Goal: Information Seeking & Learning: Learn about a topic

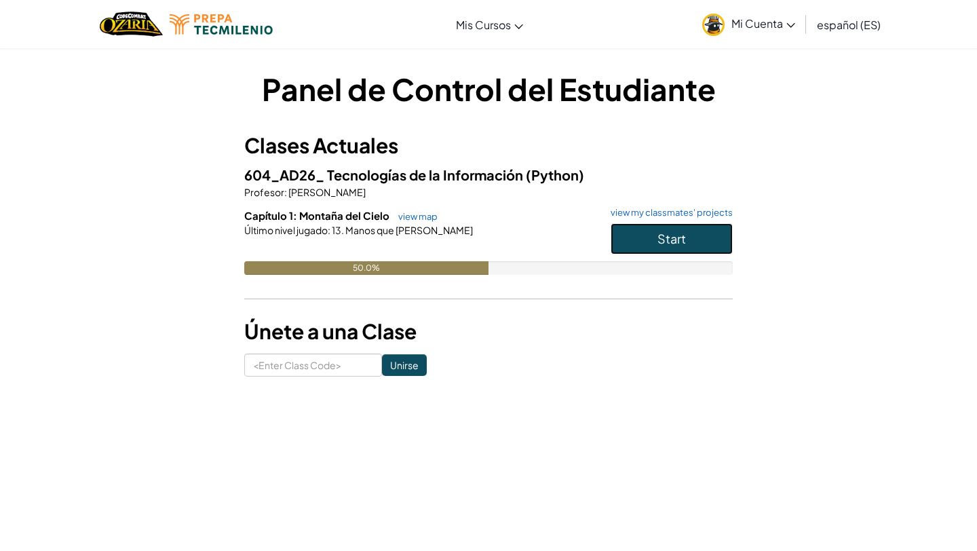
click at [460, 231] on button "Start" at bounding box center [671, 238] width 122 height 31
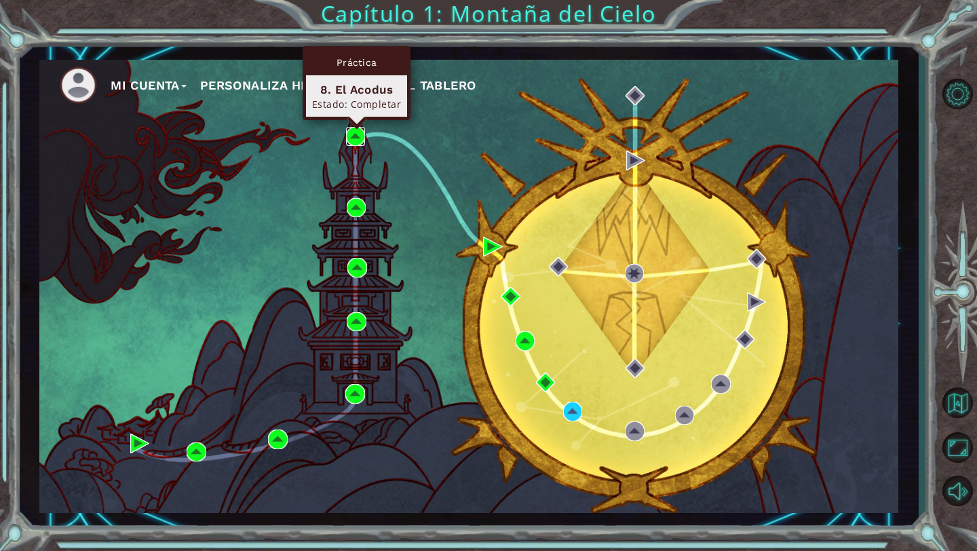
click at [353, 142] on img at bounding box center [355, 136] width 19 height 19
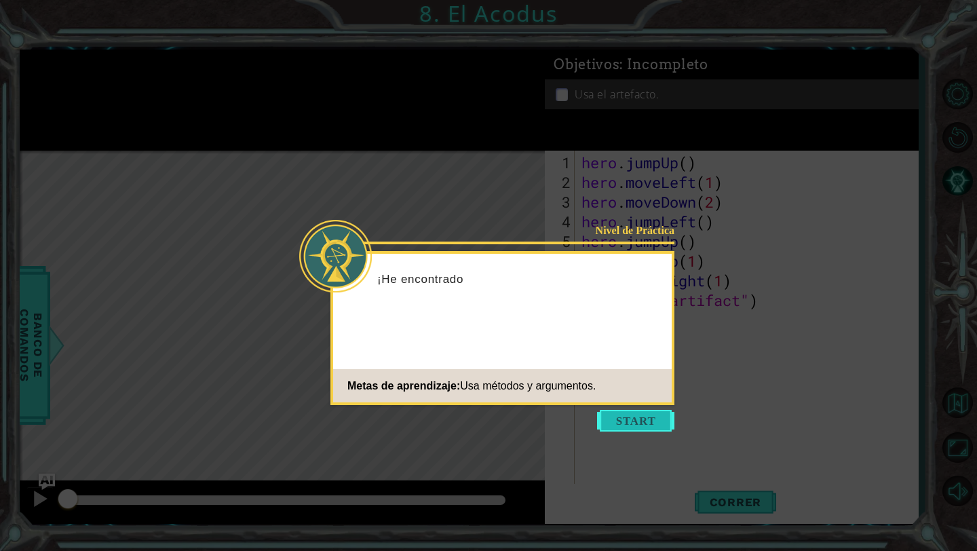
click at [460, 414] on button "Start" at bounding box center [635, 421] width 77 height 22
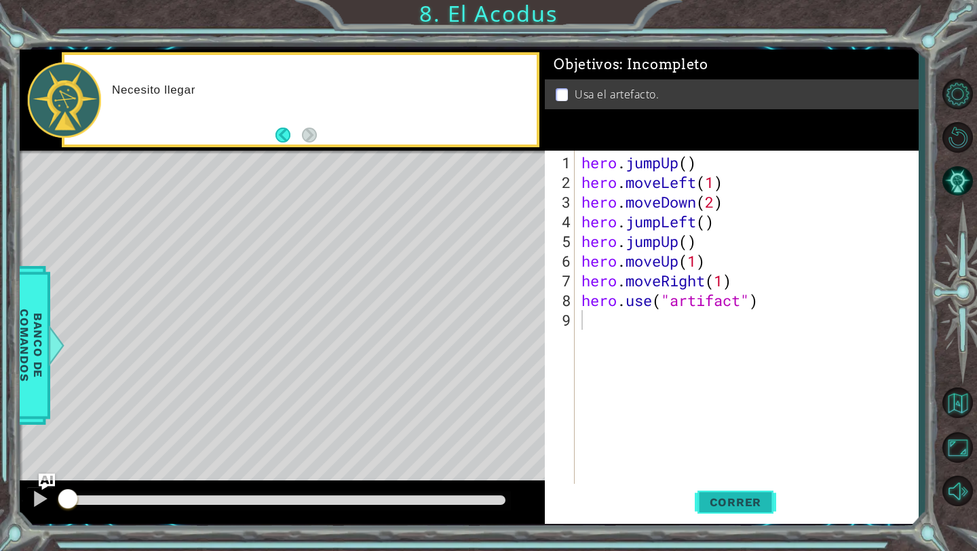
click at [460, 491] on span "Correr" at bounding box center [735, 502] width 79 height 14
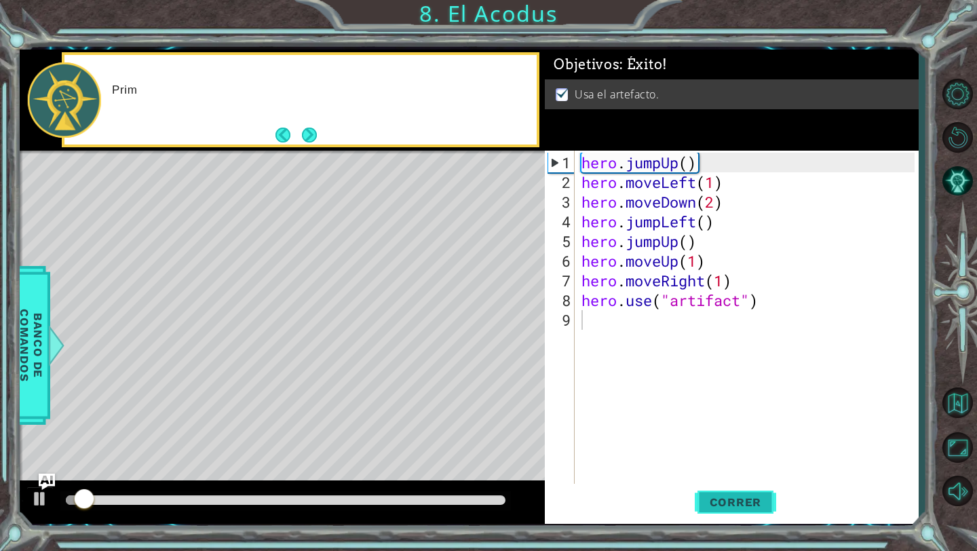
click at [460, 491] on span "Correr" at bounding box center [735, 502] width 79 height 14
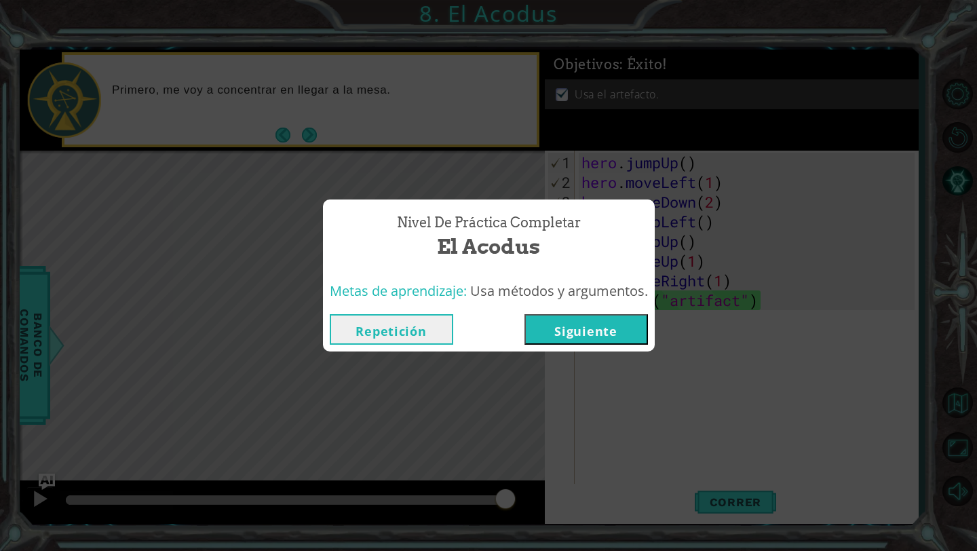
click at [460, 324] on button "Siguiente" at bounding box center [585, 329] width 123 height 31
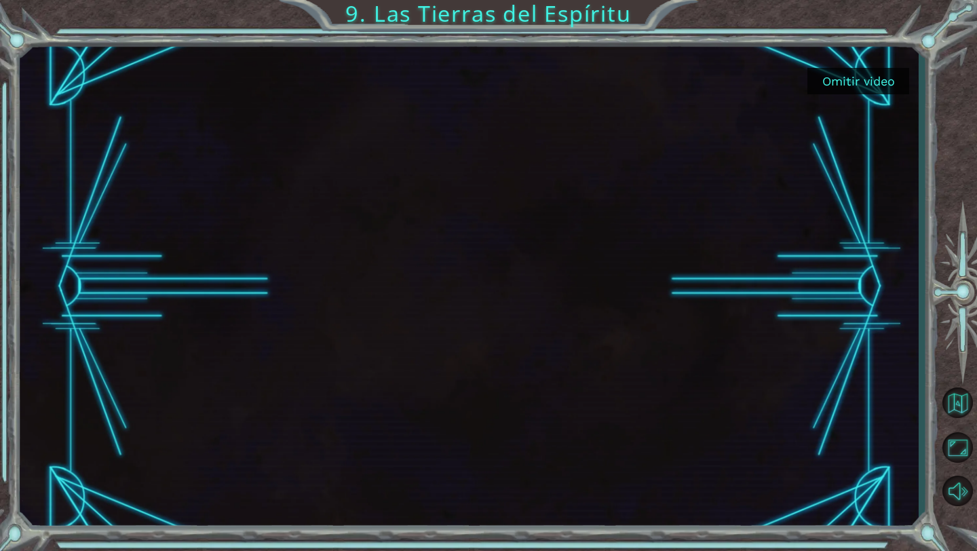
click at [460, 82] on button "Omitir video" at bounding box center [858, 81] width 102 height 26
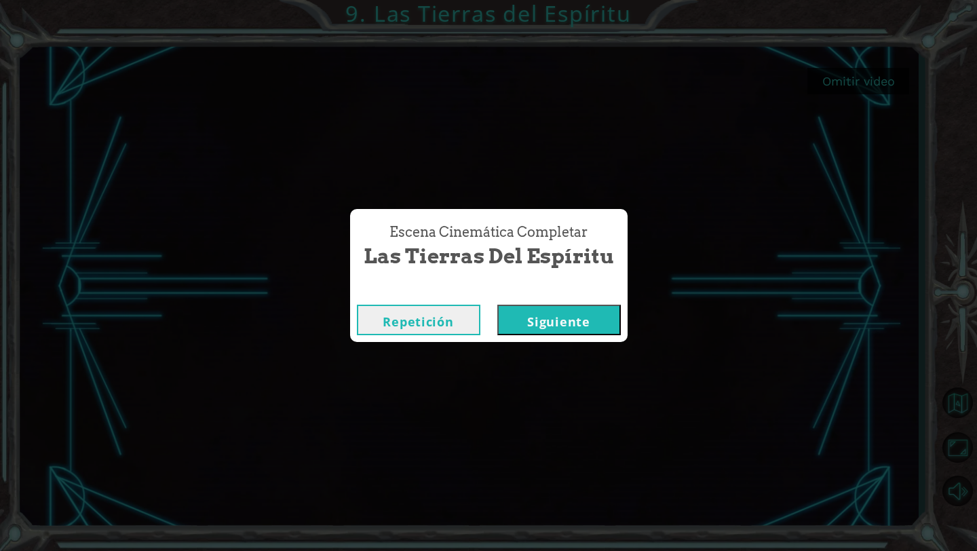
click at [460, 321] on button "Siguiente" at bounding box center [558, 320] width 123 height 31
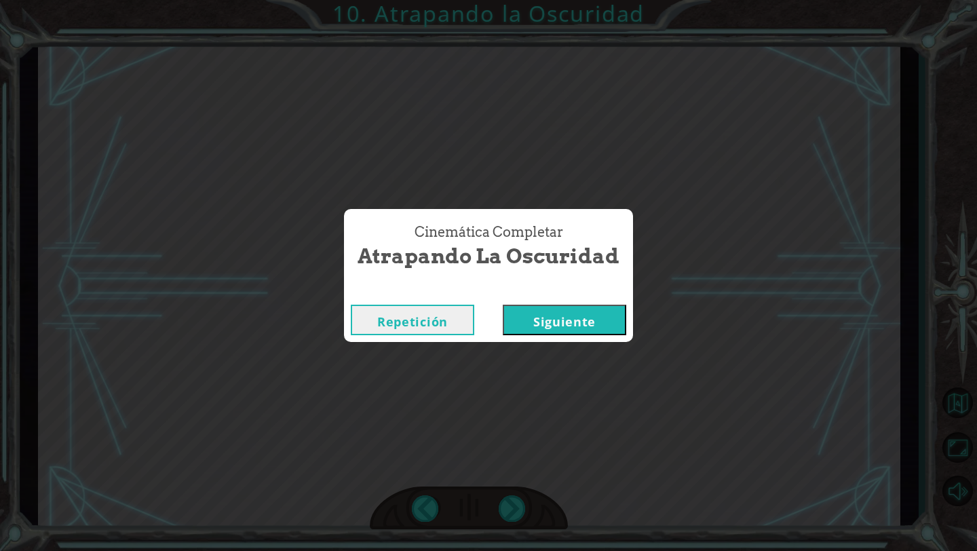
click at [460, 334] on button "Siguiente" at bounding box center [564, 320] width 123 height 31
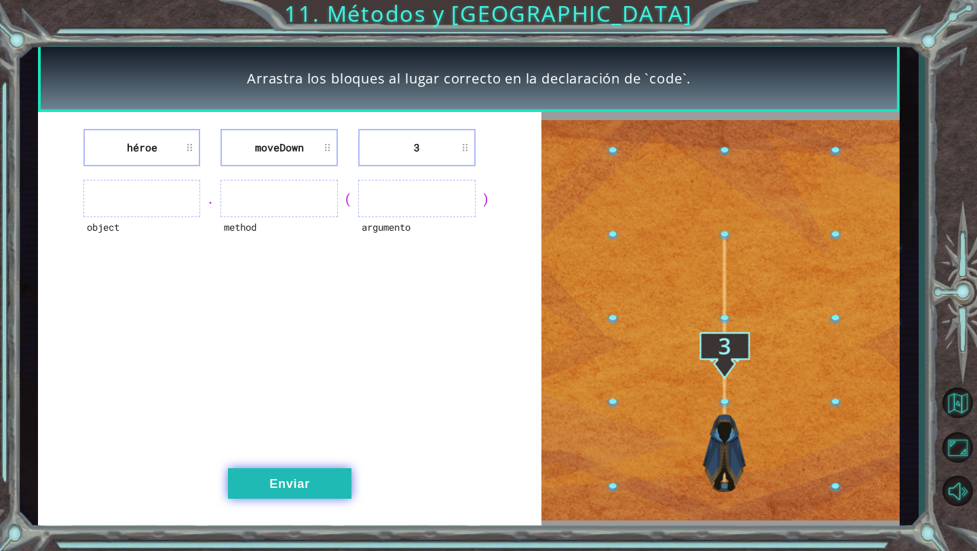
click at [311, 473] on button "Enviar" at bounding box center [289, 483] width 123 height 31
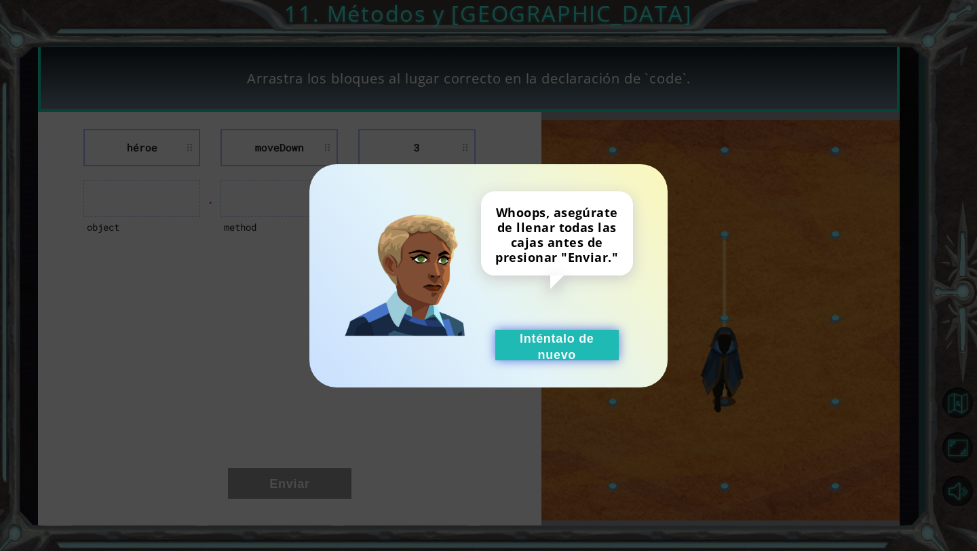
click at [460, 357] on button "Inténtalo de nuevo" at bounding box center [556, 345] width 123 height 31
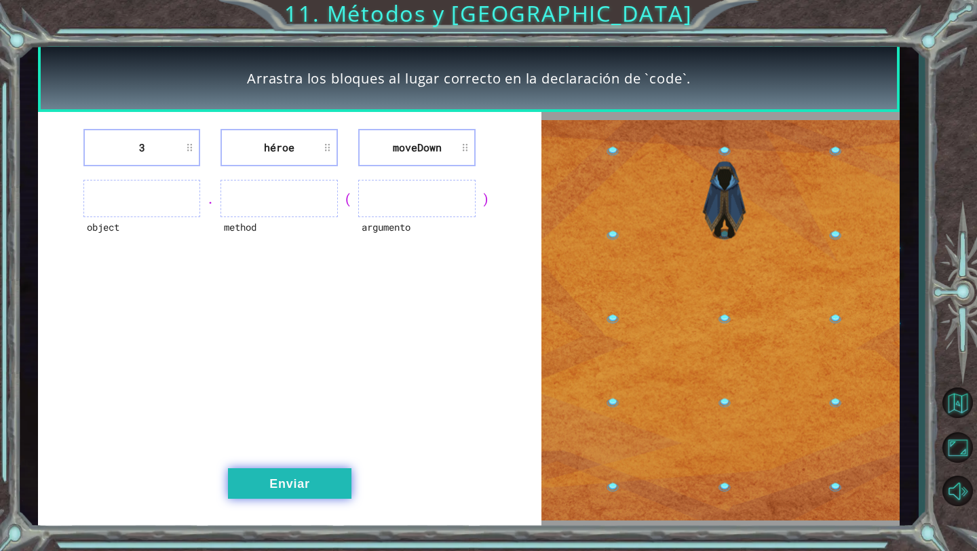
click at [290, 476] on button "Enviar" at bounding box center [289, 483] width 123 height 31
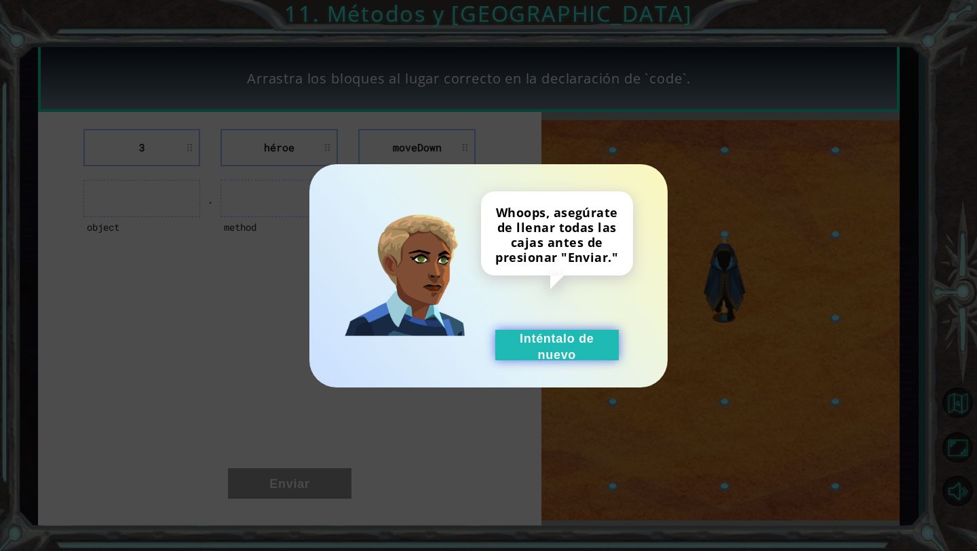
click at [460, 344] on button "Inténtalo de nuevo" at bounding box center [556, 345] width 123 height 31
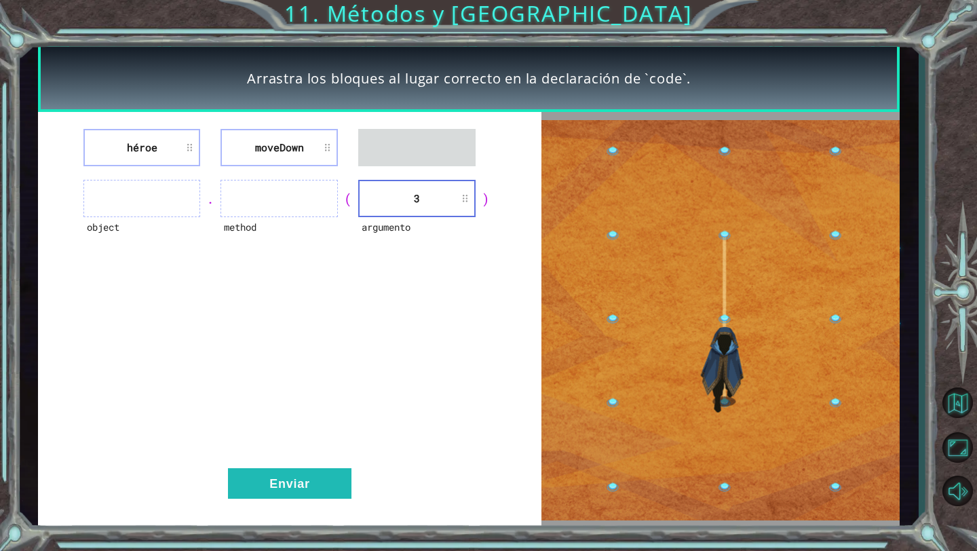
click at [256, 197] on ul at bounding box center [278, 198] width 117 height 37
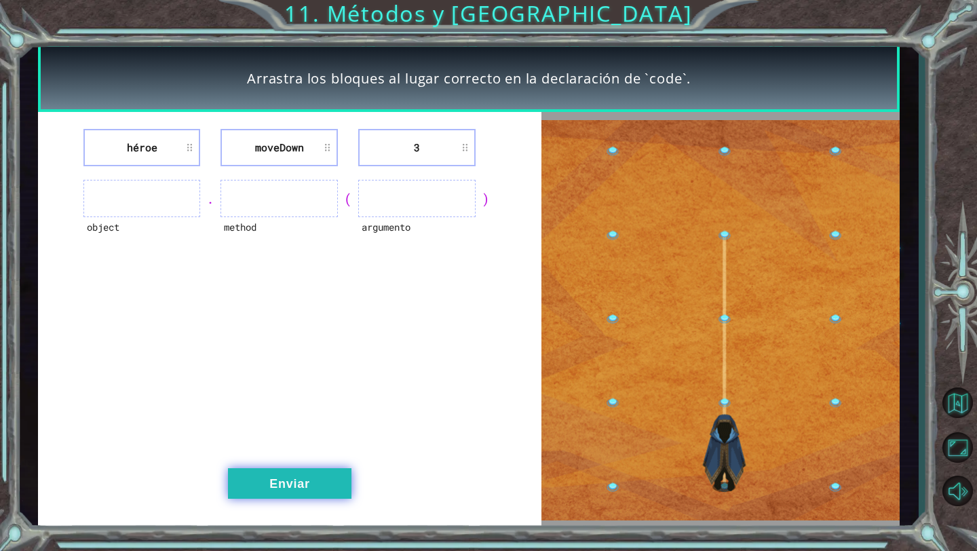
click at [311, 476] on button "Enviar" at bounding box center [289, 483] width 123 height 31
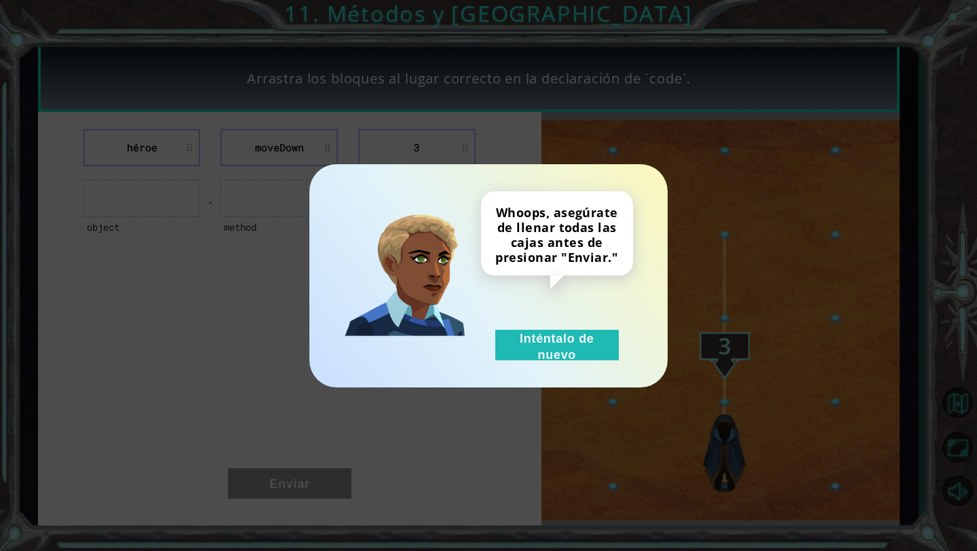
click at [460, 361] on div "Whoops, asegúrate de llenar todas las cajas antes de presionar "Enviar." Intént…" at bounding box center [488, 275] width 358 height 223
click at [460, 345] on button "Inténtalo de nuevo" at bounding box center [556, 345] width 123 height 31
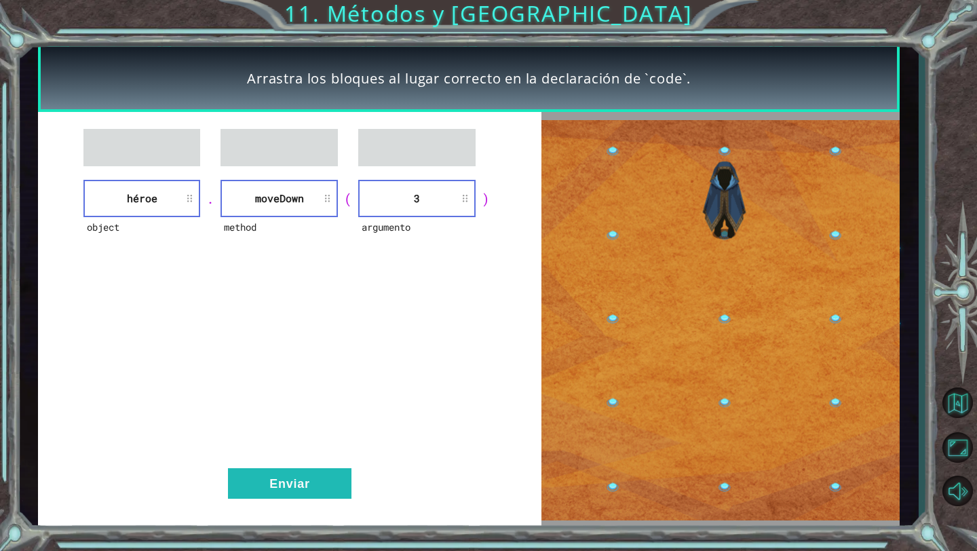
click at [172, 146] on ul at bounding box center [141, 147] width 117 height 37
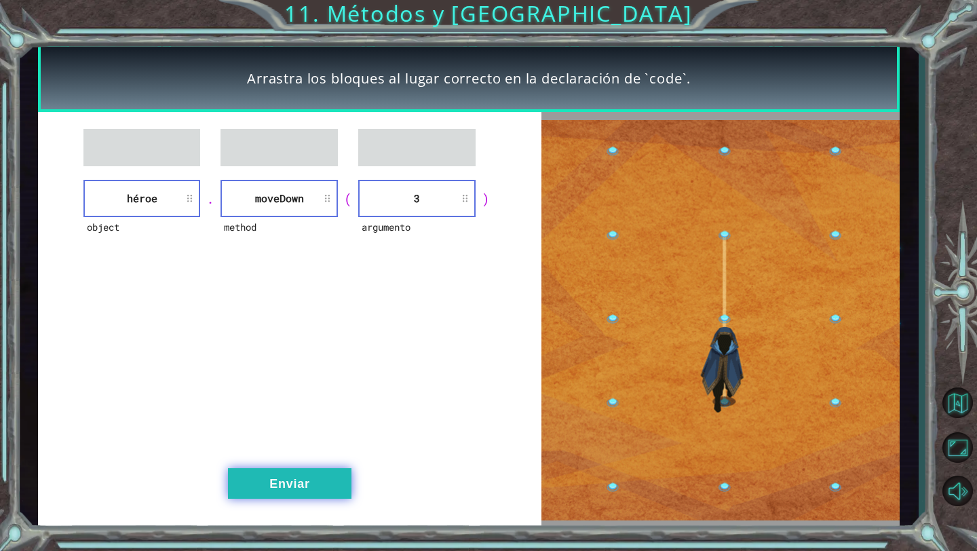
click at [270, 473] on button "Enviar" at bounding box center [289, 483] width 123 height 31
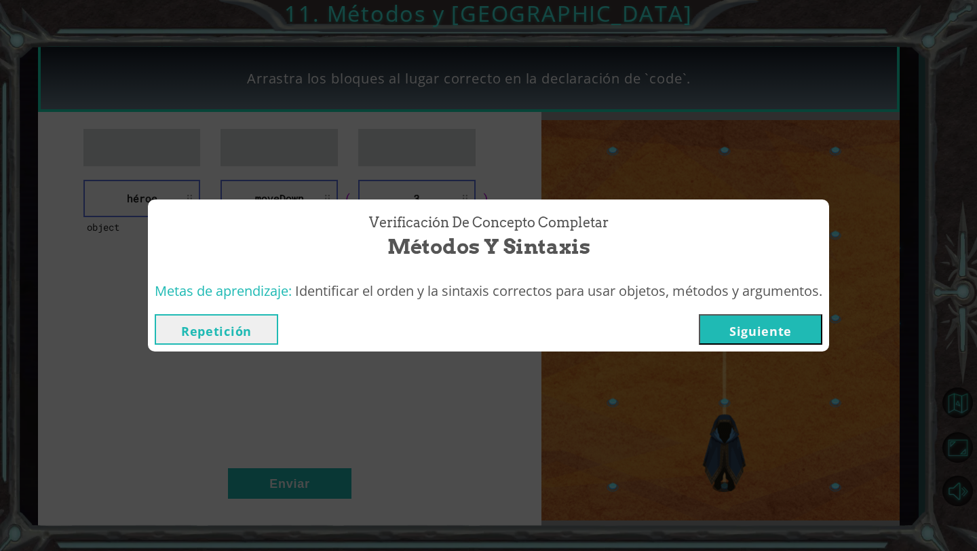
click at [460, 336] on button "Siguiente" at bounding box center [760, 329] width 123 height 31
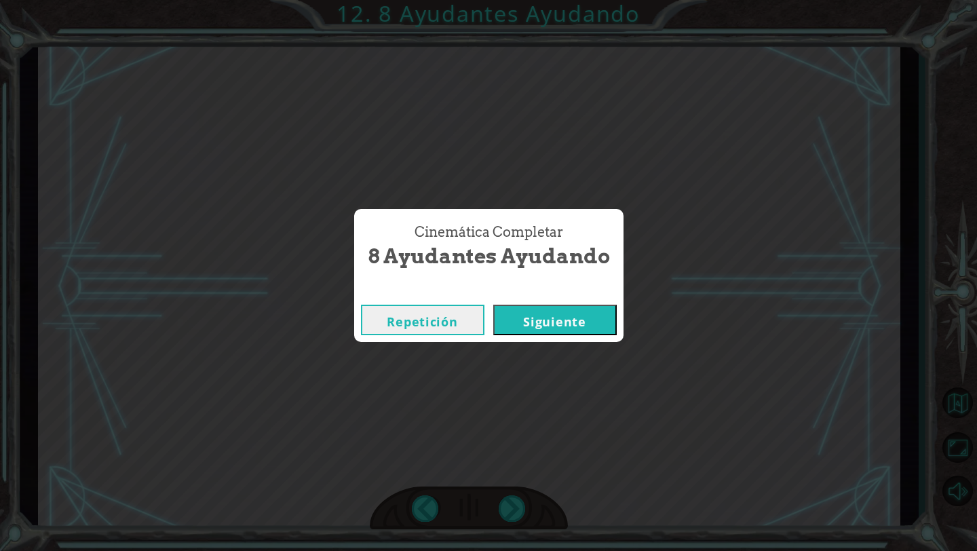
click at [460, 336] on div "Repetición [GEOGRAPHIC_DATA]" at bounding box center [488, 320] width 269 height 44
click at [460, 320] on button "Siguiente" at bounding box center [554, 320] width 123 height 31
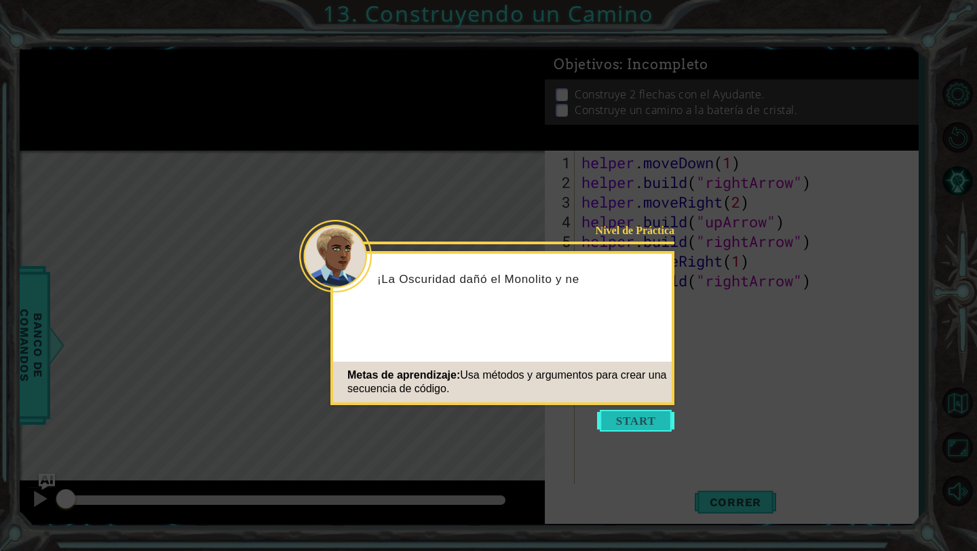
click at [460, 427] on button "Start" at bounding box center [635, 421] width 77 height 22
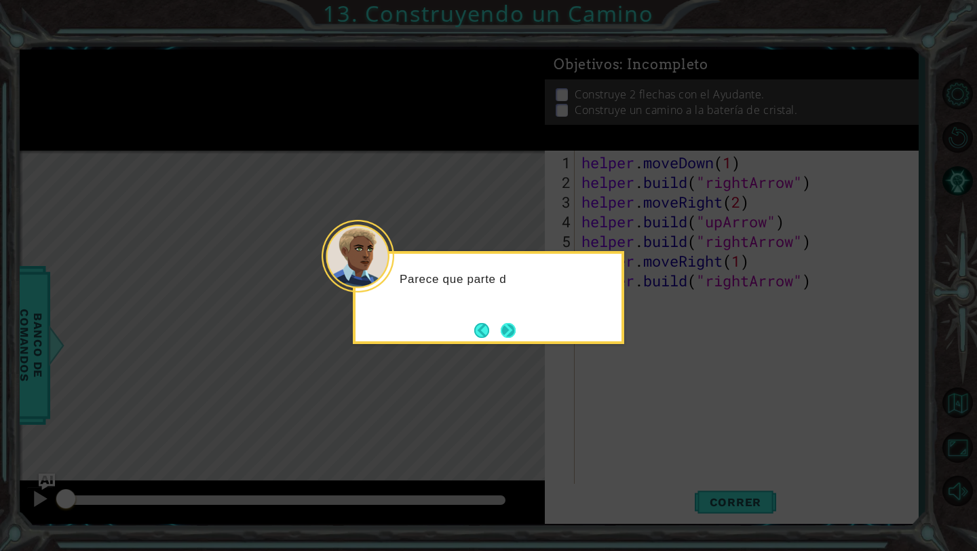
click at [460, 323] on button "Next" at bounding box center [508, 330] width 15 height 15
click at [460, 321] on icon at bounding box center [488, 275] width 977 height 551
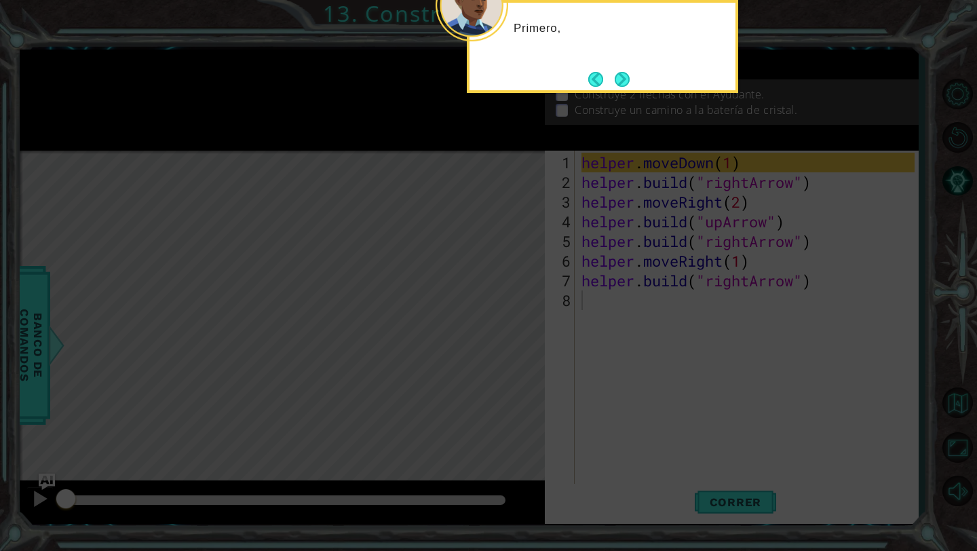
click at [460, 321] on icon at bounding box center [488, 90] width 977 height 922
click at [460, 81] on button "Next" at bounding box center [621, 79] width 15 height 15
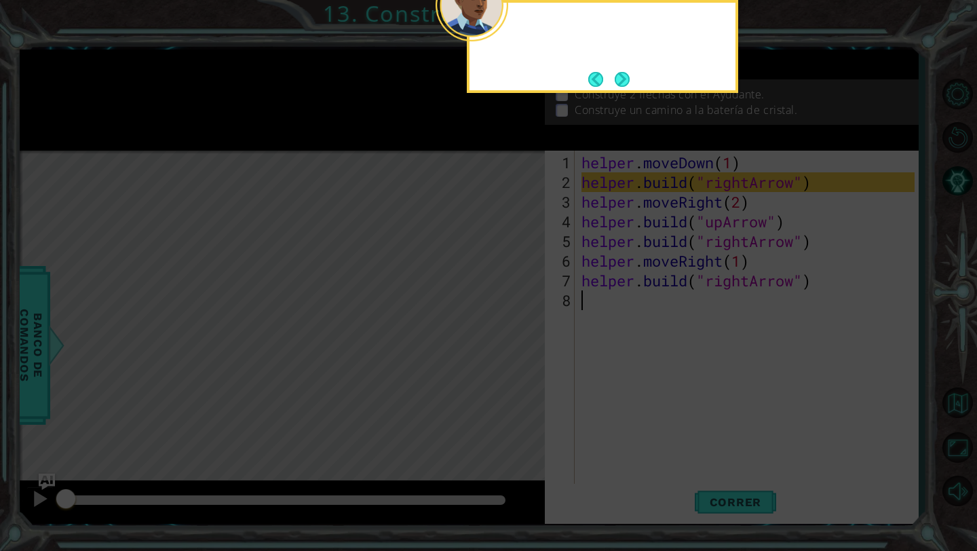
click at [460, 81] on div at bounding box center [602, 46] width 271 height 93
click at [460, 81] on button "Next" at bounding box center [621, 79] width 15 height 15
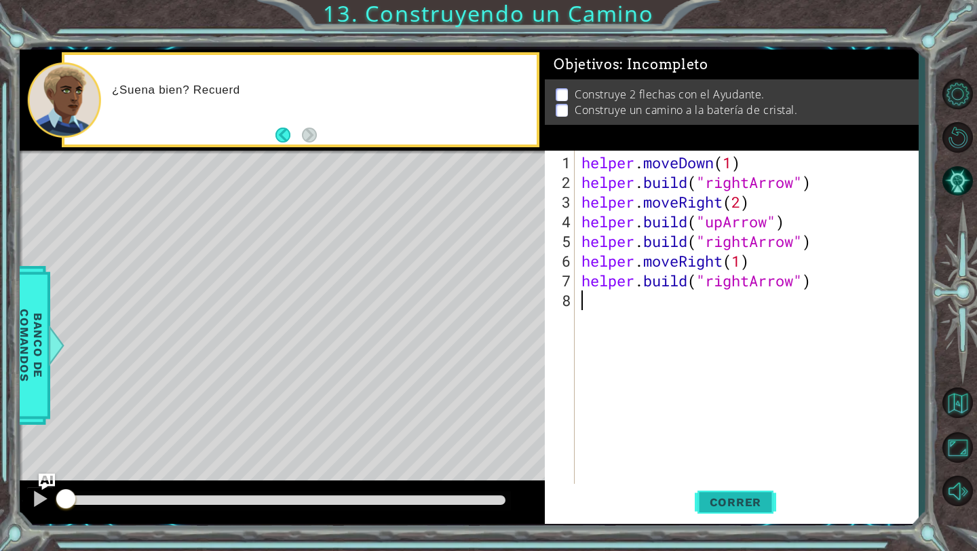
click at [460, 491] on span "Correr" at bounding box center [735, 502] width 79 height 14
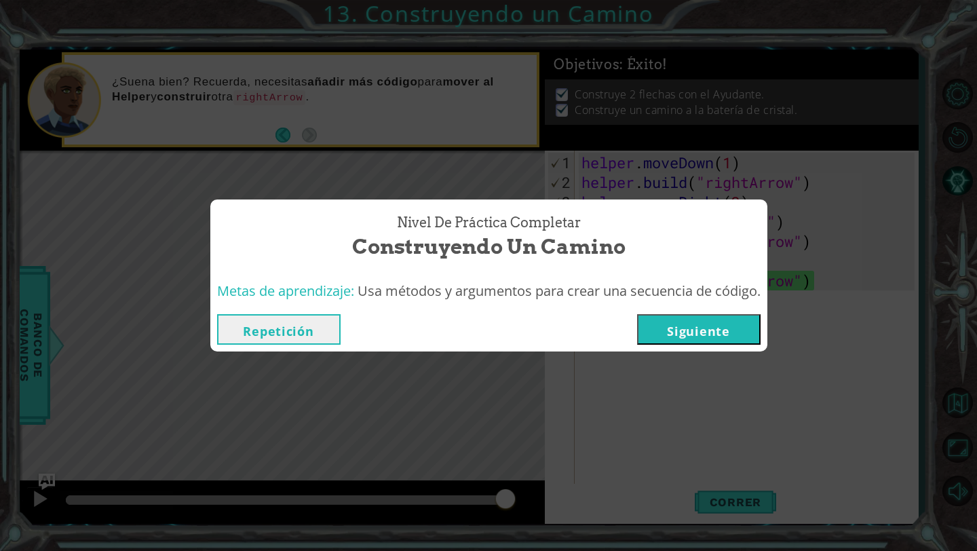
click at [460, 317] on button "Siguiente" at bounding box center [698, 329] width 123 height 31
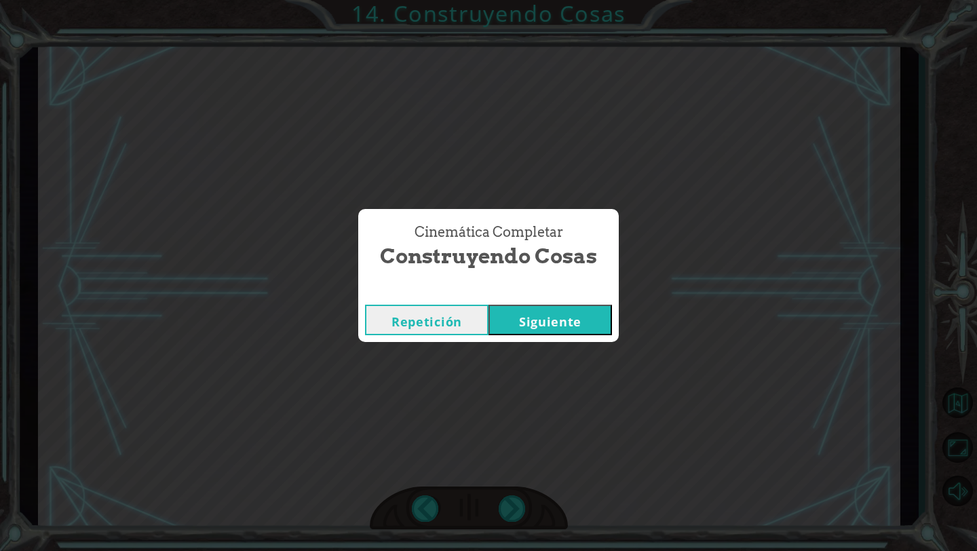
click at [460, 318] on button "Siguiente" at bounding box center [549, 320] width 123 height 31
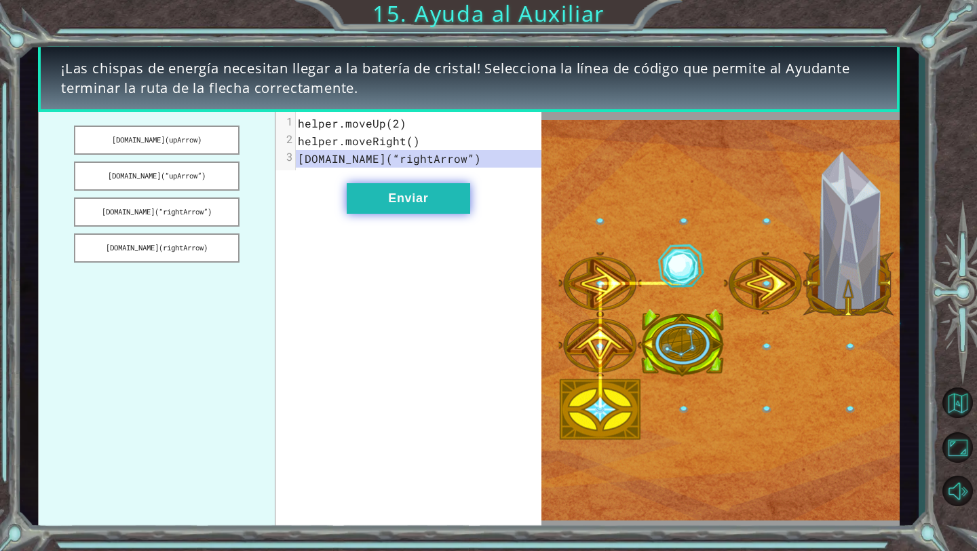
click at [418, 185] on button "Enviar" at bounding box center [408, 198] width 123 height 31
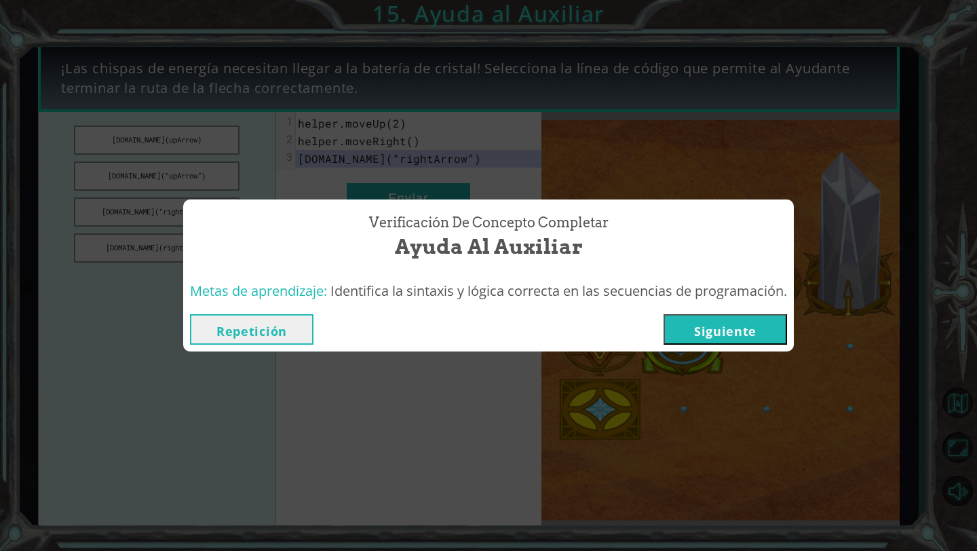
click at [460, 334] on button "Siguiente" at bounding box center [724, 329] width 123 height 31
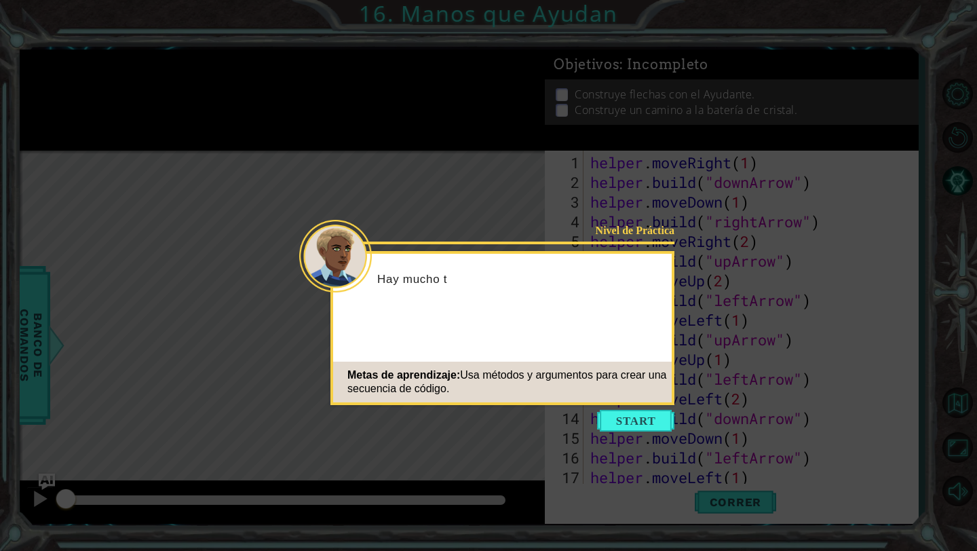
scroll to position [216, 0]
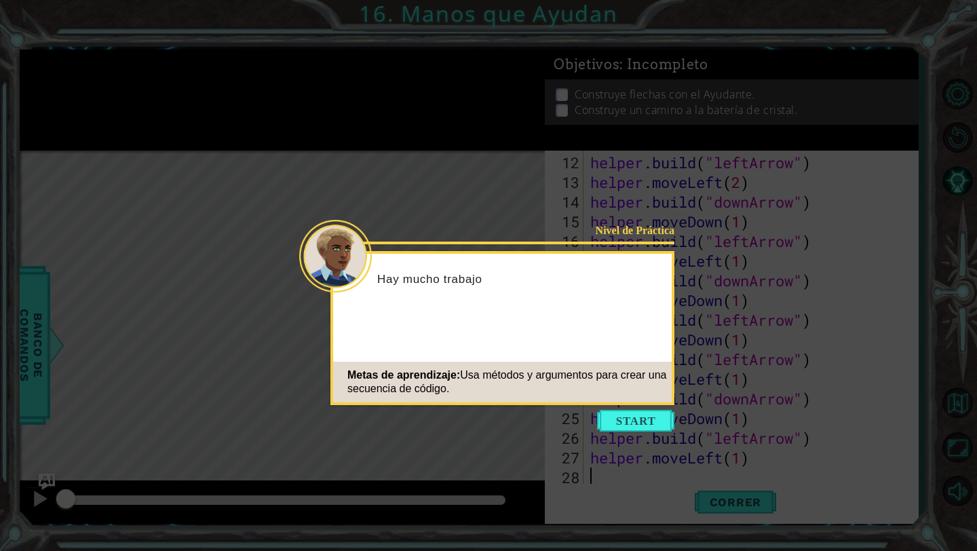
click at [460, 433] on icon at bounding box center [488, 275] width 977 height 551
click at [460, 422] on button "Start" at bounding box center [635, 421] width 77 height 22
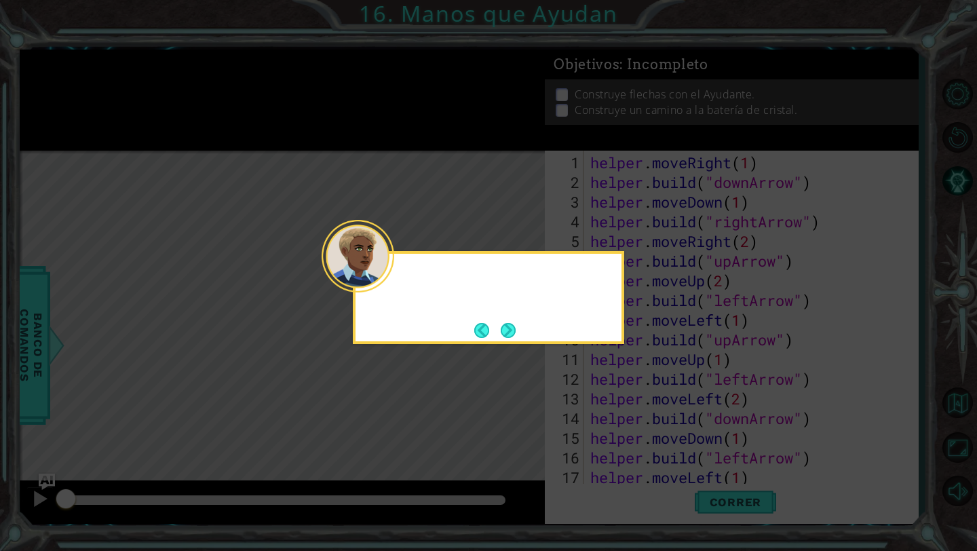
scroll to position [0, 0]
click at [460, 328] on button "Next" at bounding box center [508, 330] width 15 height 15
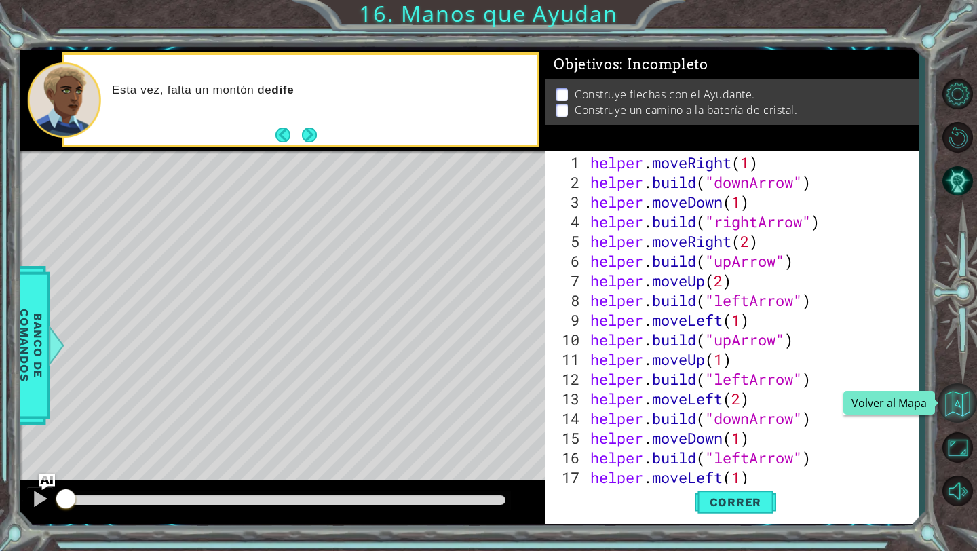
click at [460, 400] on button "Volver al Mapa" at bounding box center [956, 402] width 39 height 39
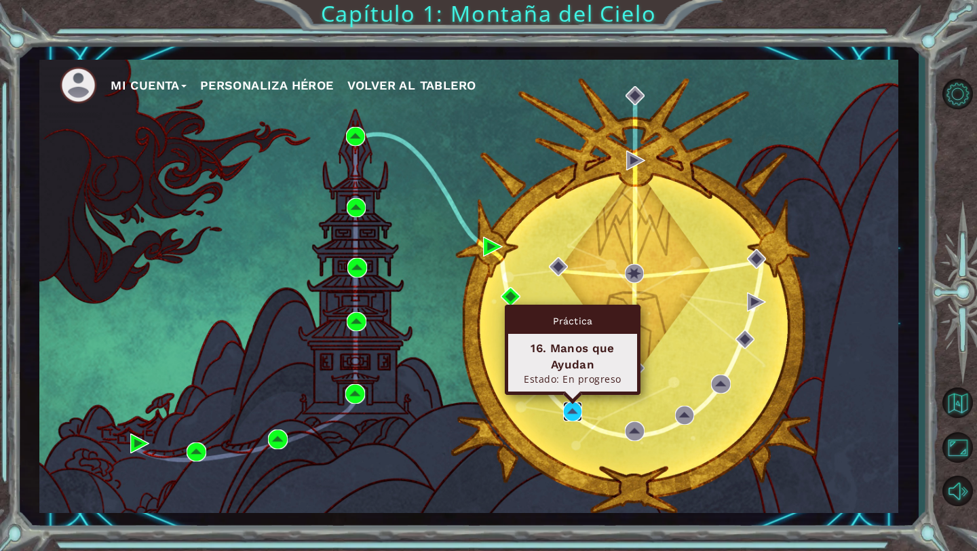
click at [460, 406] on img at bounding box center [572, 411] width 19 height 19
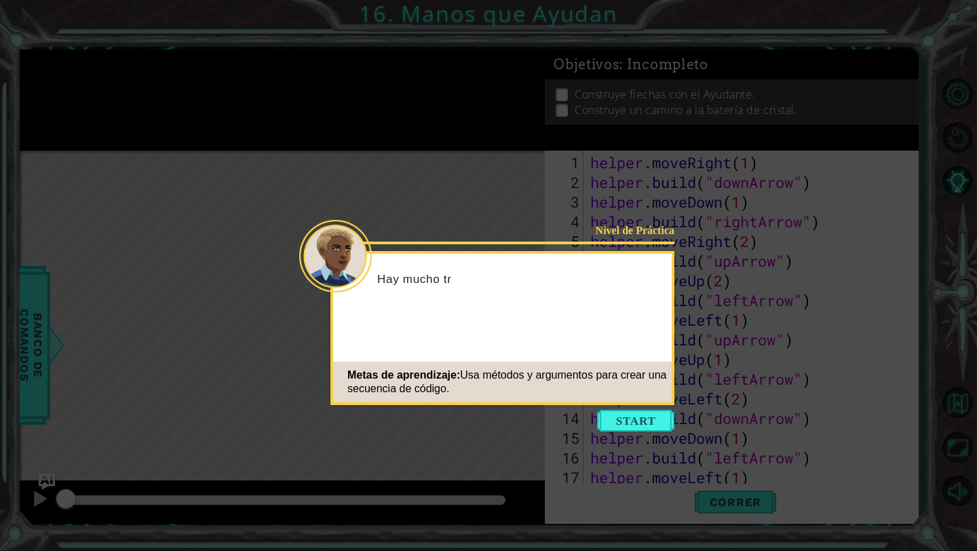
scroll to position [216, 0]
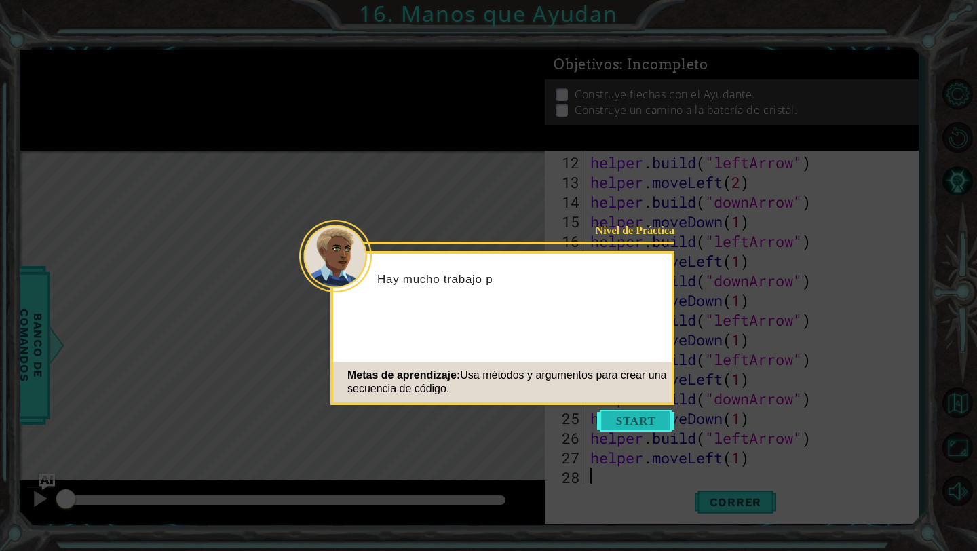
click at [460, 425] on button "Start" at bounding box center [635, 421] width 77 height 22
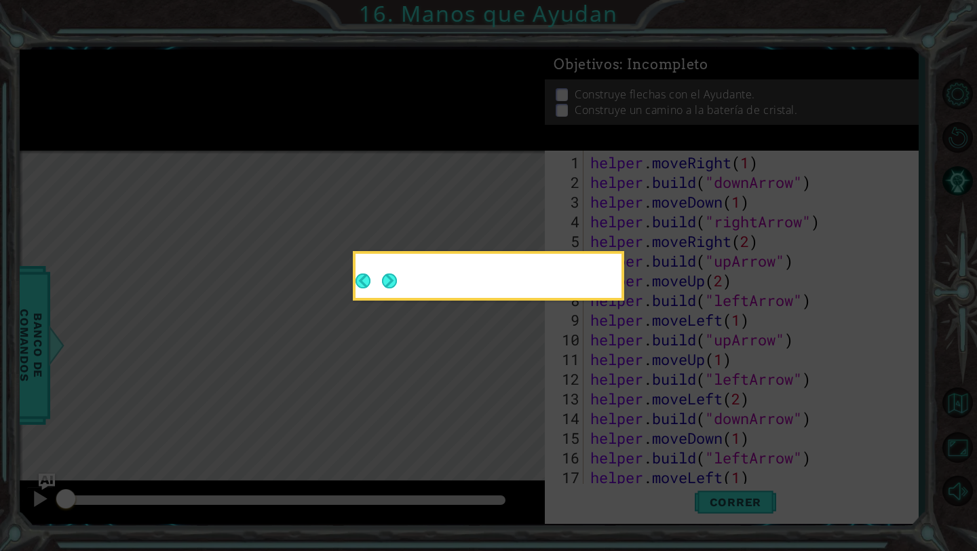
scroll to position [0, 0]
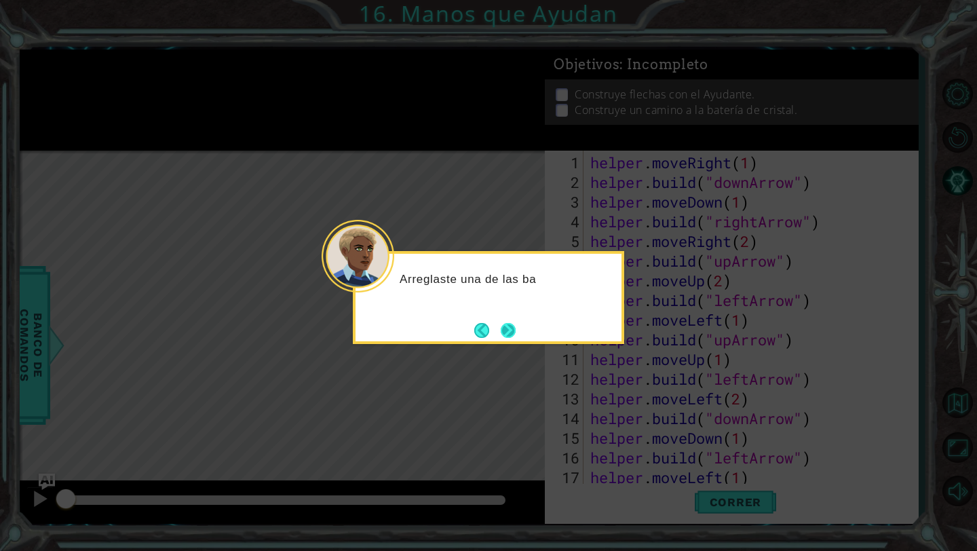
click at [460, 324] on button "Next" at bounding box center [508, 330] width 15 height 15
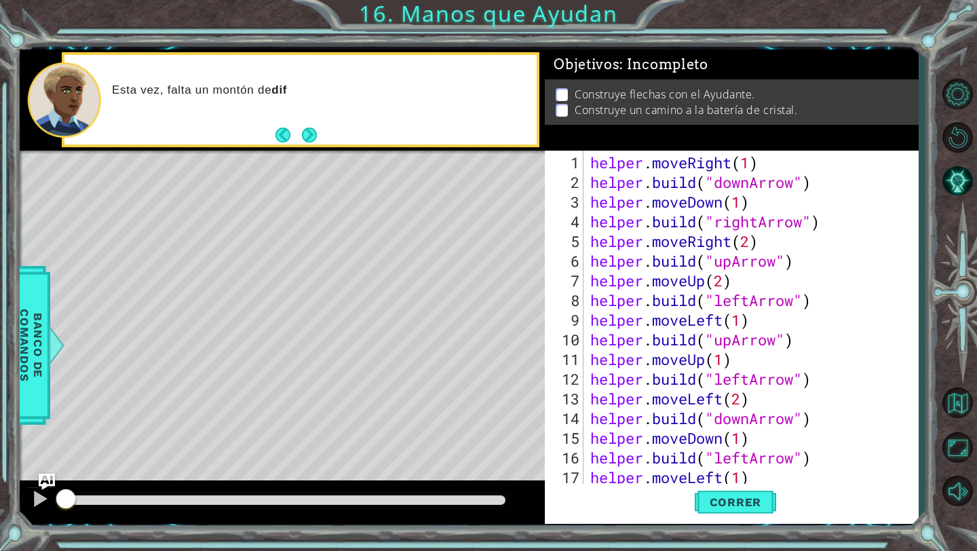
scroll to position [216, 0]
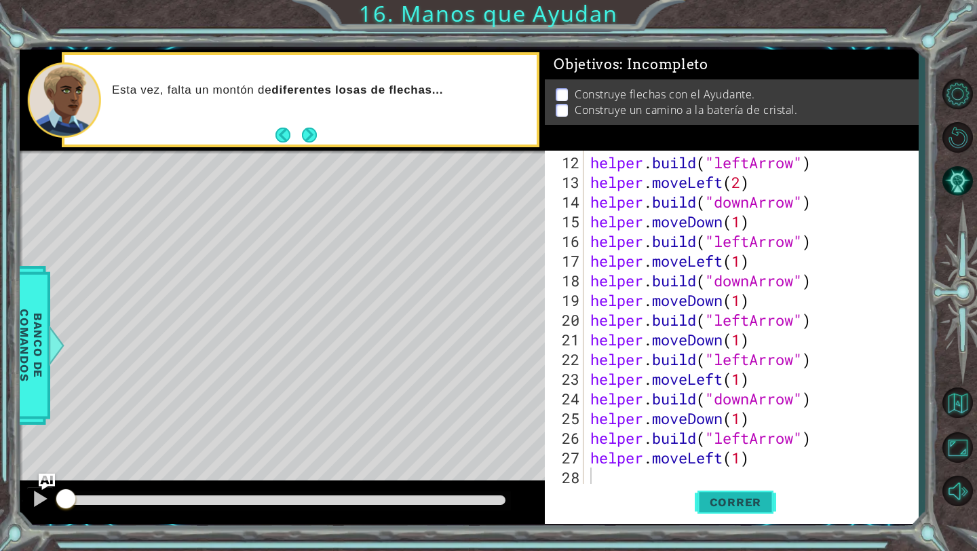
click at [460, 491] on span "Correr" at bounding box center [735, 502] width 79 height 14
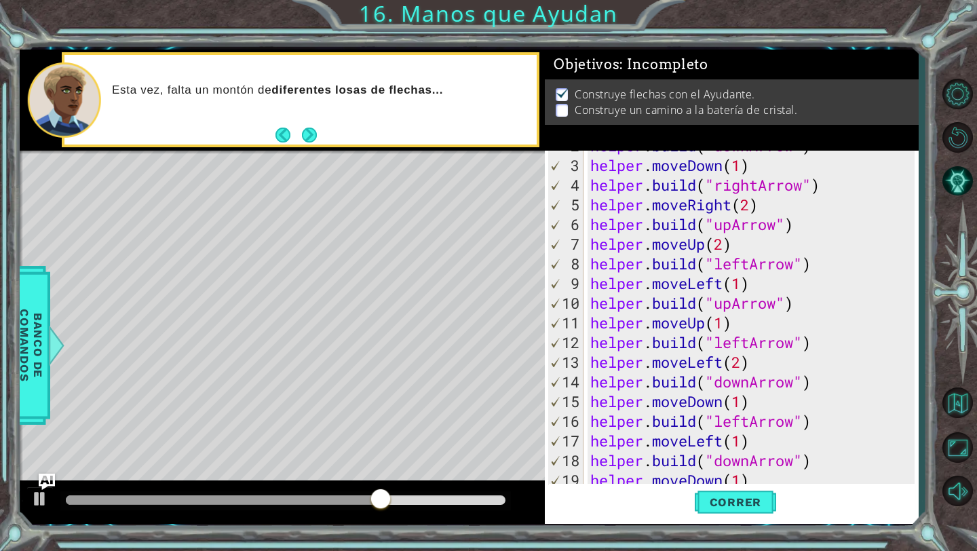
scroll to position [0, 0]
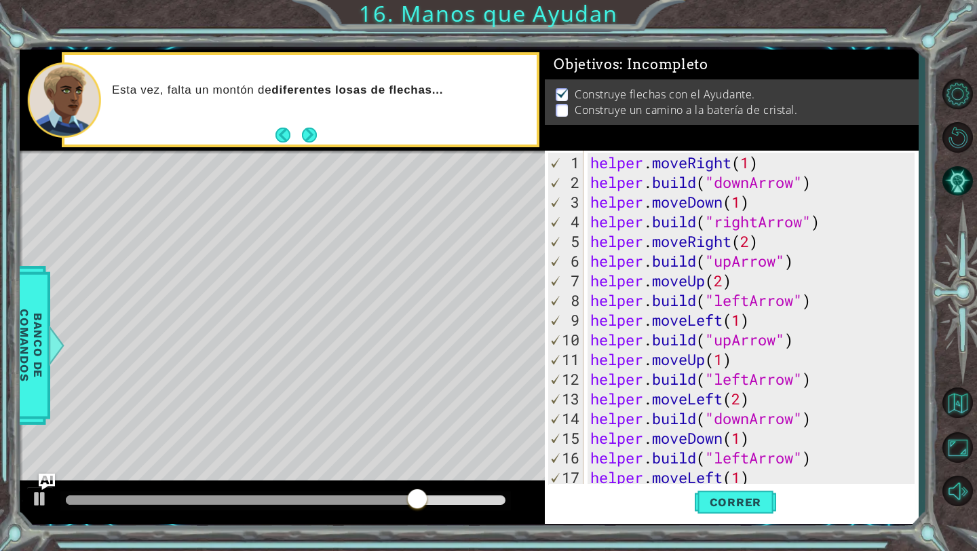
click at [460, 157] on div "1 2 3 4 5 6 7 8 9 10 11 12 13 14 15 16 17 18 helper . moveRight ( 1 ) helper . …" at bounding box center [730, 318] width 370 height 334
drag, startPoint x: 586, startPoint y: 157, endPoint x: 662, endPoint y: 222, distance: 100.0
click at [460, 228] on div "1 2 3 4 5 6 7 8 9 10 11 12 13 14 15 16 17 18 helper . moveRight ( 1 ) helper . …" at bounding box center [730, 318] width 370 height 334
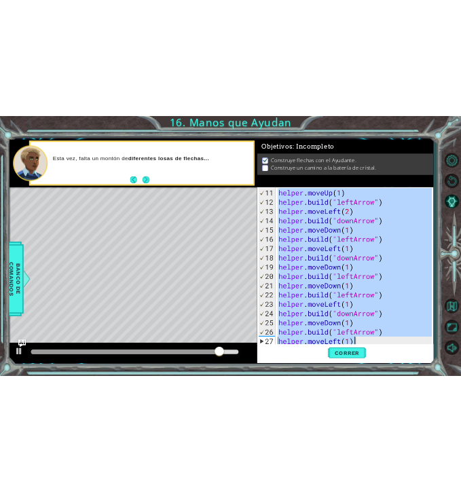
scroll to position [216, 0]
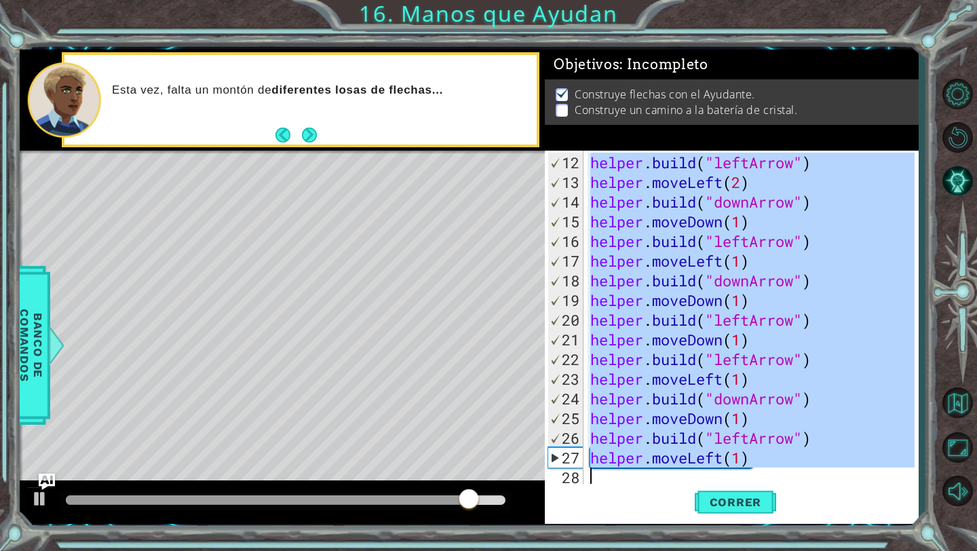
drag, startPoint x: 590, startPoint y: 160, endPoint x: 782, endPoint y: 525, distance: 412.3
click at [460, 491] on div "1 ההההההההההההההההההההההההההההההההההההההההההההההההההההההההההההההההההההההההההההה…" at bounding box center [469, 286] width 899 height 485
type textarea "helper.moveLeft(1)"
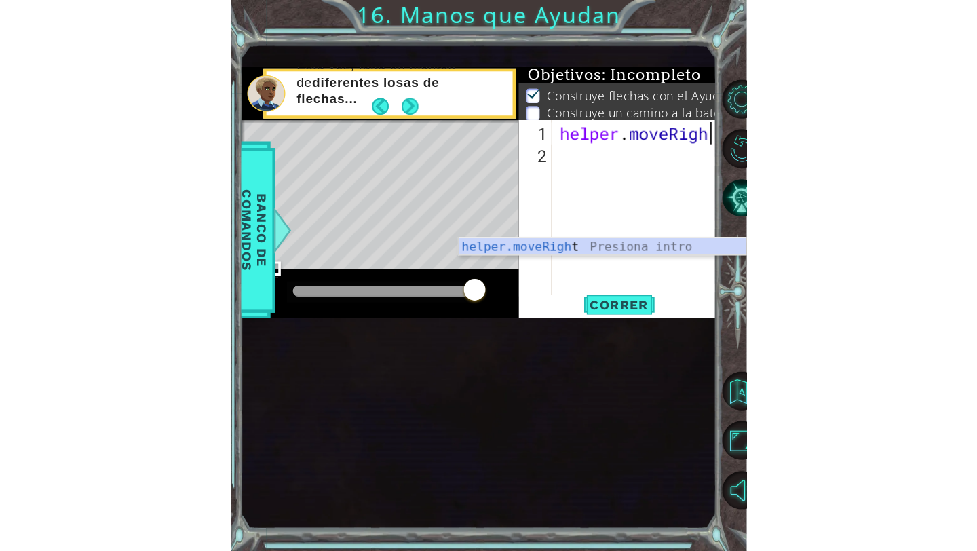
scroll to position [0, 5]
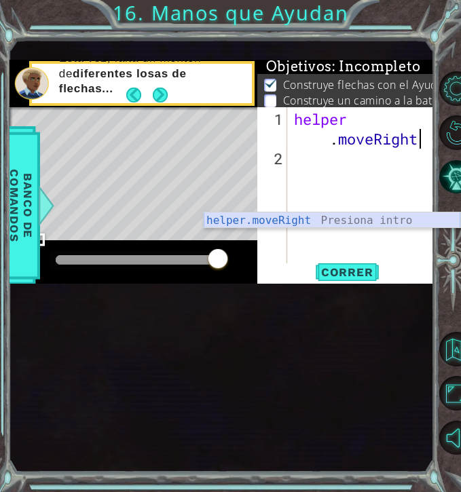
click at [297, 219] on div "helper.moveRight Presiona intro" at bounding box center [331, 236] width 256 height 49
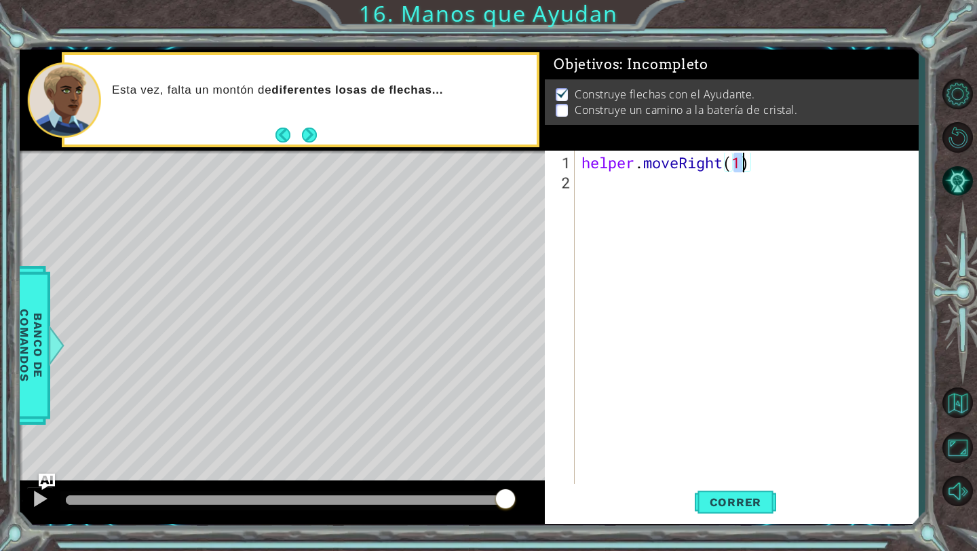
click at [460, 184] on div "helper . moveRight ( 1 )" at bounding box center [750, 340] width 343 height 374
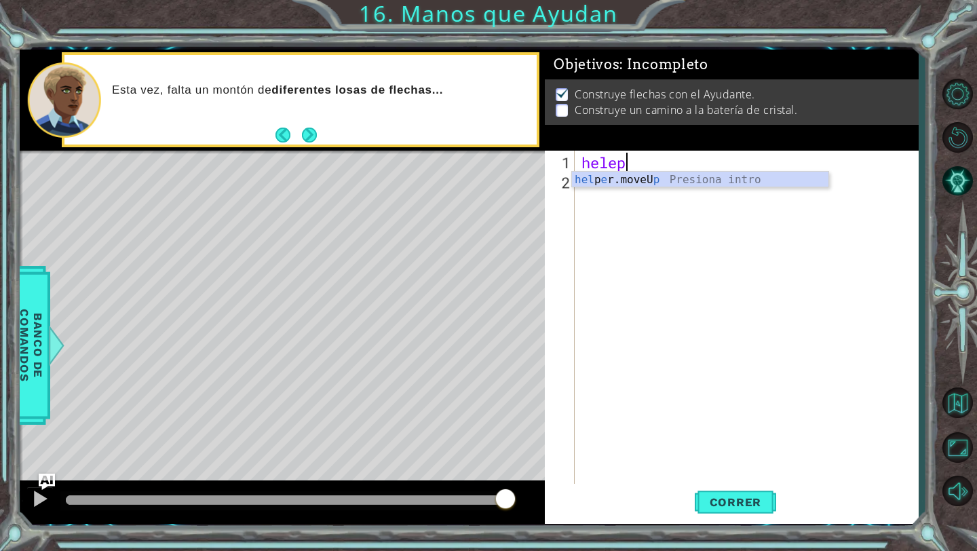
scroll to position [0, 1]
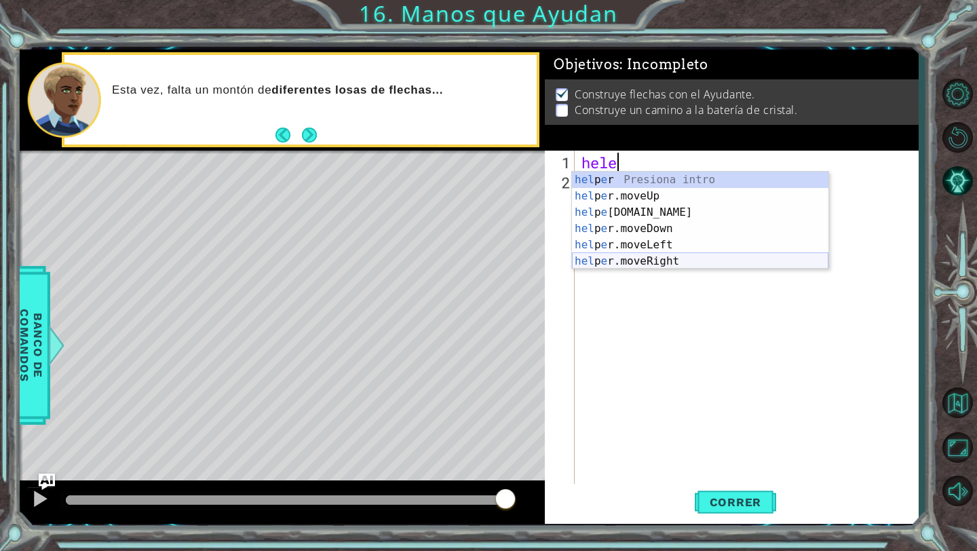
click at [460, 257] on div "hel p e r Presiona intro hel p e r.moveUp Presiona intro hel p e [DOMAIN_NAME] …" at bounding box center [700, 237] width 256 height 130
type textarea "helper.moveRight(1)"
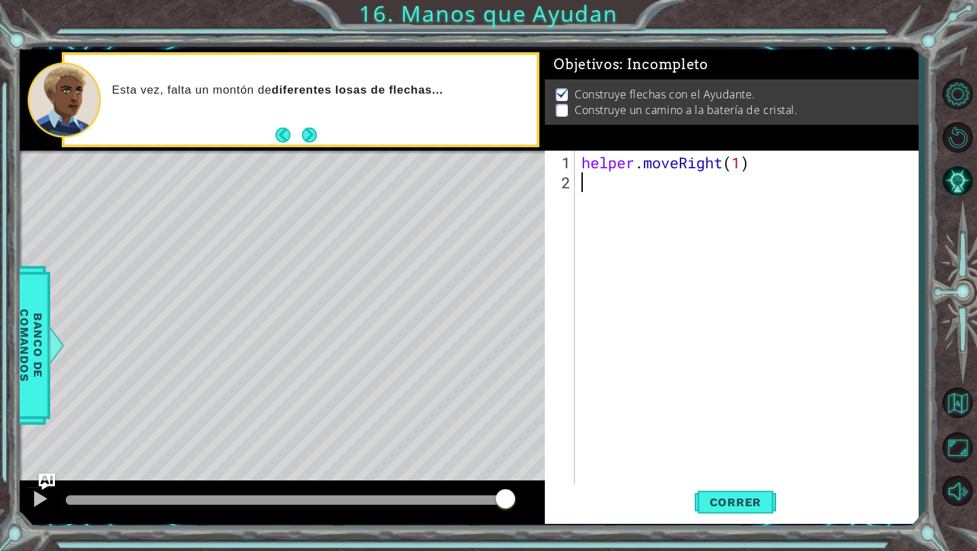
click at [460, 192] on div "helper . moveRight ( 1 )" at bounding box center [750, 340] width 343 height 374
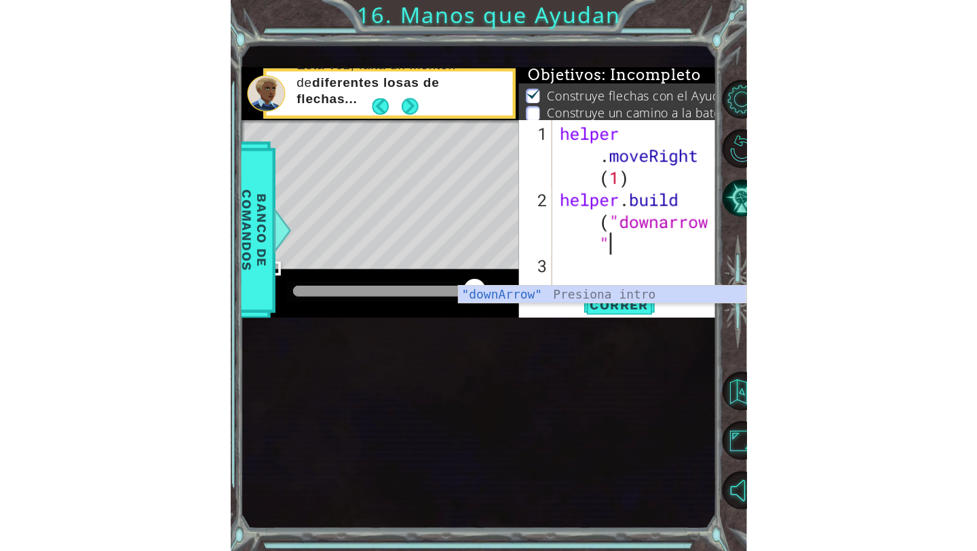
scroll to position [0, 9]
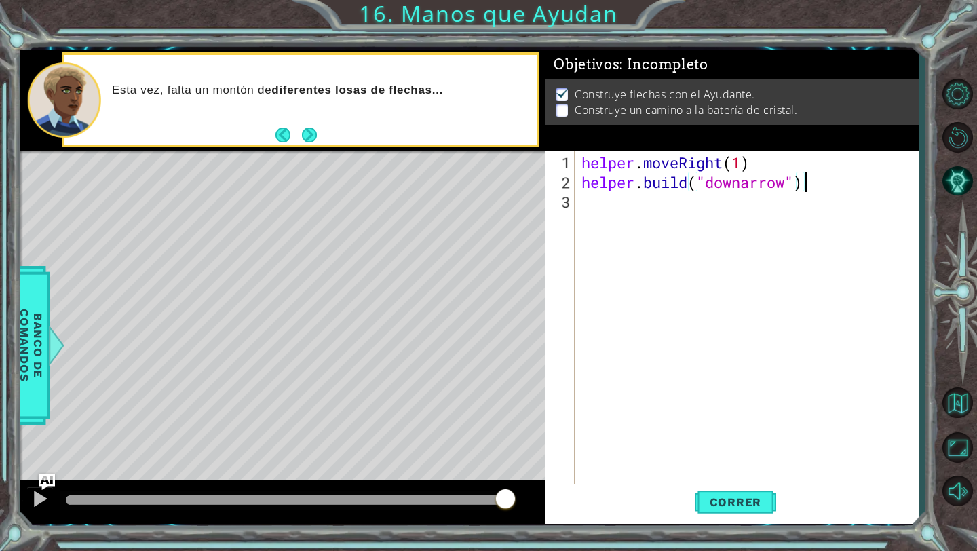
click at [460, 210] on div "helper . moveRight ( 1 ) helper . build ( "downarrow" )" at bounding box center [750, 340] width 343 height 374
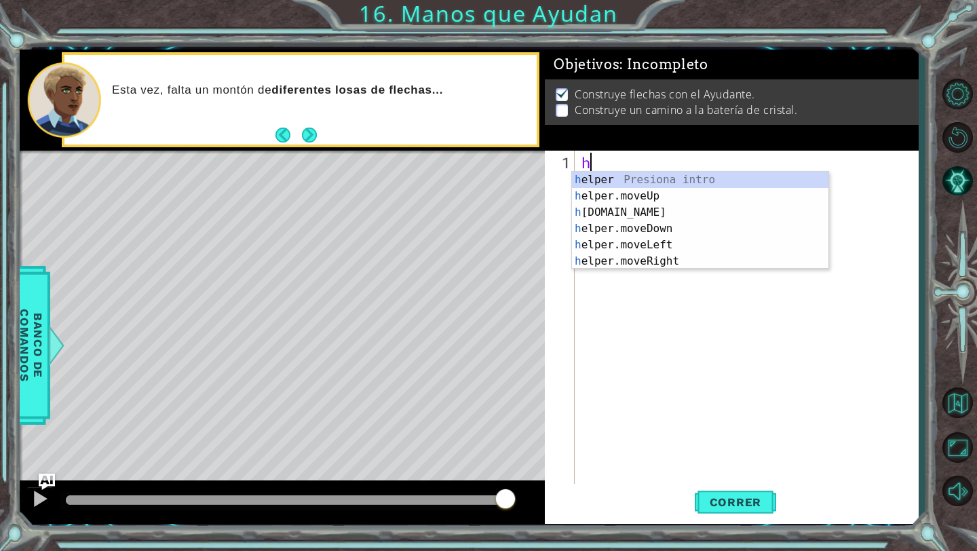
scroll to position [0, 0]
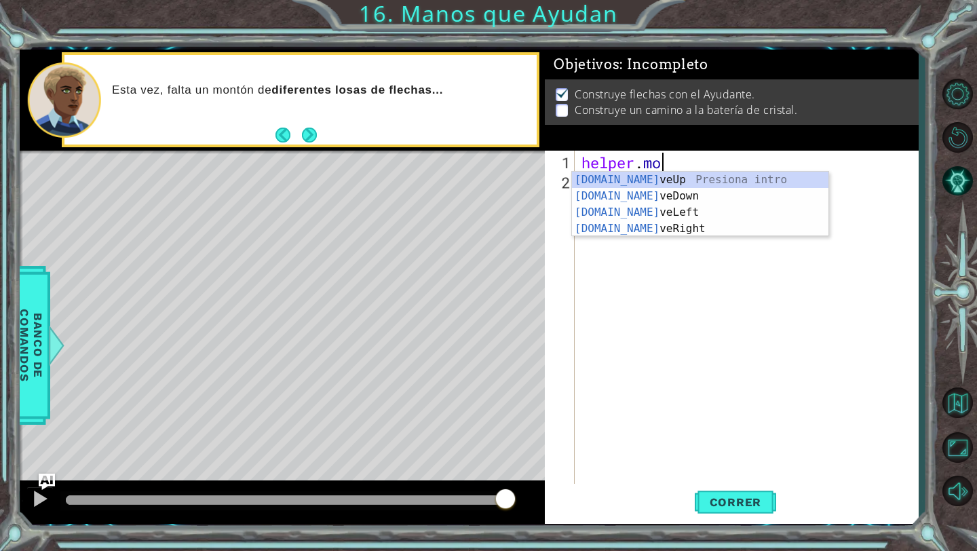
type textarea "helper.move"
click at [460, 284] on div "helper . move" at bounding box center [750, 340] width 343 height 374
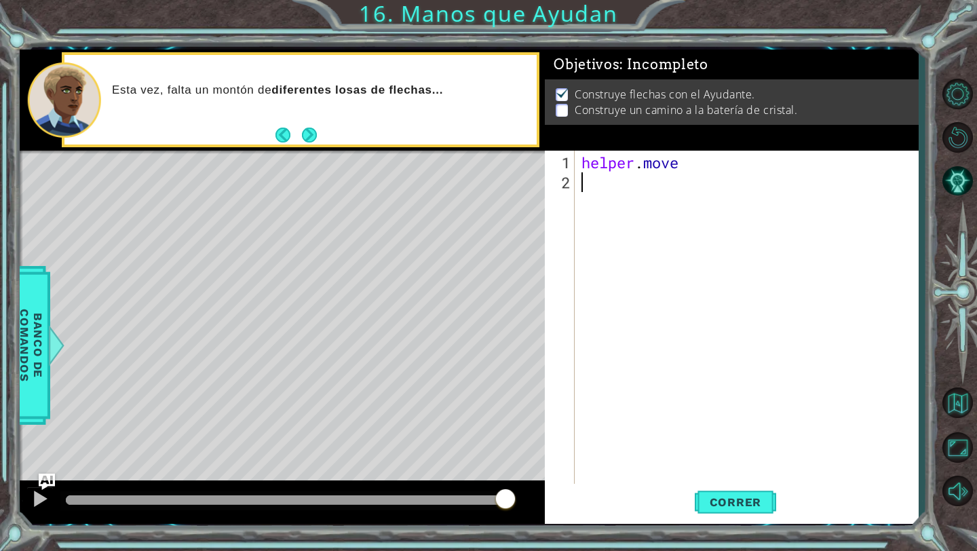
scroll to position [0, 0]
click at [460, 210] on div "helper . move" at bounding box center [750, 340] width 343 height 374
click at [460, 187] on div "helper . move" at bounding box center [750, 340] width 343 height 374
click at [460, 176] on div "helper . move" at bounding box center [750, 340] width 343 height 374
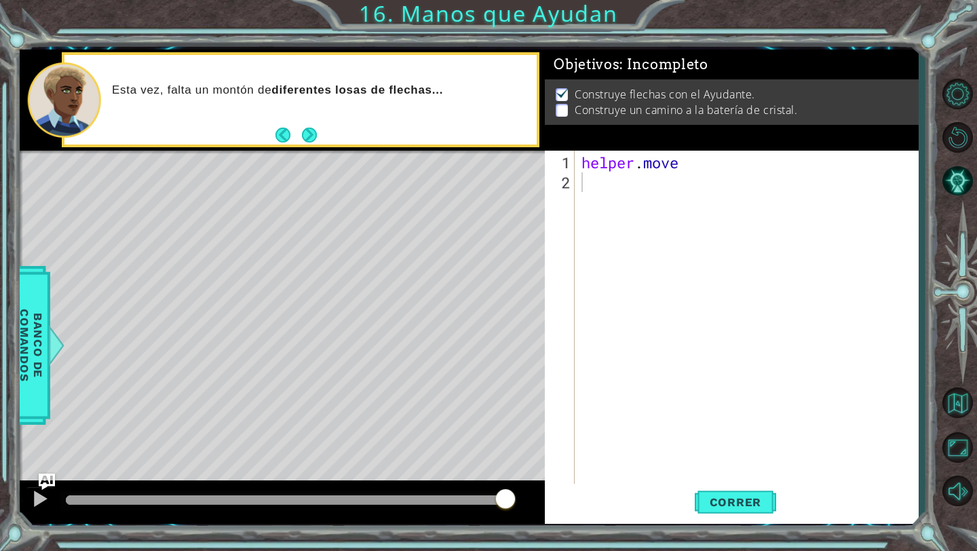
click at [460, 149] on div "Objetivos : Incompleto Construye flechas con el Ayudante. Construye un camino a…" at bounding box center [731, 100] width 373 height 101
click at [460, 161] on div "helper . move" at bounding box center [750, 340] width 343 height 374
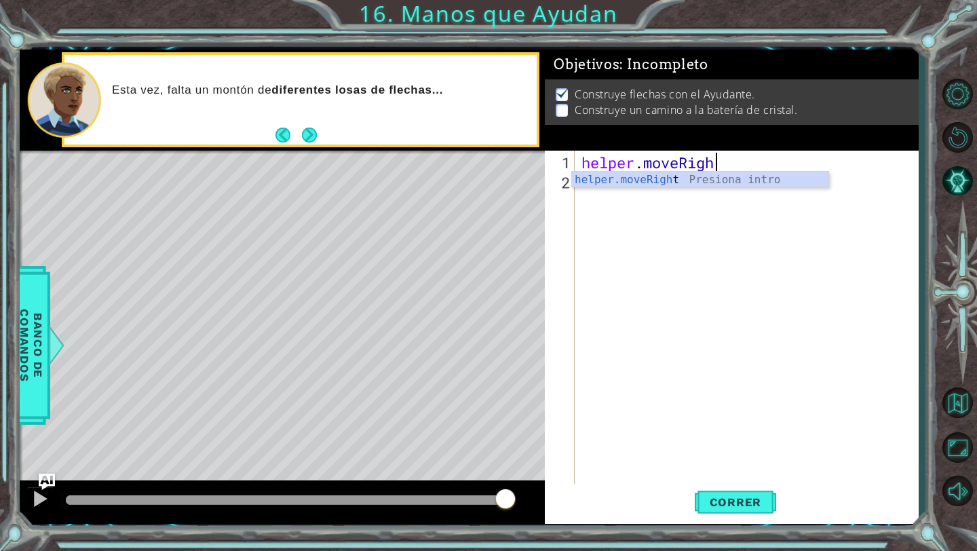
scroll to position [0, 5]
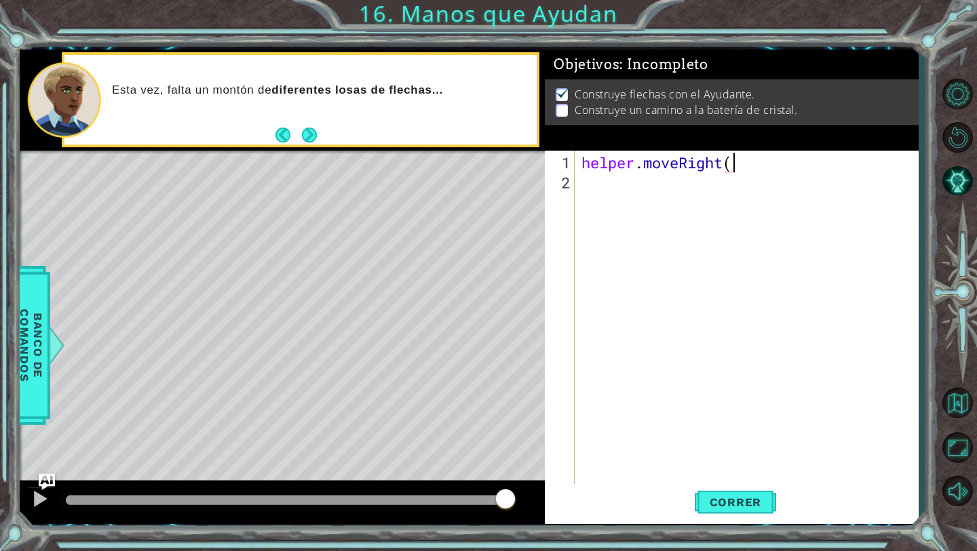
type textarea "helper.moveRight()"
click at [460, 189] on div "helper . moveRight ( )" at bounding box center [750, 340] width 343 height 374
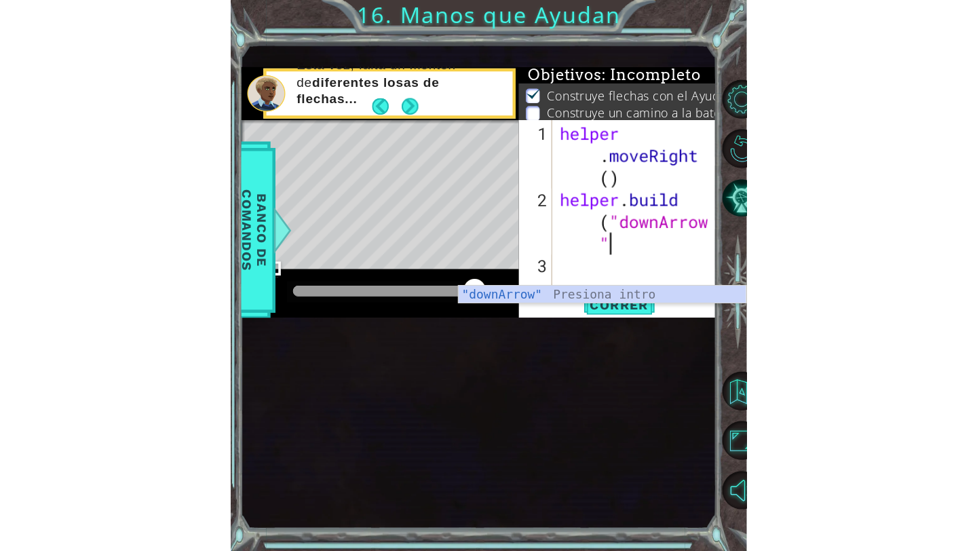
scroll to position [0, 9]
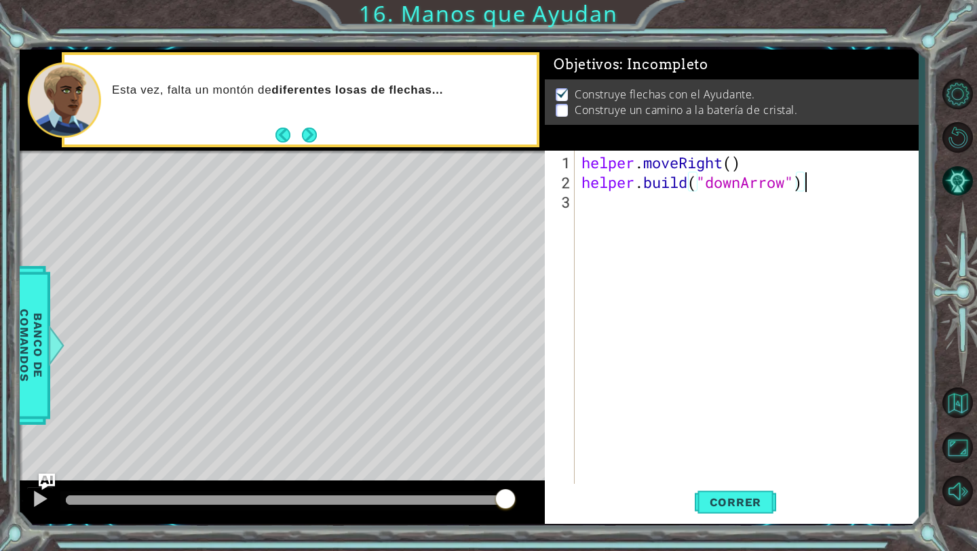
click at [460, 216] on div "helper . moveRight ( ) helper . build ( "downArrow" )" at bounding box center [750, 340] width 343 height 374
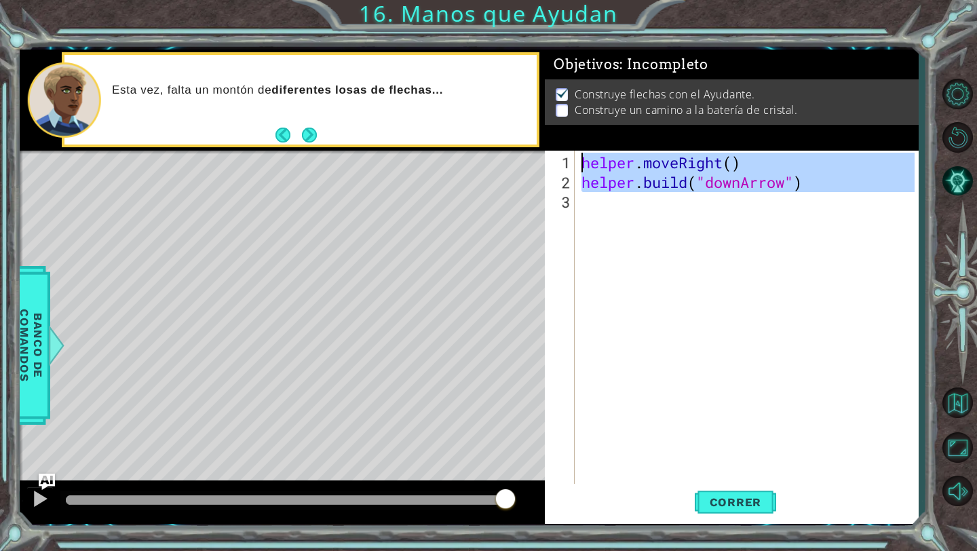
type textarea "helper.moveRight() [DOMAIN_NAME]("downArrow")"
click at [460, 216] on div "helper . moveRight ( ) helper . build ( "downArrow" )" at bounding box center [750, 340] width 343 height 374
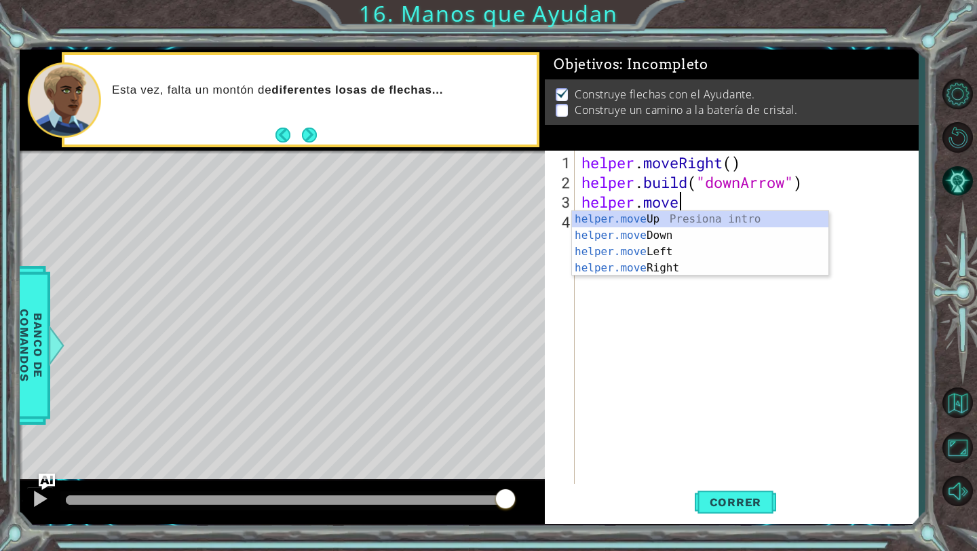
scroll to position [0, 3]
click at [460, 237] on div "helper.move Up Presiona intro helper.move Down Presiona intro helper.move Left …" at bounding box center [700, 260] width 256 height 98
type textarea "helper.moveDown(1)"
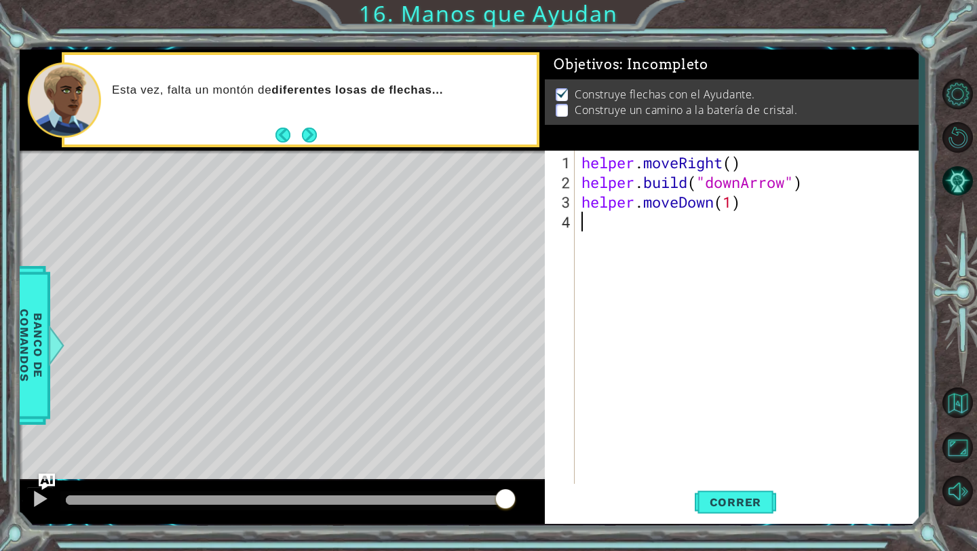
click at [460, 211] on div "helper . moveRight ( ) helper . build ( "downArrow" ) helper . moveDown ( 1 )" at bounding box center [750, 340] width 343 height 374
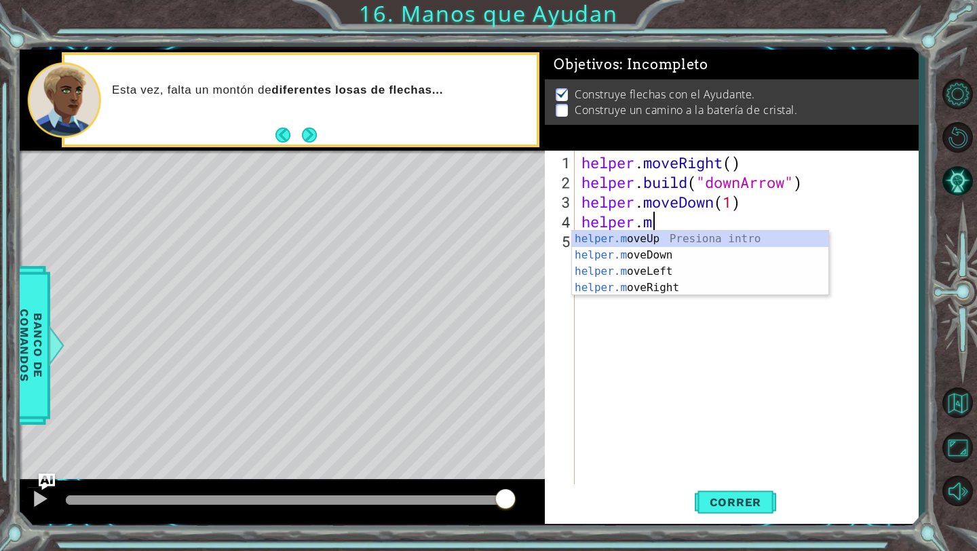
scroll to position [0, 3]
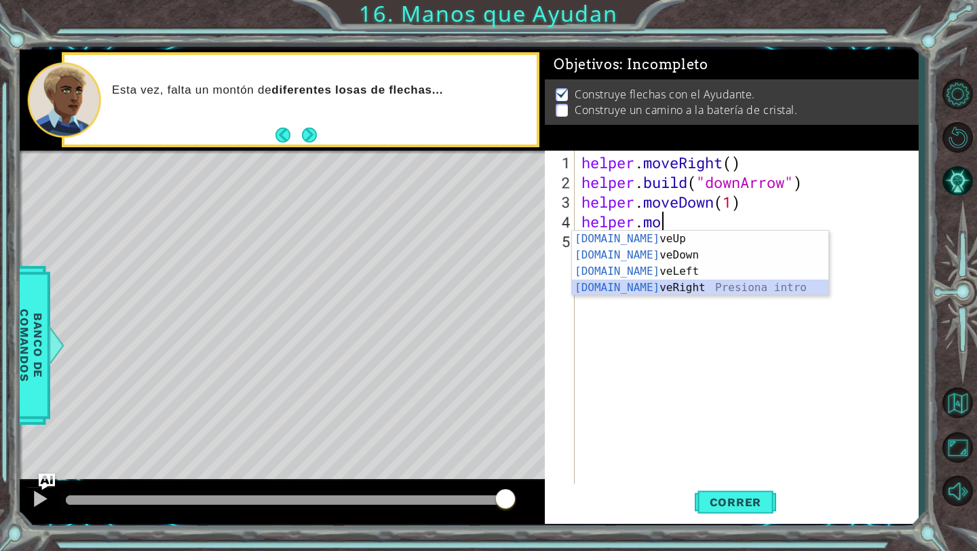
click at [460, 290] on div "[DOMAIN_NAME] veUp Presiona intro [DOMAIN_NAME] veDown Presiona intro [DOMAIN_N…" at bounding box center [700, 280] width 256 height 98
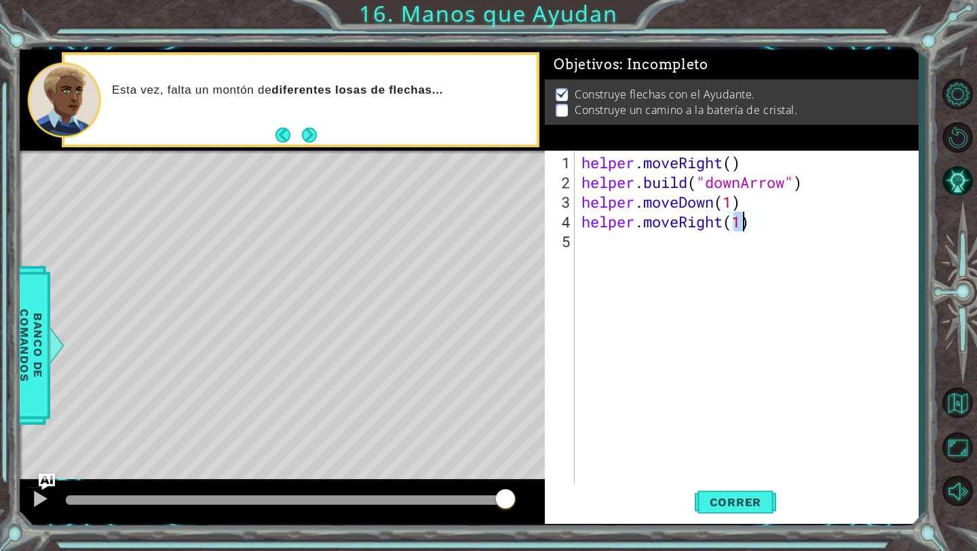
click at [460, 249] on div "helper . moveRight ( ) helper . build ( "downArrow" ) helper . moveDown ( 1 ) h…" at bounding box center [750, 340] width 343 height 374
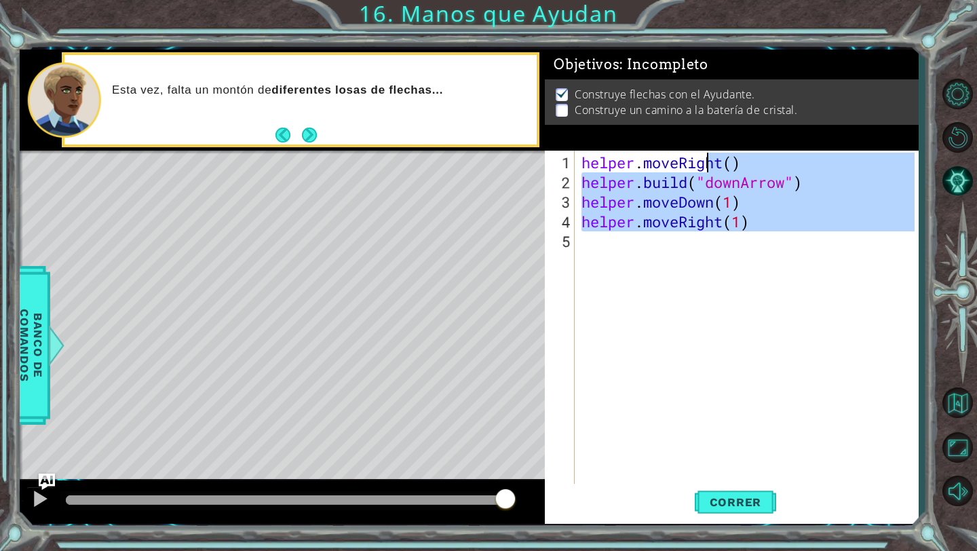
type textarea "helper.moveRight() [DOMAIN_NAME]("downArrow")"
click at [460, 252] on div "helper . moveRight ( ) helper . build ( "downArrow" ) helper . moveDown ( 1 ) h…" at bounding box center [750, 340] width 343 height 374
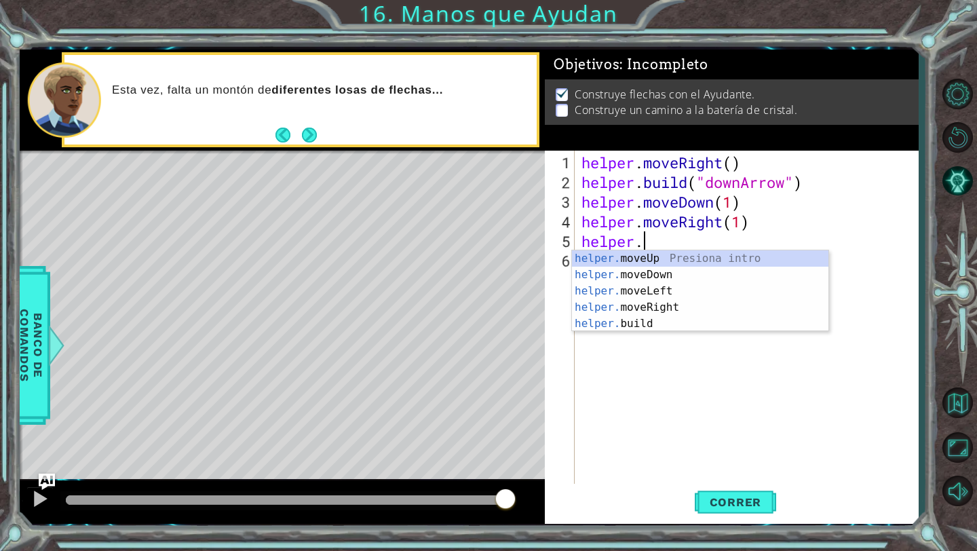
scroll to position [0, 2]
click at [460, 237] on div "helper . moveRight ( ) helper . build ( "downArrow" ) helper . moveDown ( 1 ) h…" at bounding box center [750, 340] width 343 height 374
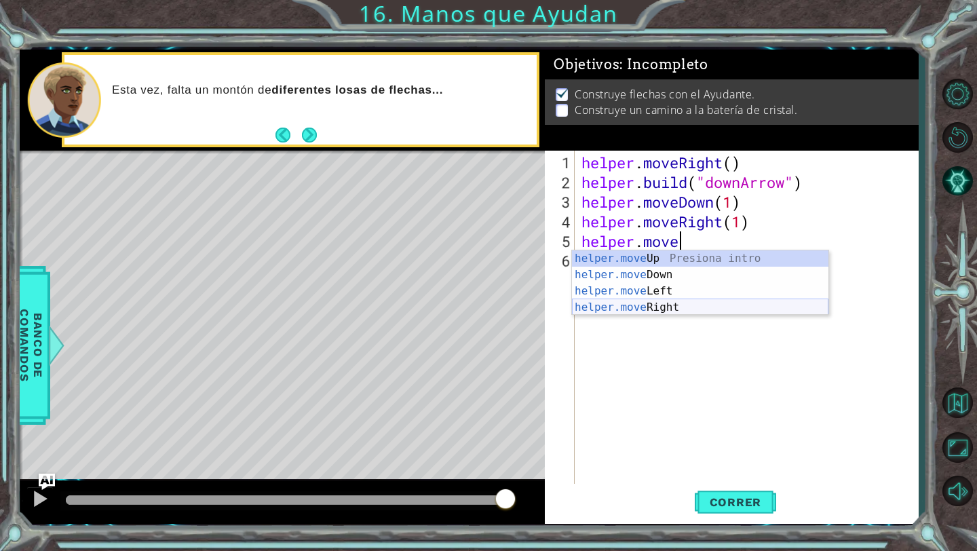
click at [460, 307] on div "helper.move Up Presiona intro helper.move Down Presiona intro helper.move Left …" at bounding box center [700, 299] width 256 height 98
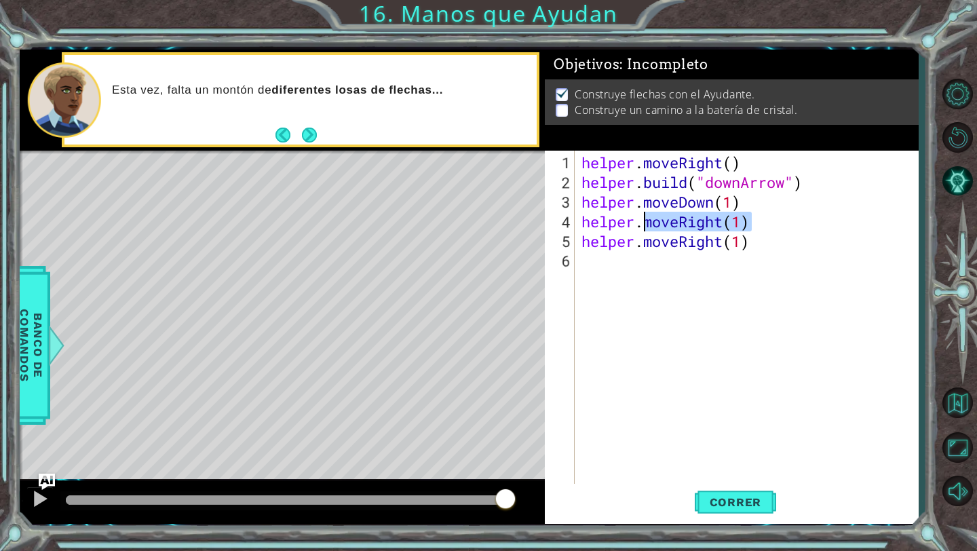
drag, startPoint x: 750, startPoint y: 224, endPoint x: 647, endPoint y: 222, distance: 103.1
click at [460, 222] on div "helper . moveRight ( ) helper . build ( "downArrow" ) helper . moveDown ( 1 ) h…" at bounding box center [750, 340] width 343 height 374
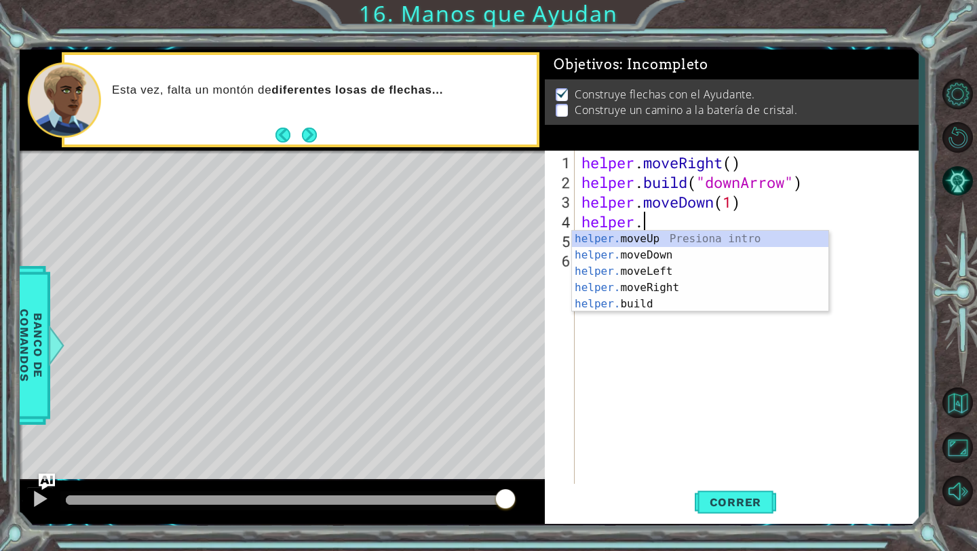
scroll to position [0, 2]
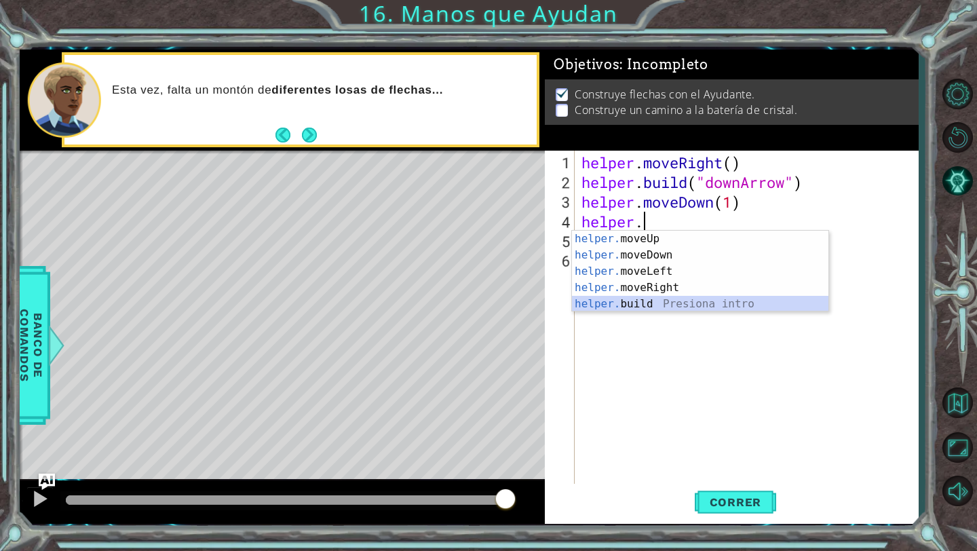
click at [460, 298] on div "helper. moveUp Presiona intro helper. moveDown Presiona intro helper. moveLeft …" at bounding box center [700, 288] width 256 height 114
type textarea "[DOMAIN_NAME]("rightArrow")"
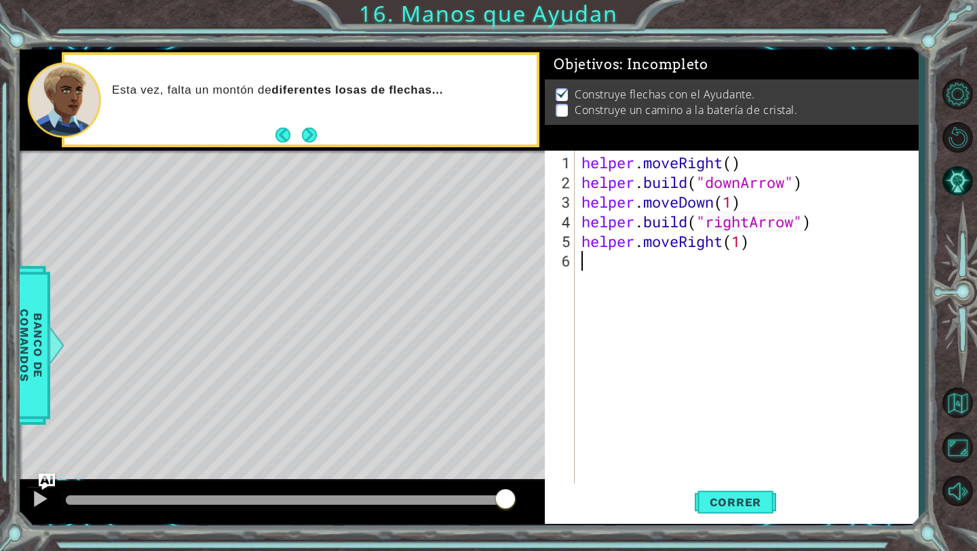
click at [460, 289] on div "helper . moveRight ( ) helper . build ( "downArrow" ) helper . moveDown ( 1 ) h…" at bounding box center [750, 340] width 343 height 374
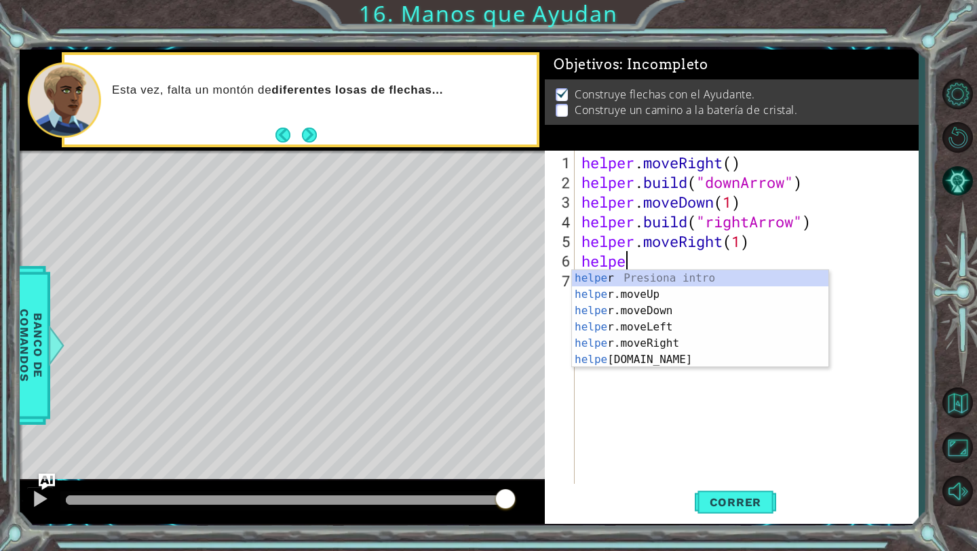
scroll to position [0, 1]
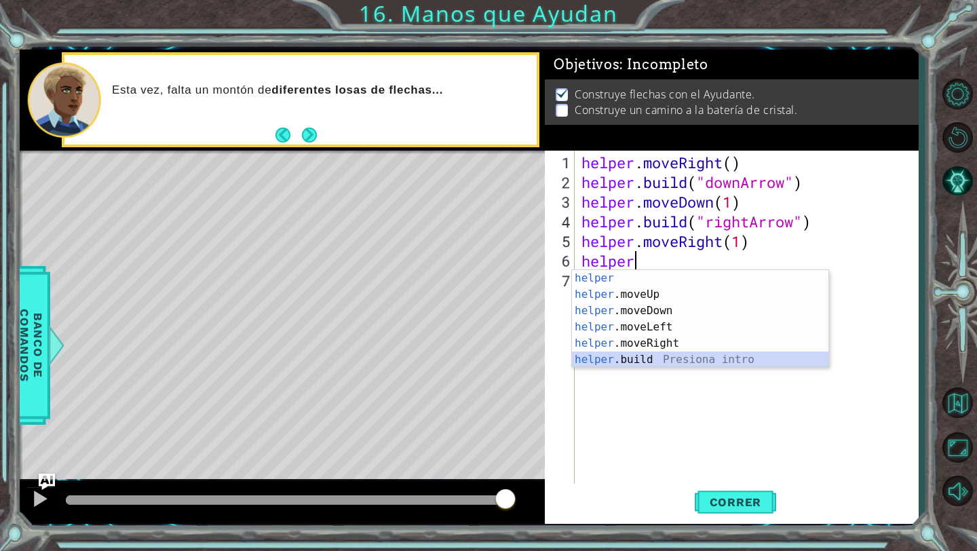
click at [460, 359] on div "helper Presiona intro helper .moveUp Presiona intro helper .moveDown Presiona i…" at bounding box center [700, 335] width 256 height 130
type textarea "[DOMAIN_NAME]("rightArrow")"
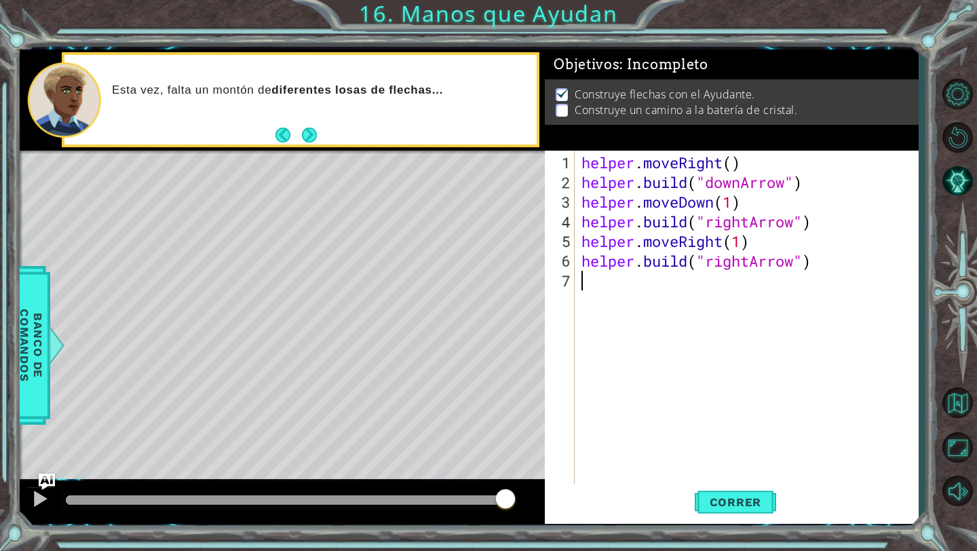
click at [460, 288] on div "helper . moveRight ( ) helper . build ( "downArrow" ) helper . moveDown ( 1 ) h…" at bounding box center [750, 340] width 343 height 374
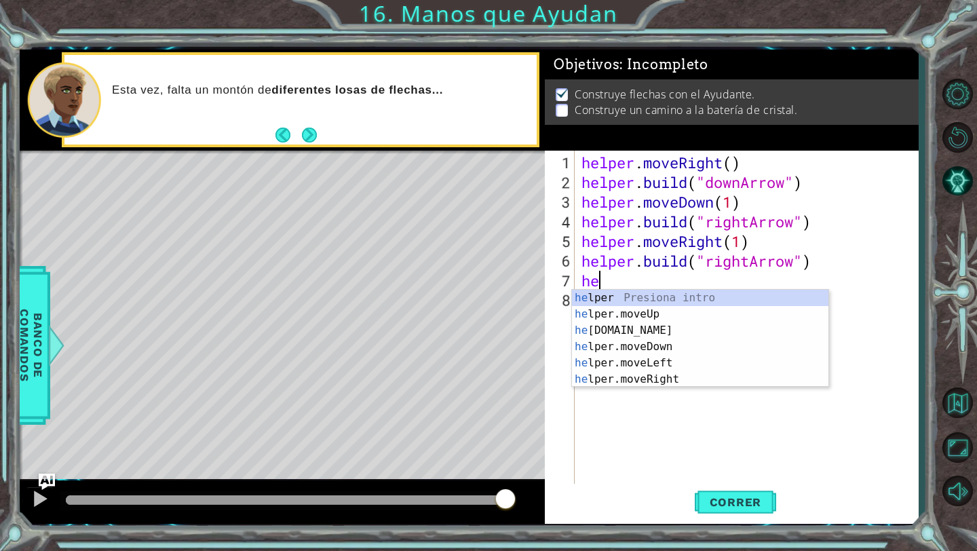
scroll to position [0, 1]
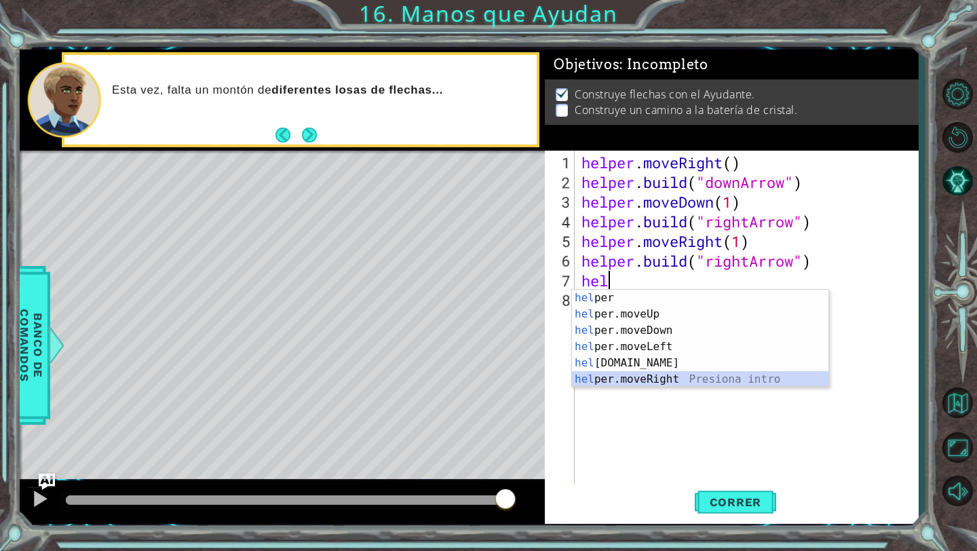
click at [460, 378] on div "hel per Presiona intro hel per.moveUp Presiona intro hel per.moveDown Presiona …" at bounding box center [700, 355] width 256 height 130
type textarea "helper.moveRight(1)"
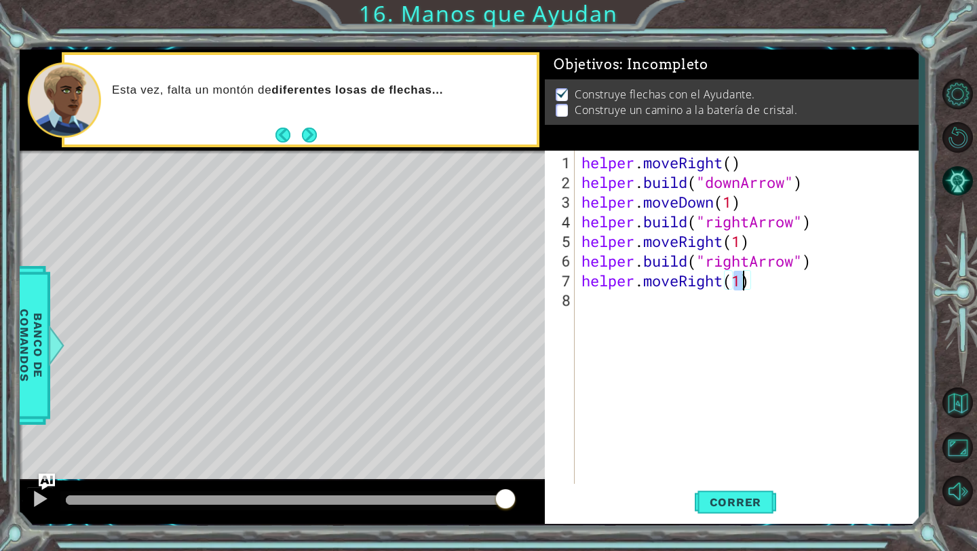
click at [460, 321] on div "helper . moveRight ( ) helper . build ( "downArrow" ) helper . moveDown ( 1 ) h…" at bounding box center [750, 340] width 343 height 374
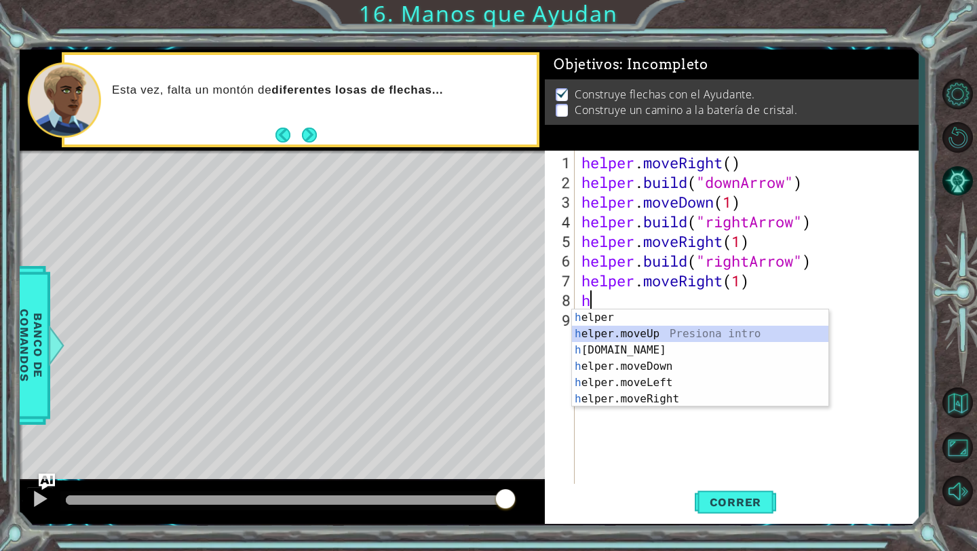
click at [460, 340] on div "h elper Presiona intro h elper.moveUp Presiona intro h [DOMAIN_NAME] Presiona i…" at bounding box center [700, 374] width 256 height 130
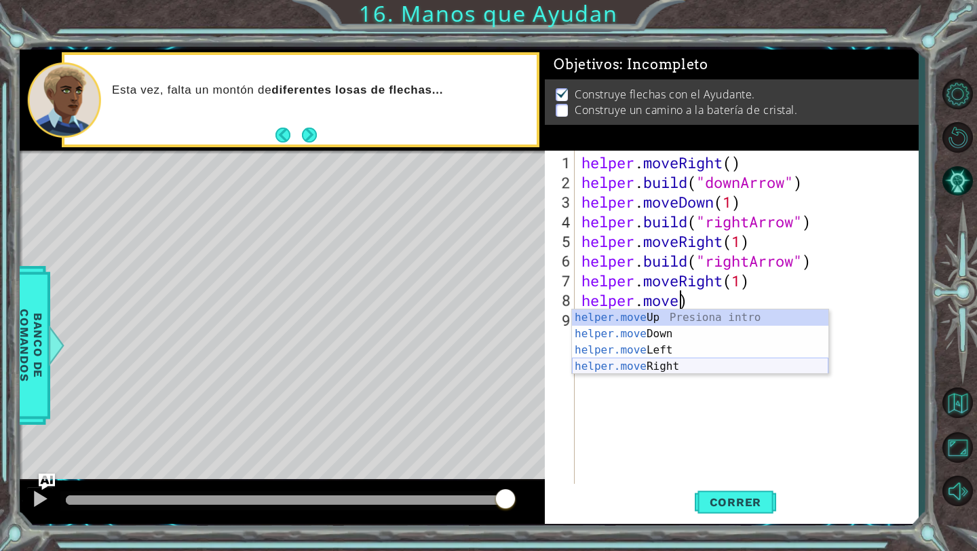
click at [460, 368] on div "helper.move Up Presiona intro helper.move Down Presiona intro helper.move Left …" at bounding box center [700, 358] width 256 height 98
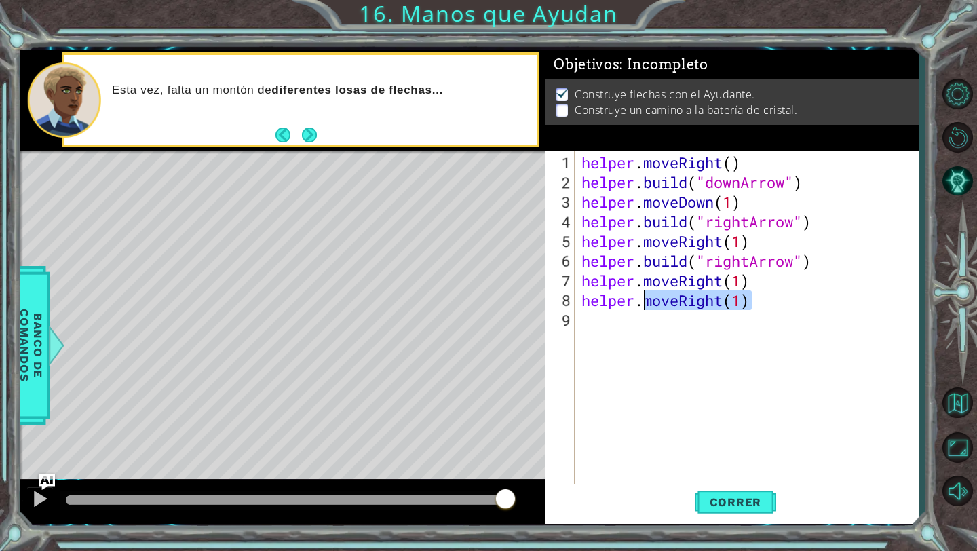
drag, startPoint x: 775, startPoint y: 294, endPoint x: 646, endPoint y: 305, distance: 128.6
click at [460, 305] on div "helper . moveRight ( ) helper . build ( "downArrow" ) helper . moveDown ( 1 ) h…" at bounding box center [750, 340] width 343 height 374
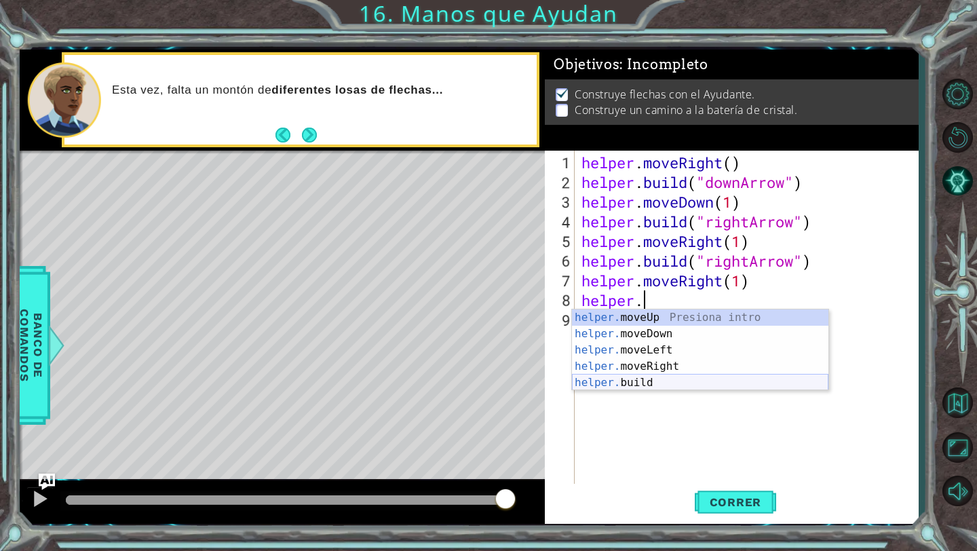
click at [460, 383] on div "helper. moveUp Presiona intro helper. moveDown Presiona intro helper. moveLeft …" at bounding box center [700, 366] width 256 height 114
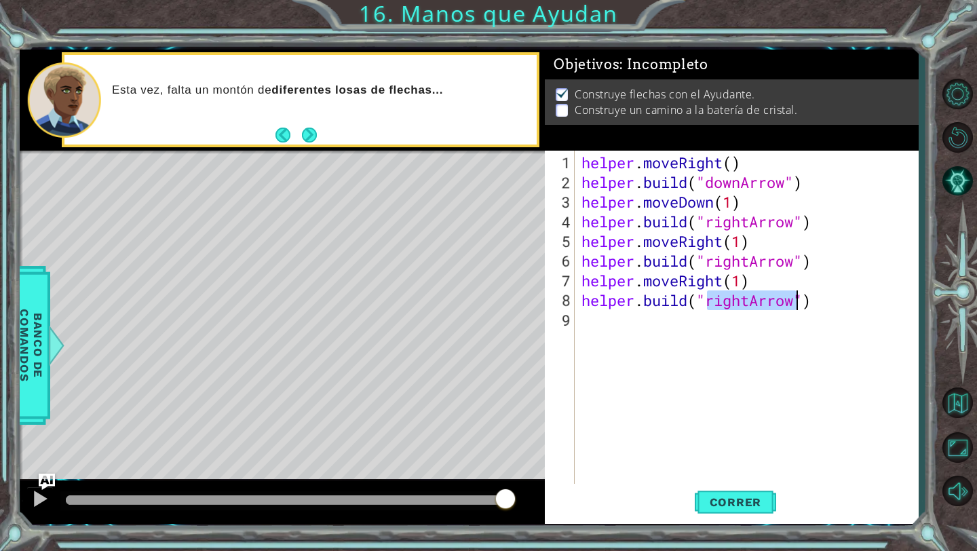
click at [460, 302] on div "helper . moveRight ( ) helper . build ( "downArrow" ) helper . moveDown ( 1 ) h…" at bounding box center [750, 340] width 343 height 374
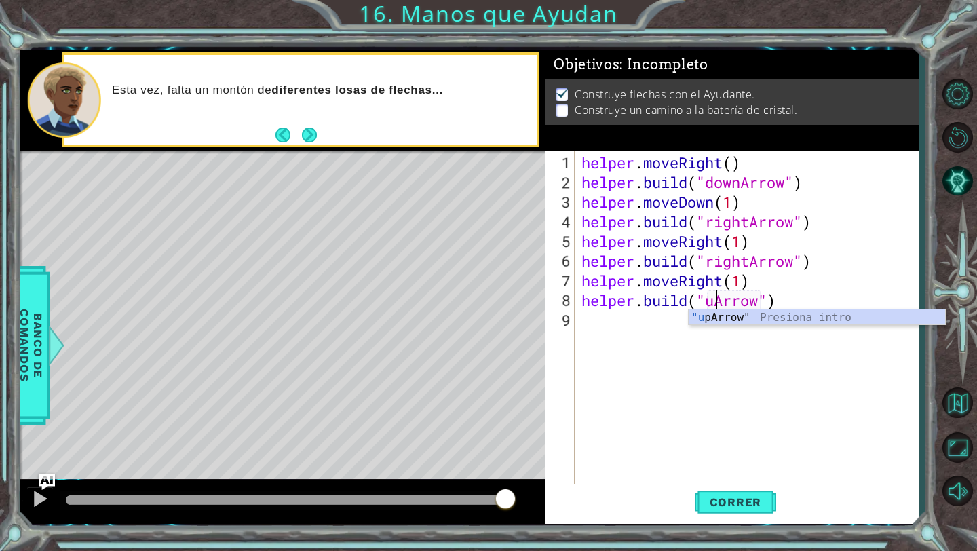
scroll to position [0, 6]
click at [460, 317] on div ""up Arrow" Presiona intro" at bounding box center [816, 333] width 256 height 49
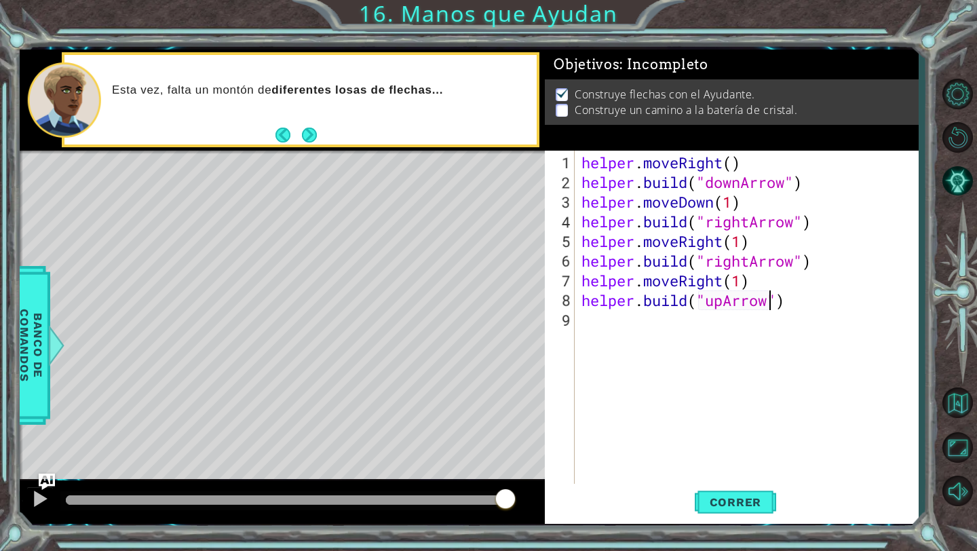
click at [460, 313] on div "helper . moveRight ( ) helper . build ( "downArrow" ) helper . moveDown ( 1 ) h…" at bounding box center [750, 340] width 343 height 374
type textarea "[DOMAIN_NAME]("upArrow")"
click at [460, 315] on div "helper . moveRight ( ) helper . build ( "downArrow" ) helper . moveDown ( 1 ) h…" at bounding box center [750, 340] width 343 height 374
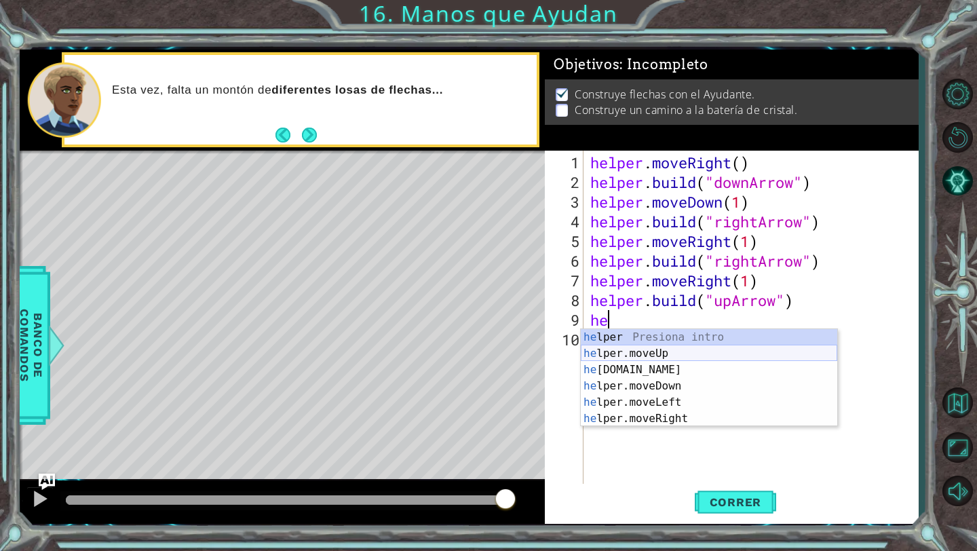
click at [460, 352] on div "he lper Presiona intro he lper.moveUp Presiona intro he [DOMAIN_NAME] Presiona …" at bounding box center [709, 394] width 256 height 130
type textarea "helper.moveUp(1)"
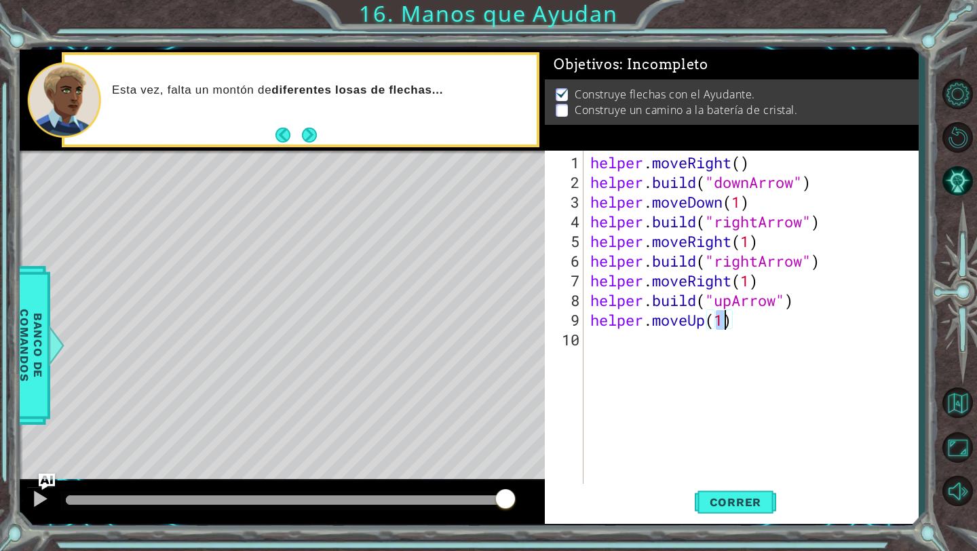
click at [460, 338] on div "helper . moveRight ( ) helper . build ( "downArrow" ) helper . moveDown ( 1 ) h…" at bounding box center [754, 340] width 334 height 374
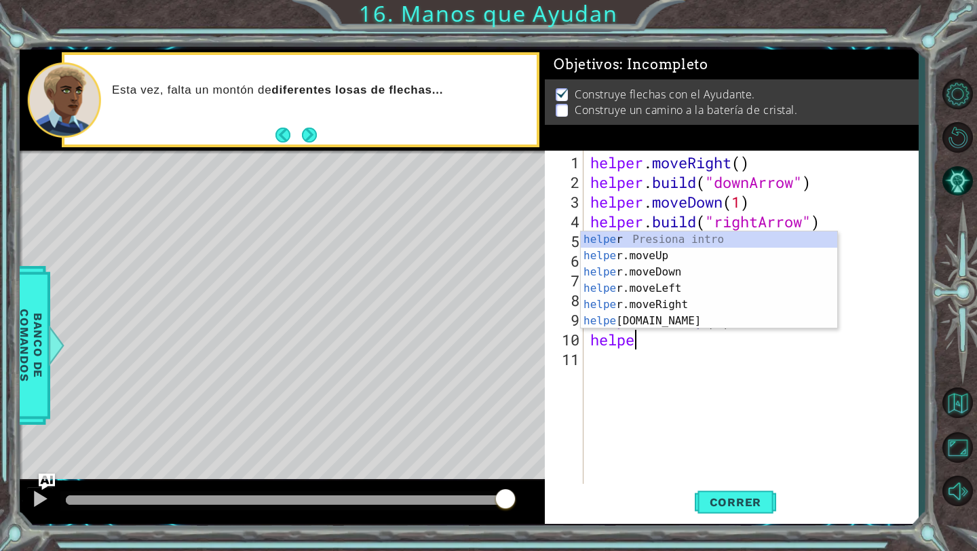
scroll to position [0, 1]
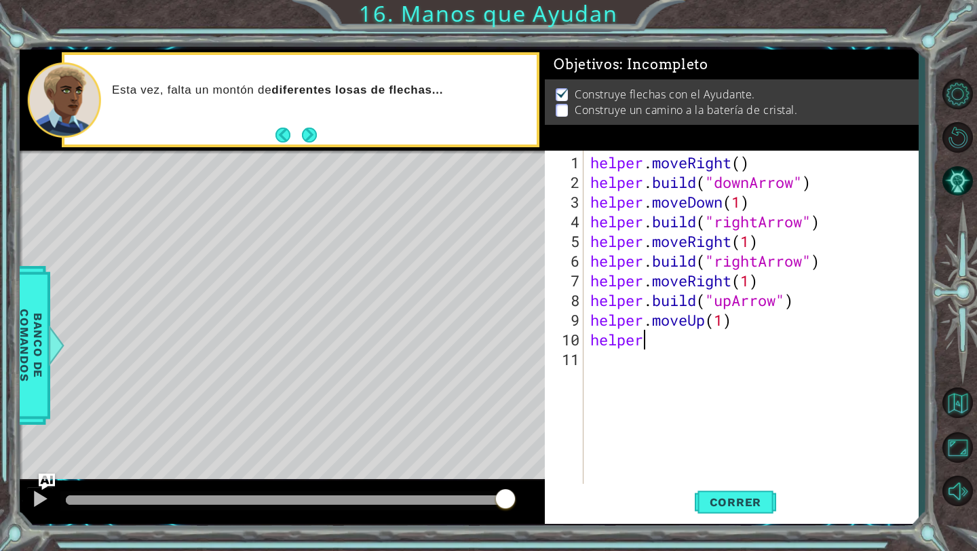
click at [460, 342] on div "helper . moveRight ( ) helper . build ( "downArrow" ) helper . moveDown ( 1 ) h…" at bounding box center [754, 340] width 334 height 374
click at [460, 341] on div "helper . moveRight ( ) helper . build ( "downArrow" ) helper . moveDown ( 1 ) h…" at bounding box center [754, 340] width 334 height 374
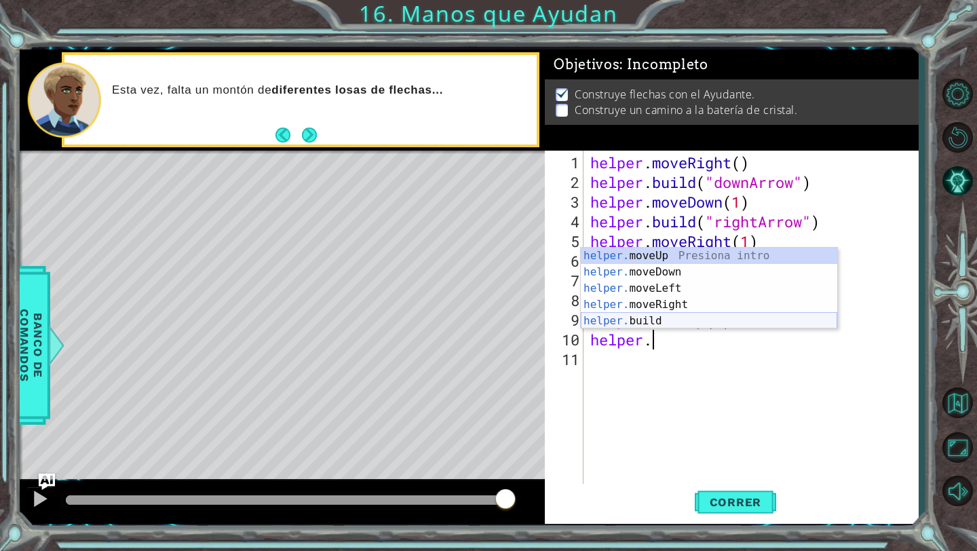
click at [460, 321] on div "helper. moveUp Presiona intro helper. moveDown Presiona intro helper. moveLeft …" at bounding box center [709, 305] width 256 height 114
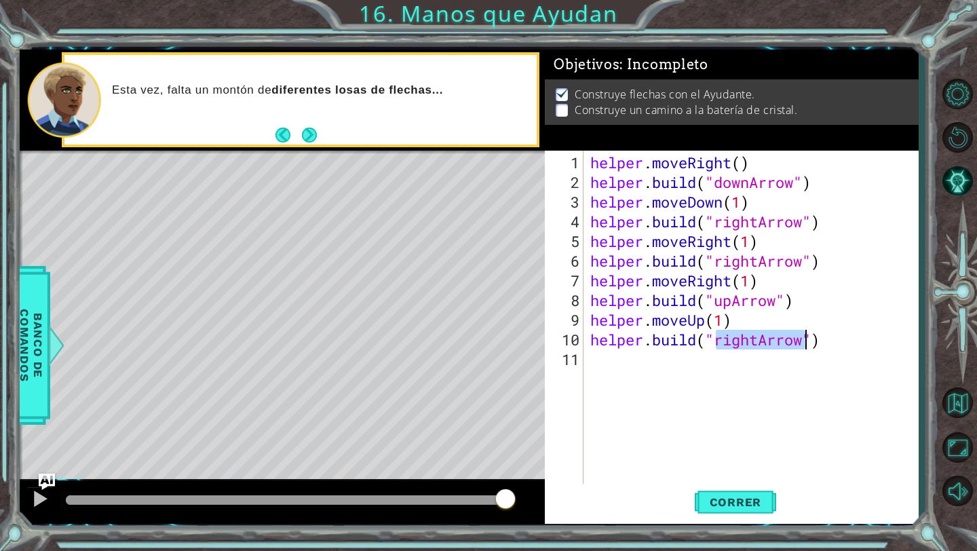
click at [460, 341] on div "helper . moveRight ( ) helper . build ( "downArrow" ) helper . moveDown ( 1 ) h…" at bounding box center [754, 340] width 334 height 374
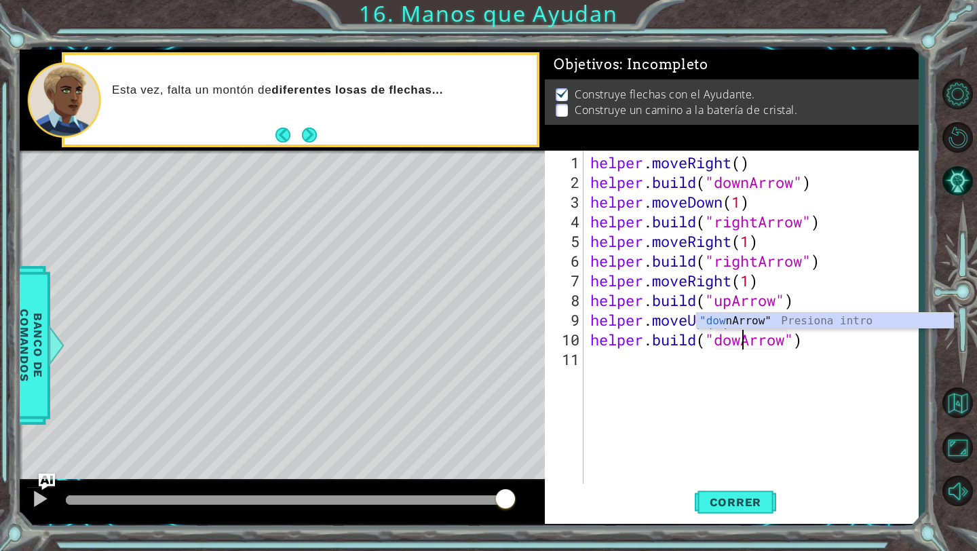
type textarea "[DOMAIN_NAME]("downArrow")"
click at [460, 368] on div "helper . moveRight ( ) helper . build ( "downArrow" ) helper . moveDown ( 1 ) h…" at bounding box center [754, 340] width 334 height 374
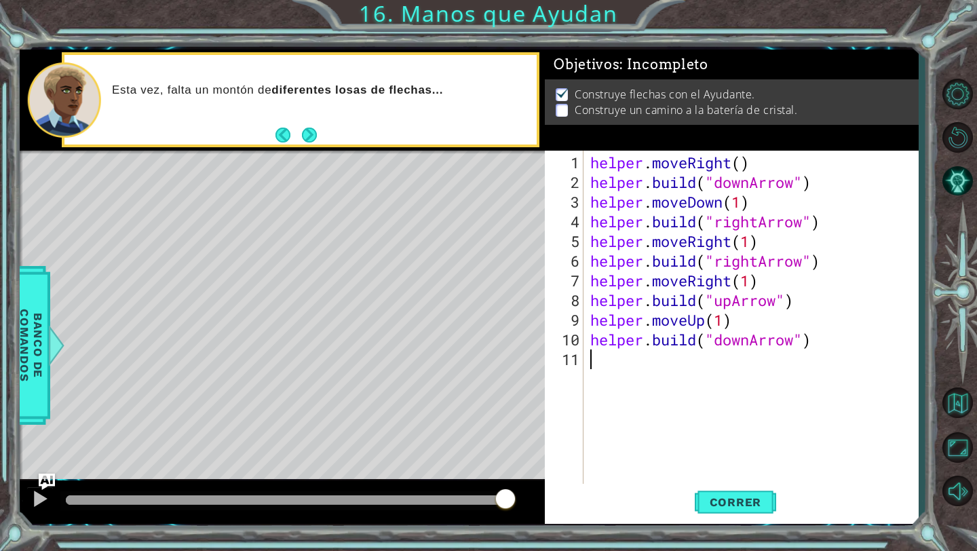
scroll to position [0, 0]
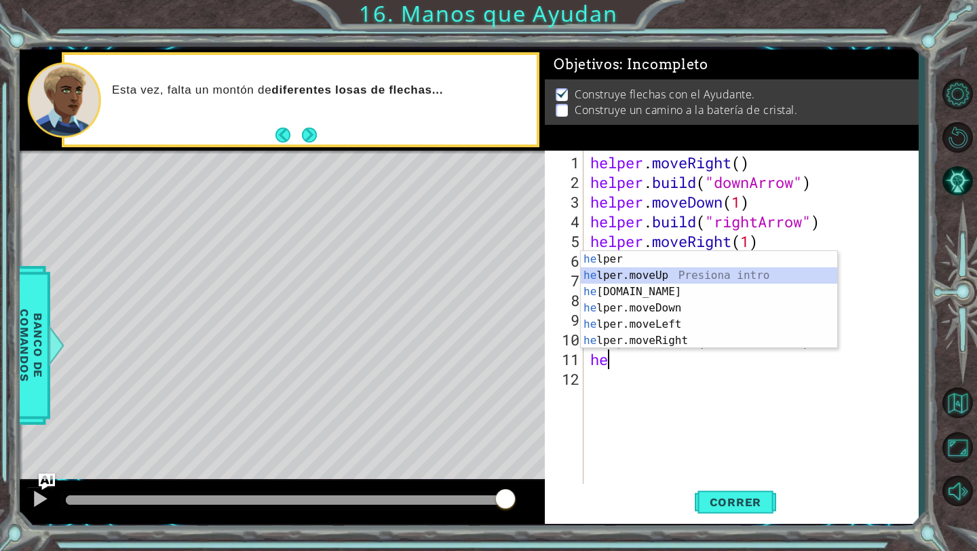
click at [460, 271] on div "he lper Presiona intro he lper.moveUp Presiona intro he [DOMAIN_NAME] Presiona …" at bounding box center [709, 316] width 256 height 130
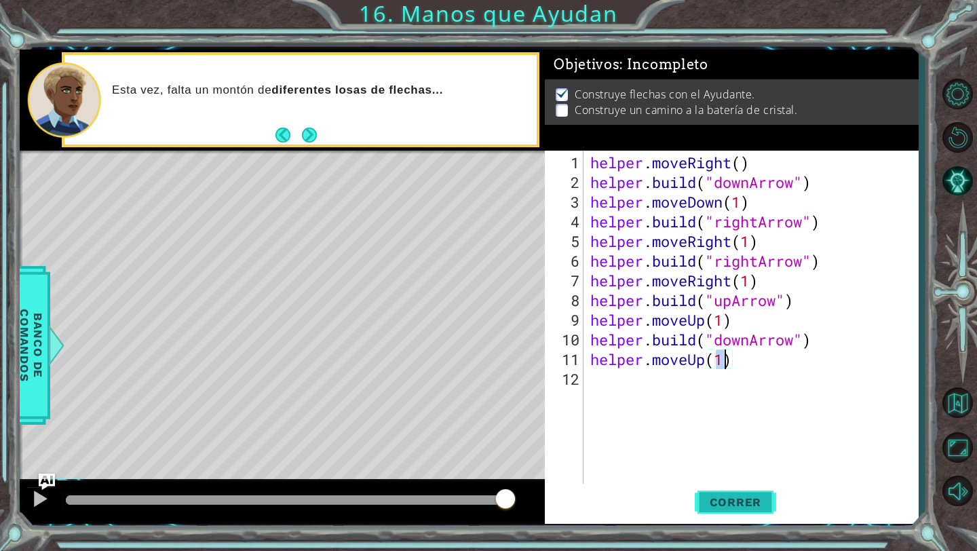
type textarea "helper.moveUp(1)"
click at [460, 491] on span "Correr" at bounding box center [735, 502] width 79 height 14
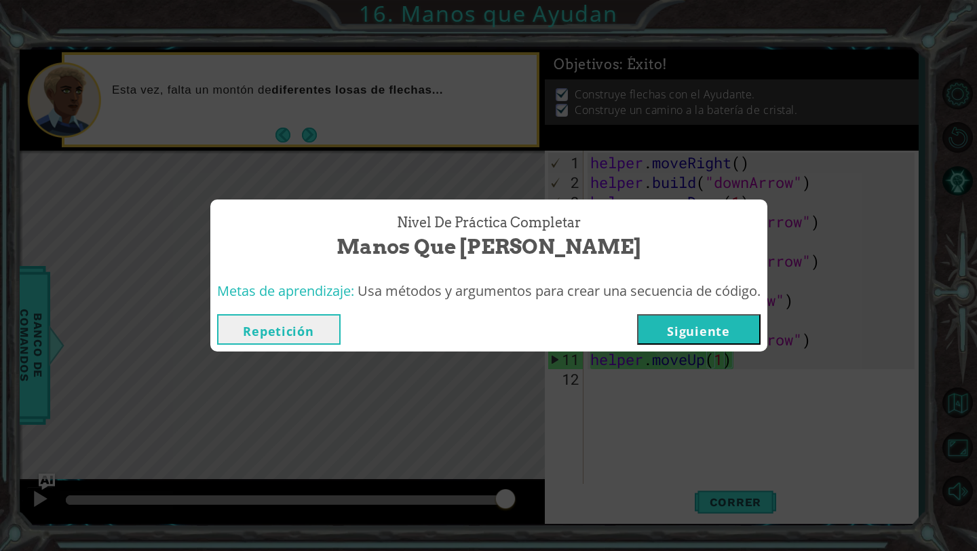
click at [460, 335] on button "Siguiente" at bounding box center [698, 329] width 123 height 31
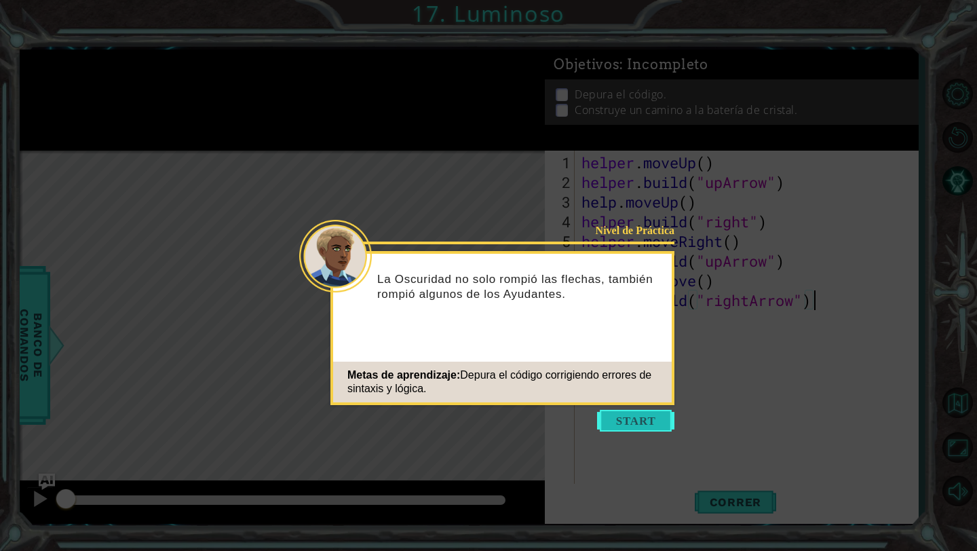
click at [460, 412] on button "Start" at bounding box center [635, 421] width 77 height 22
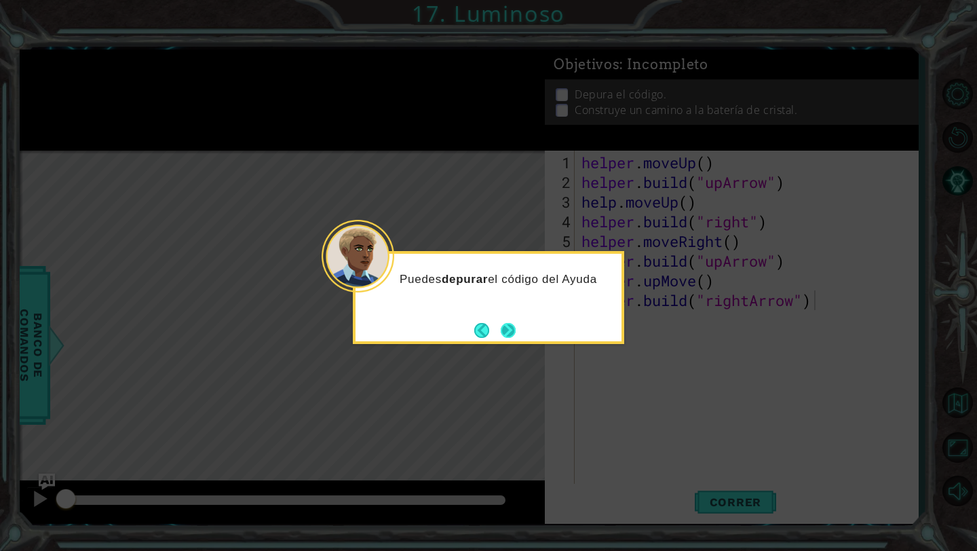
click at [460, 323] on button "Next" at bounding box center [508, 330] width 15 height 15
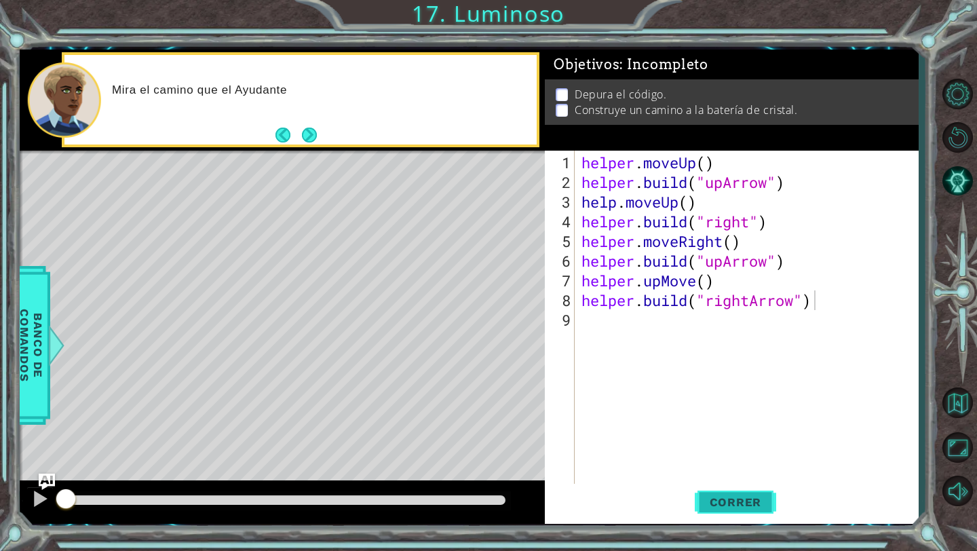
click at [460, 491] on button "Correr" at bounding box center [735, 502] width 81 height 37
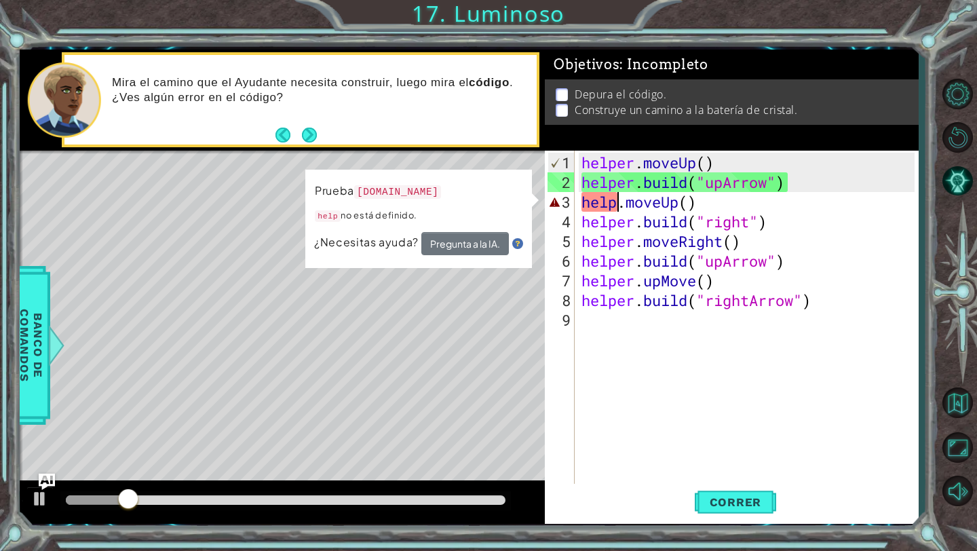
click at [460, 204] on div "helper . moveUp ( ) helper . build ( "upArrow" ) help . moveUp ( ) helper . bui…" at bounding box center [750, 340] width 343 height 374
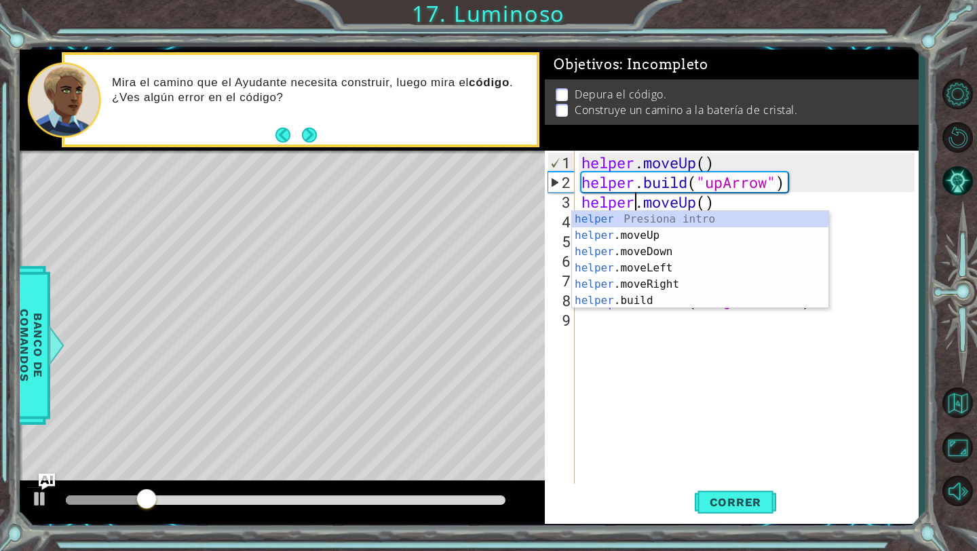
scroll to position [0, 2]
click at [460, 491] on button "Correr" at bounding box center [735, 502] width 81 height 37
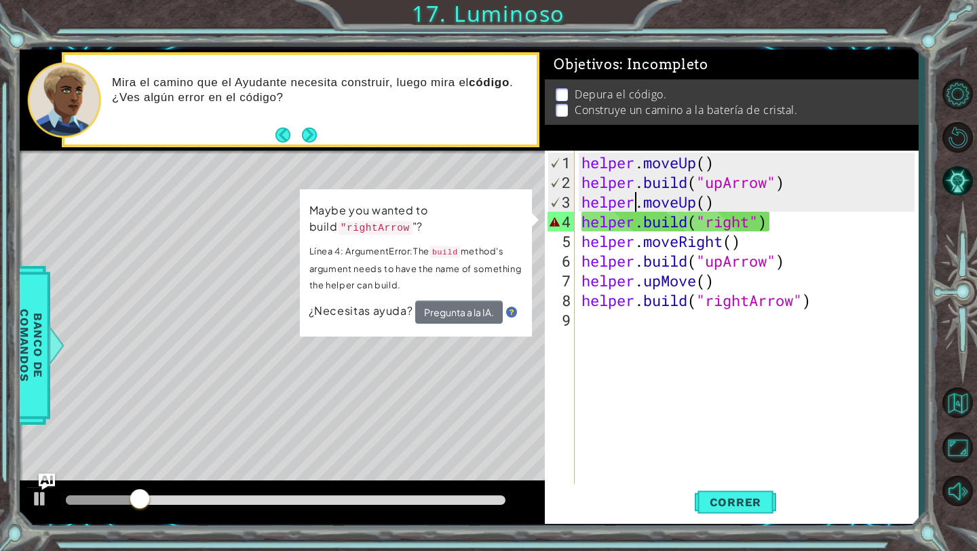
click at [460, 226] on div "helper . moveUp ( ) helper . build ( "upArrow" ) helper . moveUp ( ) helper . b…" at bounding box center [750, 340] width 343 height 374
click at [460, 222] on div "helper . moveUp ( ) helper . build ( "upArrow" ) helper . moveUp ( ) helper . b…" at bounding box center [750, 340] width 343 height 374
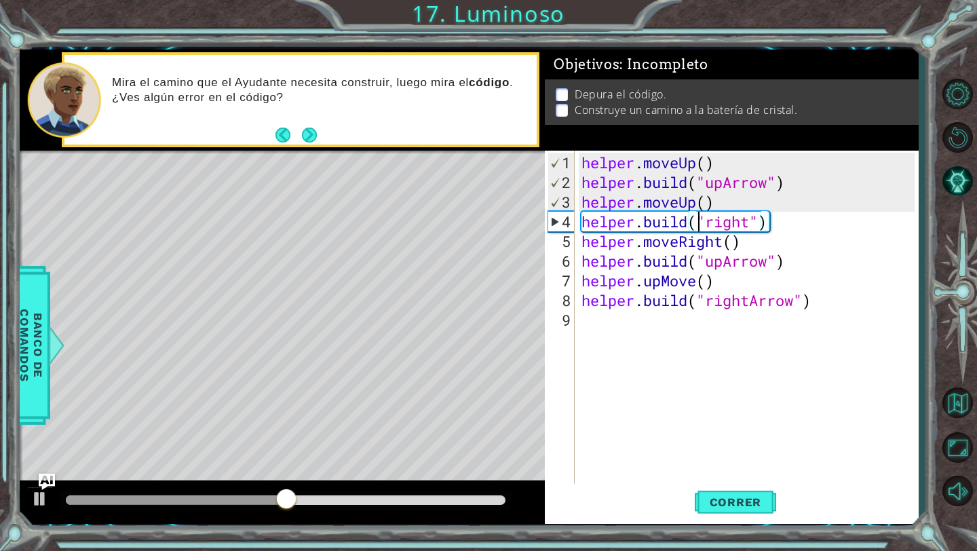
click at [460, 218] on div "helper . moveUp ( ) helper . build ( "upArrow" ) helper . moveUp ( ) helper . b…" at bounding box center [750, 340] width 343 height 374
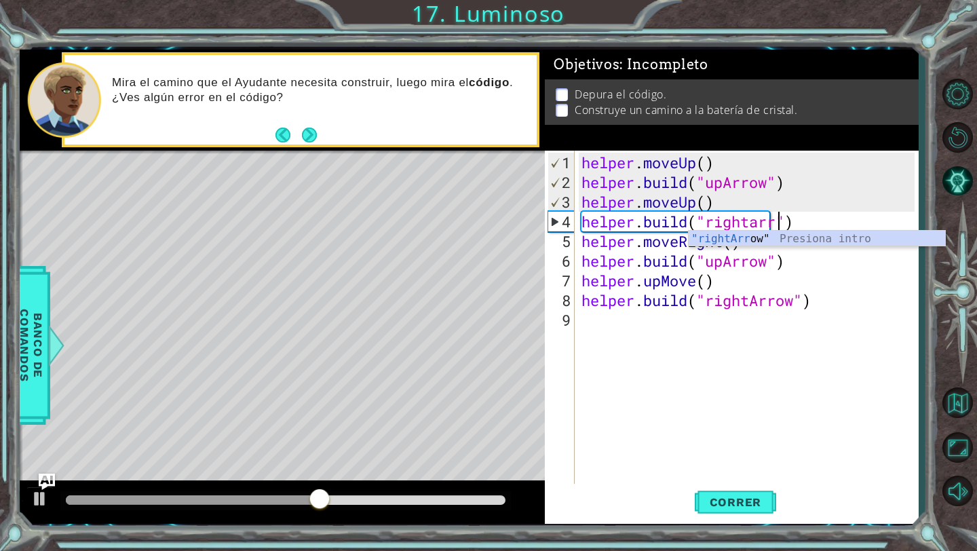
scroll to position [0, 9]
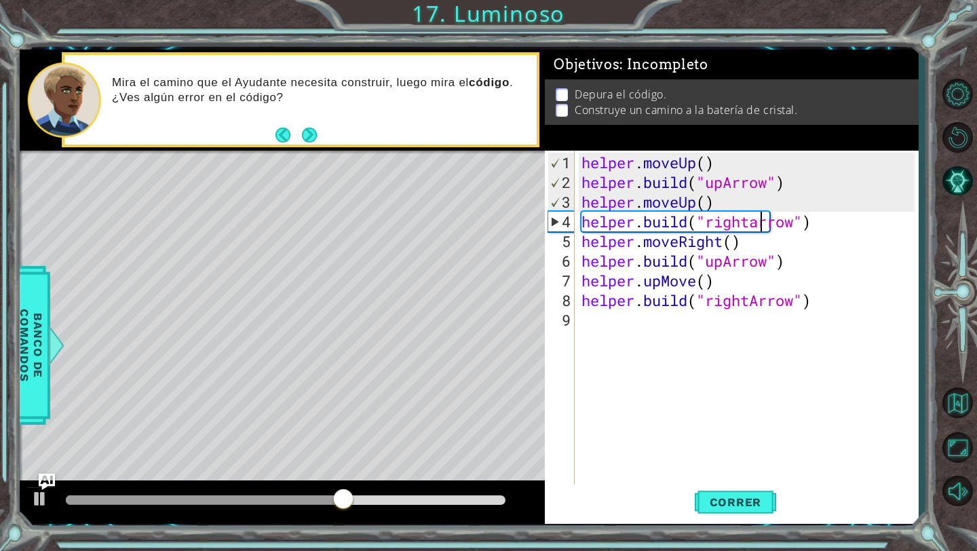
click at [460, 220] on div "helper . moveUp ( ) helper . build ( "upArrow" ) helper . moveUp ( ) helper . b…" at bounding box center [750, 340] width 343 height 374
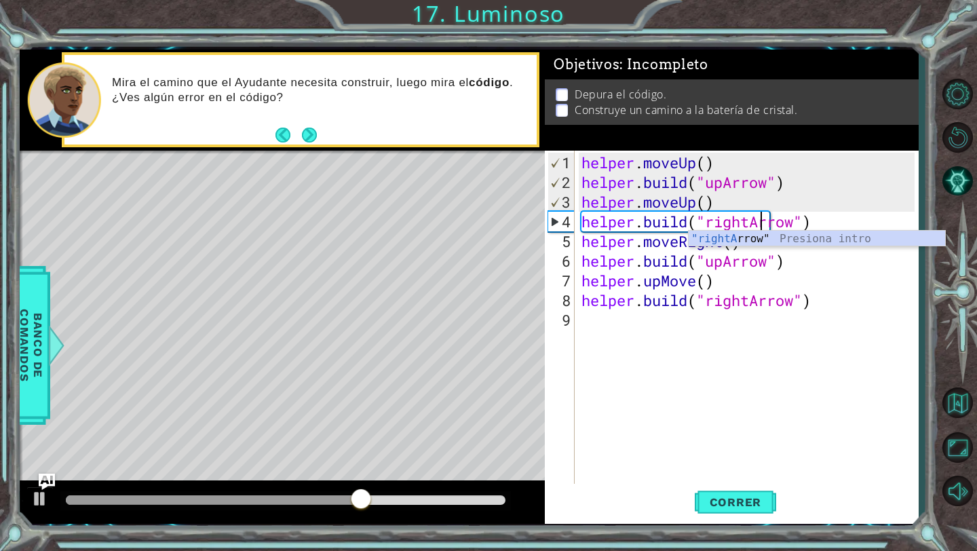
scroll to position [0, 8]
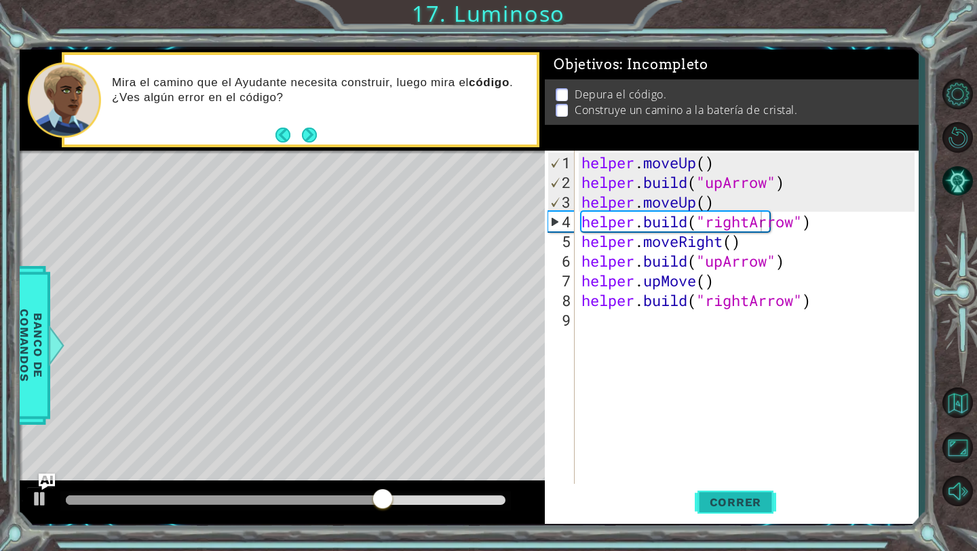
click at [460, 491] on button "Correr" at bounding box center [735, 502] width 81 height 37
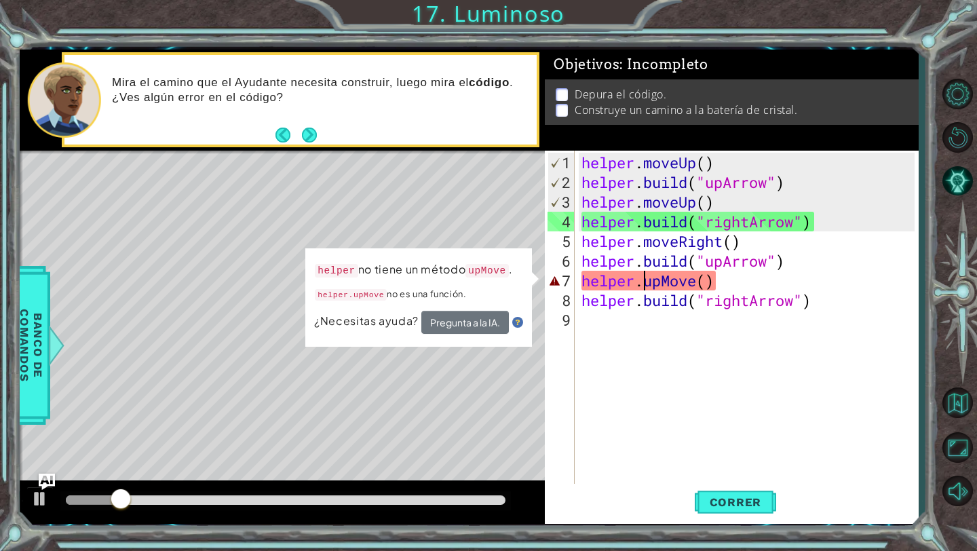
click at [460, 284] on div "helper . moveUp ( ) helper . build ( "upArrow" ) helper . moveUp ( ) helper . b…" at bounding box center [750, 340] width 343 height 374
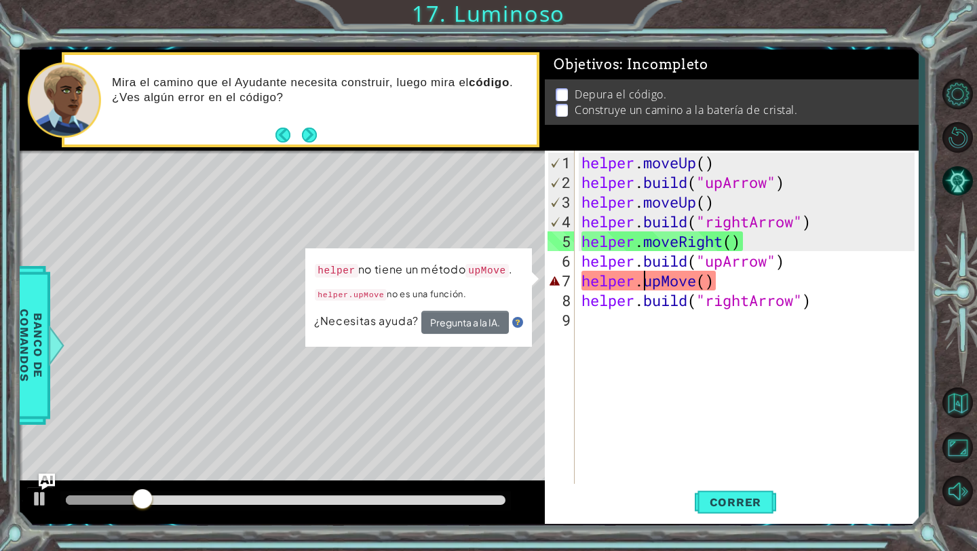
scroll to position [0, 3]
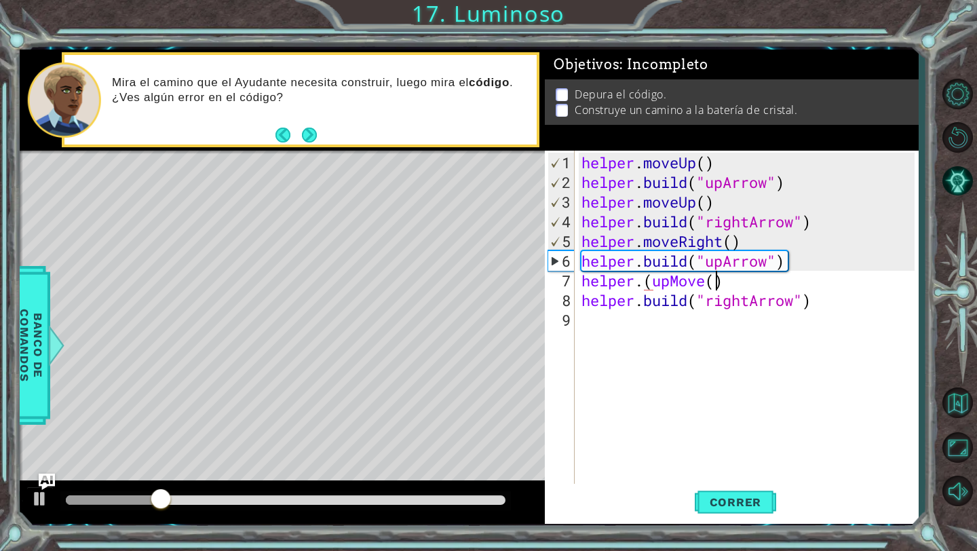
click at [460, 287] on div "helper . moveUp ( ) helper . build ( "upArrow" ) helper . moveUp ( ) helper . b…" at bounding box center [750, 340] width 343 height 374
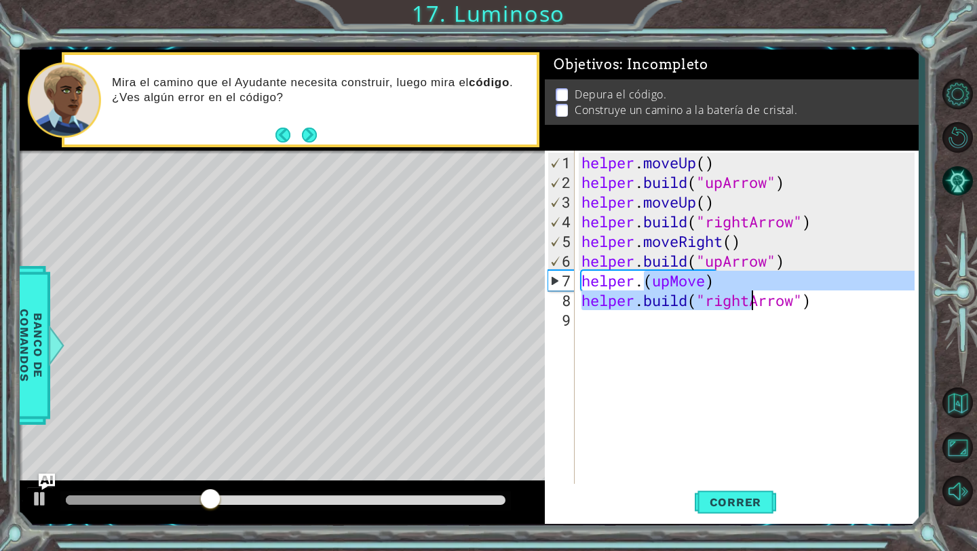
drag, startPoint x: 643, startPoint y: 286, endPoint x: 751, endPoint y: 290, distance: 108.6
click at [460, 290] on div "helper . moveUp ( ) helper . build ( "upArrow" ) helper . moveUp ( ) helper . b…" at bounding box center [750, 340] width 343 height 374
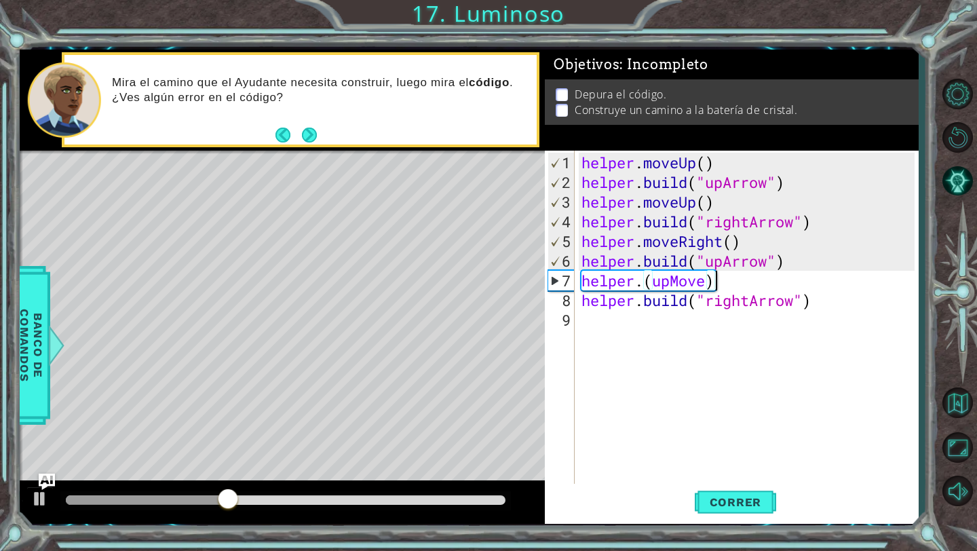
click at [460, 285] on div "helper . moveUp ( ) helper . build ( "upArrow" ) helper . moveUp ( ) helper . b…" at bounding box center [750, 340] width 343 height 374
drag, startPoint x: 727, startPoint y: 283, endPoint x: 647, endPoint y: 281, distance: 80.1
click at [460, 281] on div "helper . moveUp ( ) helper . build ( "upArrow" ) helper . moveUp ( ) helper . b…" at bounding box center [750, 340] width 343 height 374
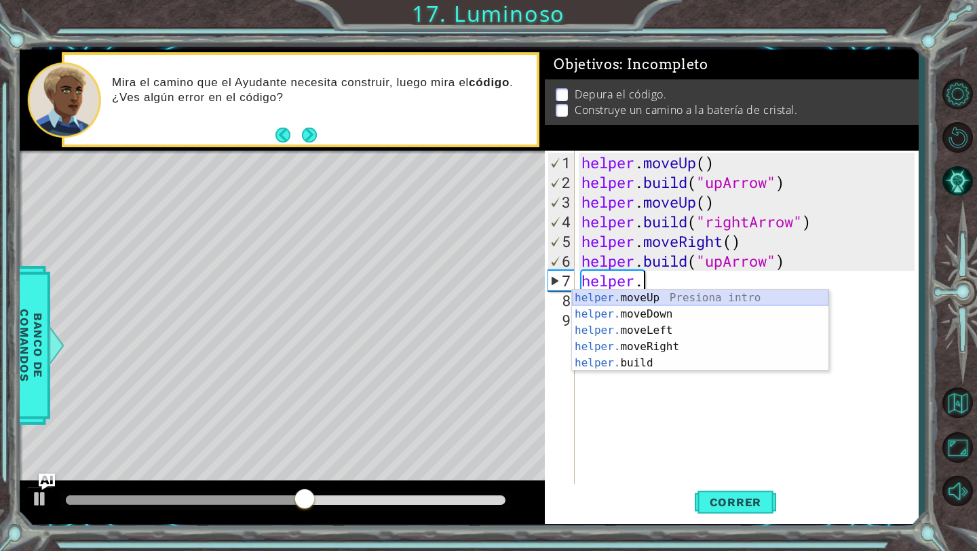
click at [460, 301] on div "helper. moveUp Presiona intro helper. moveDown Presiona intro helper. moveLeft …" at bounding box center [700, 347] width 256 height 114
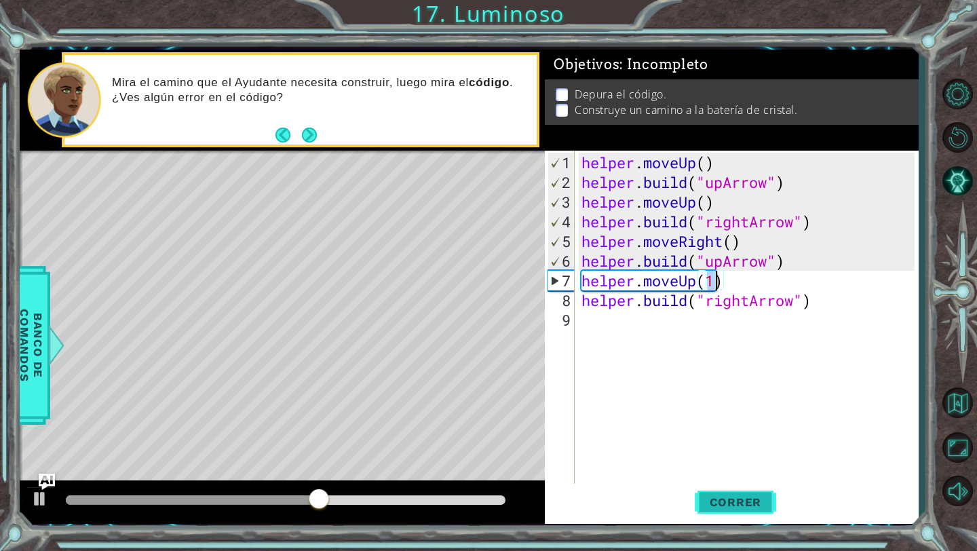
click at [460, 491] on span "Correr" at bounding box center [735, 502] width 79 height 14
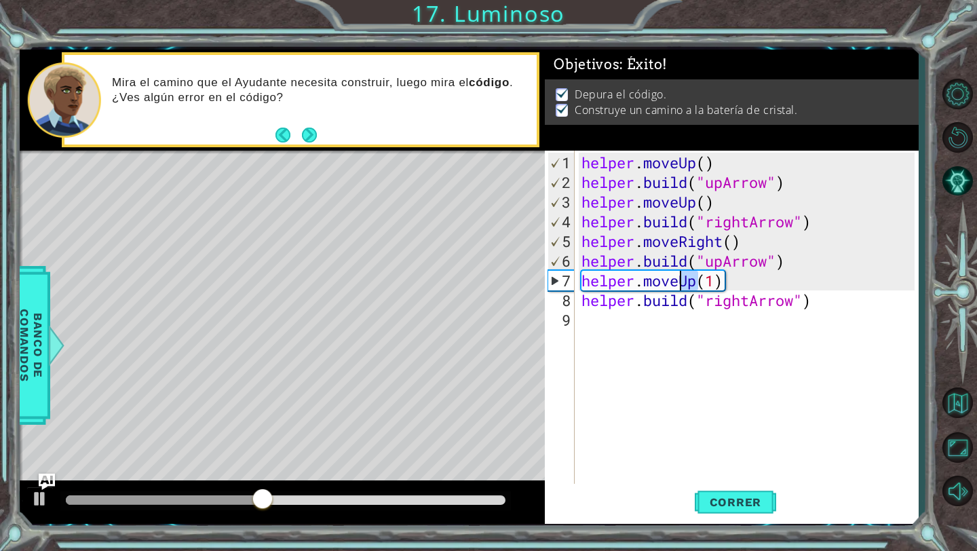
drag, startPoint x: 699, startPoint y: 277, endPoint x: 683, endPoint y: 277, distance: 16.3
click at [460, 277] on div "helper . moveUp ( ) helper . build ( "upArrow" ) helper . moveUp ( ) helper . b…" at bounding box center [750, 340] width 343 height 374
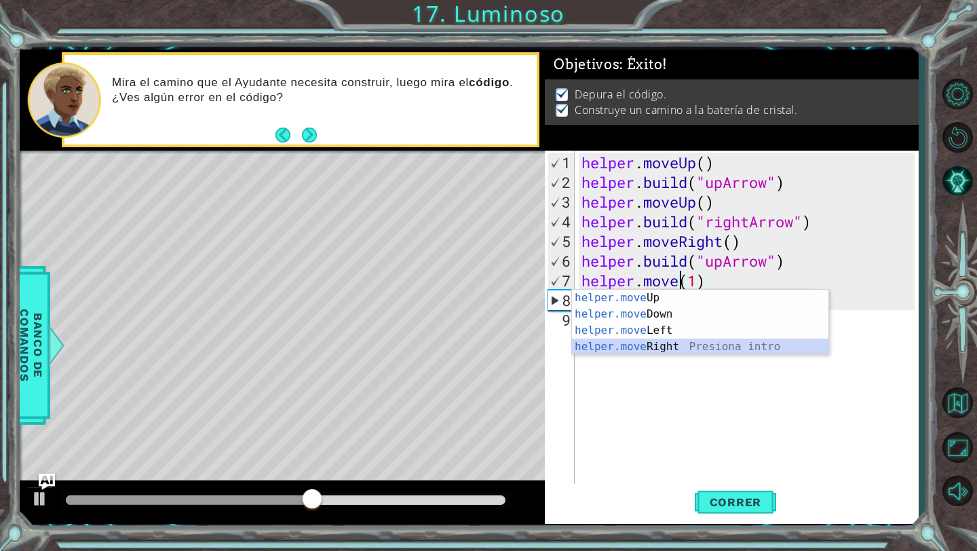
click at [460, 347] on div "helper.move Up Presiona intro helper.move Down Presiona intro helper.move Left …" at bounding box center [700, 339] width 256 height 98
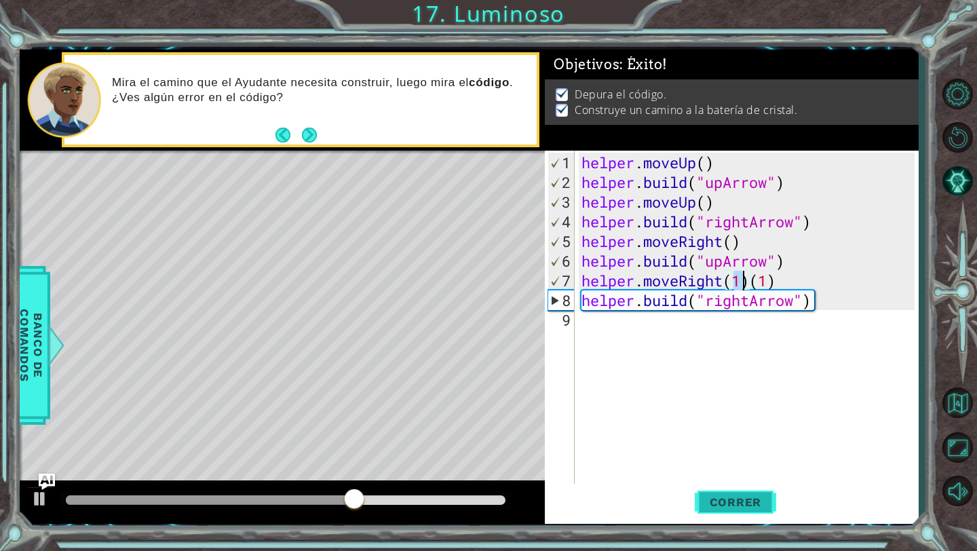
click at [460, 491] on button "Correr" at bounding box center [735, 502] width 81 height 37
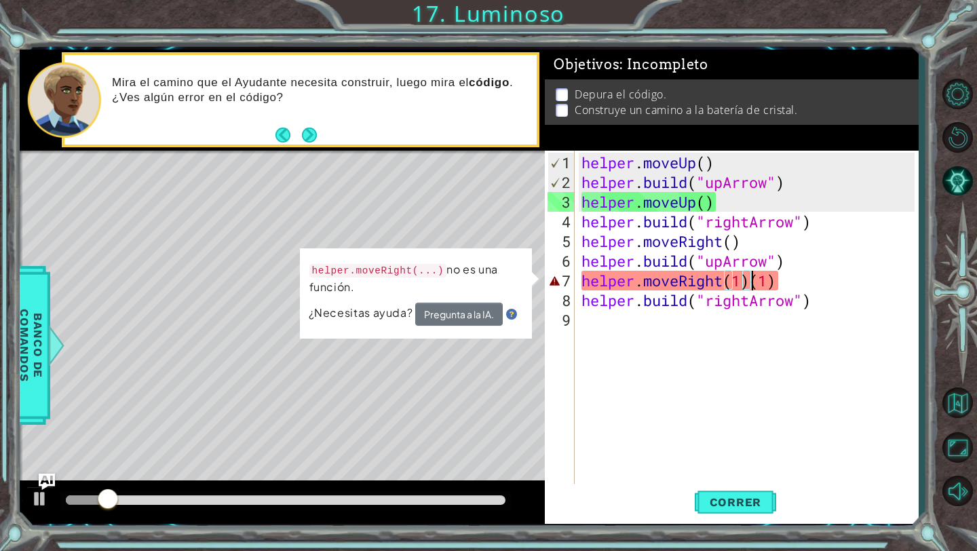
click at [460, 282] on div "helper . moveUp ( ) helper . build ( "upArrow" ) helper . moveUp ( ) helper . b…" at bounding box center [750, 340] width 343 height 374
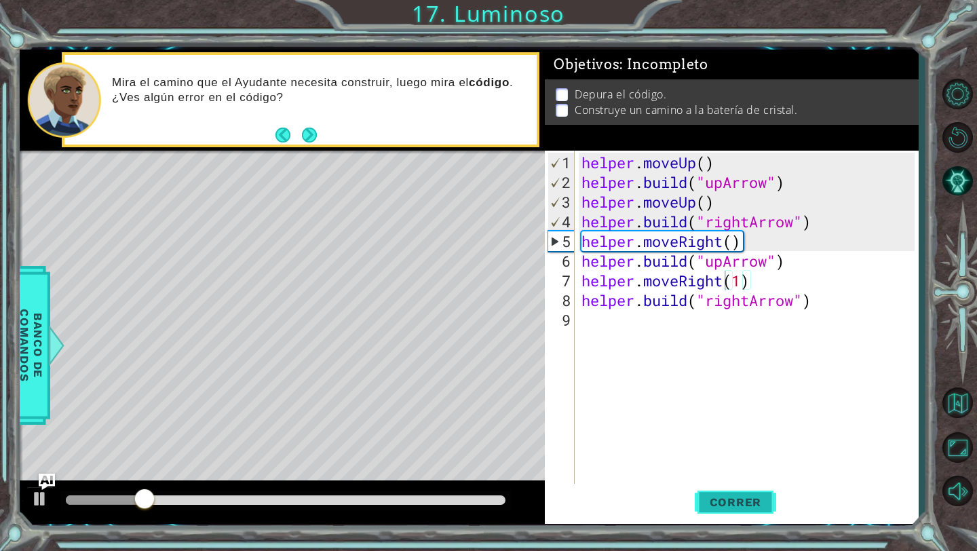
click at [460, 490] on button "Correr" at bounding box center [735, 502] width 81 height 37
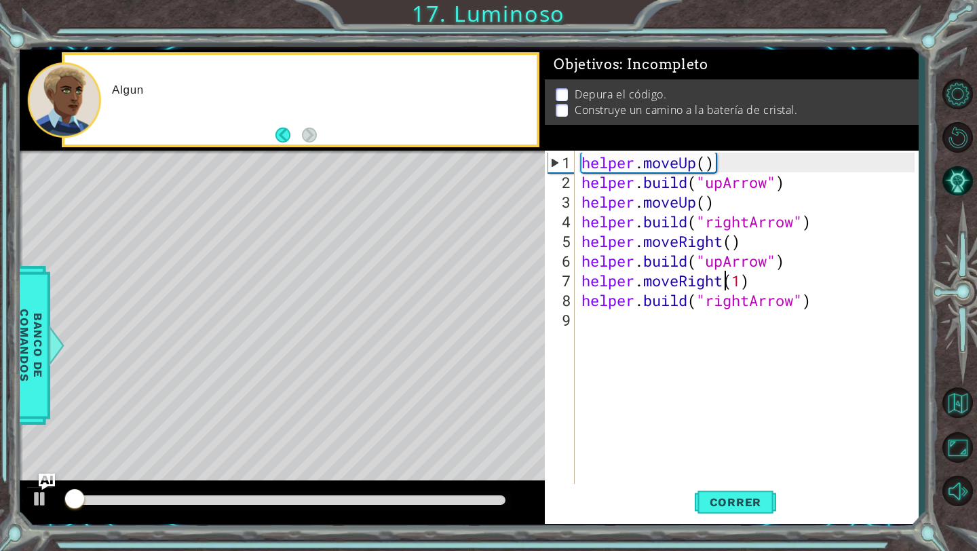
click at [460, 307] on div "helper . moveUp ( ) helper . build ( "upArrow" ) helper . moveUp ( ) helper . b…" at bounding box center [750, 340] width 343 height 374
type textarea "[DOMAIN_NAME]("rightArrow")"
click at [460, 323] on div "helper . moveUp ( ) helper . build ( "upArrow" ) helper . moveUp ( ) helper . b…" at bounding box center [750, 340] width 343 height 374
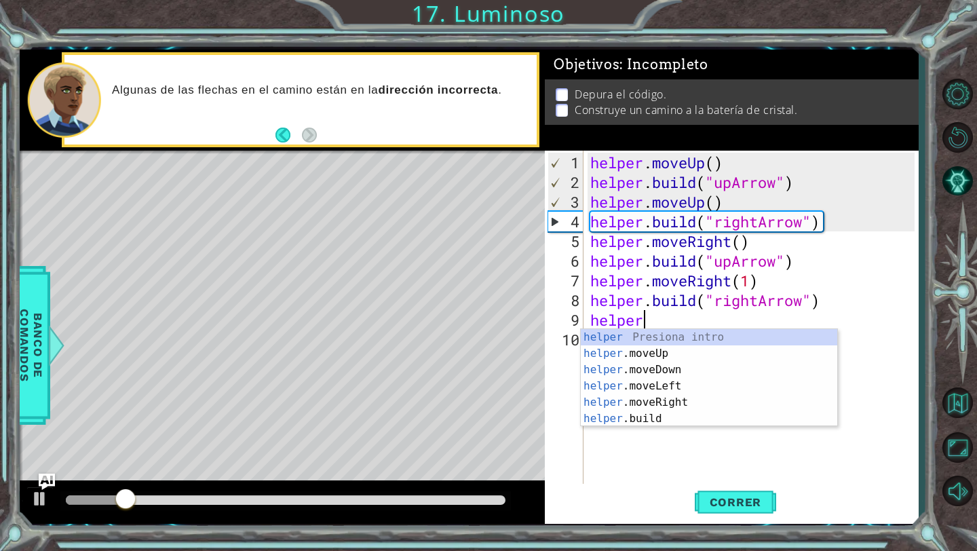
scroll to position [0, 1]
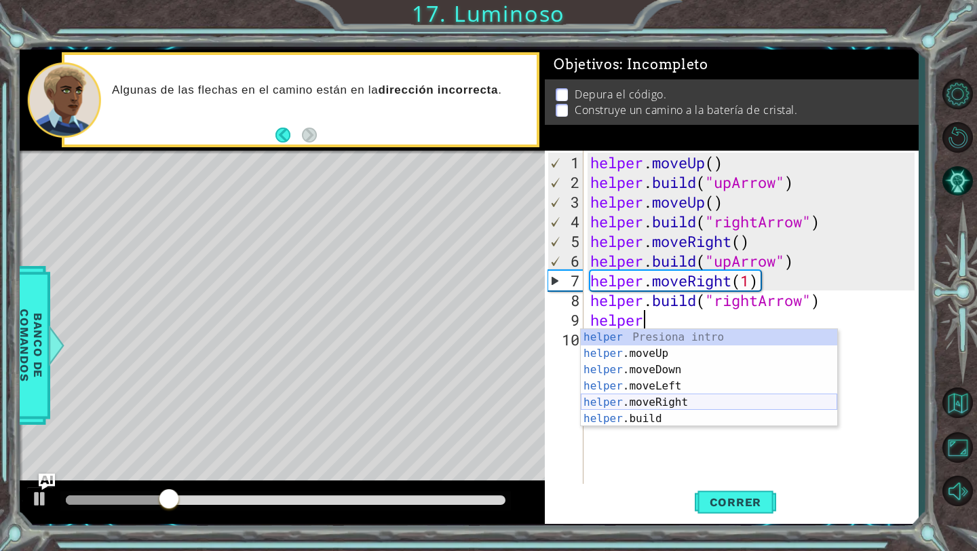
click at [460, 397] on div "helper Presiona intro helper .moveUp Presiona intro helper .moveDown Presiona i…" at bounding box center [709, 394] width 256 height 130
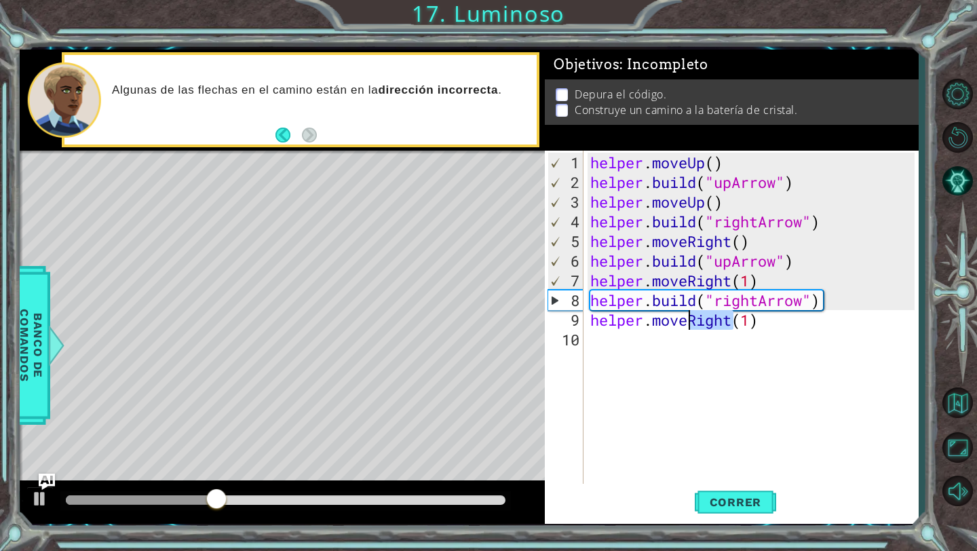
drag, startPoint x: 730, startPoint y: 324, endPoint x: 690, endPoint y: 321, distance: 39.4
click at [460, 322] on div "helper . moveUp ( ) helper . build ( "upArrow" ) helper . moveUp ( ) helper . b…" at bounding box center [754, 340] width 334 height 374
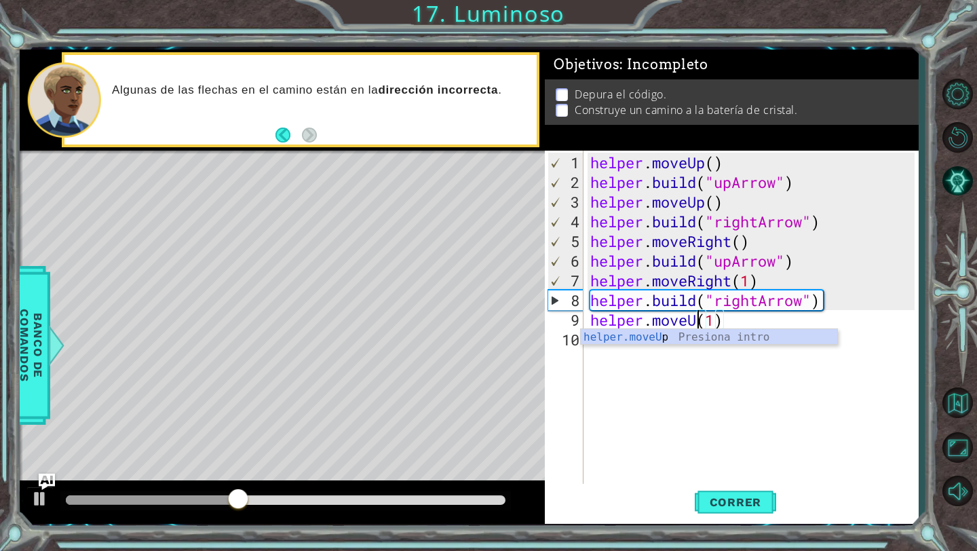
scroll to position [0, 5]
click at [460, 491] on span "Correr" at bounding box center [735, 502] width 79 height 14
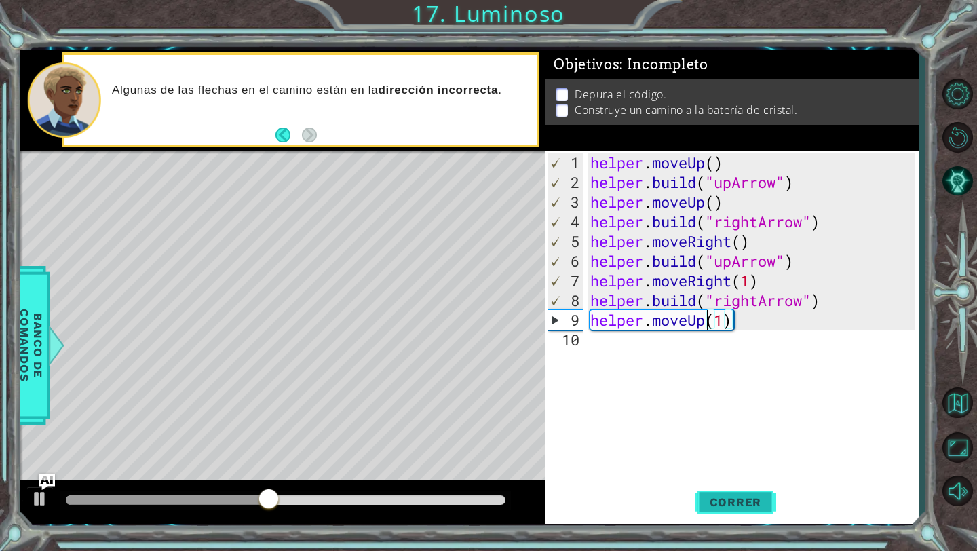
click at [460, 491] on span "Correr" at bounding box center [735, 502] width 79 height 14
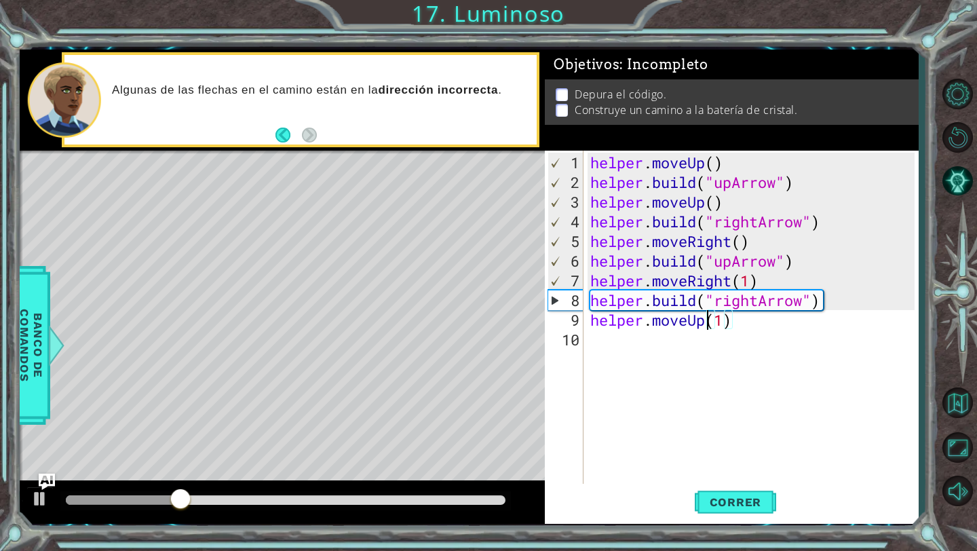
click at [460, 265] on div "helper . moveUp ( ) helper . build ( "upArrow" ) helper . moveUp ( ) helper . b…" at bounding box center [754, 340] width 334 height 374
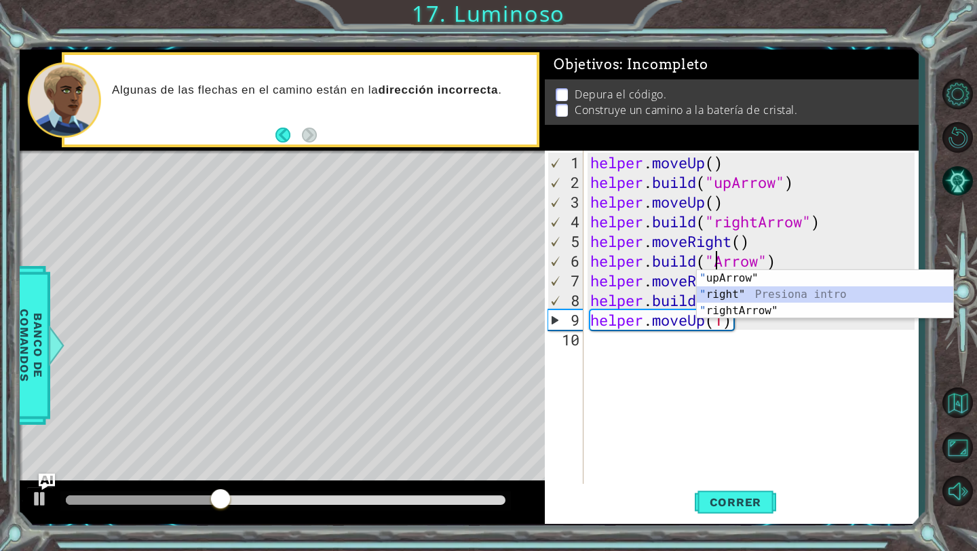
click at [460, 296] on div "" upArrow" Presiona intro " right" Presiona intro " rightArrow" Presiona intro" at bounding box center [825, 310] width 256 height 81
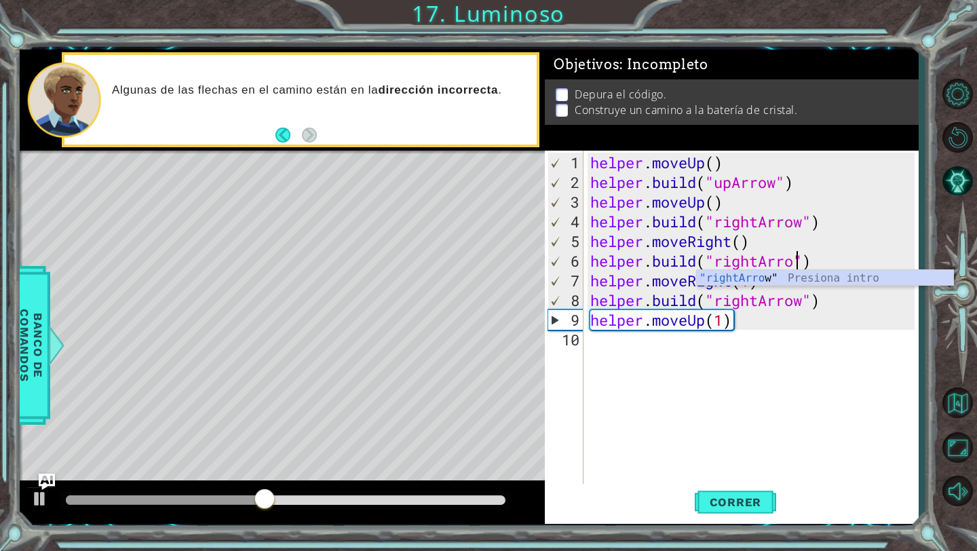
scroll to position [0, 9]
type textarea "[DOMAIN_NAME]("rightArrow")"
click at [460, 491] on button "Correr" at bounding box center [735, 502] width 81 height 37
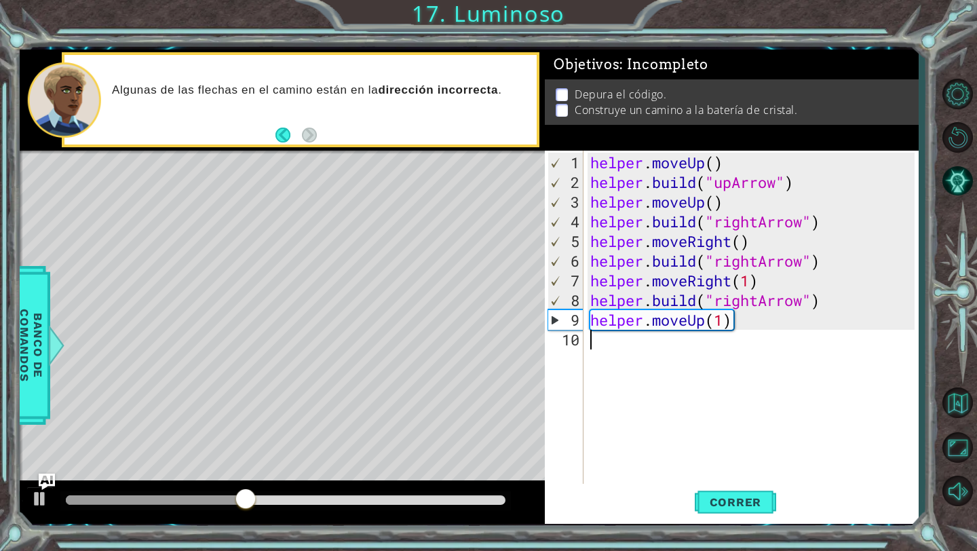
drag, startPoint x: 740, startPoint y: 328, endPoint x: 707, endPoint y: 328, distance: 32.6
click at [460, 328] on div "helper . moveUp ( ) helper . build ( "upArrow" ) helper . moveUp ( ) helper . b…" at bounding box center [754, 340] width 334 height 374
click at [460, 315] on div "helper . moveUp ( ) helper . build ( "upArrow" ) helper . moveUp ( ) helper . b…" at bounding box center [754, 340] width 334 height 374
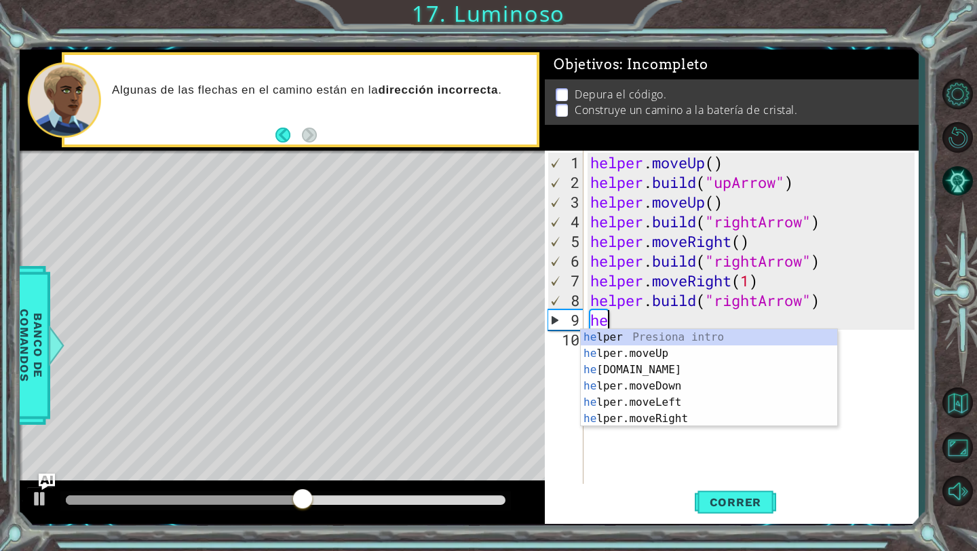
type textarea "h"
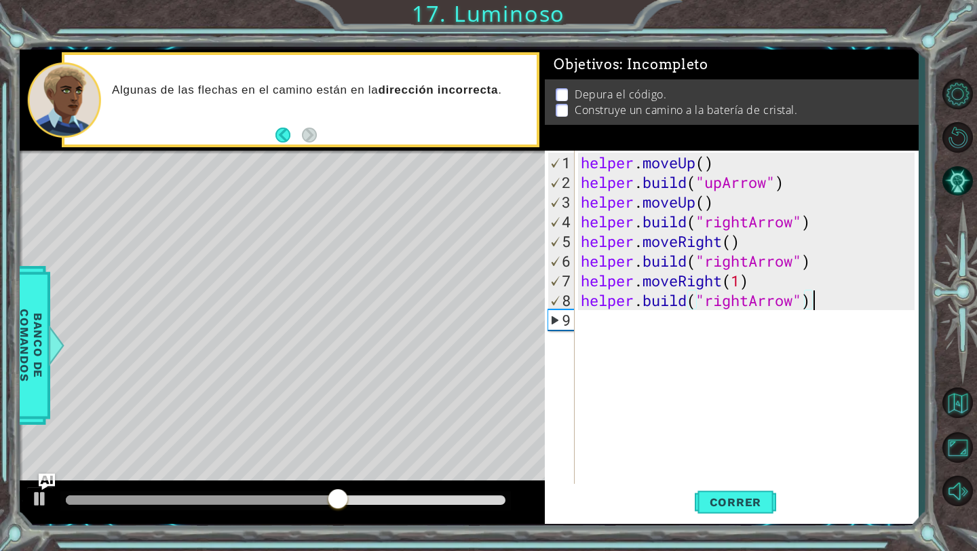
click at [460, 305] on div "helper . moveUp ( ) helper . build ( "upArrow" ) helper . moveUp ( ) helper . b…" at bounding box center [749, 340] width 343 height 374
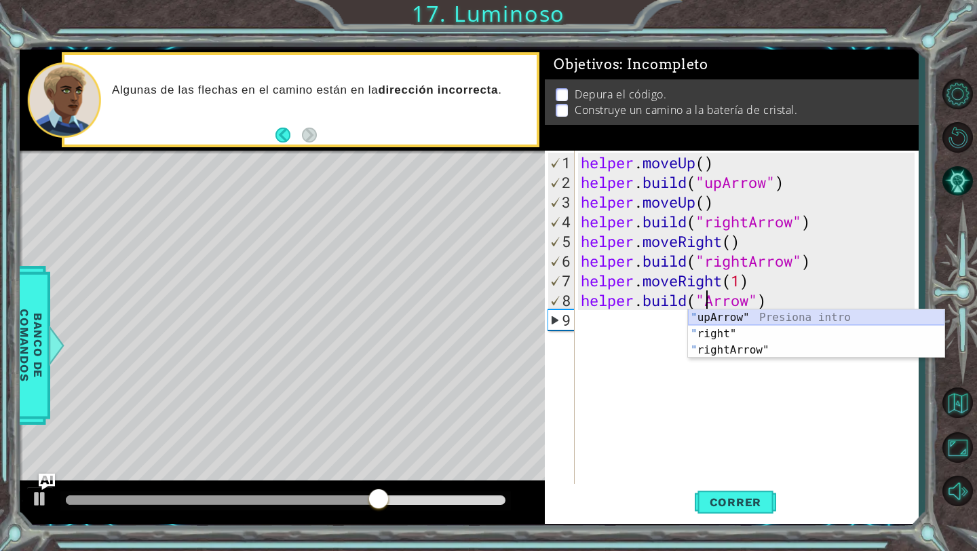
click at [460, 311] on div "" upArrow" Presiona intro " right" Presiona intro " rightArrow" Presiona intro" at bounding box center [816, 349] width 256 height 81
type textarea "[DOMAIN_NAME]("upArrow")"
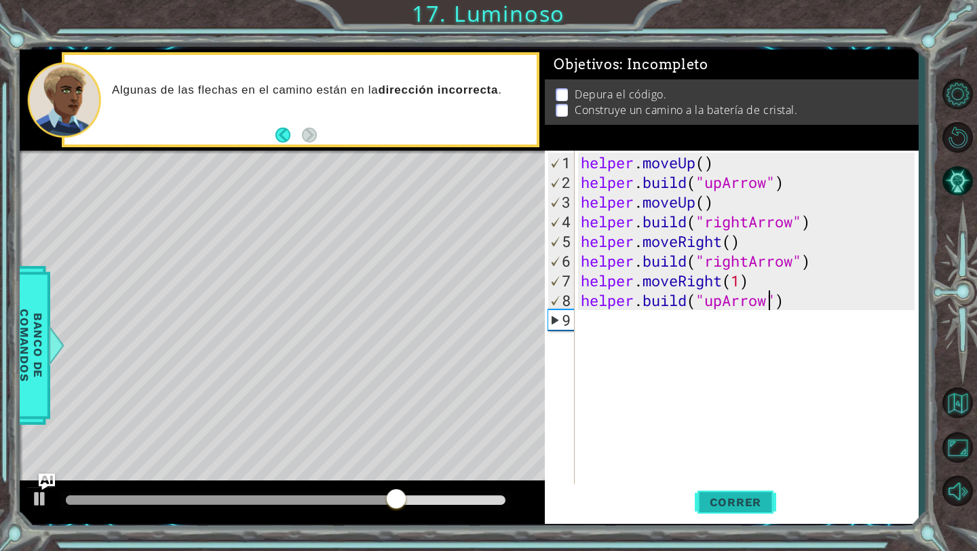
click at [460, 491] on span "Correr" at bounding box center [735, 502] width 79 height 14
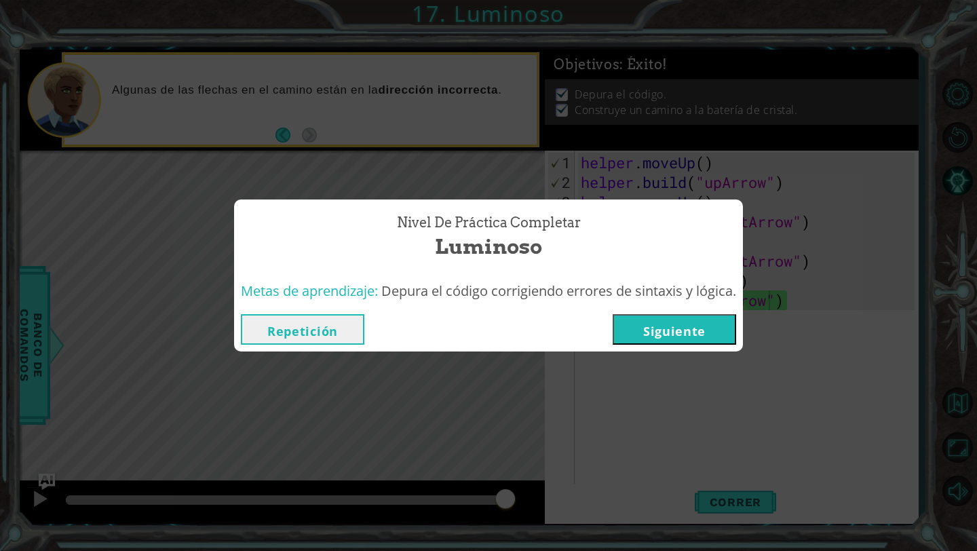
click at [460, 333] on button "Siguiente" at bounding box center [673, 329] width 123 height 31
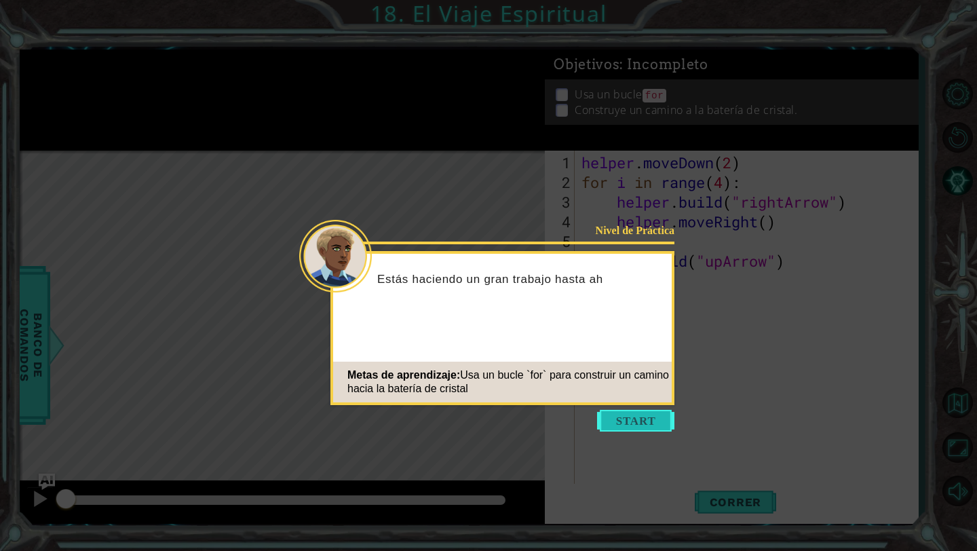
click at [460, 417] on button "Start" at bounding box center [635, 421] width 77 height 22
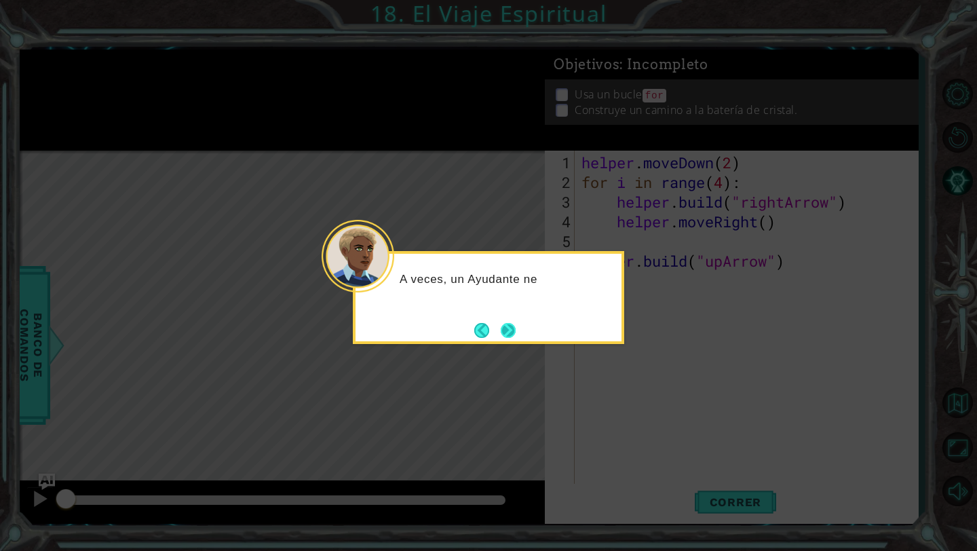
click at [460, 326] on button "Next" at bounding box center [508, 330] width 15 height 15
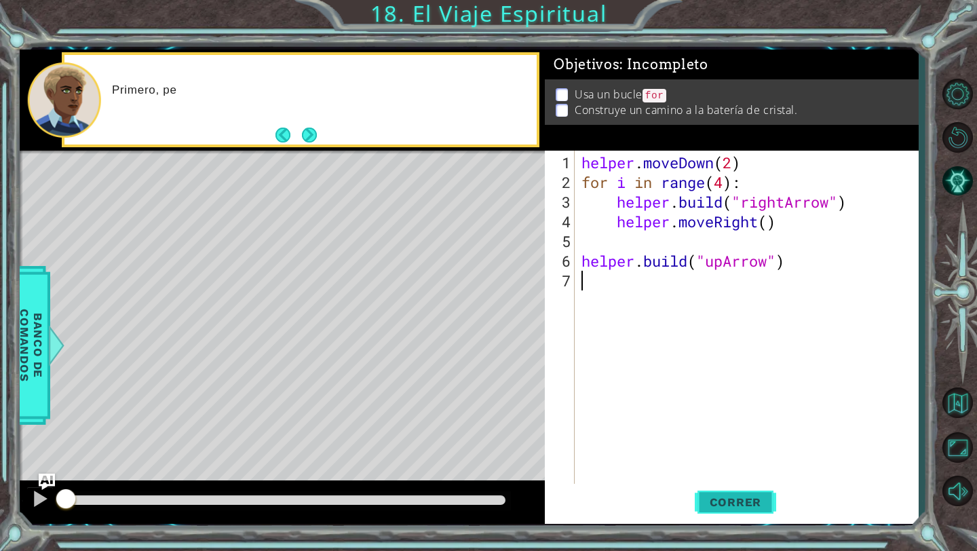
click at [460, 491] on button "Correr" at bounding box center [735, 502] width 81 height 37
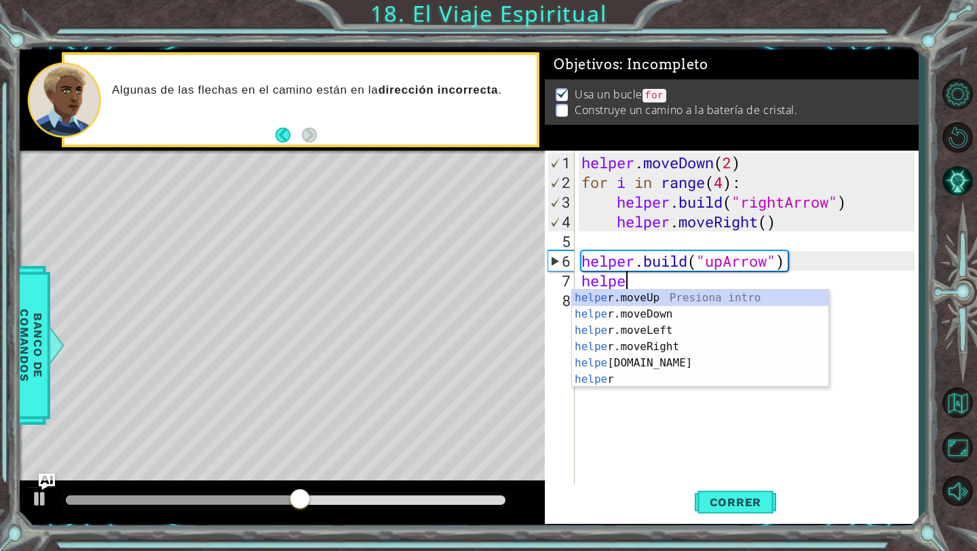
scroll to position [0, 1]
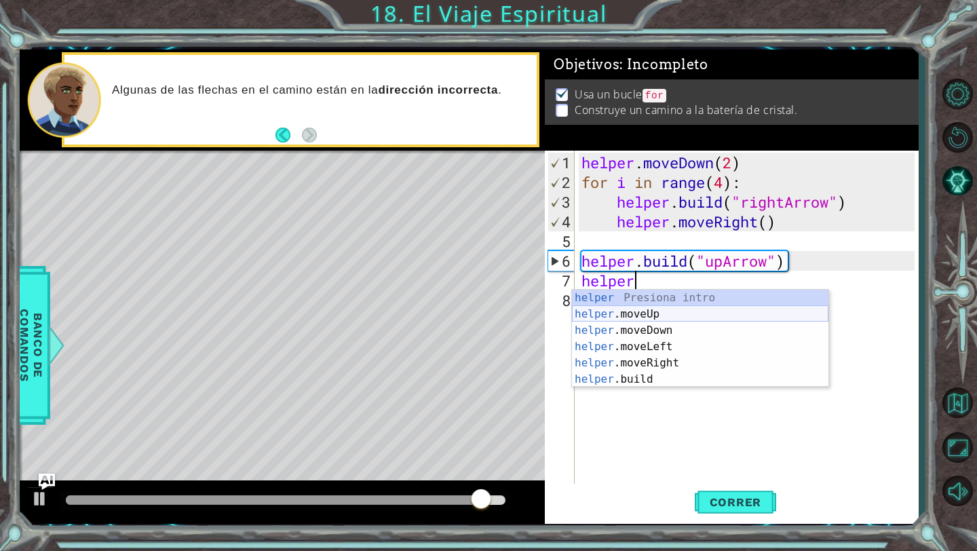
click at [460, 311] on div "helper Presiona intro helper .moveUp Presiona intro helper .moveDown Presiona i…" at bounding box center [700, 355] width 256 height 130
type textarea "helper.moveUp(1)"
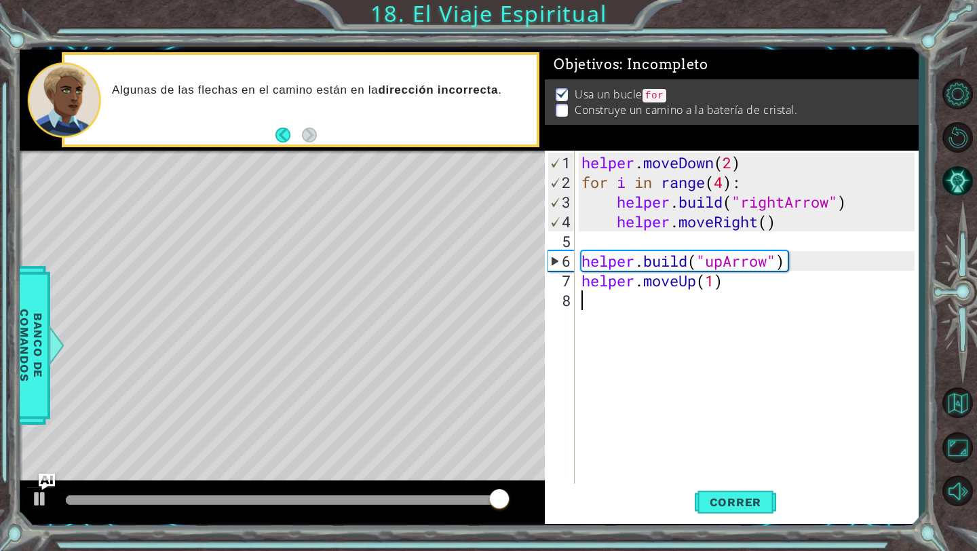
click at [460, 300] on div "helper . moveDown ( 2 ) for i in range ( 4 ) : helper . build ( "rightArrow" ) …" at bounding box center [750, 340] width 343 height 374
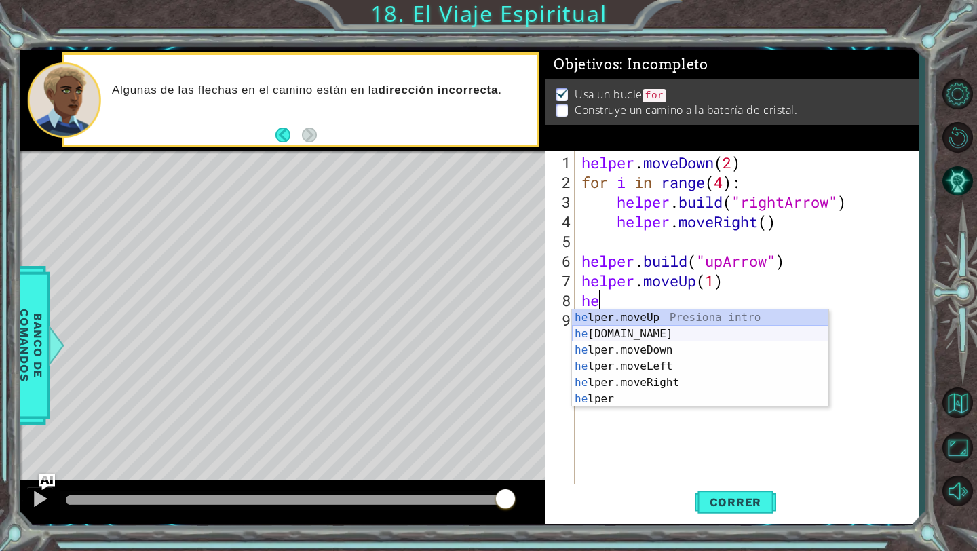
click at [460, 333] on div "he lper.moveUp Presiona intro he [DOMAIN_NAME] Presiona intro he lper.moveDown …" at bounding box center [700, 374] width 256 height 130
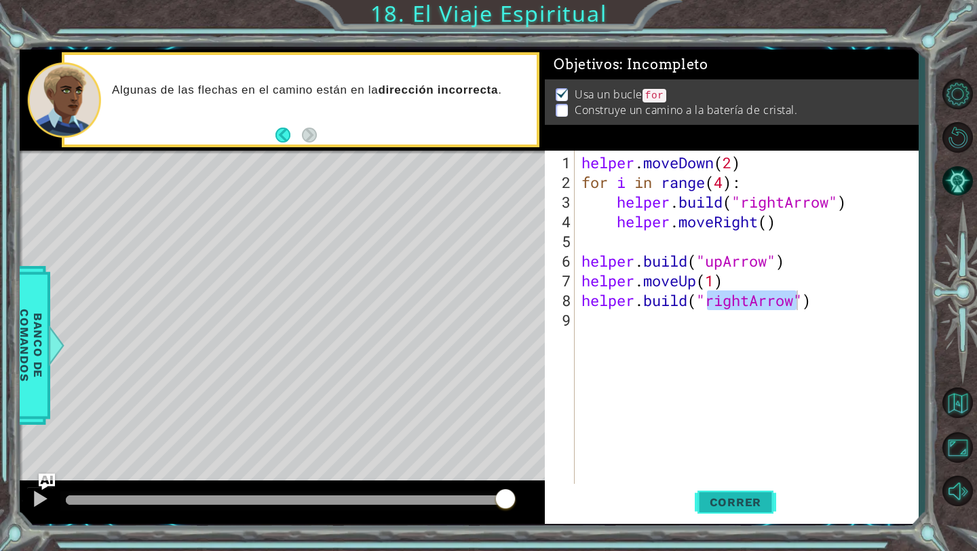
click at [460, 491] on span "Correr" at bounding box center [735, 502] width 79 height 14
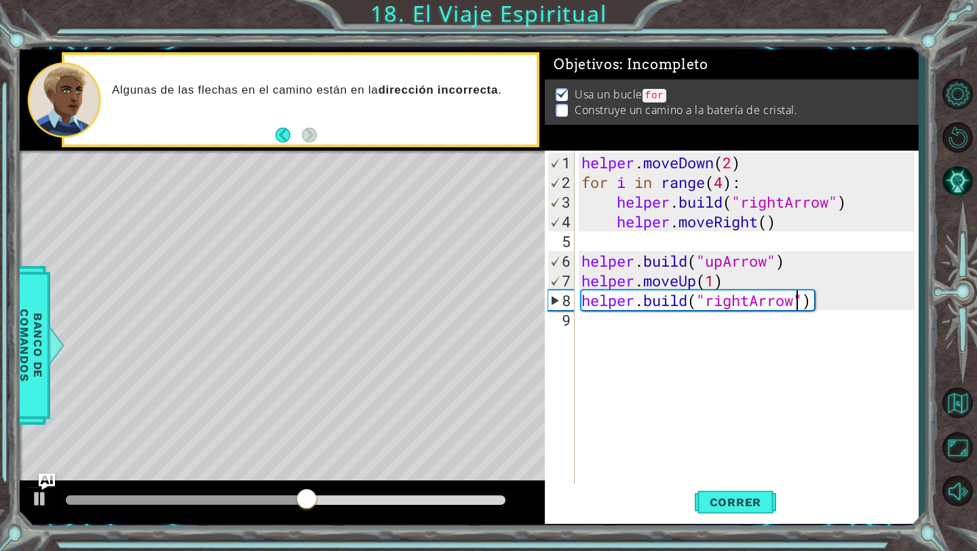
click at [460, 298] on div "helper . moveDown ( 2 ) for i in range ( 4 ) : helper . build ( "rightArrow" ) …" at bounding box center [750, 340] width 343 height 374
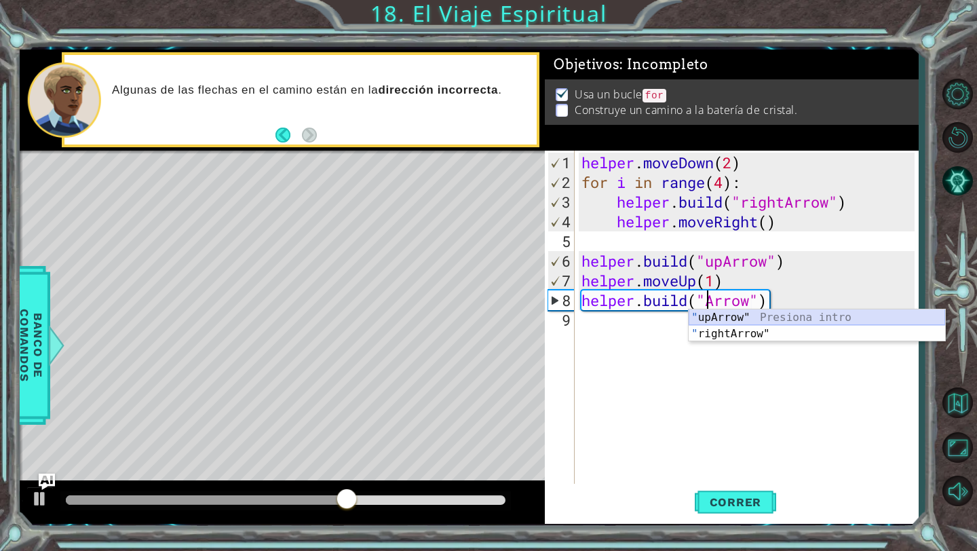
click at [460, 315] on div "" upArrow" Presiona intro " rightArrow" Presiona intro" at bounding box center [816, 341] width 256 height 65
type textarea "[DOMAIN_NAME]("upArrow")"
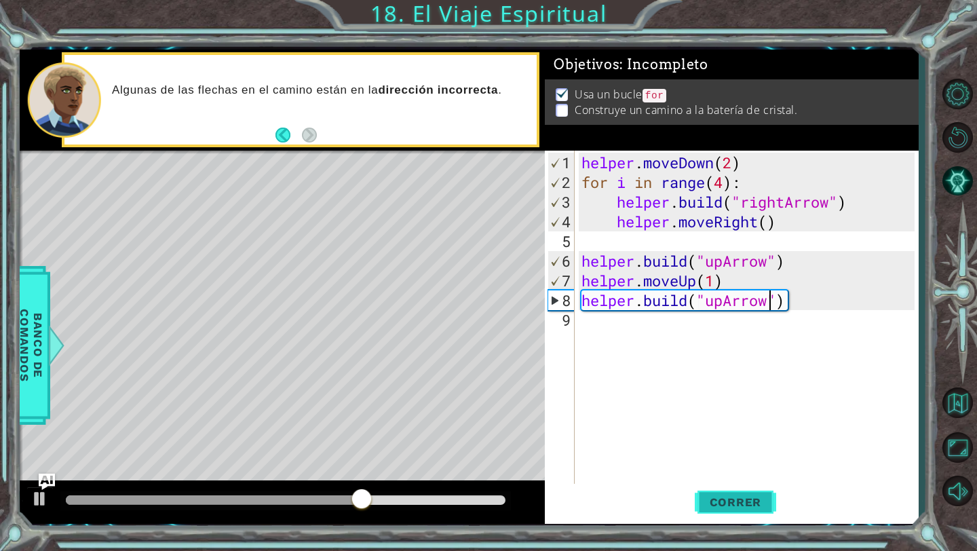
click at [460, 491] on span "Correr" at bounding box center [735, 502] width 79 height 14
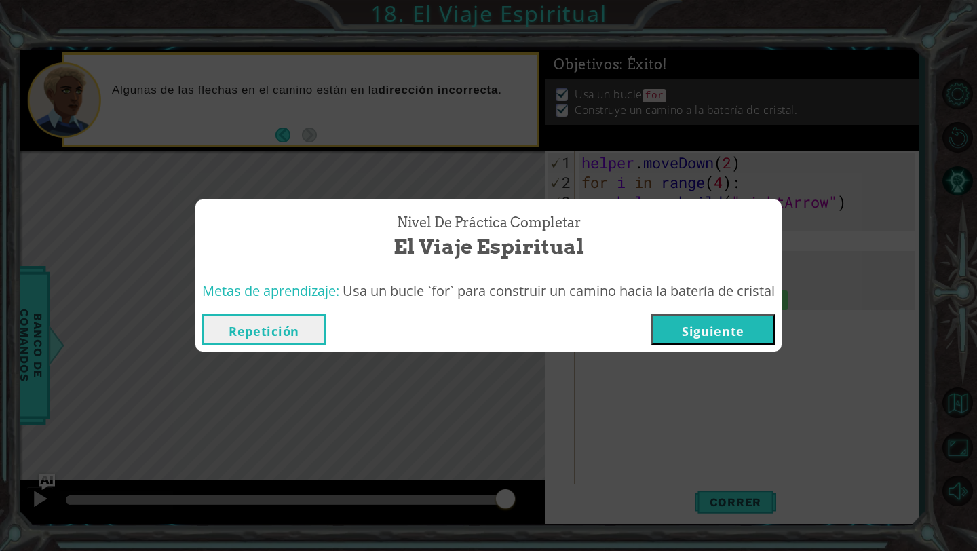
click at [460, 331] on button "Siguiente" at bounding box center [712, 329] width 123 height 31
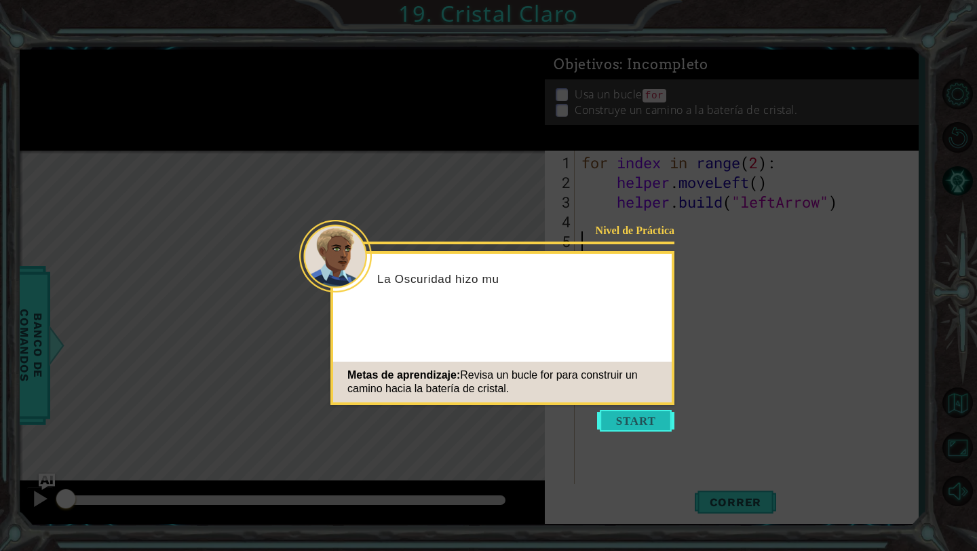
click at [460, 416] on button "Start" at bounding box center [635, 421] width 77 height 22
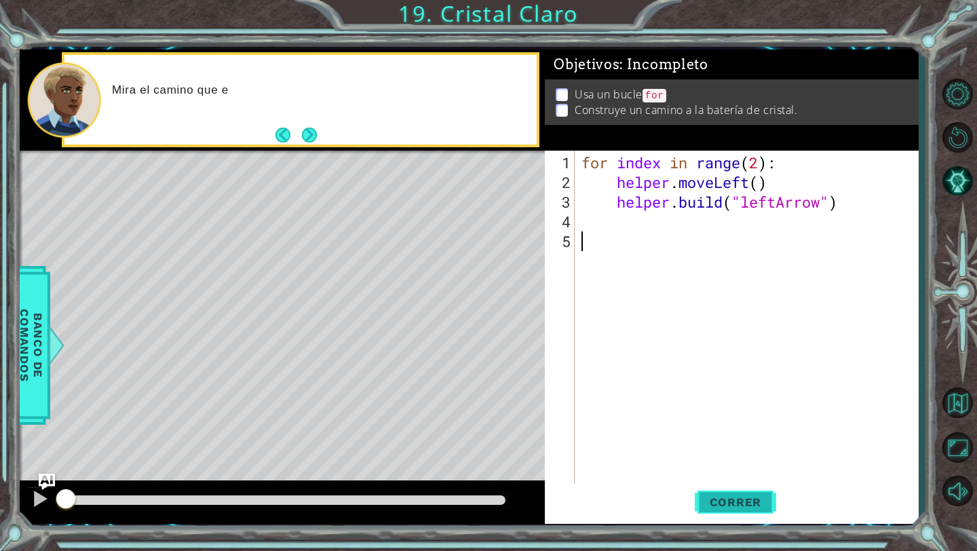
click at [460, 491] on span "Correr" at bounding box center [735, 502] width 79 height 14
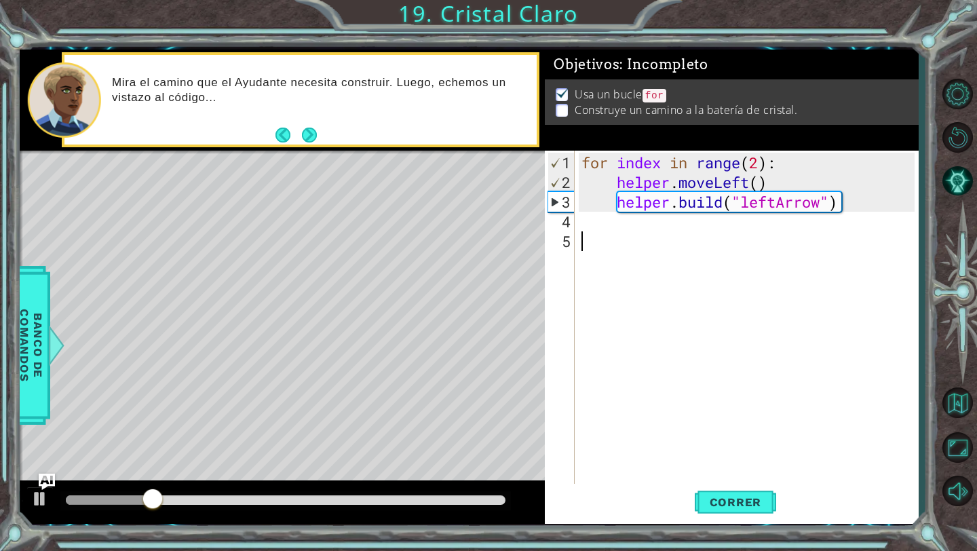
click at [460, 161] on div "for index in range ( 2 ) : helper . moveLeft ( ) helper . build ( "leftArrow" )" at bounding box center [750, 340] width 343 height 374
type textarea "for index in range(4):"
click at [460, 491] on span "Correr" at bounding box center [735, 502] width 79 height 14
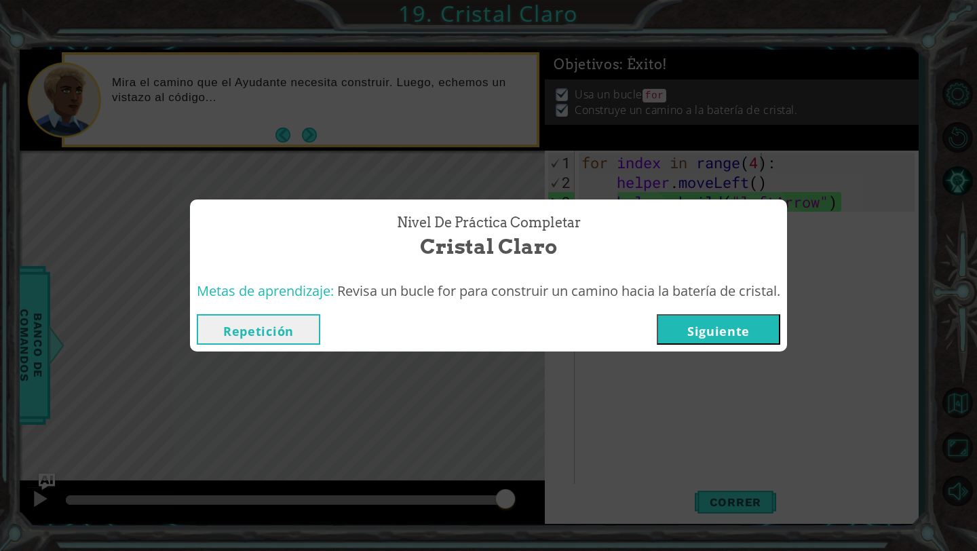
click at [460, 333] on button "Siguiente" at bounding box center [718, 329] width 123 height 31
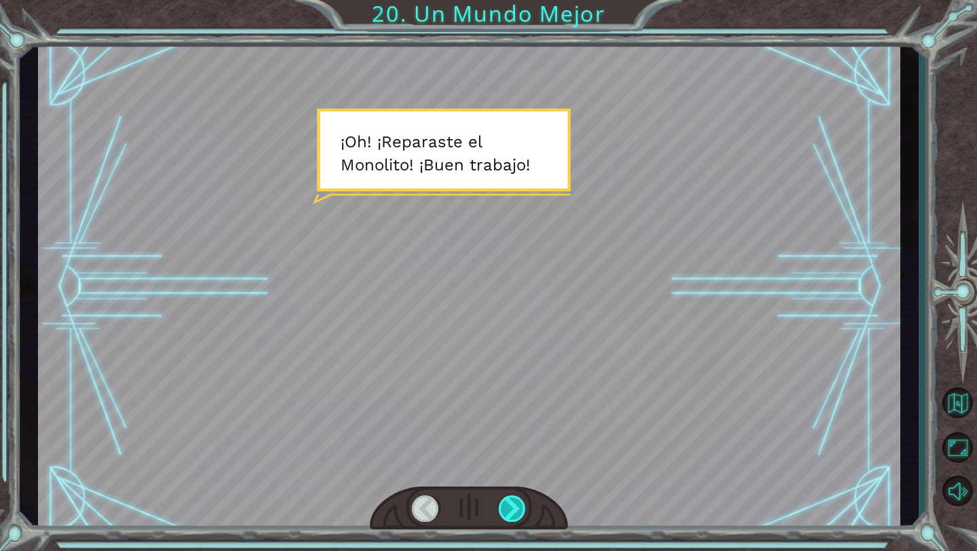
click at [460, 491] on div at bounding box center [512, 508] width 28 height 26
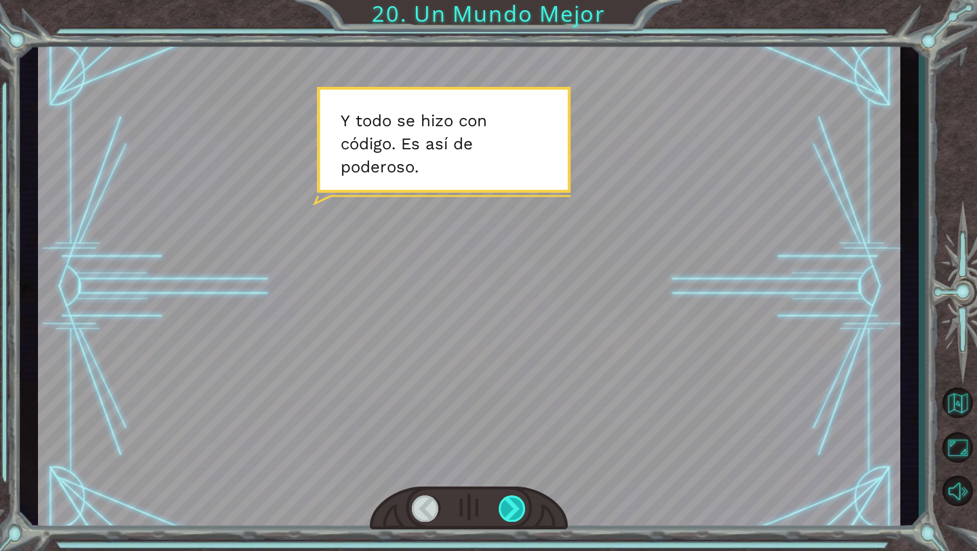
click at [460, 491] on div at bounding box center [512, 508] width 28 height 26
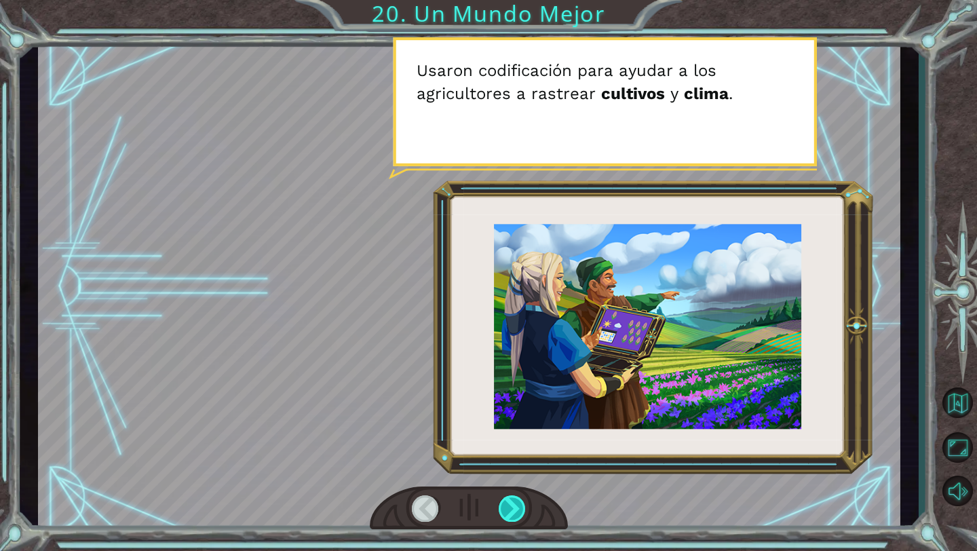
click at [460, 491] on div at bounding box center [512, 508] width 28 height 26
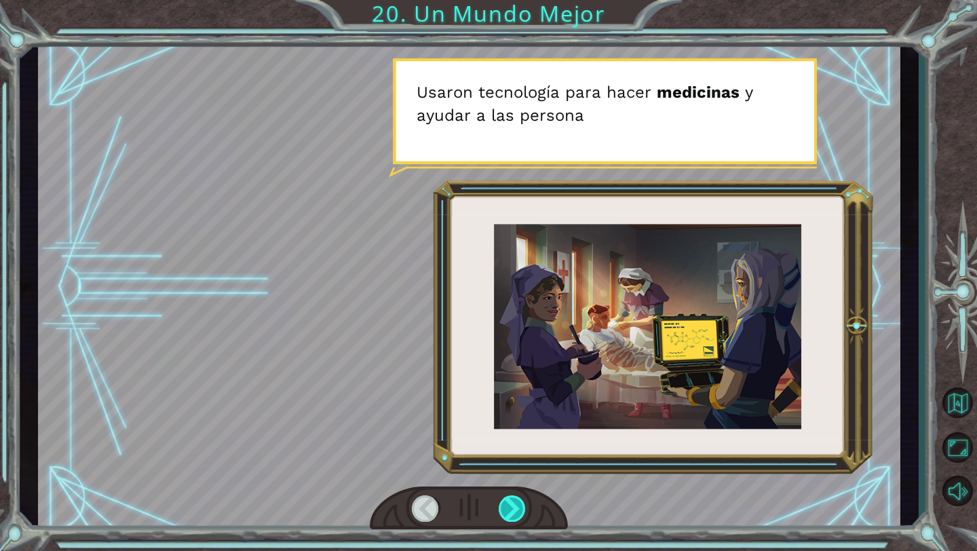
click at [460, 491] on div at bounding box center [512, 508] width 28 height 26
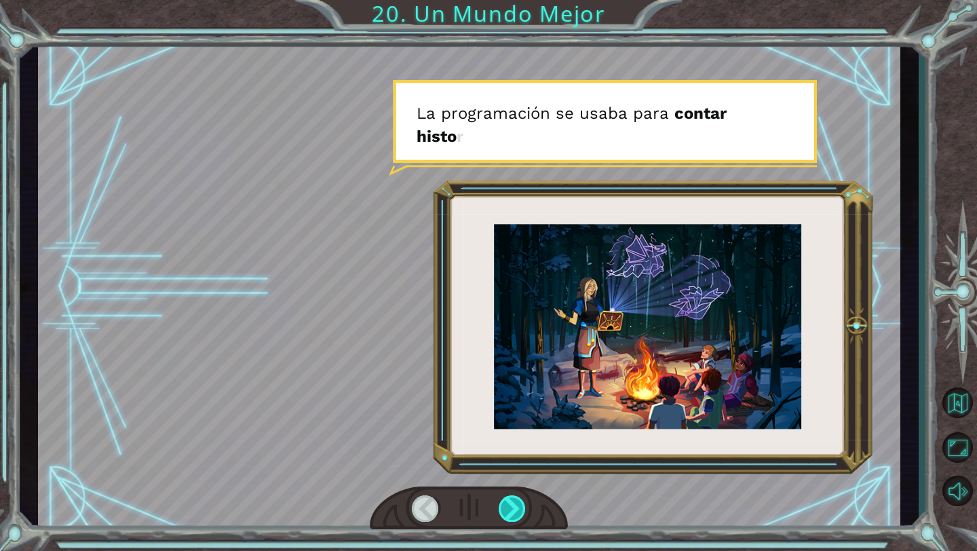
click at [460, 491] on div at bounding box center [512, 508] width 28 height 26
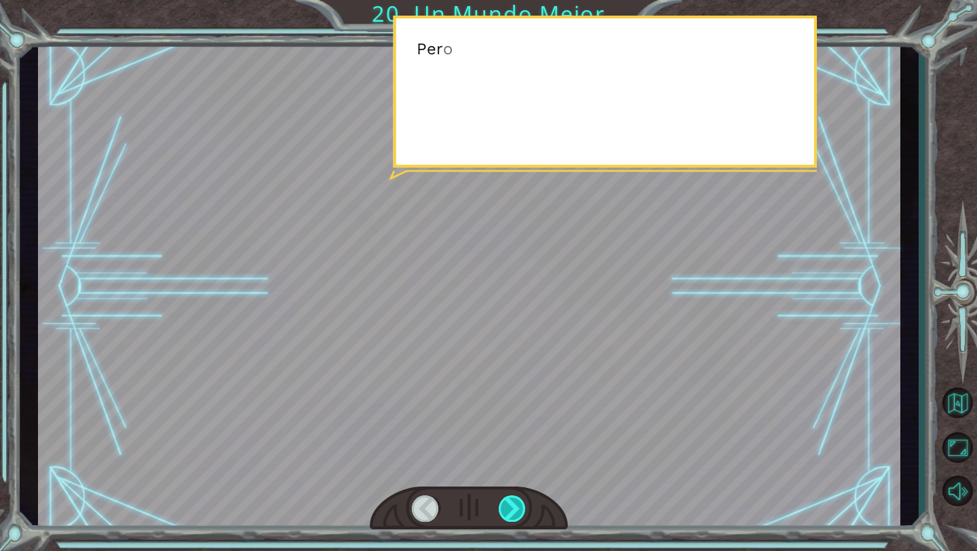
click at [460, 491] on div at bounding box center [512, 508] width 28 height 26
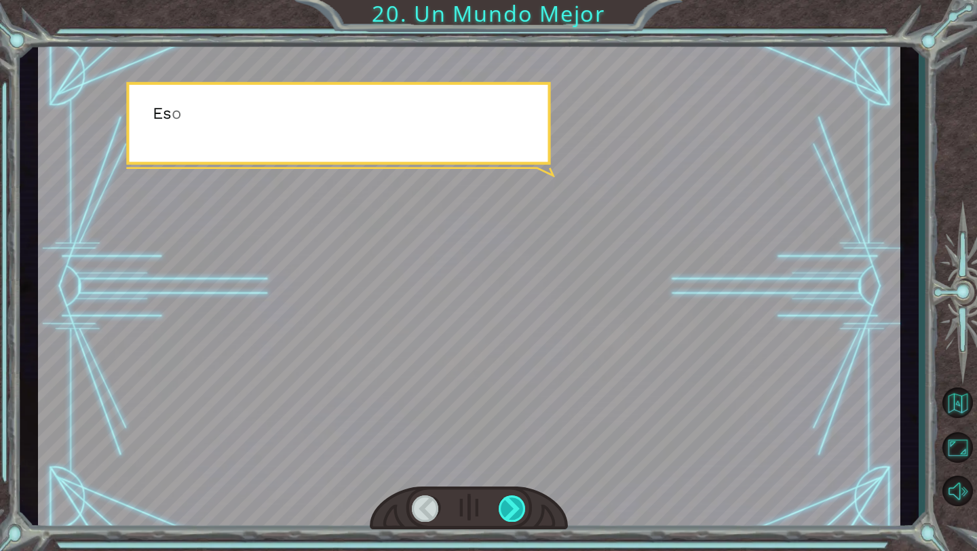
click at [460, 491] on div at bounding box center [512, 508] width 28 height 26
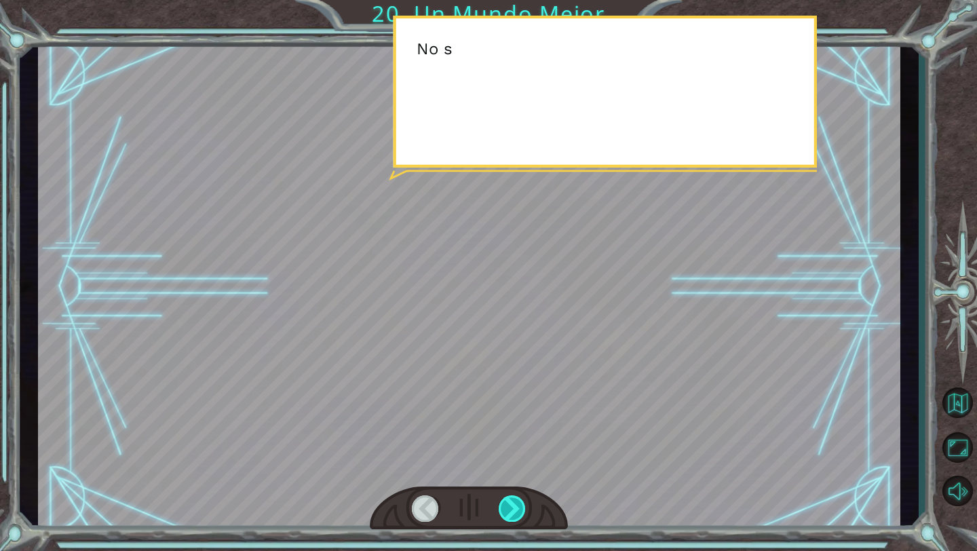
click at [460, 491] on div at bounding box center [512, 508] width 28 height 26
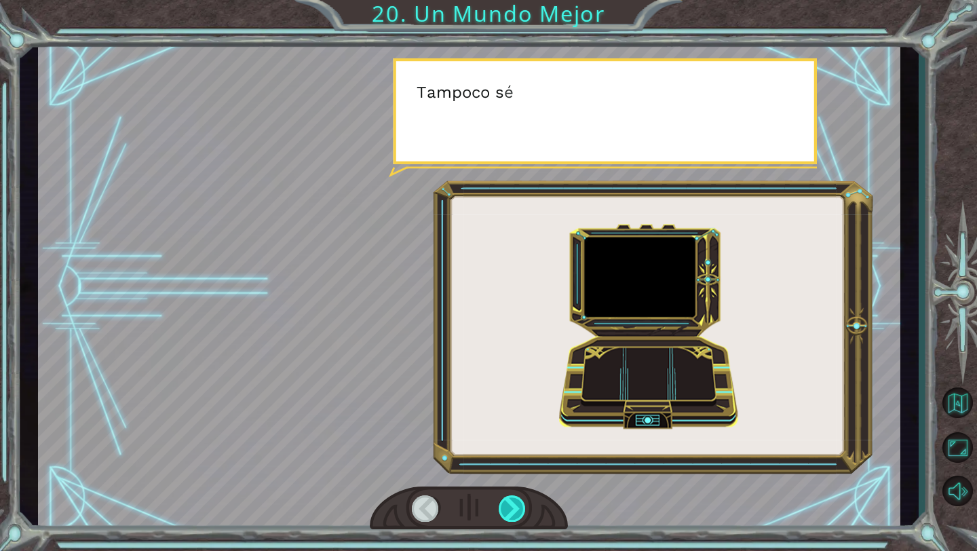
click at [460, 491] on div at bounding box center [512, 508] width 28 height 26
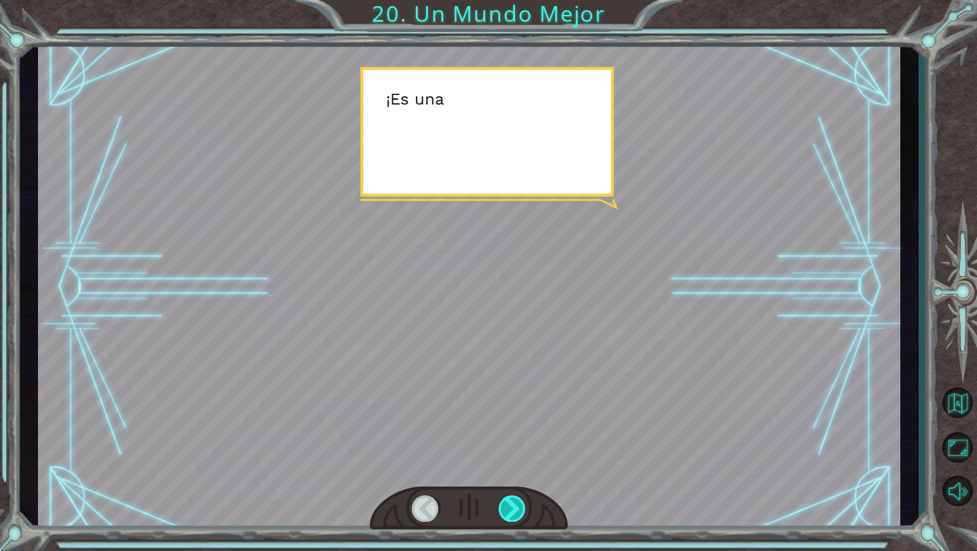
click at [460, 491] on div at bounding box center [512, 508] width 28 height 26
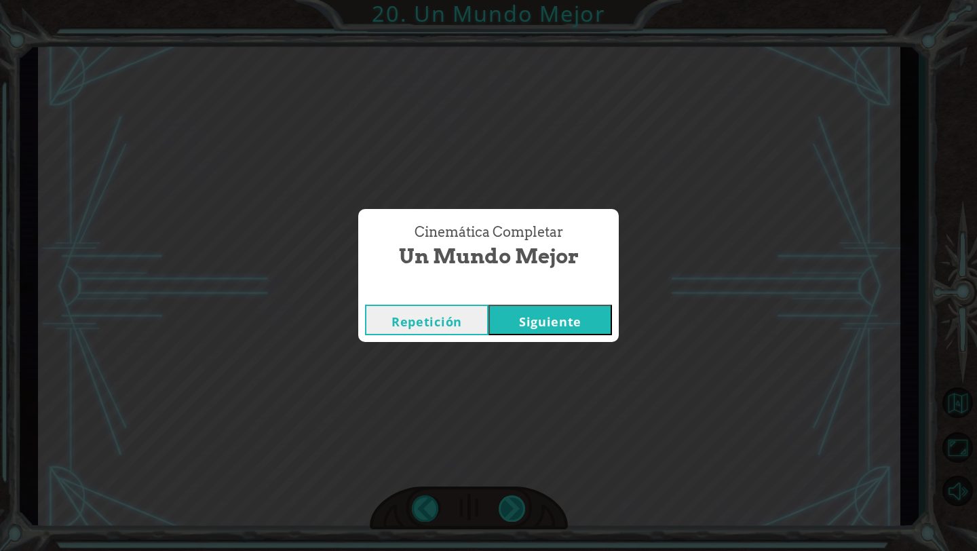
click at [460, 491] on div "Cinemática Completar Un Mundo Mejor Repetición [GEOGRAPHIC_DATA]" at bounding box center [488, 275] width 977 height 551
click at [460, 320] on button "Siguiente" at bounding box center [549, 320] width 123 height 31
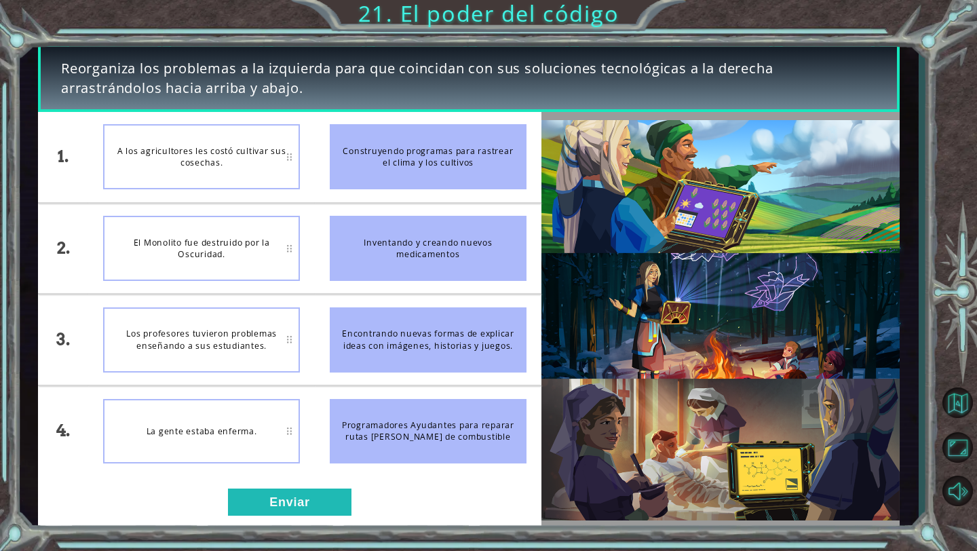
click at [201, 386] on li "La gente estaba enferma." at bounding box center [201, 431] width 227 height 90
click at [201, 390] on li "La gente estaba enferma." at bounding box center [201, 431] width 227 height 90
drag, startPoint x: 201, startPoint y: 390, endPoint x: 201, endPoint y: 309, distance: 80.7
click at [201, 309] on ul "A los agricultores les costó cultivar sus cosechas. El Monolito fue destruido p…" at bounding box center [201, 294] width 227 height 364
click at [296, 491] on button "Enviar" at bounding box center [289, 501] width 123 height 27
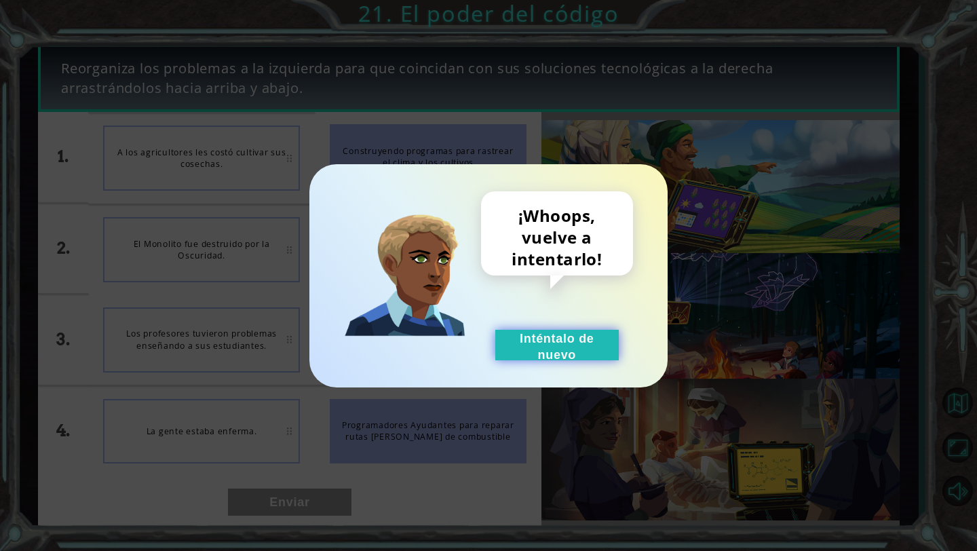
click at [460, 349] on button "Inténtalo de nuevo" at bounding box center [556, 345] width 123 height 31
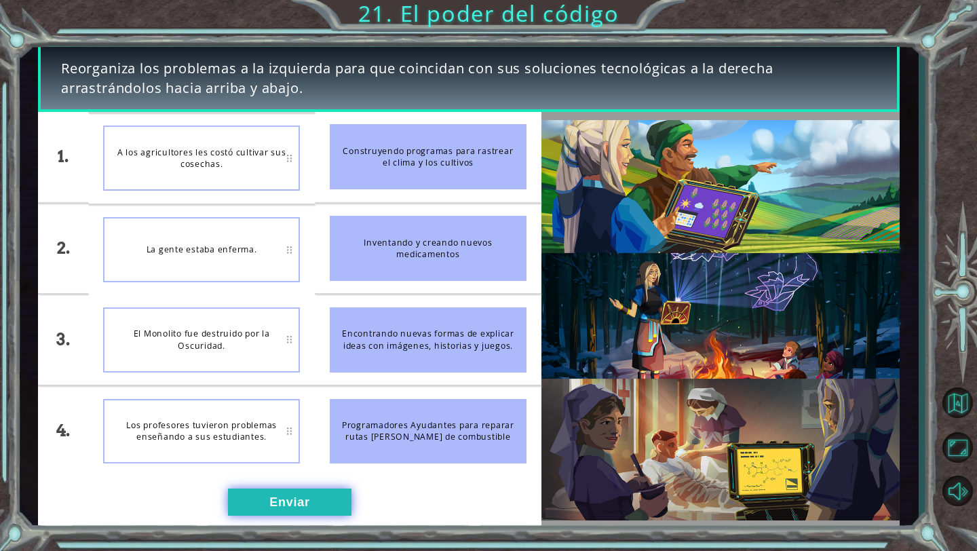
click at [285, 491] on button "Enviar" at bounding box center [289, 501] width 123 height 27
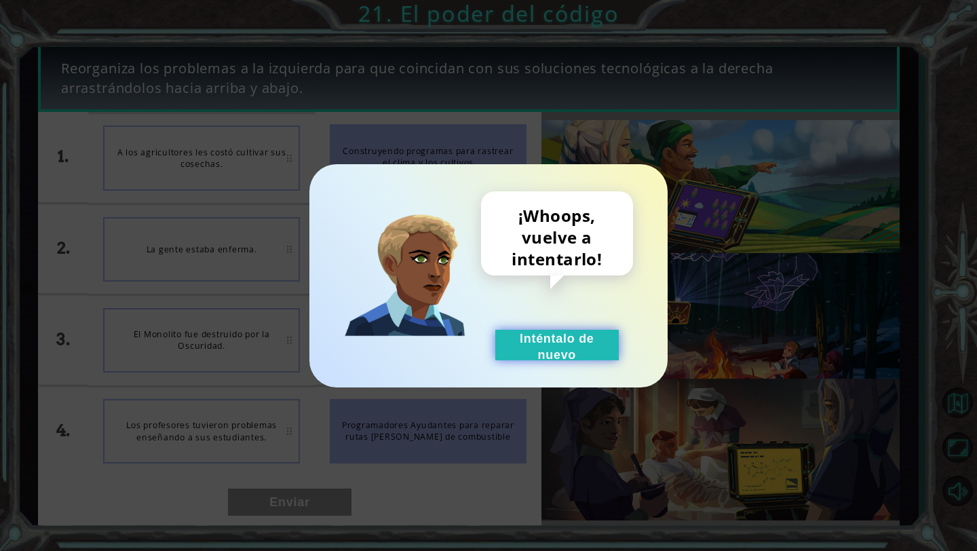
click at [460, 353] on button "Inténtalo de nuevo" at bounding box center [556, 345] width 123 height 31
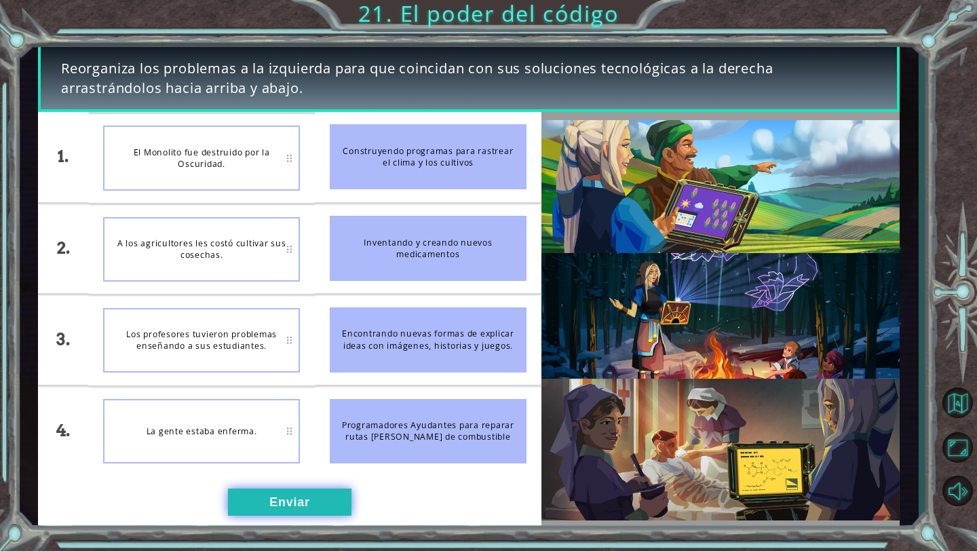
click at [303, 491] on button "Enviar" at bounding box center [289, 501] width 123 height 27
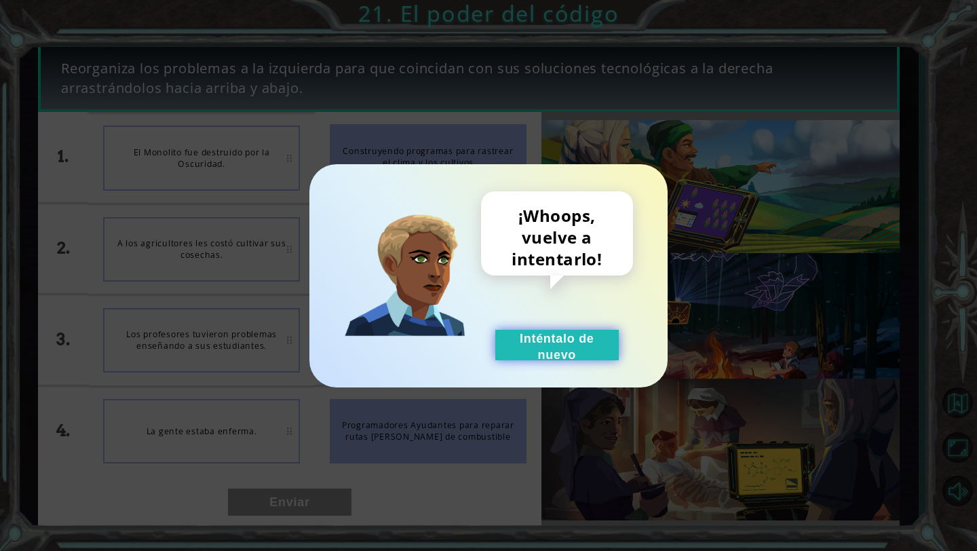
click at [460, 352] on button "Inténtalo de nuevo" at bounding box center [556, 345] width 123 height 31
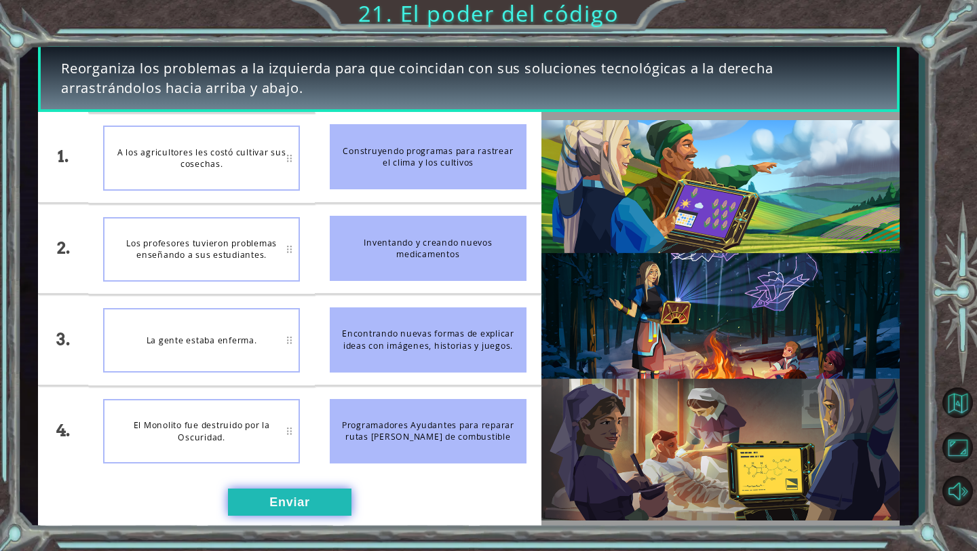
click at [269, 491] on button "Enviar" at bounding box center [289, 501] width 123 height 27
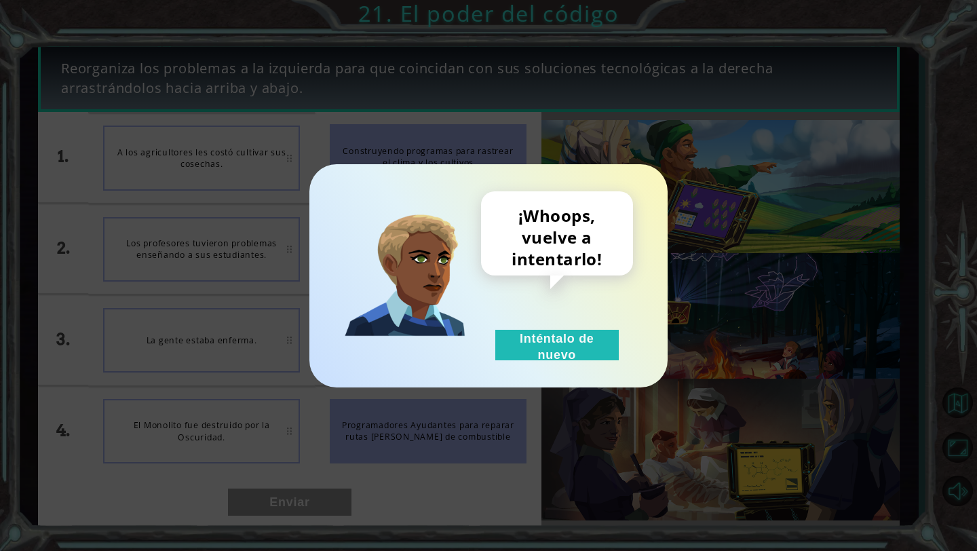
click at [460, 328] on div "¡Whoops, vuelve a intentarlo! Inténtalo de nuevo" at bounding box center [557, 275] width 152 height 169
click at [460, 347] on button "Inténtalo de nuevo" at bounding box center [556, 345] width 123 height 31
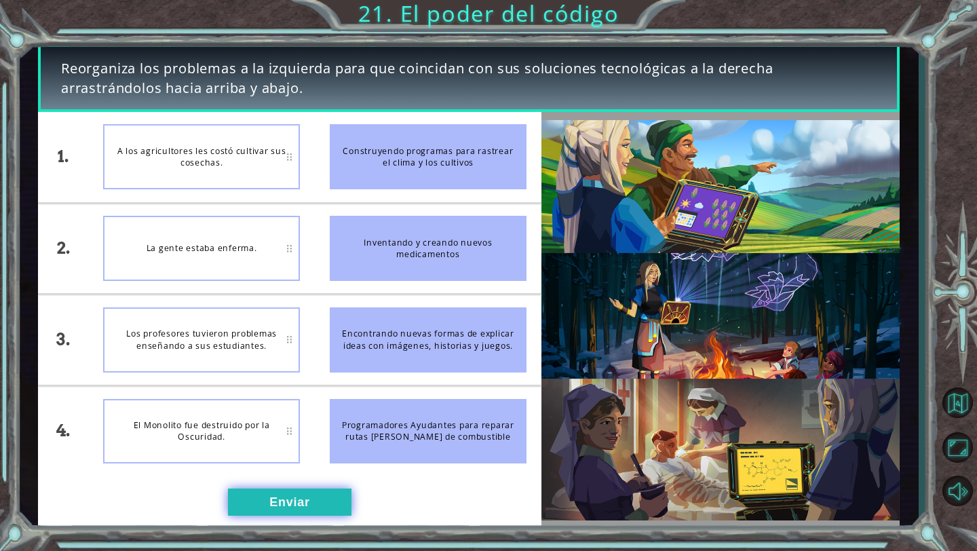
click at [277, 491] on button "Enviar" at bounding box center [289, 501] width 123 height 27
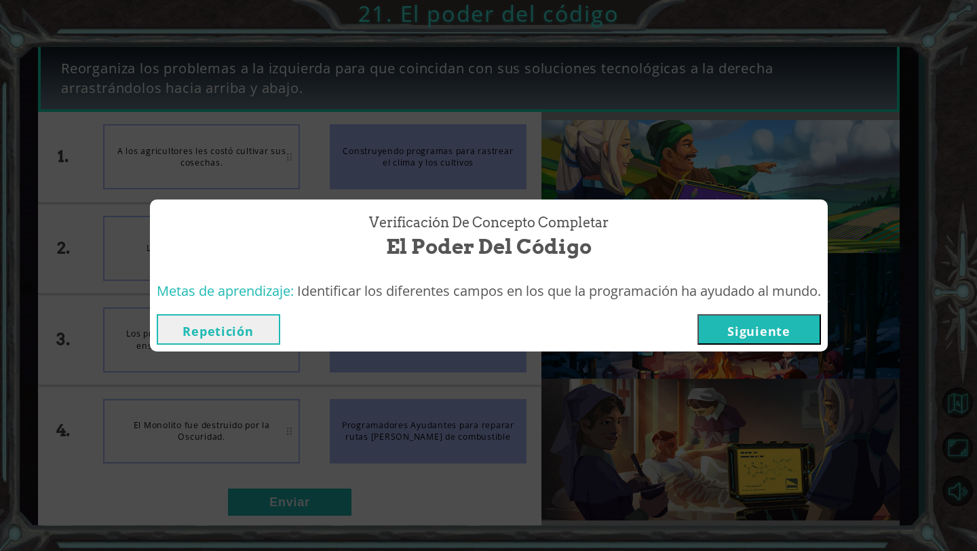
click at [460, 340] on button "Siguiente" at bounding box center [758, 329] width 123 height 31
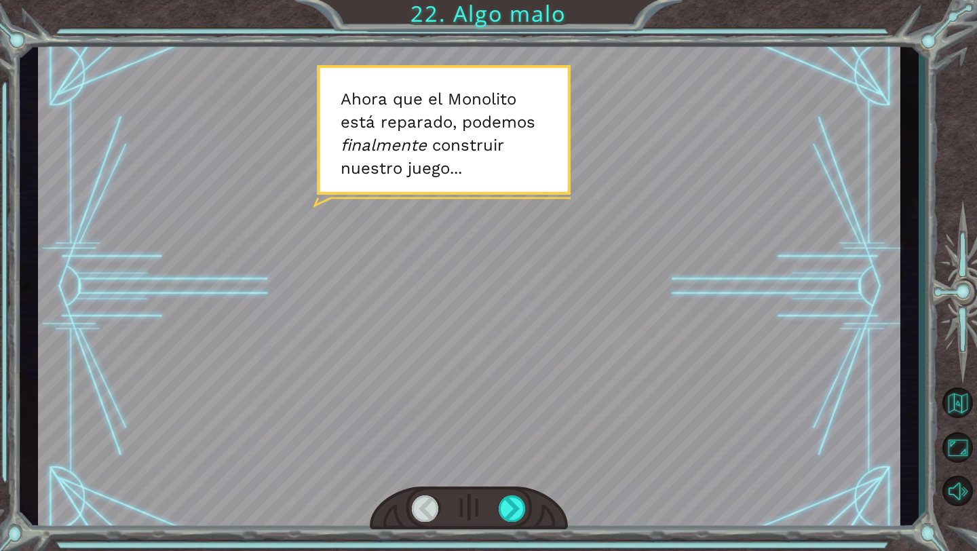
click at [460, 491] on div at bounding box center [469, 507] width 198 height 43
click at [460, 491] on div at bounding box center [512, 508] width 28 height 26
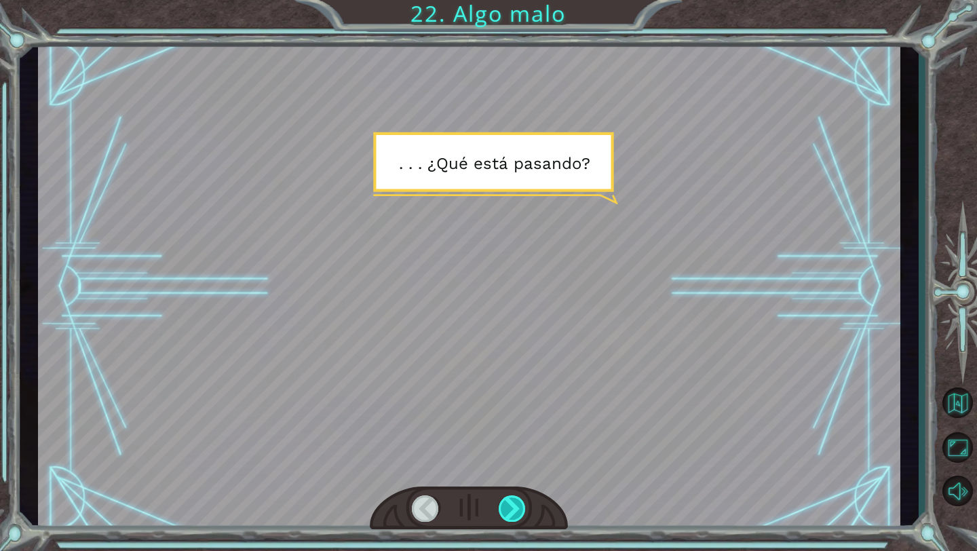
click at [460, 491] on div at bounding box center [512, 508] width 28 height 26
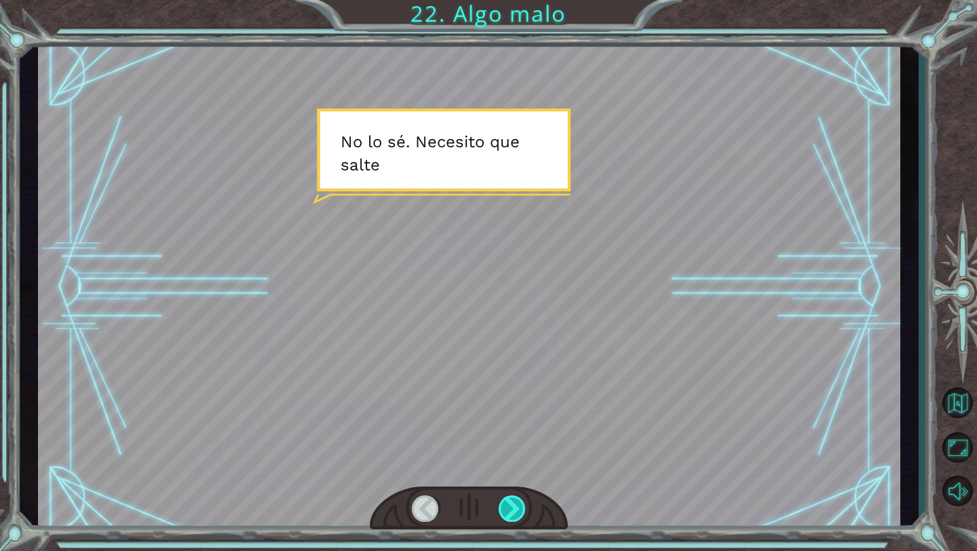
click at [460, 491] on div at bounding box center [512, 508] width 28 height 26
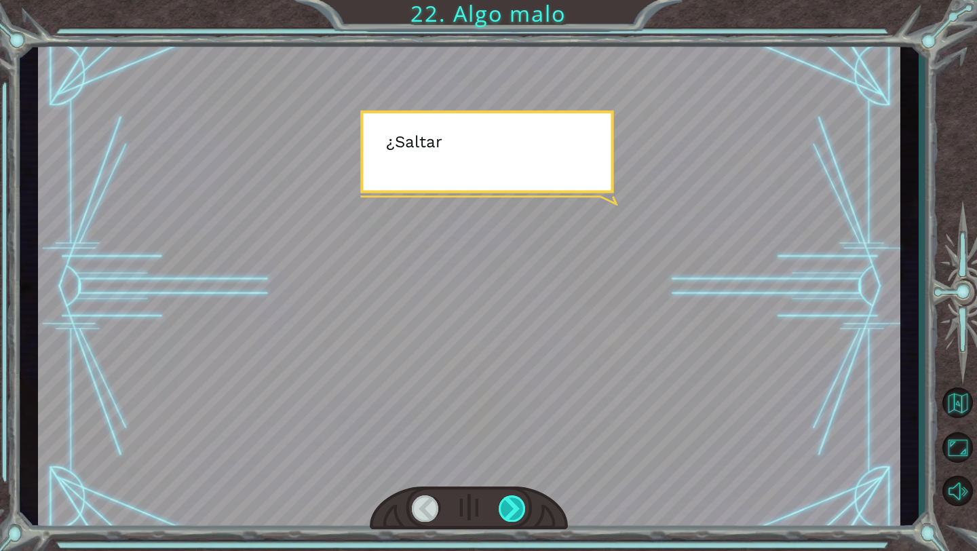
click at [460, 491] on div at bounding box center [512, 508] width 28 height 26
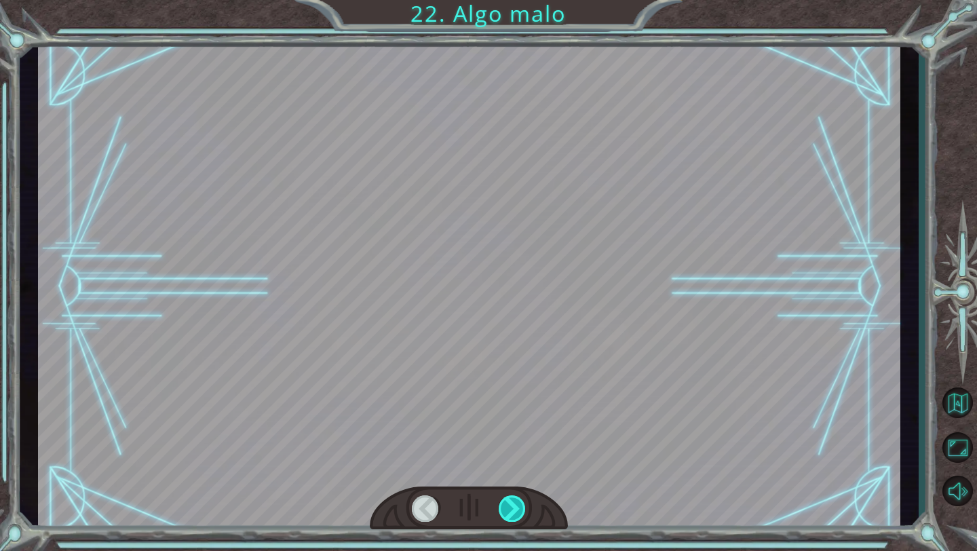
click at [460, 491] on div at bounding box center [512, 508] width 28 height 26
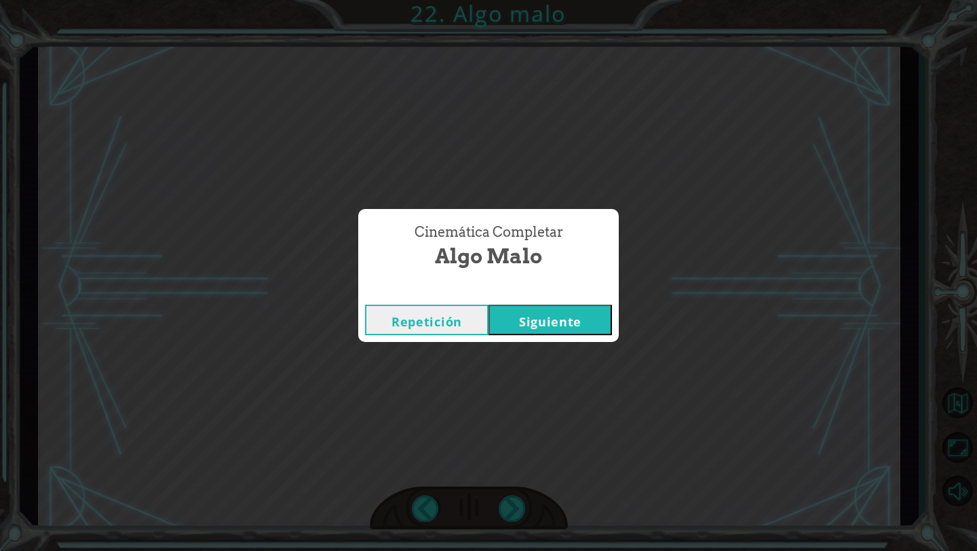
click at [460, 300] on div "Repetición [GEOGRAPHIC_DATA]" at bounding box center [488, 320] width 260 height 44
click at [460, 317] on button "Siguiente" at bounding box center [549, 320] width 123 height 31
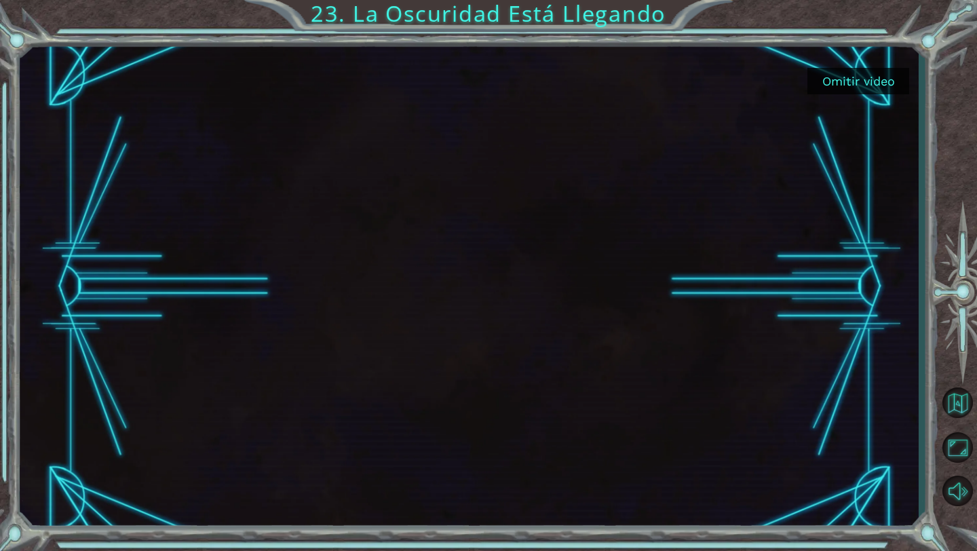
click at [460, 82] on button "Omitir video" at bounding box center [858, 81] width 102 height 26
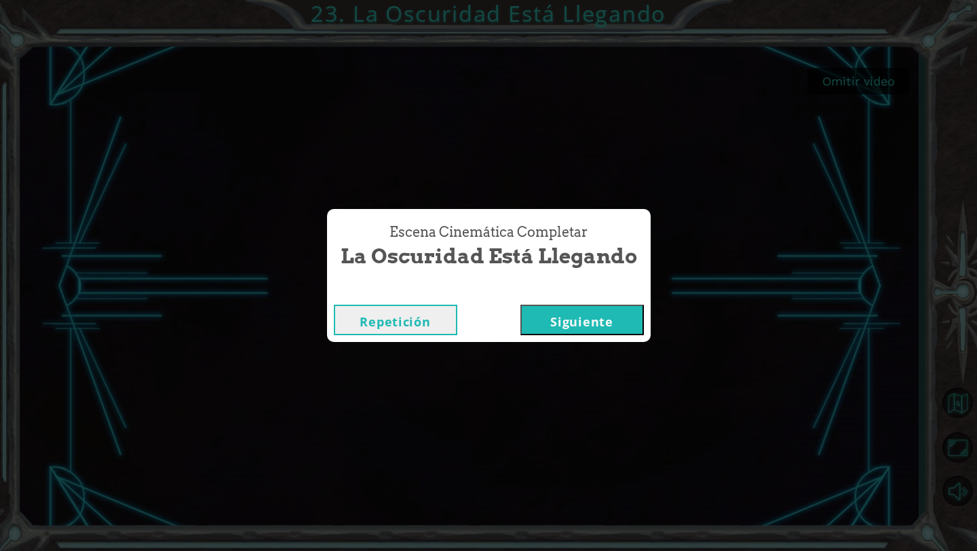
click at [460, 321] on button "Siguiente" at bounding box center [581, 320] width 123 height 31
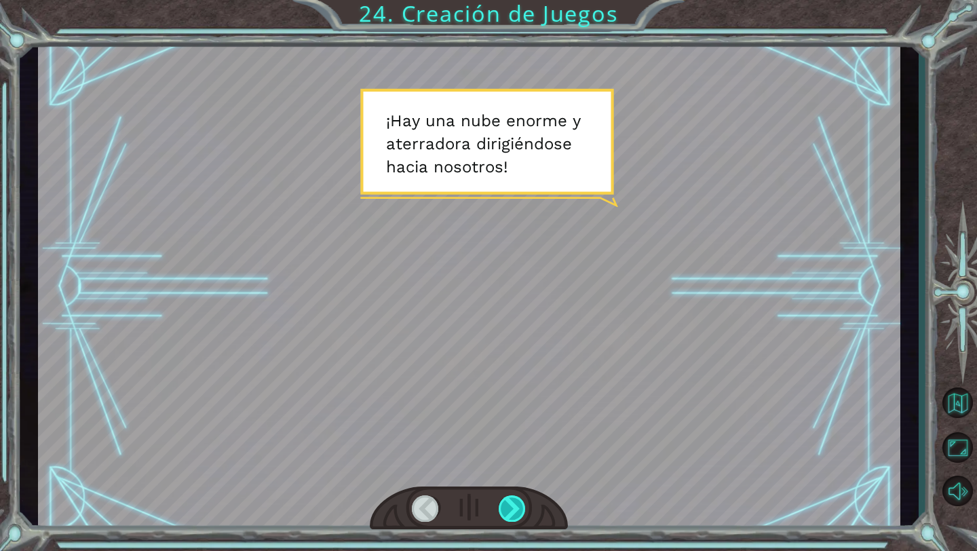
click at [460, 491] on div at bounding box center [512, 508] width 28 height 26
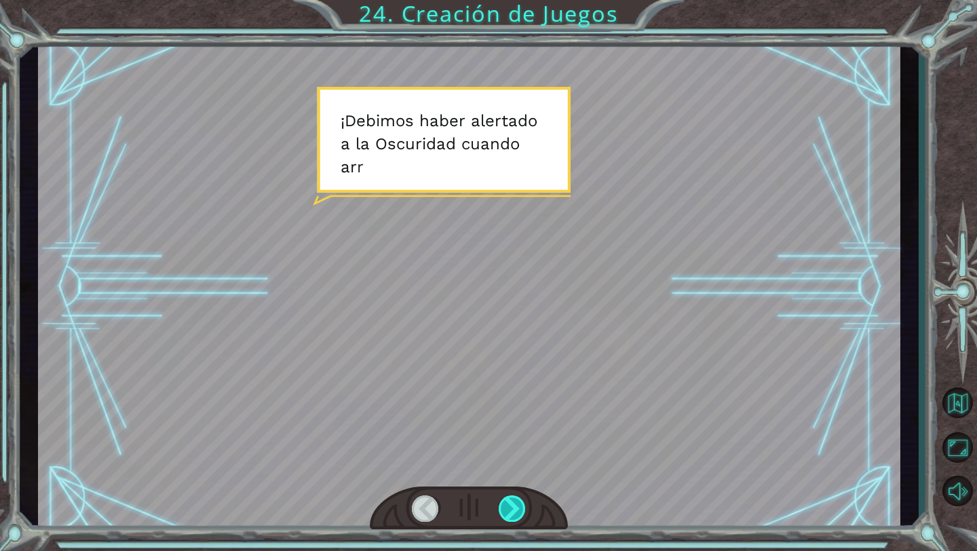
click at [460, 491] on div at bounding box center [512, 508] width 28 height 26
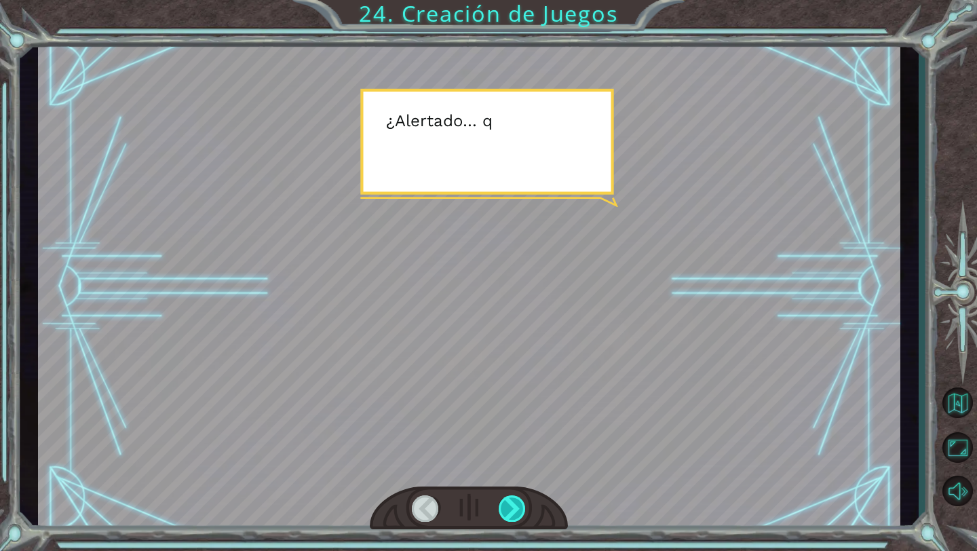
click at [460, 491] on div at bounding box center [512, 508] width 28 height 26
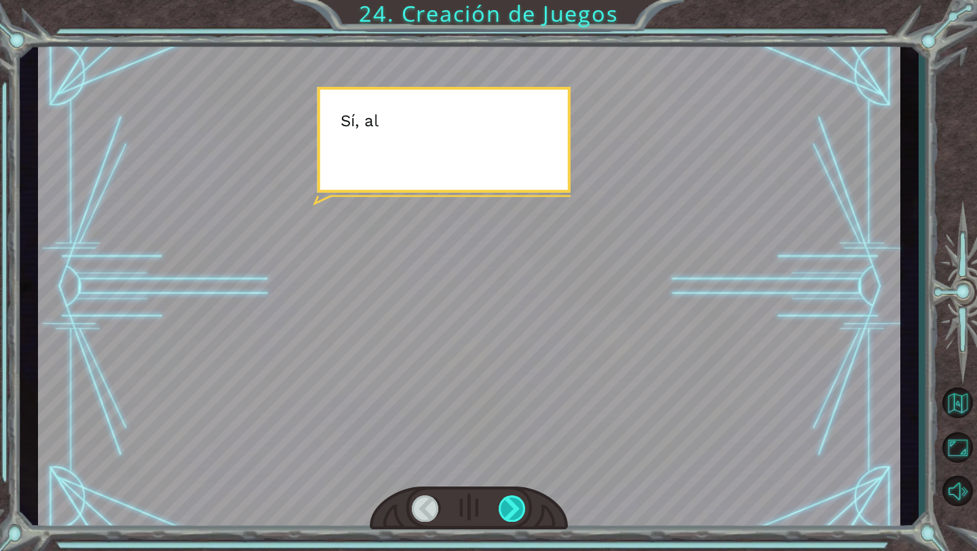
click at [460, 491] on div at bounding box center [512, 508] width 28 height 26
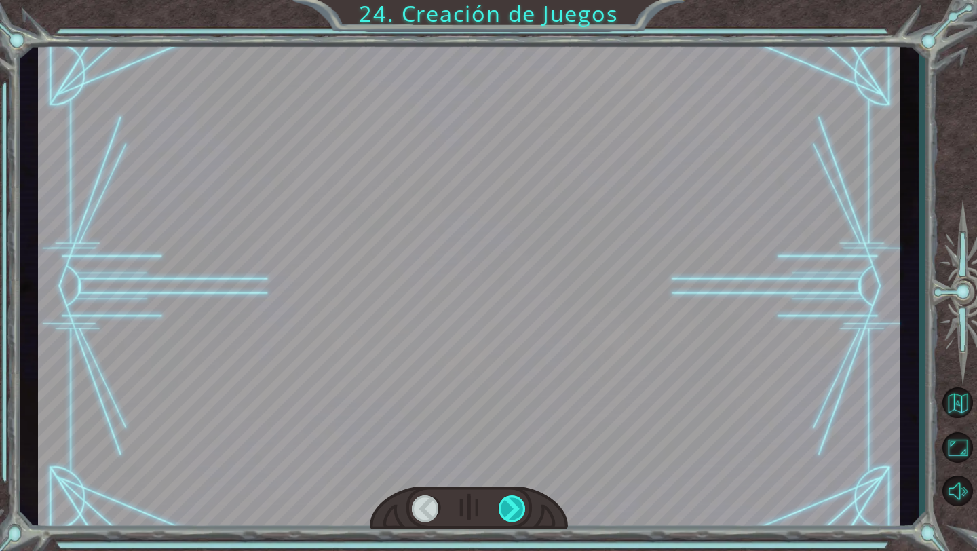
click at [460, 491] on div at bounding box center [512, 508] width 28 height 26
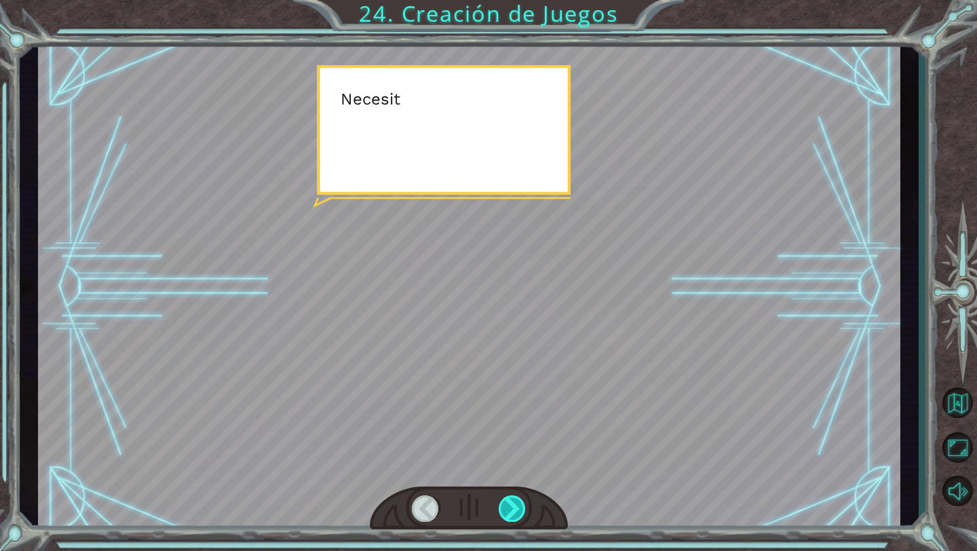
click at [460, 491] on div at bounding box center [512, 508] width 28 height 26
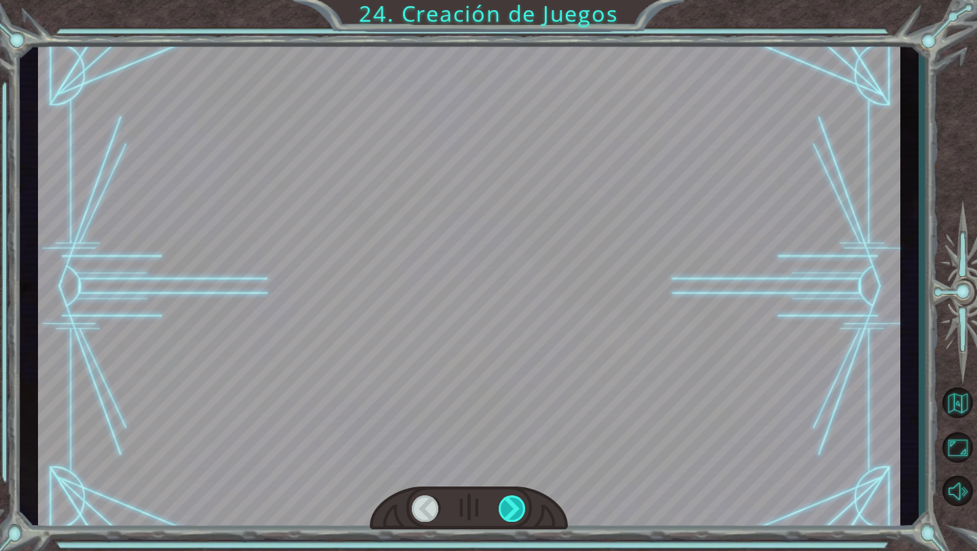
click at [460, 491] on div at bounding box center [512, 508] width 28 height 26
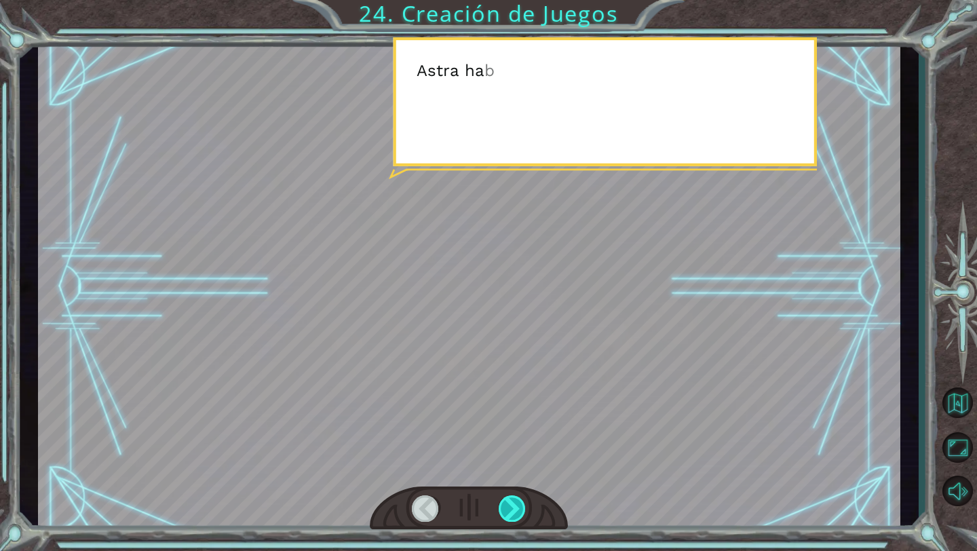
click at [460, 491] on div at bounding box center [512, 508] width 28 height 26
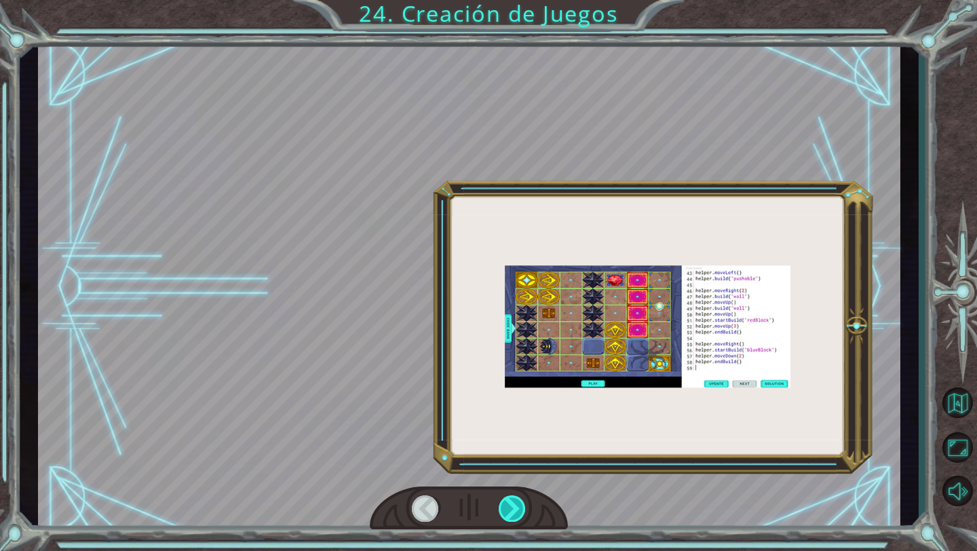
click at [460, 491] on div at bounding box center [512, 508] width 28 height 26
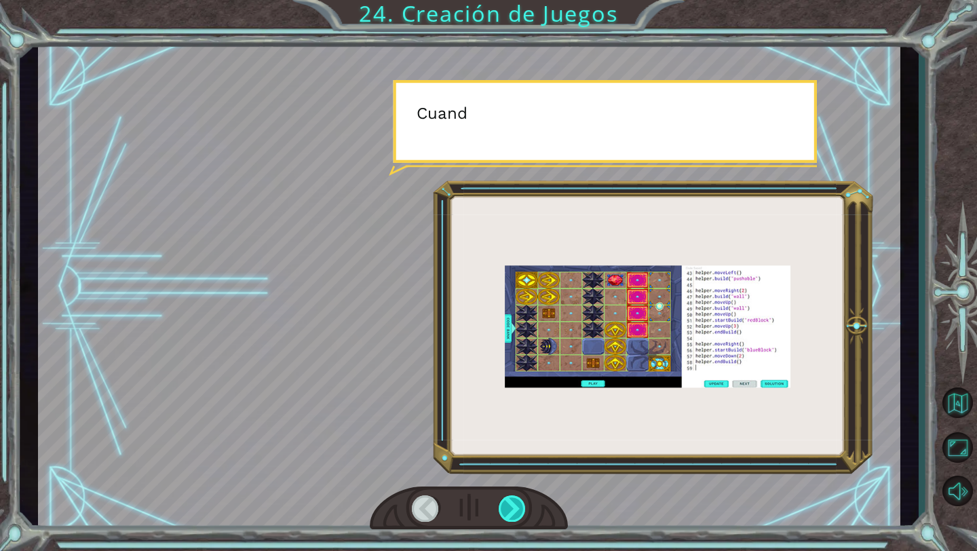
click at [460, 491] on div at bounding box center [512, 508] width 28 height 26
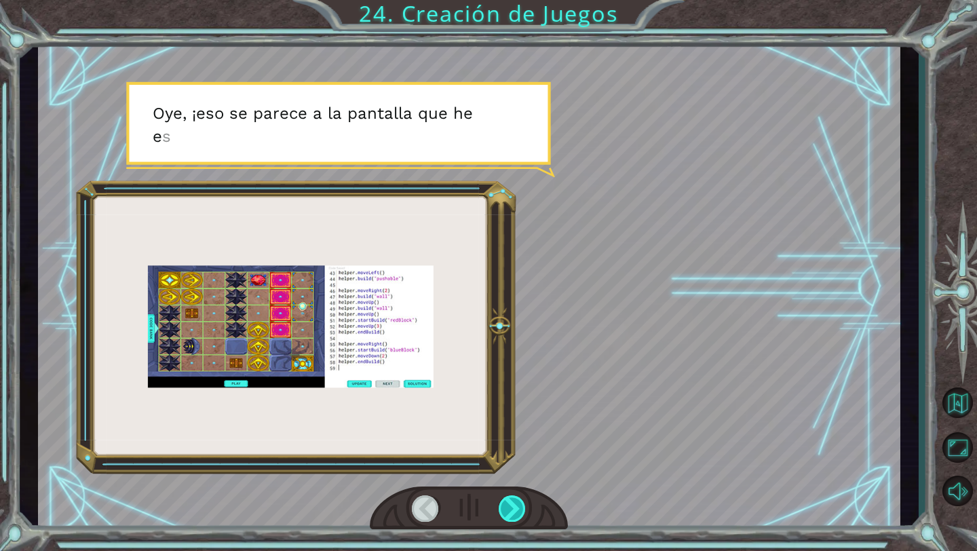
click at [460, 491] on div at bounding box center [512, 508] width 28 height 26
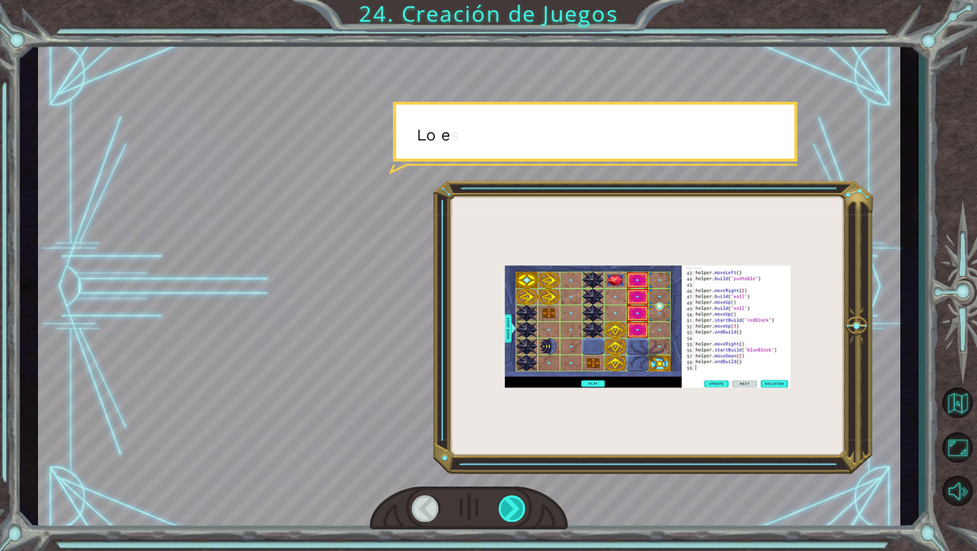
click at [460, 491] on div at bounding box center [512, 508] width 28 height 26
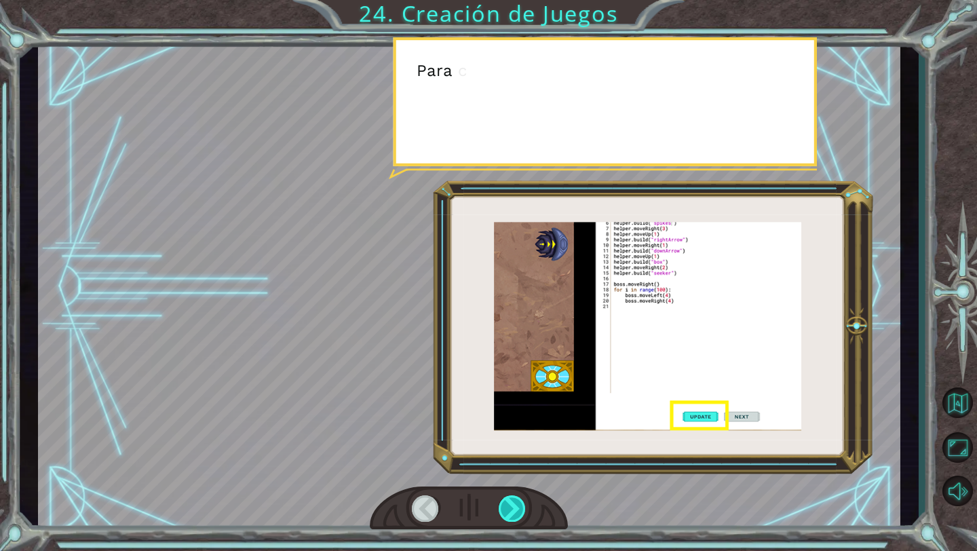
click at [460, 491] on div at bounding box center [512, 508] width 28 height 26
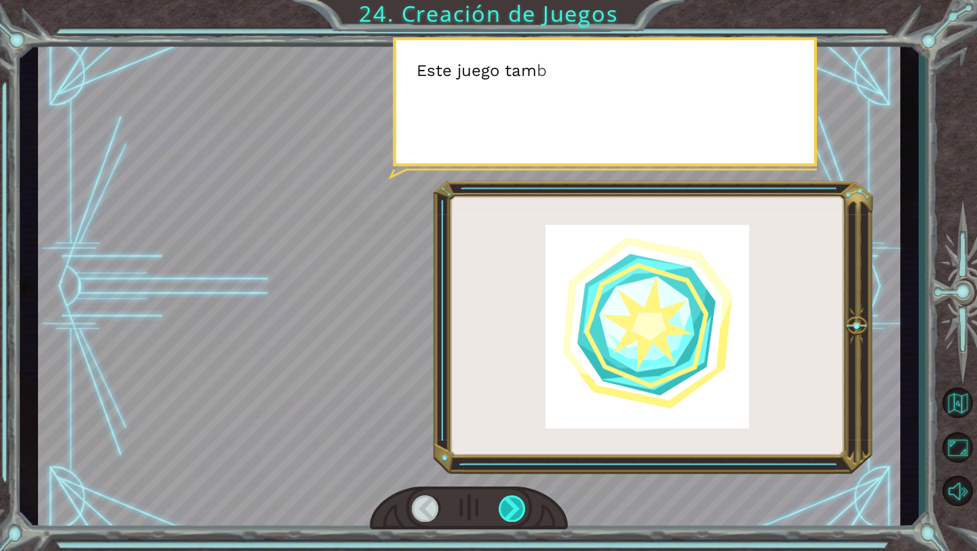
click at [460, 491] on div at bounding box center [512, 508] width 28 height 26
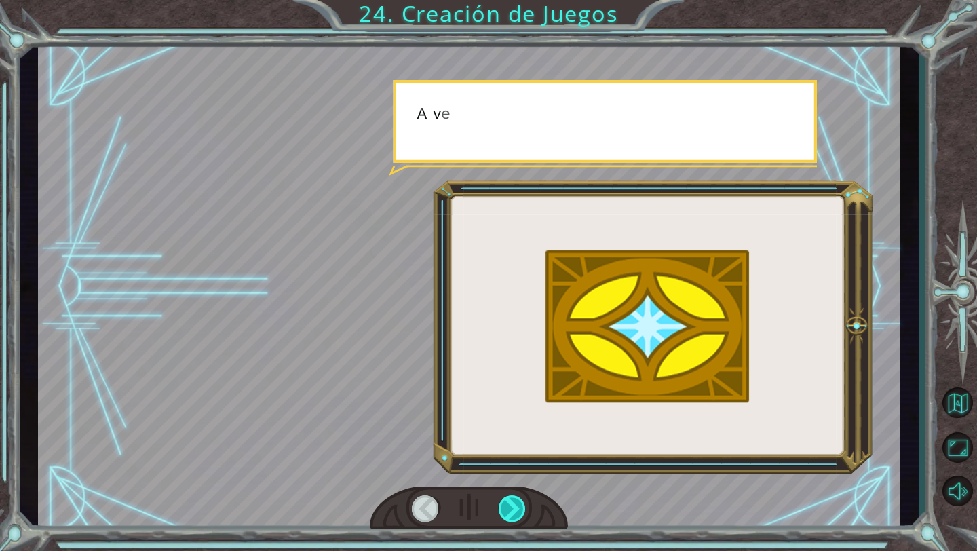
click at [460, 491] on div at bounding box center [512, 508] width 28 height 26
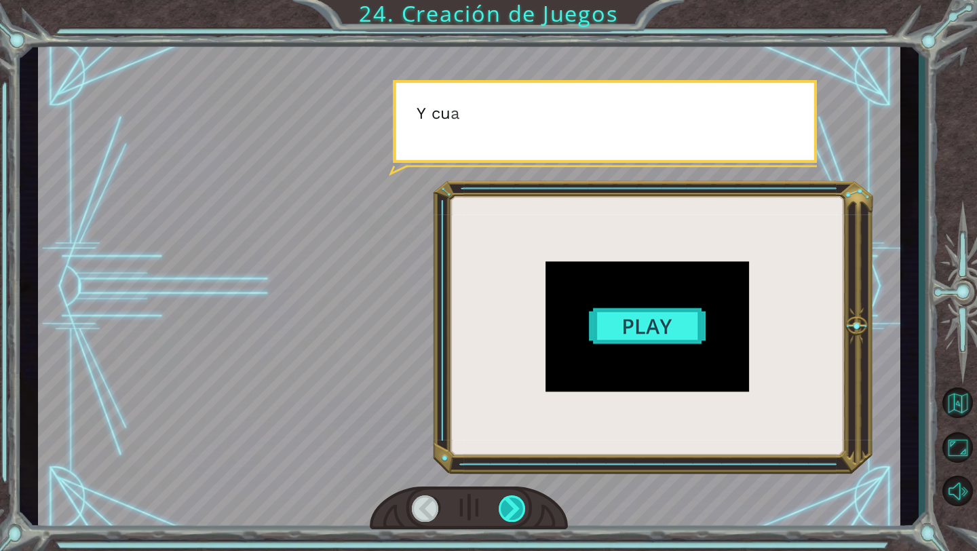
click at [460, 491] on div at bounding box center [512, 508] width 28 height 26
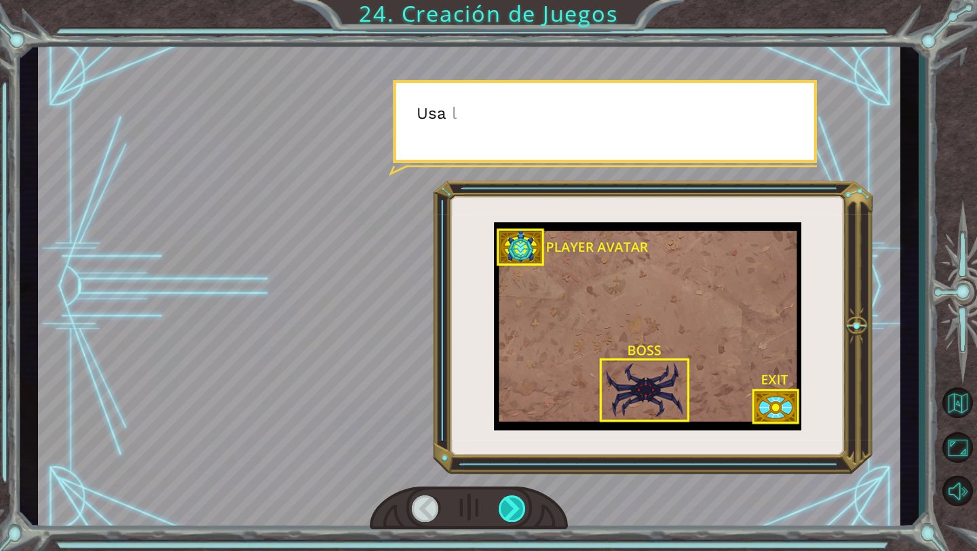
click at [460, 491] on div at bounding box center [512, 508] width 28 height 26
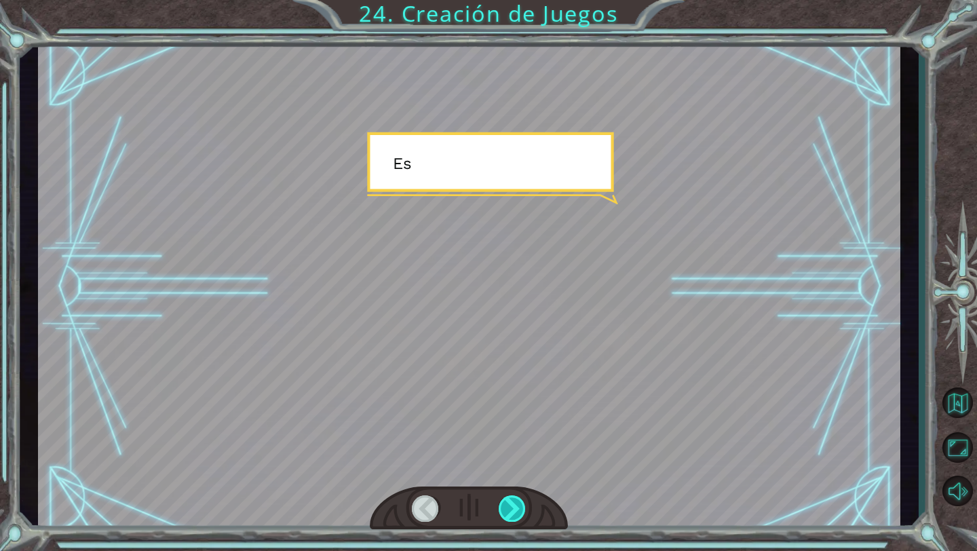
click at [460, 491] on div at bounding box center [512, 508] width 28 height 26
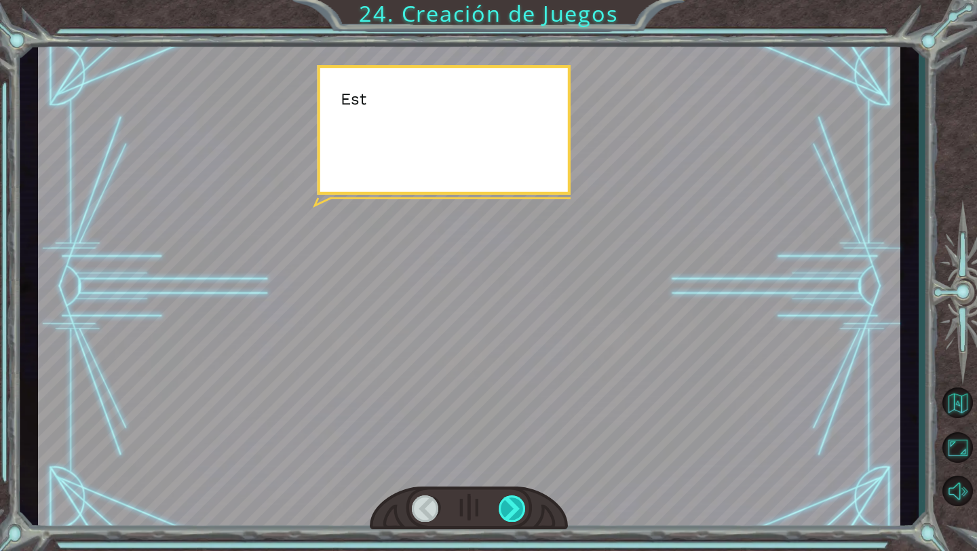
click at [460, 491] on div at bounding box center [512, 508] width 28 height 26
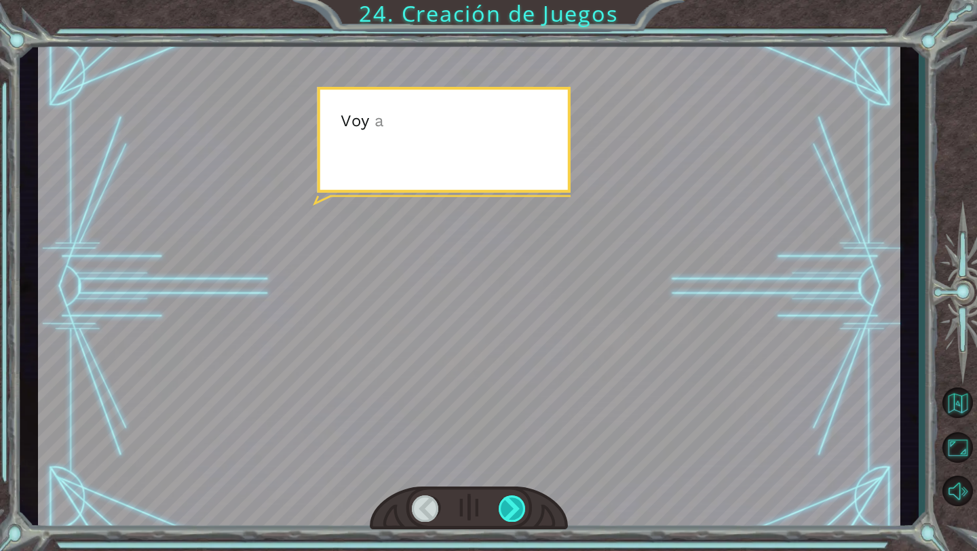
click at [460, 491] on div at bounding box center [512, 508] width 28 height 26
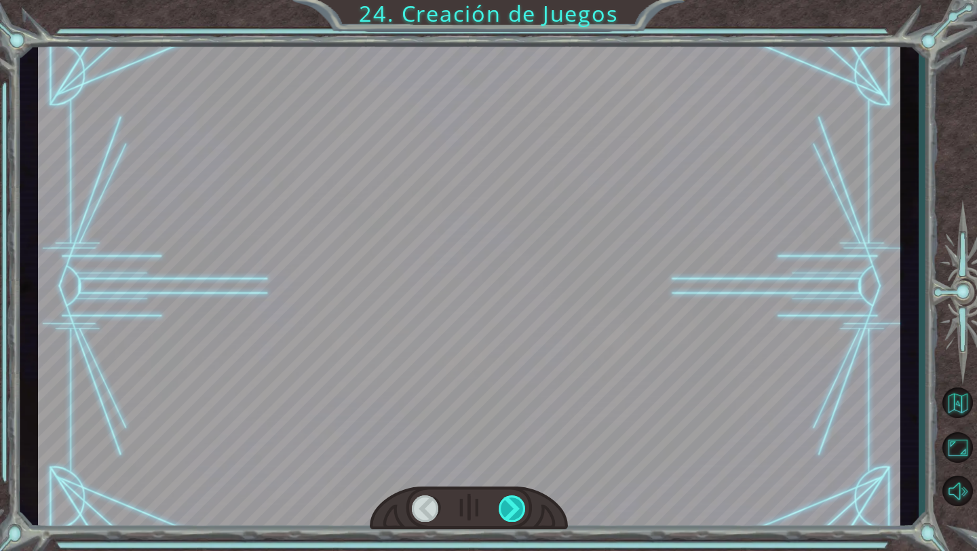
click at [460, 491] on div at bounding box center [512, 508] width 28 height 26
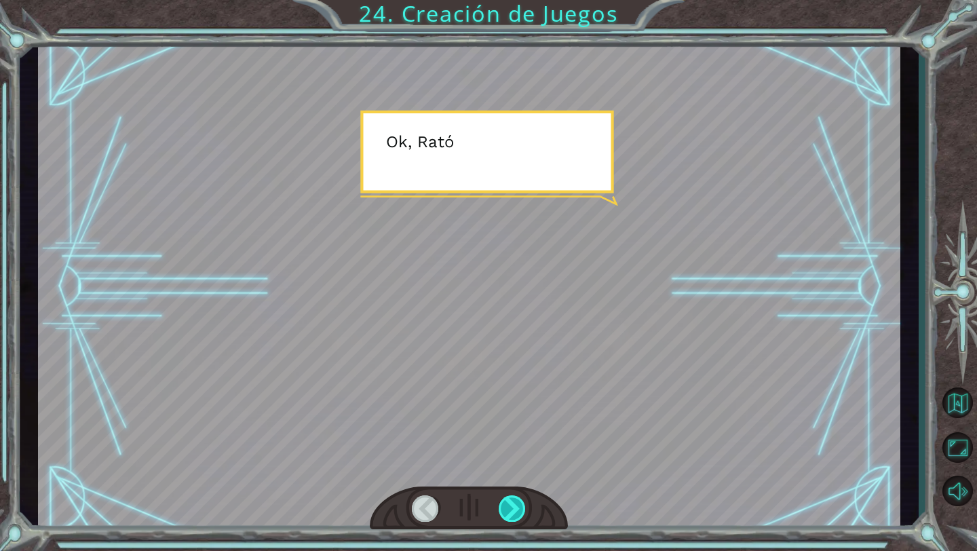
click at [460, 491] on div at bounding box center [512, 508] width 28 height 26
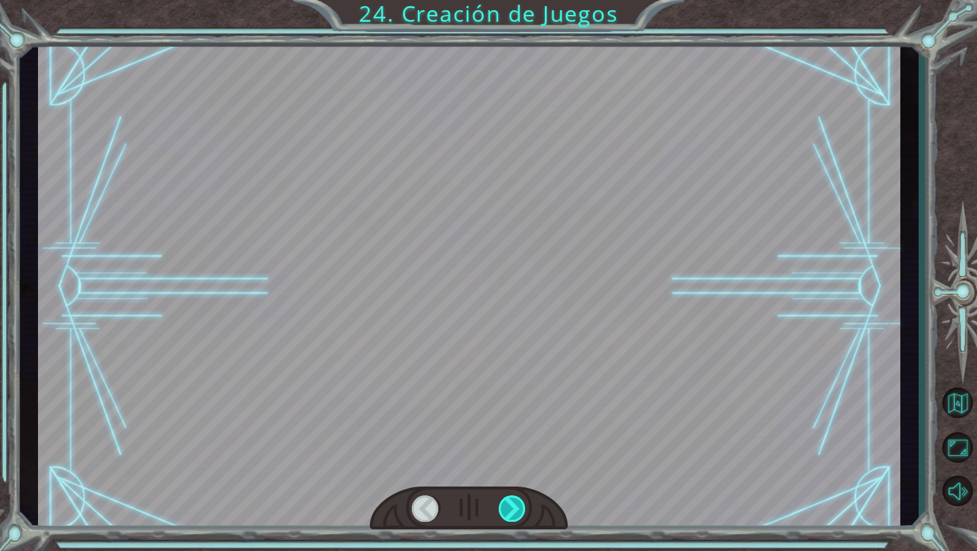
click at [460, 491] on div at bounding box center [512, 508] width 28 height 26
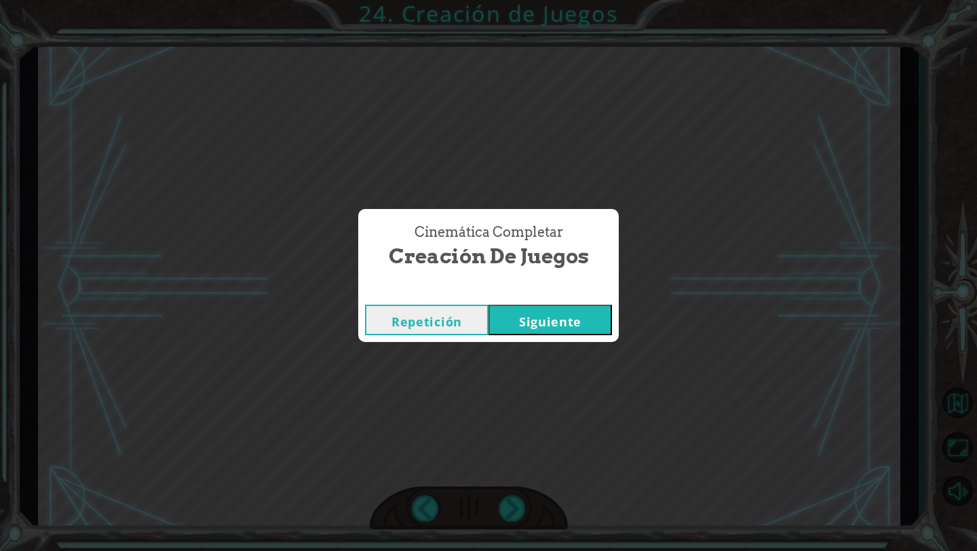
click at [460, 309] on button "Siguiente" at bounding box center [549, 320] width 123 height 31
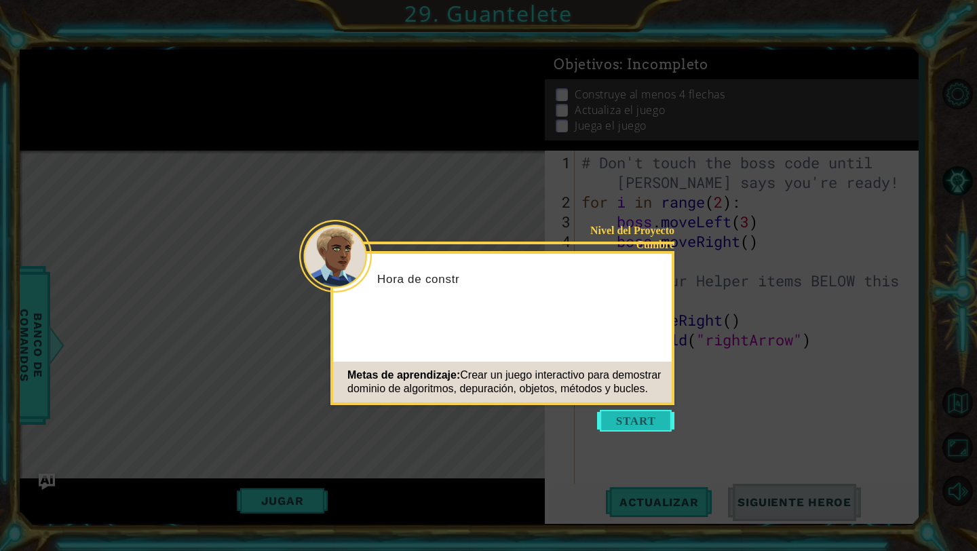
click at [460, 418] on button "Start" at bounding box center [635, 421] width 77 height 22
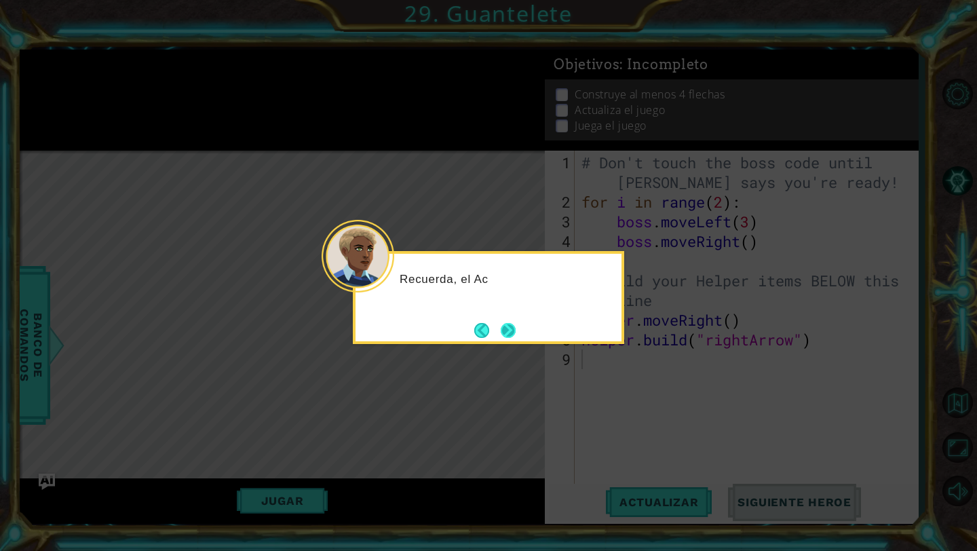
click at [460, 332] on button "Next" at bounding box center [508, 330] width 15 height 15
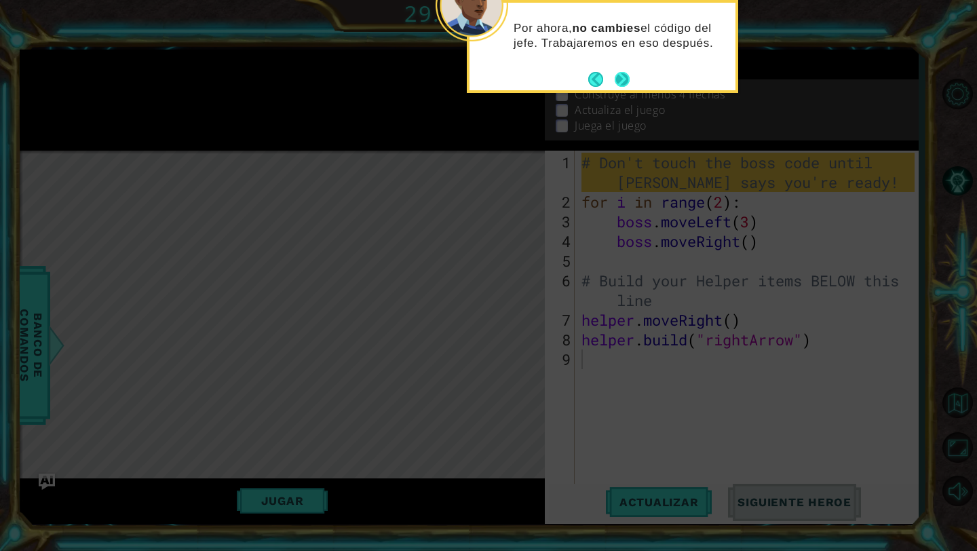
click at [460, 87] on button "Next" at bounding box center [621, 79] width 15 height 15
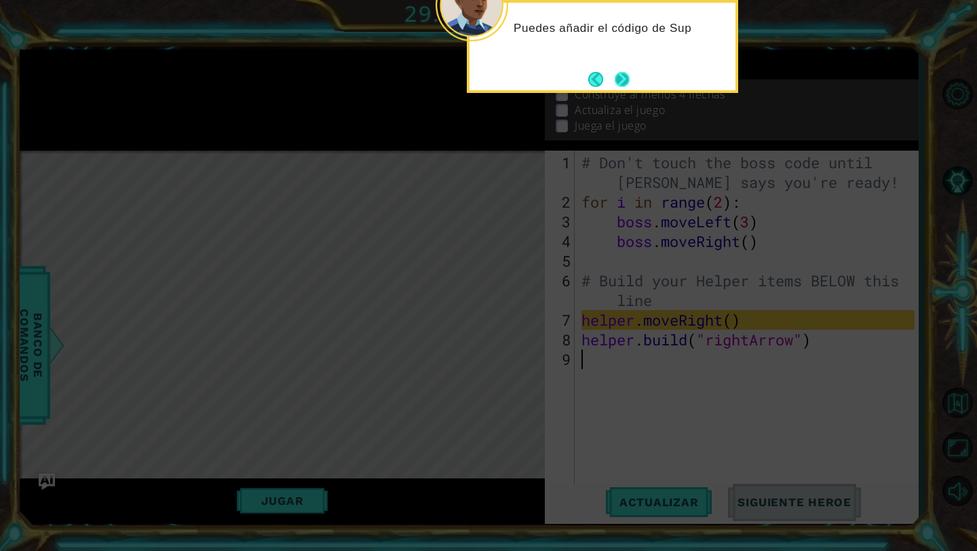
click at [460, 85] on button "Next" at bounding box center [621, 79] width 15 height 15
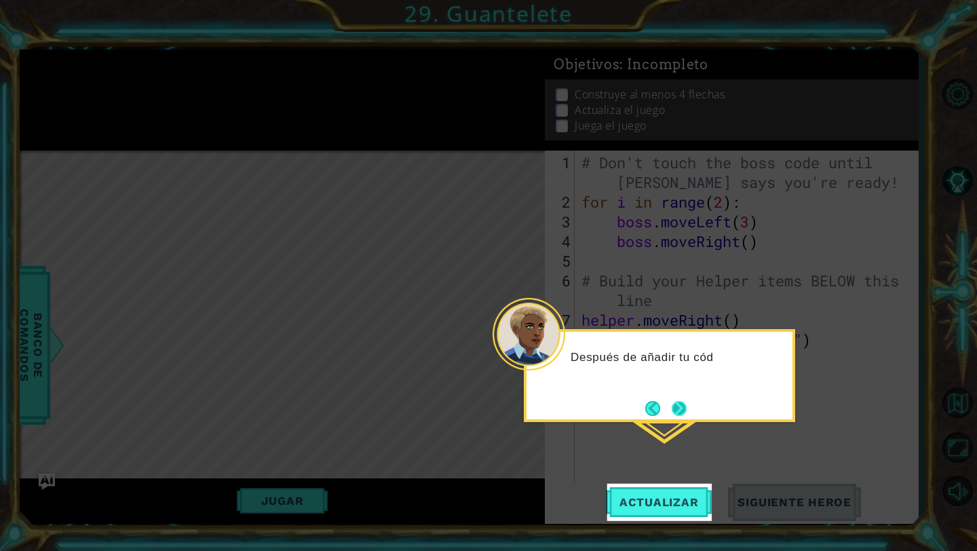
click at [460, 404] on button "Next" at bounding box center [678, 408] width 15 height 15
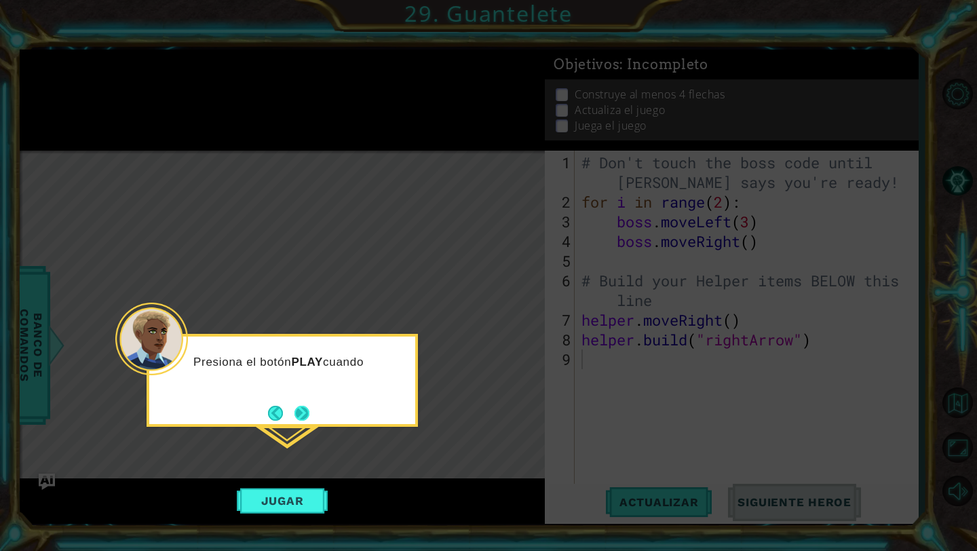
click at [309, 410] on button "Next" at bounding box center [301, 413] width 15 height 15
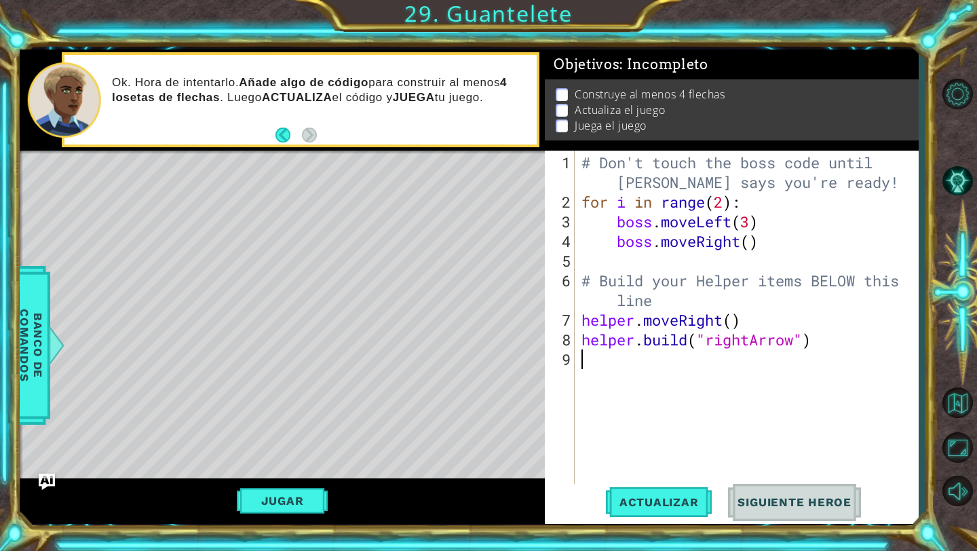
click at [460, 324] on div "# Don't touch the boss code until [PERSON_NAME] says you're ready! for i in ran…" at bounding box center [750, 349] width 343 height 393
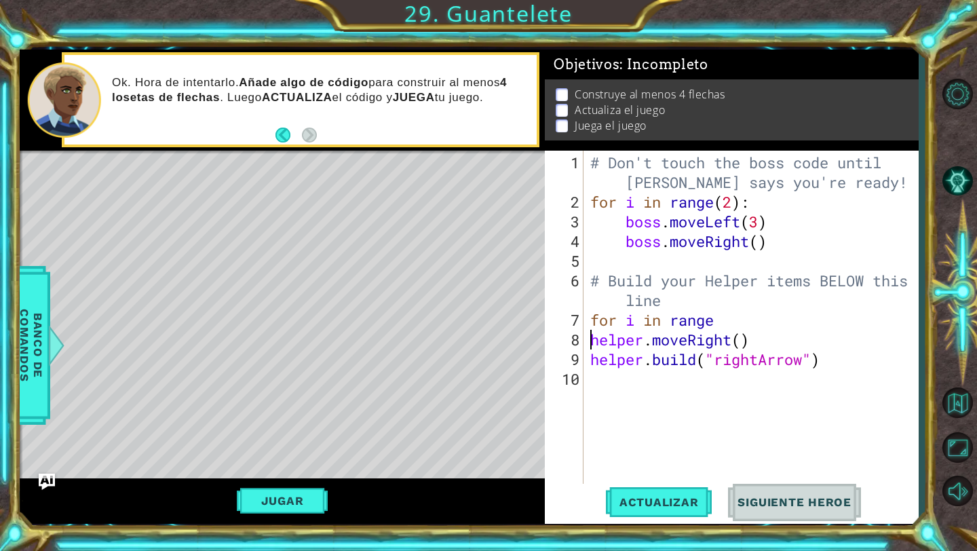
click at [460, 308] on div "# Don't touch the boss code until [PERSON_NAME] says you're ready! for i in ran…" at bounding box center [754, 349] width 334 height 393
click at [460, 318] on div "# Don't touch the boss code until [PERSON_NAME] says you're ready! for i in ran…" at bounding box center [754, 349] width 334 height 393
click at [460, 491] on button "Actualizar" at bounding box center [659, 502] width 106 height 37
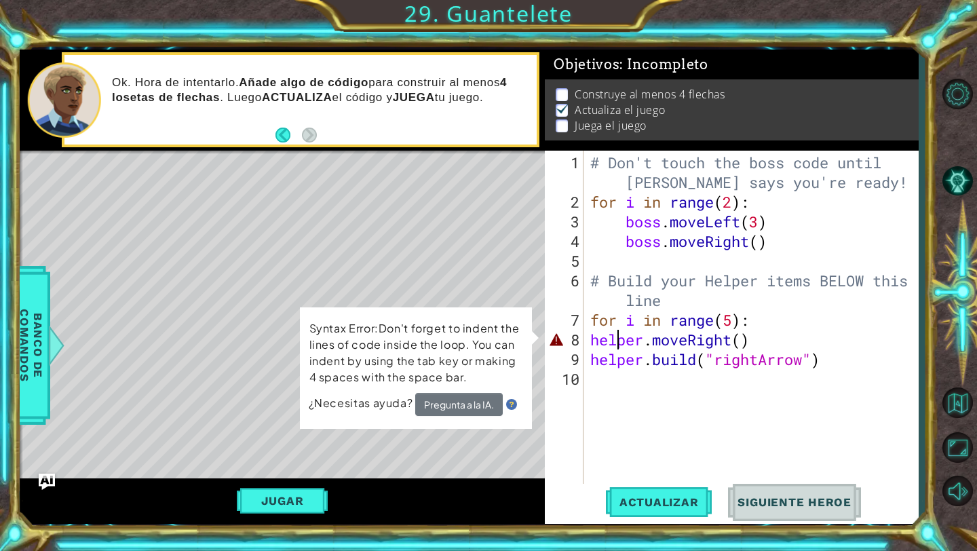
click at [460, 338] on div "# Don't touch the boss code until [PERSON_NAME] says you're ready! for i in ran…" at bounding box center [754, 349] width 334 height 393
click at [460, 336] on div "# Don't touch the boss code until [PERSON_NAME] says you're ready! for i in ran…" at bounding box center [754, 349] width 334 height 393
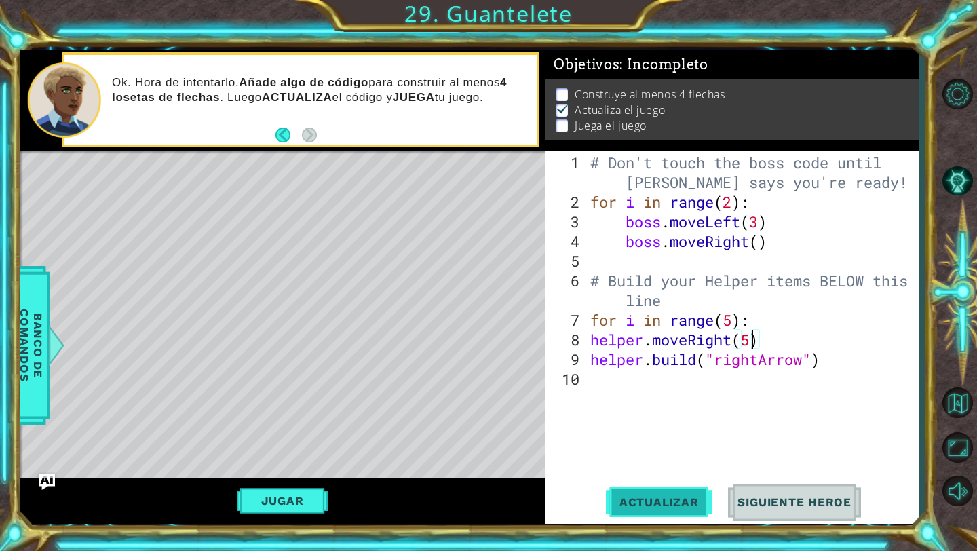
click at [460, 491] on span "Actualizar" at bounding box center [659, 502] width 106 height 14
type textarea "helper.moveRight(4)"
click at [460, 491] on span "Actualizar" at bounding box center [659, 502] width 106 height 14
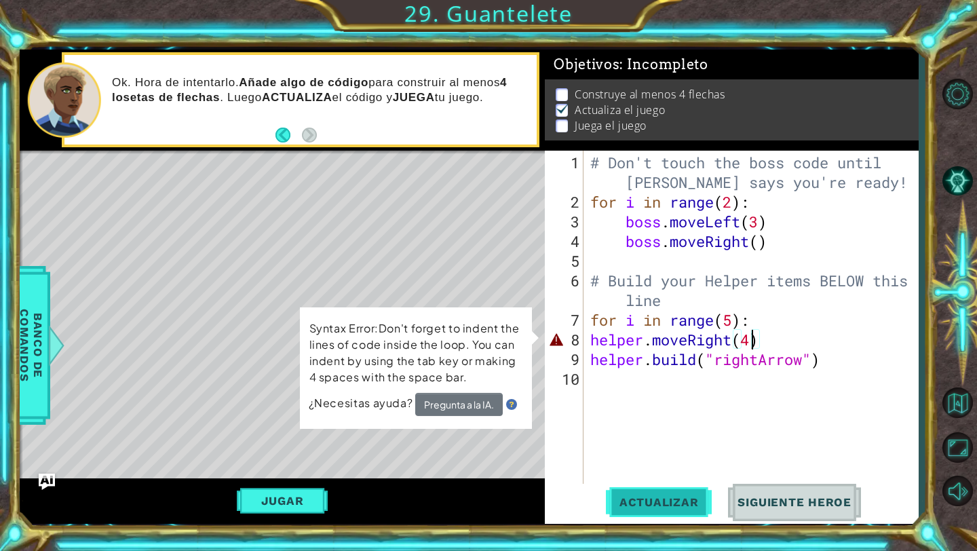
click at [460, 491] on button "Actualizar" at bounding box center [659, 502] width 106 height 37
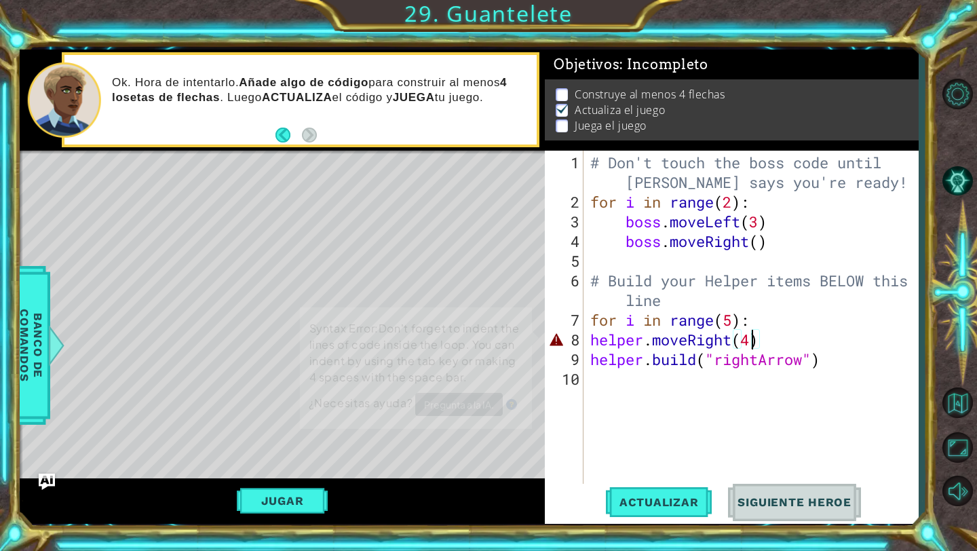
click at [460, 446] on div "# Don't touch the boss code until [PERSON_NAME] says you're ready! for i in ran…" at bounding box center [754, 349] width 334 height 393
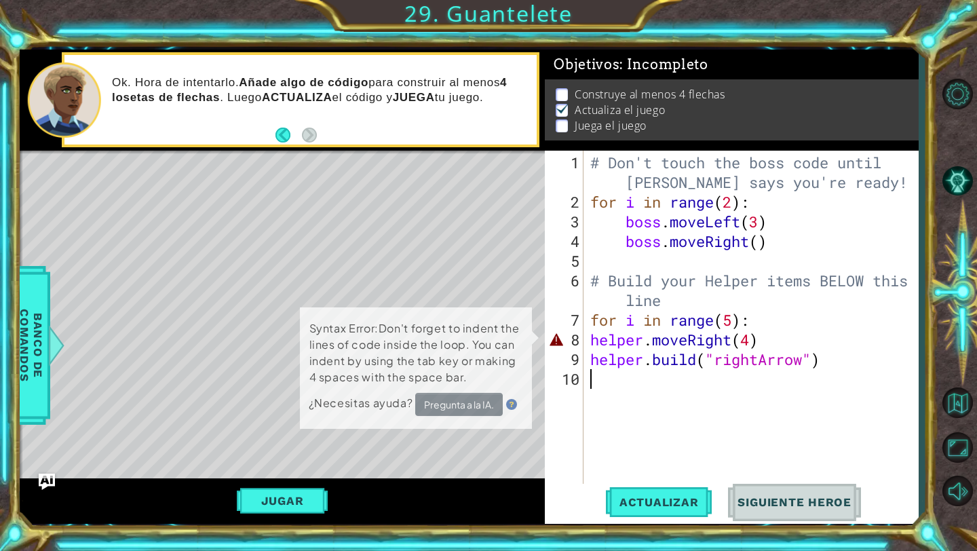
scroll to position [0, 0]
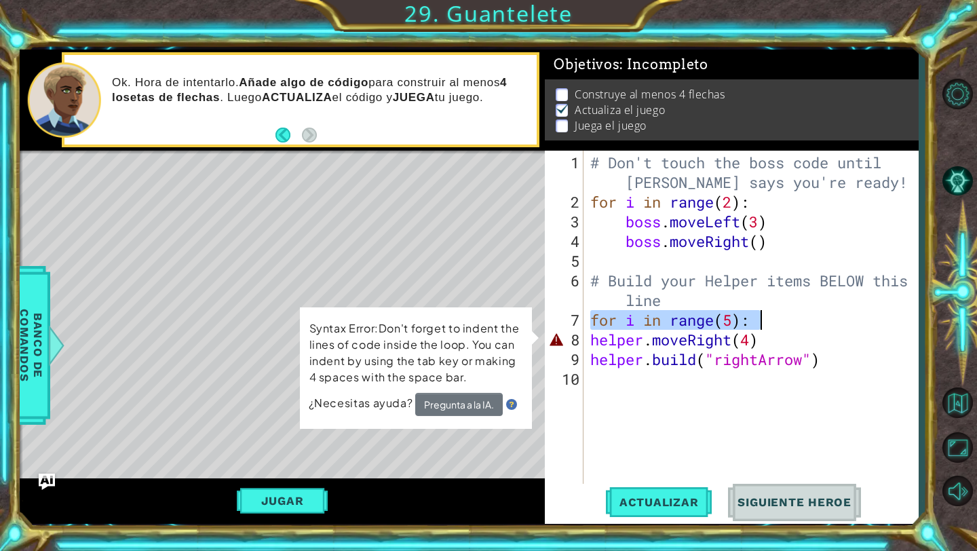
drag, startPoint x: 590, startPoint y: 319, endPoint x: 760, endPoint y: 320, distance: 169.6
click at [460, 320] on div "# Don't touch the boss code until [PERSON_NAME] says you're ready! for i in ran…" at bounding box center [754, 349] width 334 height 393
type textarea "for i in range(5):"
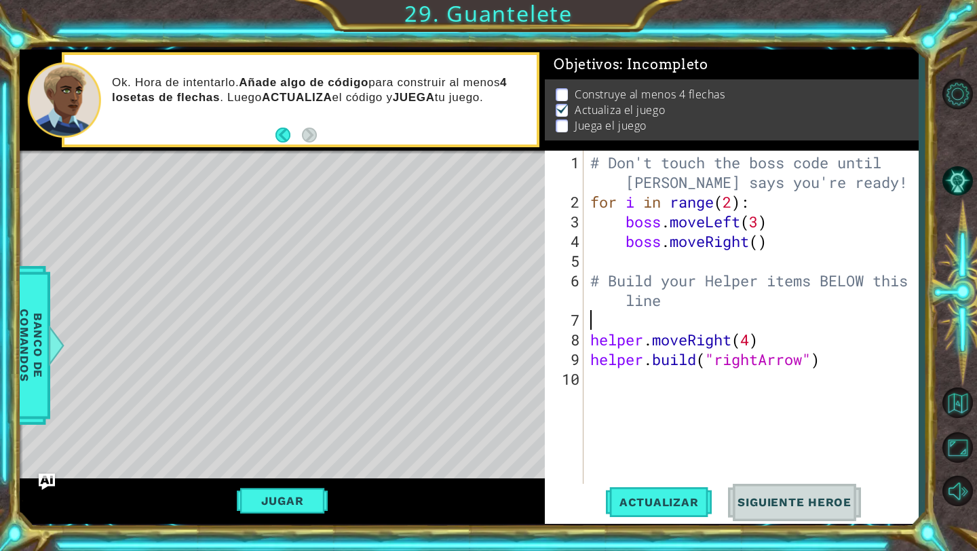
type textarea "# Build your Helper items BELOW this line"
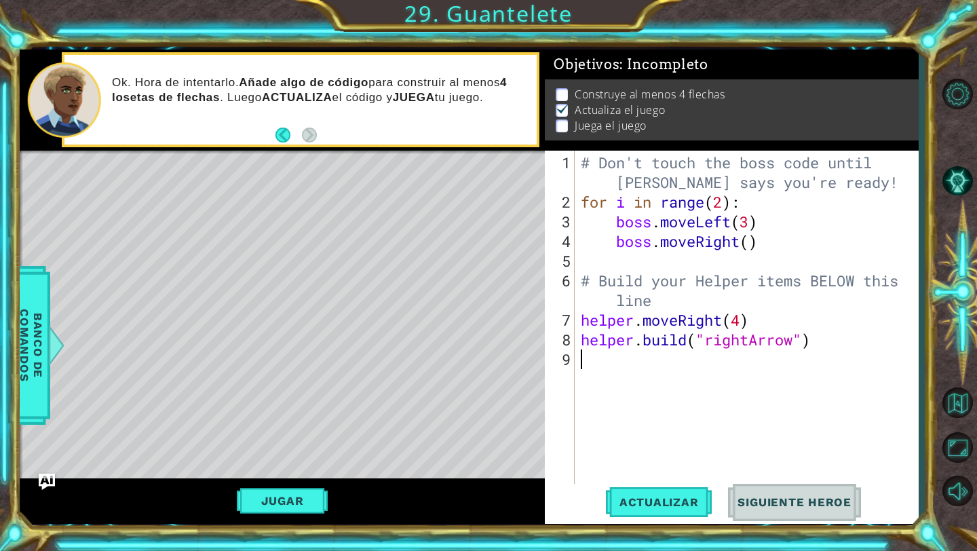
click at [460, 357] on div "# Don't touch the boss code until [PERSON_NAME] says you're ready! for i in ran…" at bounding box center [749, 349] width 343 height 393
click at [460, 324] on div "# Don't touch the boss code until [PERSON_NAME] says you're ready! for i in ran…" at bounding box center [749, 349] width 343 height 393
type textarea "helper.moveRight(1)"
click at [460, 361] on div "# Don't touch the boss code until [PERSON_NAME] says you're ready! for i in ran…" at bounding box center [749, 349] width 343 height 393
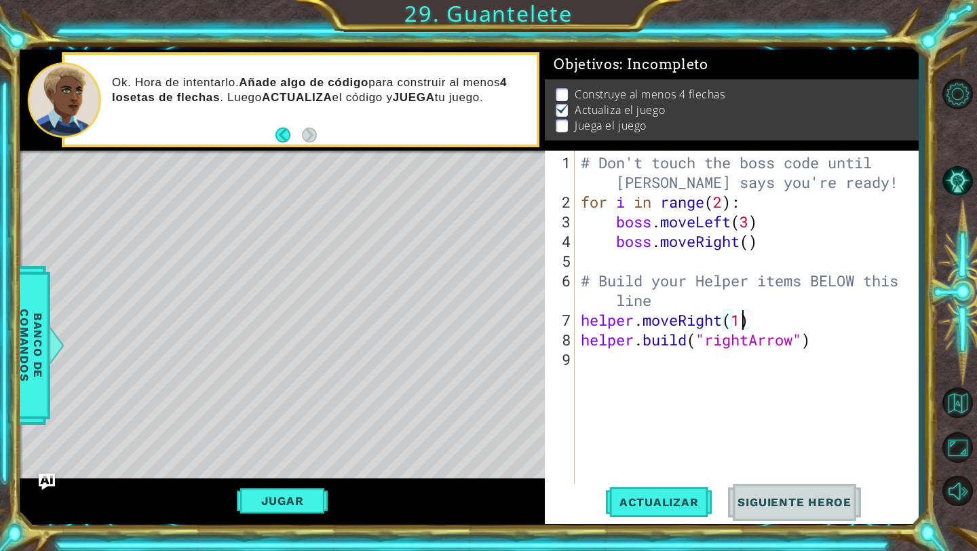
scroll to position [0, 0]
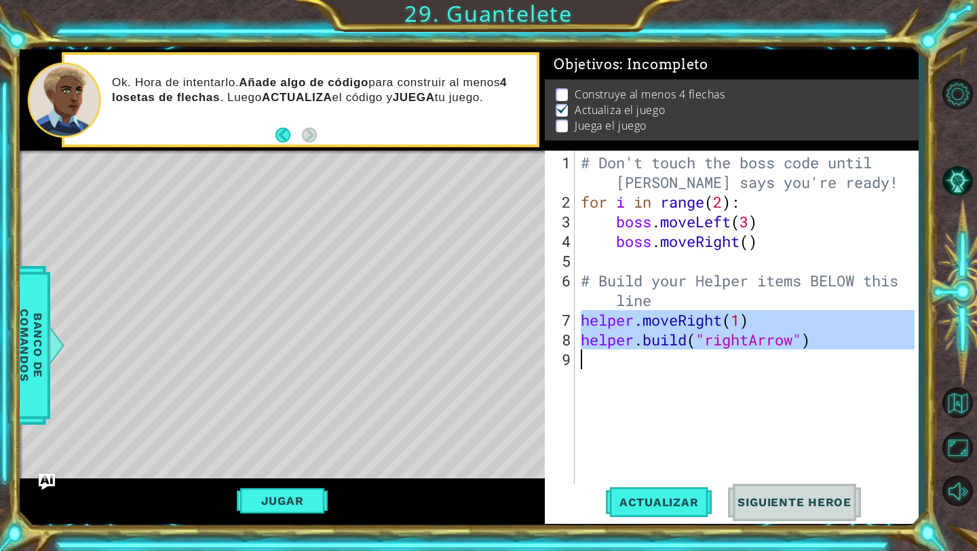
drag, startPoint x: 583, startPoint y: 321, endPoint x: 866, endPoint y: 376, distance: 288.2
click at [460, 376] on div "# Don't touch the boss code until [PERSON_NAME] says you're ready! for i in ran…" at bounding box center [749, 349] width 343 height 393
click at [460, 335] on div "# Don't touch the boss code until [PERSON_NAME] says you're ready! for i in ran…" at bounding box center [749, 349] width 343 height 393
drag, startPoint x: 821, startPoint y: 335, endPoint x: 570, endPoint y: 321, distance: 250.6
click at [460, 321] on div "[DOMAIN_NAME]("rightArrow") 1 2 3 4 5 6 7 8 9 # Don't touch the boss code until…" at bounding box center [730, 318] width 370 height 334
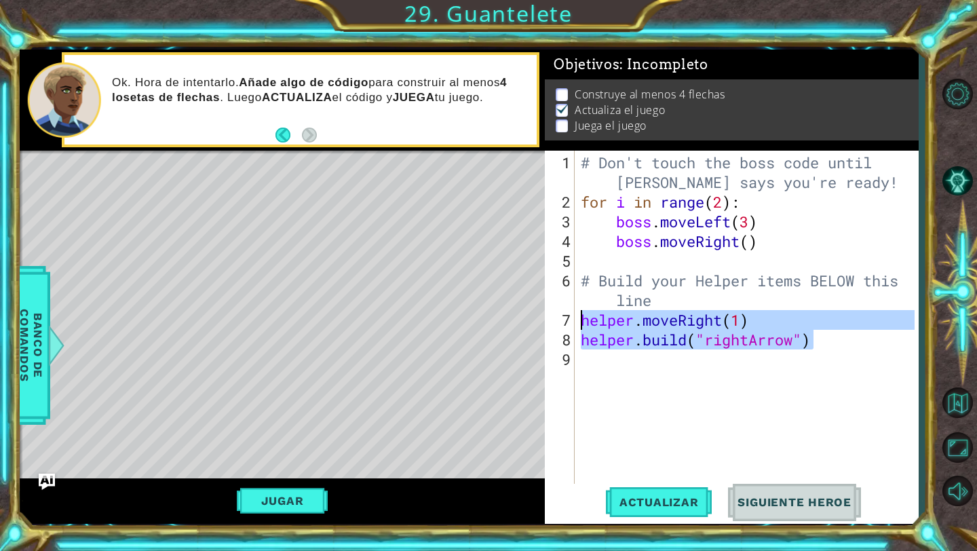
paste textarea "Juniorhelmejor9_"
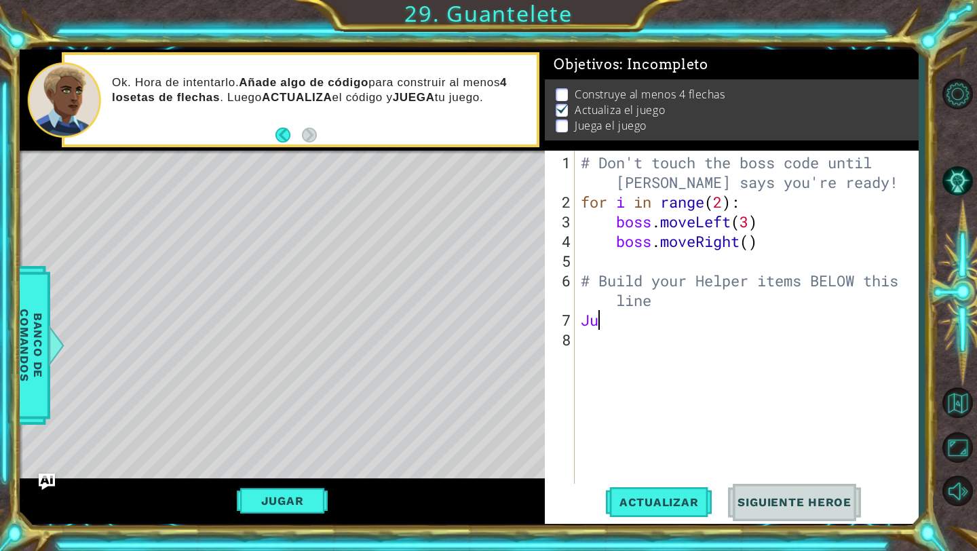
type textarea "J"
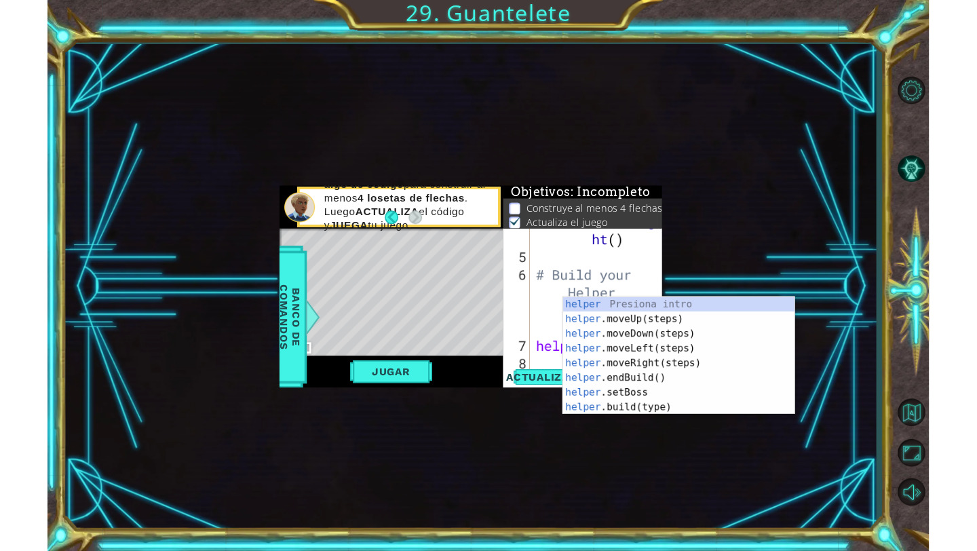
scroll to position [39, 0]
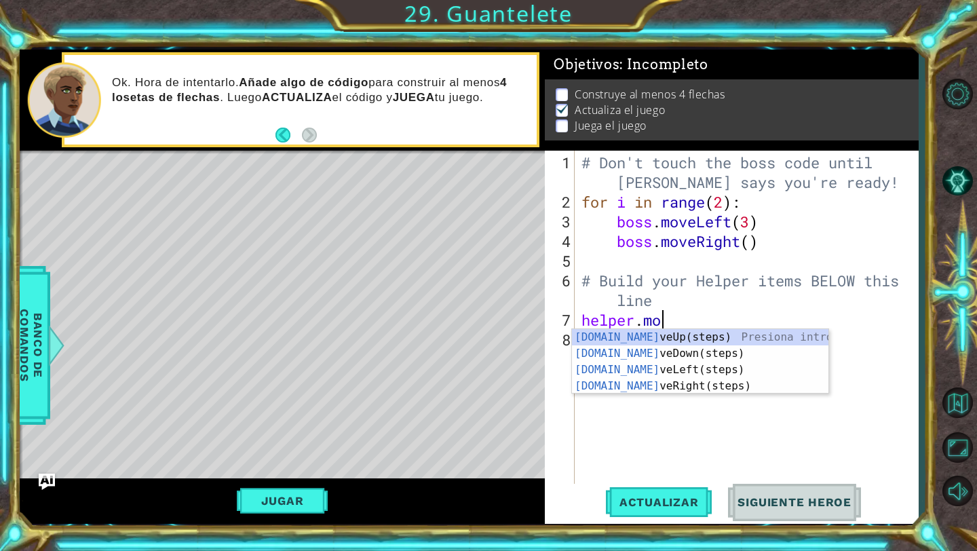
type textarea "helper.move"
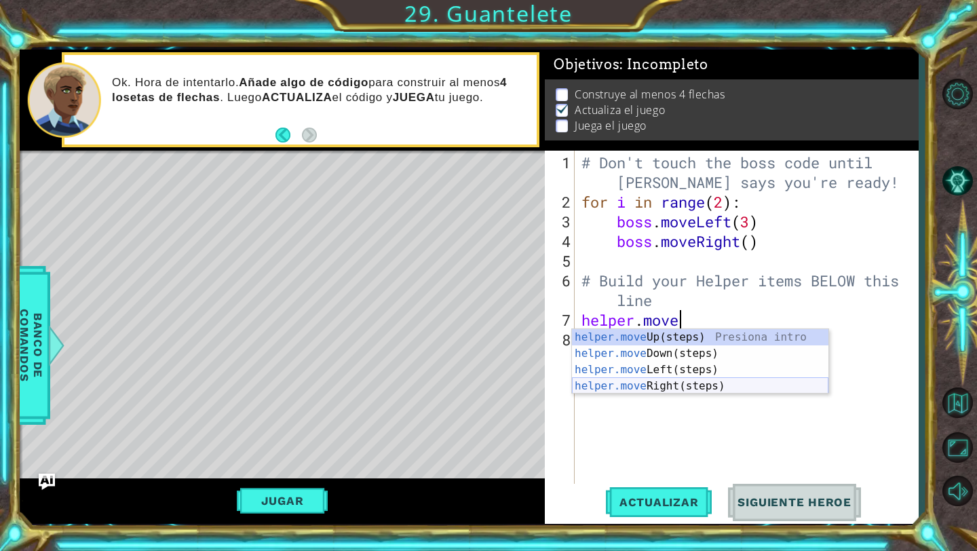
click at [460, 386] on div "helper.move Up(steps) Presiona intro helper.move Down(steps) Presiona intro hel…" at bounding box center [700, 378] width 256 height 98
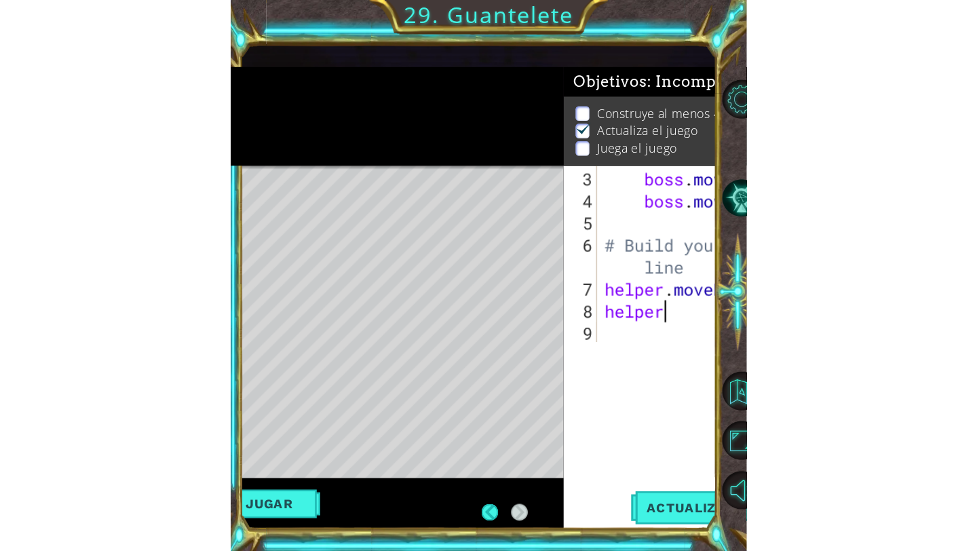
scroll to position [59, 0]
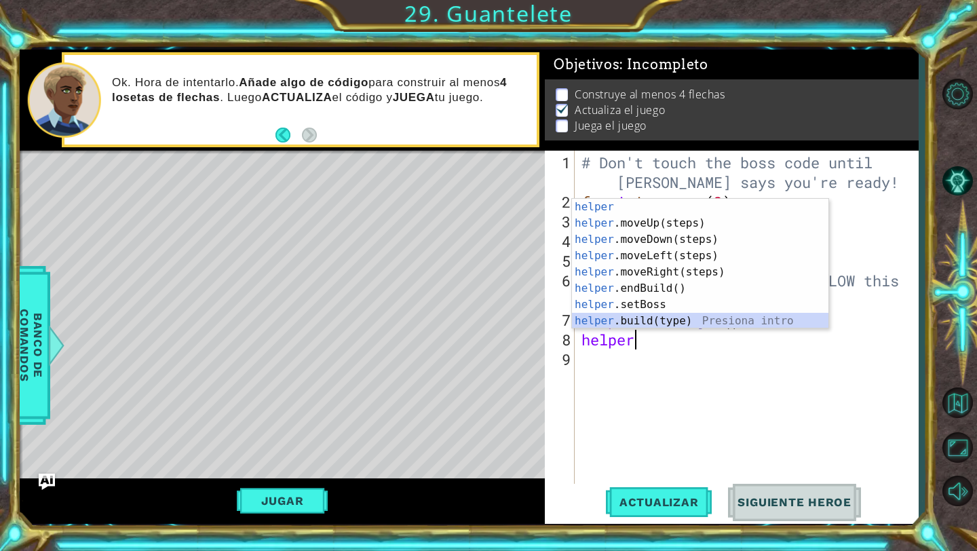
click at [460, 319] on div "helper Presiona intro helper .moveUp(steps) Presiona intro helper .moveDown(ste…" at bounding box center [700, 280] width 256 height 163
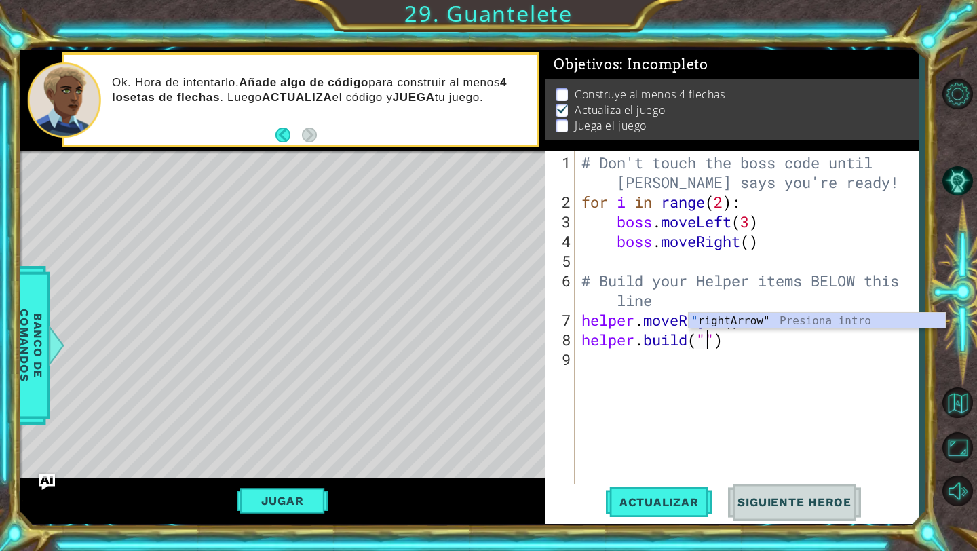
scroll to position [0, 5]
click at [460, 319] on div "" rightArrow" Presiona intro" at bounding box center [816, 337] width 256 height 49
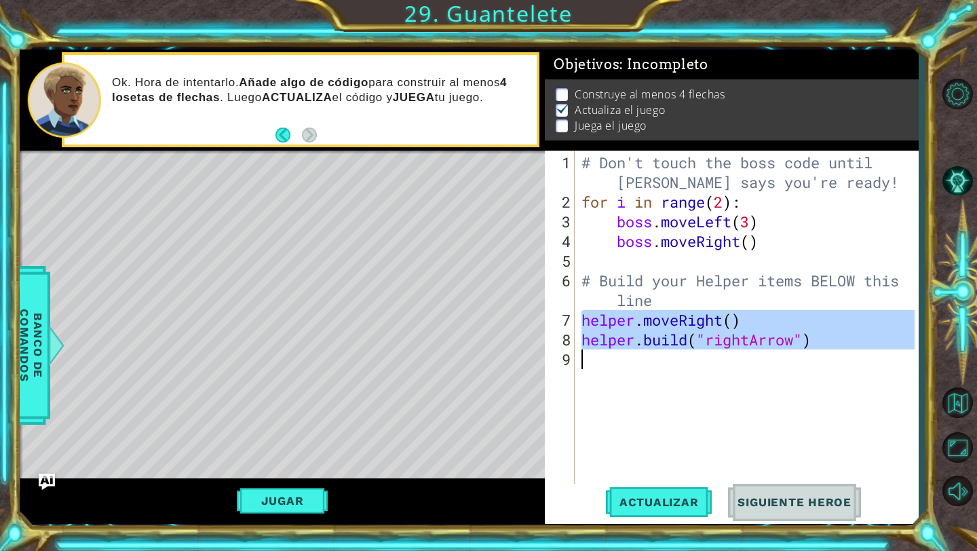
drag, startPoint x: 583, startPoint y: 322, endPoint x: 818, endPoint y: 357, distance: 238.0
click at [460, 357] on div "# Don't touch the boss code until [PERSON_NAME] says you're ready! for i in ran…" at bounding box center [750, 349] width 343 height 393
type textarea "[DOMAIN_NAME]("rightArrow")"
click at [460, 361] on div "# Don't touch the boss code until [PERSON_NAME] says you're ready! for i in ran…" at bounding box center [750, 349] width 343 height 393
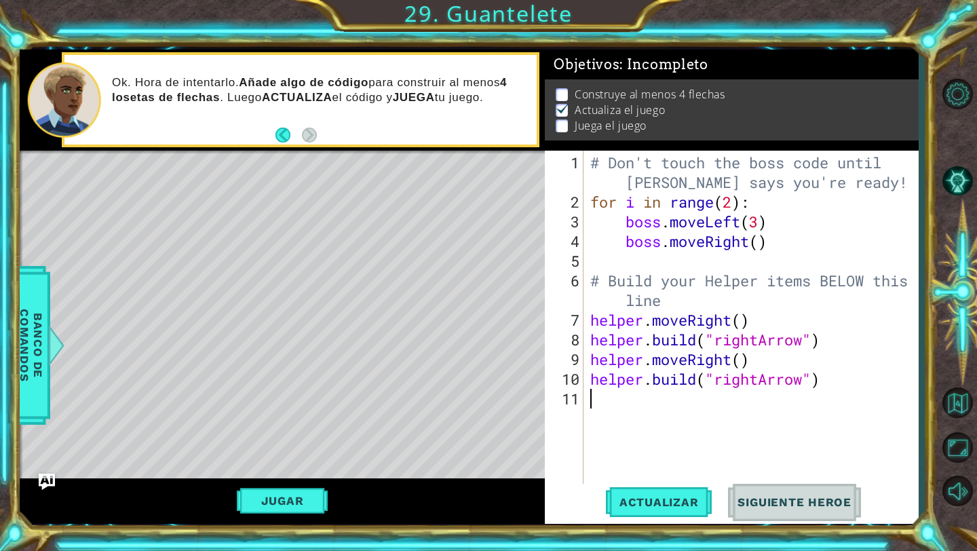
click at [460, 397] on div "# Don't touch the boss code until [PERSON_NAME] says you're ready! for i in ran…" at bounding box center [754, 349] width 334 height 393
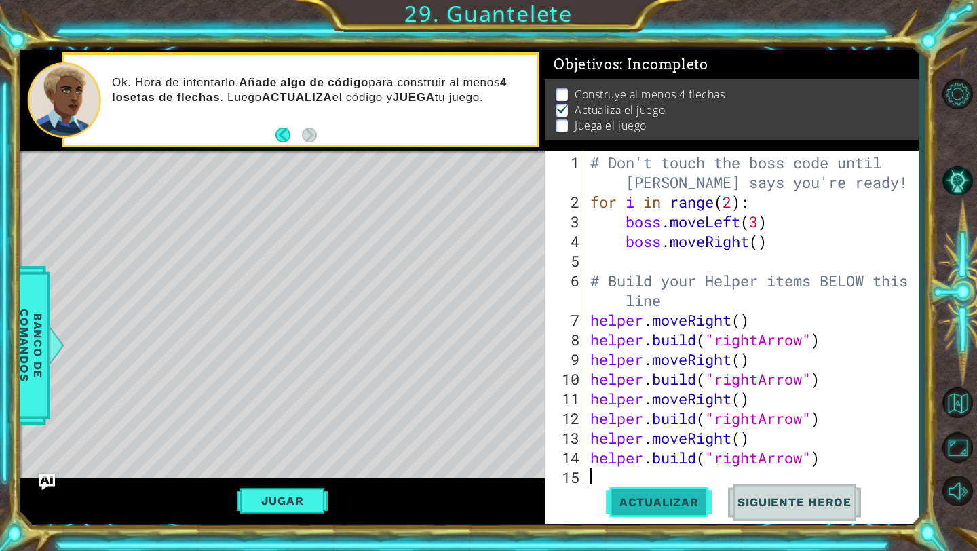
click at [460, 491] on span "Actualizar" at bounding box center [659, 502] width 106 height 14
click at [293, 491] on button "Jugar" at bounding box center [283, 501] width 92 height 26
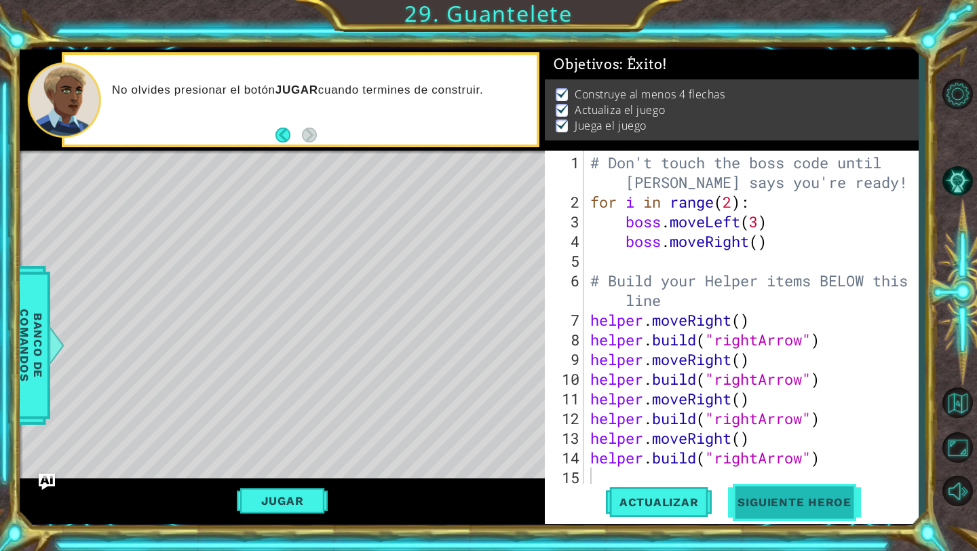
click at [460, 491] on span "Siguiente Heroe" at bounding box center [794, 502] width 141 height 14
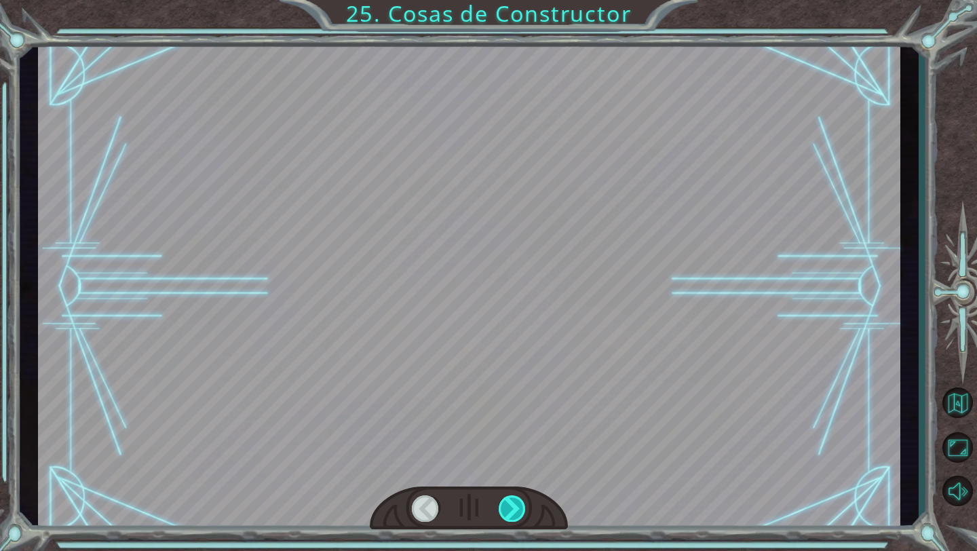
click at [460, 491] on div at bounding box center [512, 508] width 28 height 26
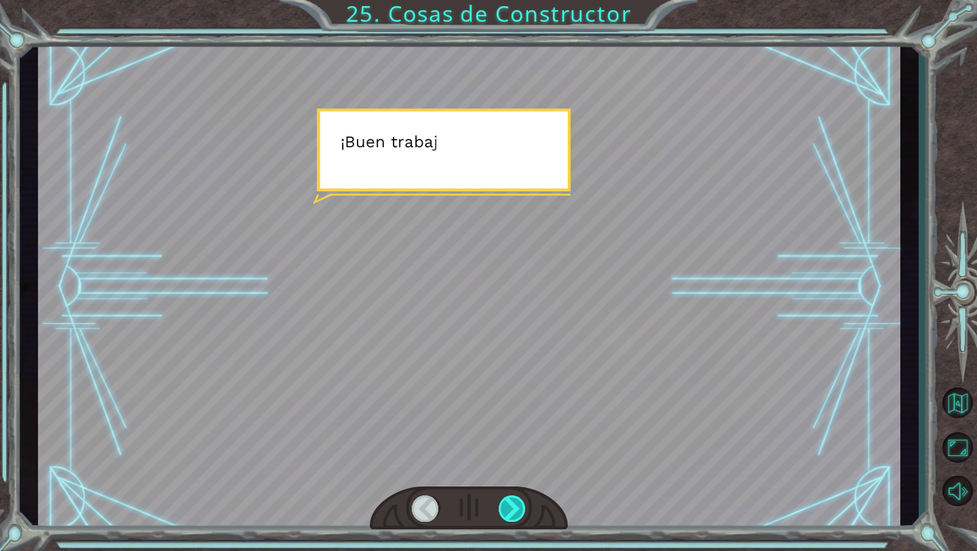
click at [460, 491] on div at bounding box center [512, 508] width 28 height 26
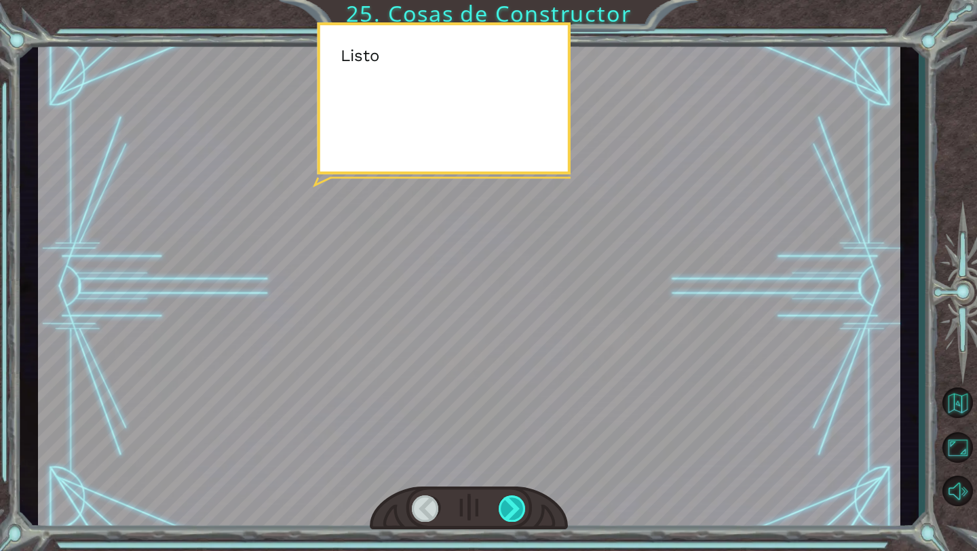
click at [460, 491] on div at bounding box center [512, 508] width 28 height 26
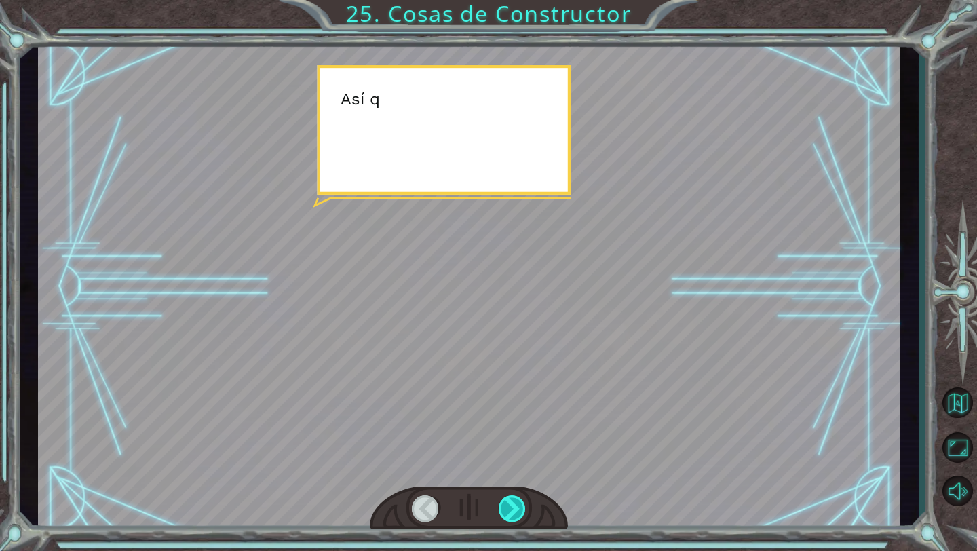
click at [460, 491] on div at bounding box center [512, 508] width 28 height 26
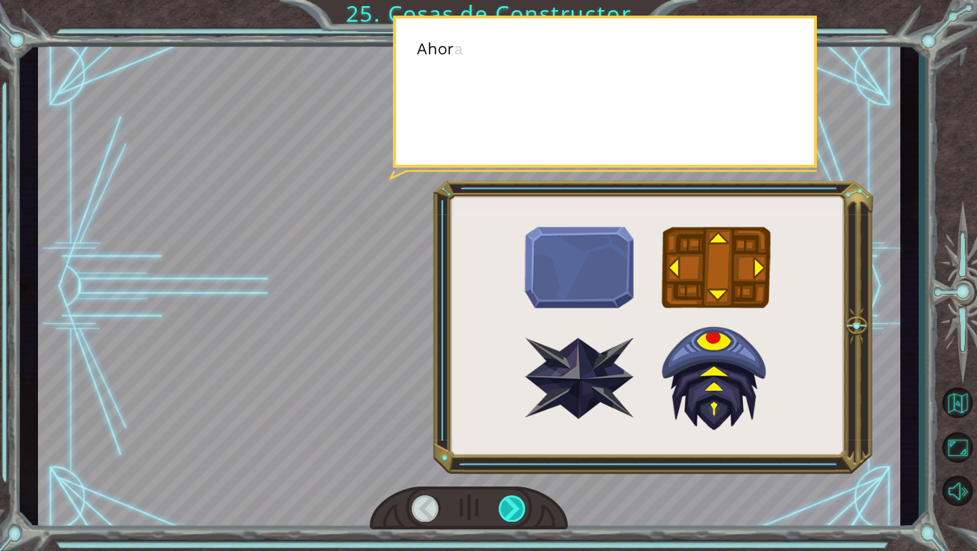
click at [460, 491] on div at bounding box center [512, 508] width 28 height 26
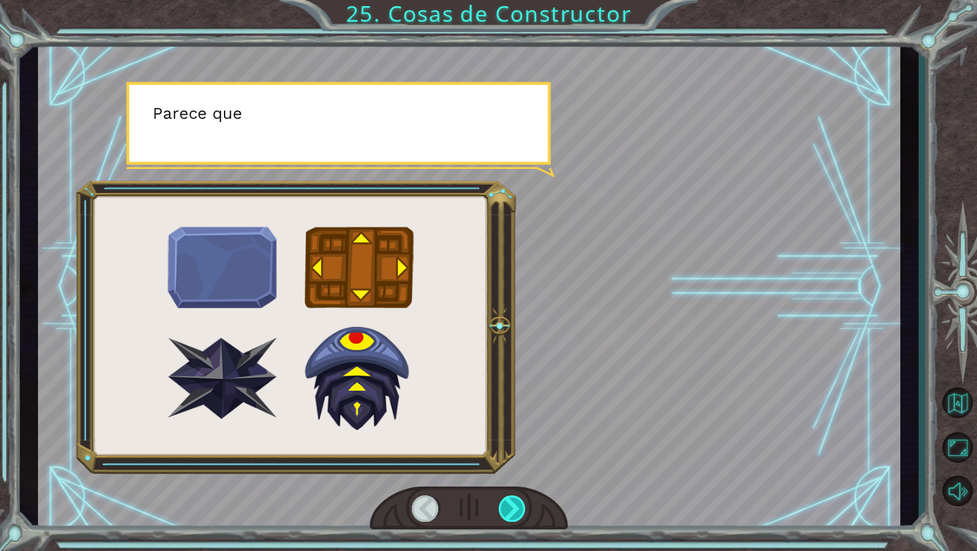
click at [460, 491] on div at bounding box center [512, 508] width 28 height 26
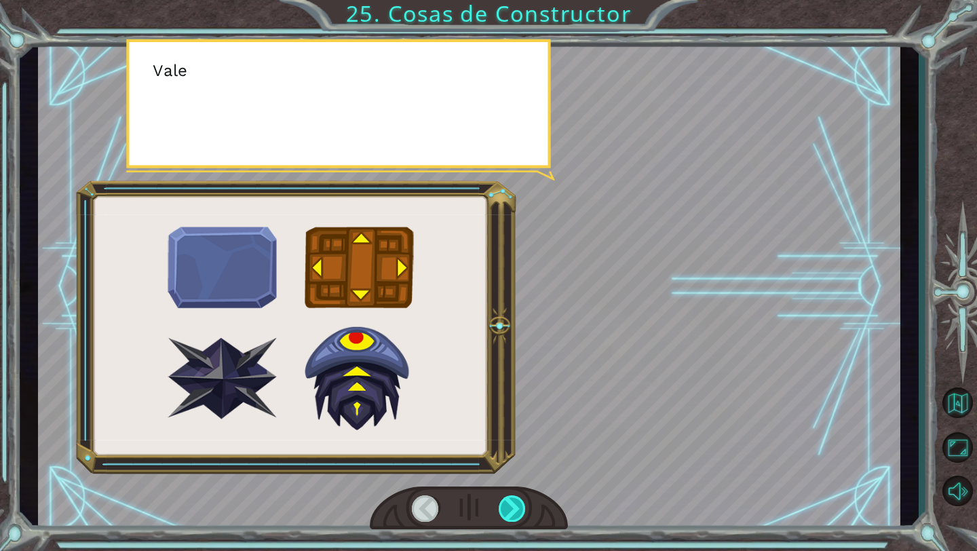
click at [460, 491] on div at bounding box center [512, 508] width 28 height 26
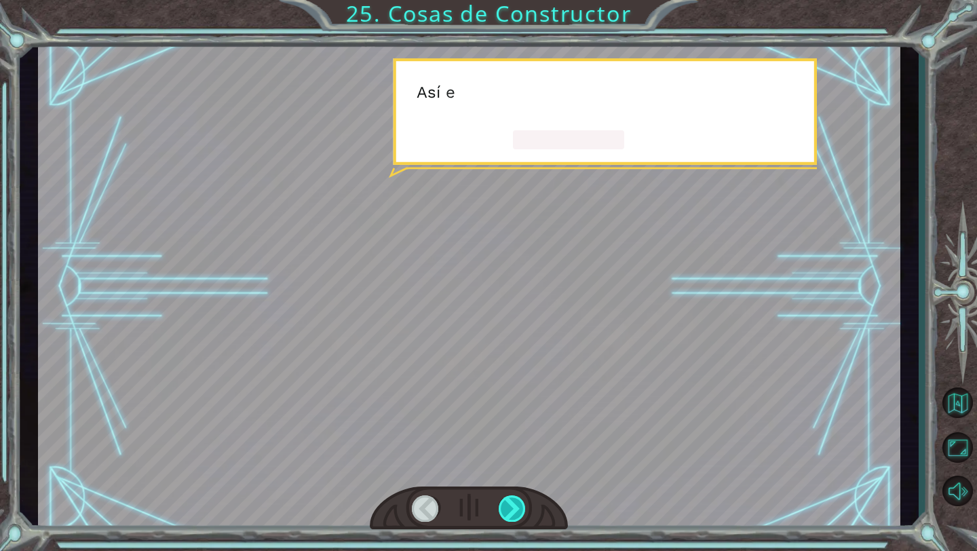
click at [460, 491] on div at bounding box center [512, 508] width 28 height 26
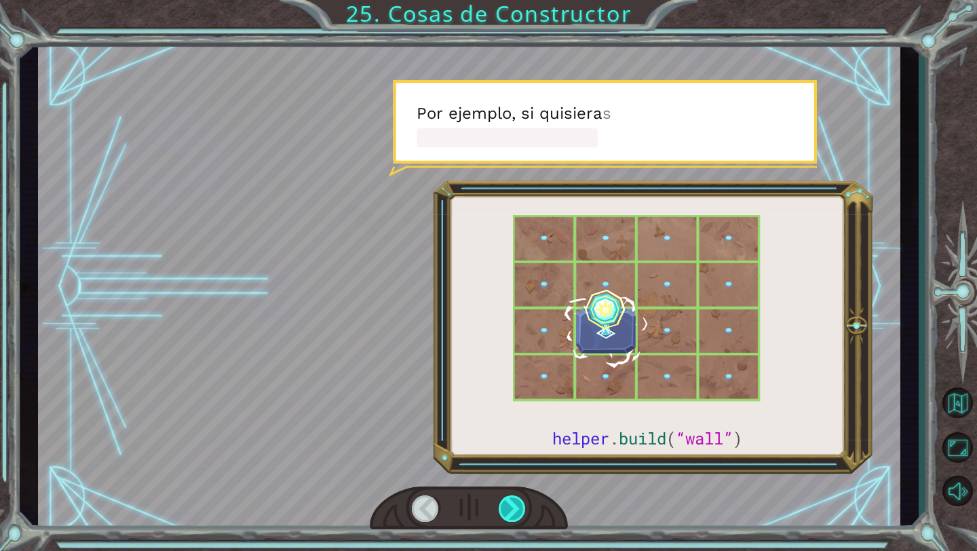
click at [460, 491] on div at bounding box center [512, 508] width 28 height 26
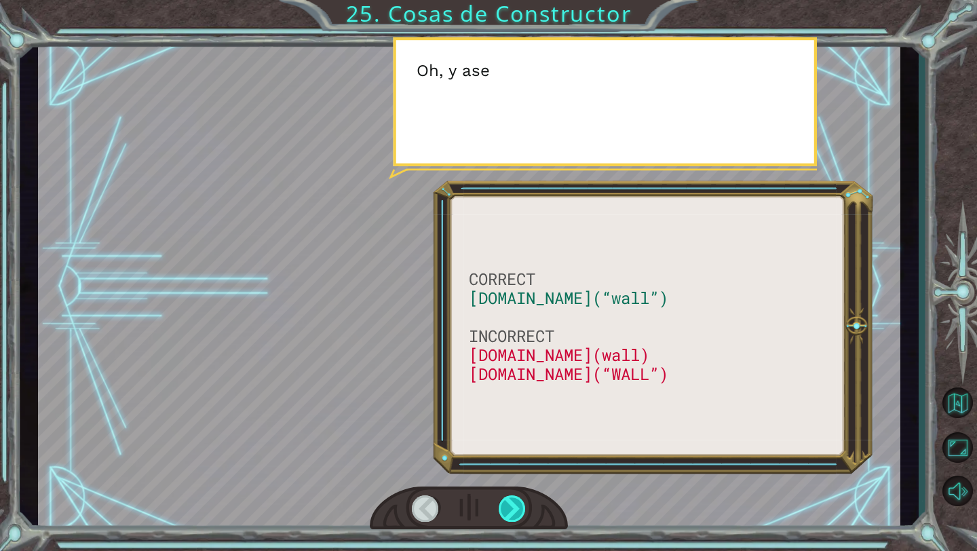
click at [460, 491] on div at bounding box center [512, 508] width 28 height 26
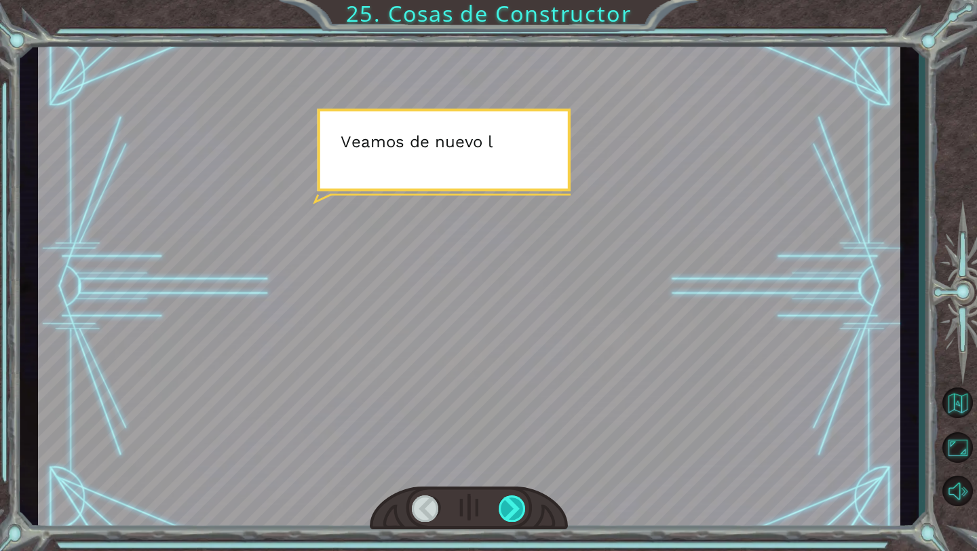
click at [460, 491] on div at bounding box center [512, 508] width 28 height 26
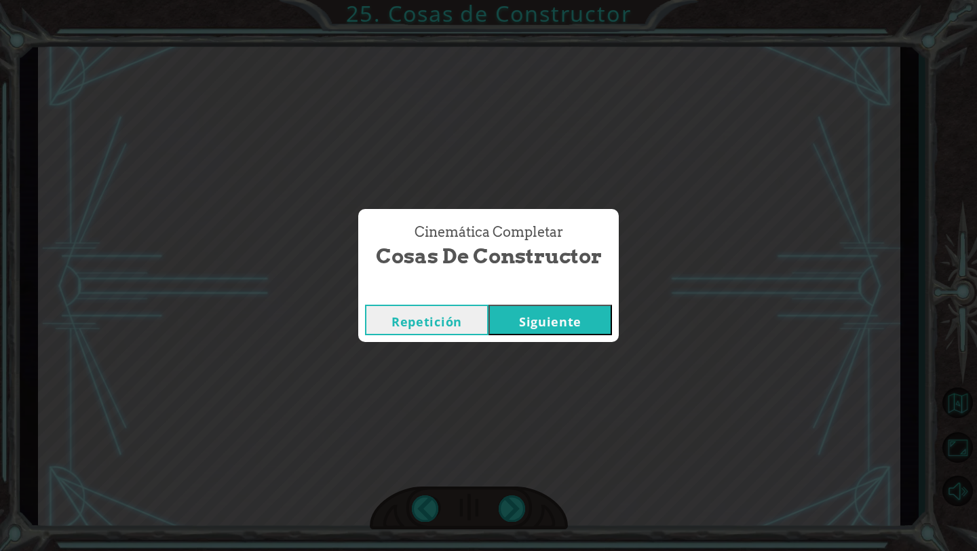
click at [460, 324] on button "Siguiente" at bounding box center [549, 320] width 123 height 31
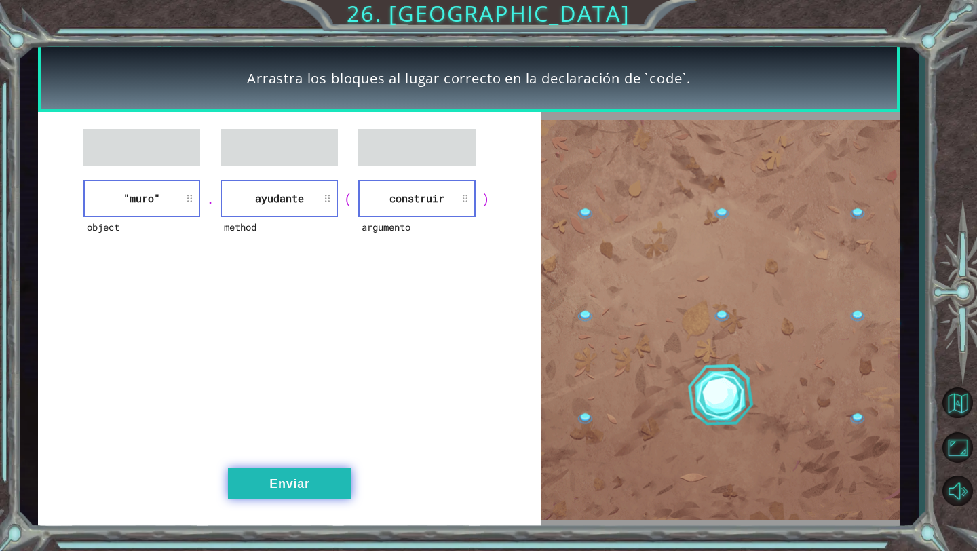
click at [332, 475] on button "Enviar" at bounding box center [289, 483] width 123 height 31
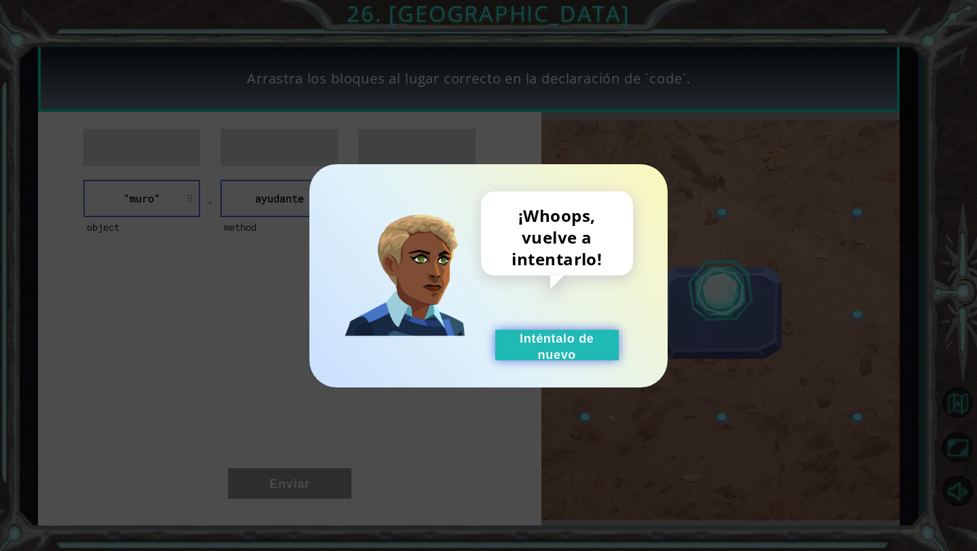
click at [460, 341] on button "Inténtalo de nuevo" at bounding box center [556, 345] width 123 height 31
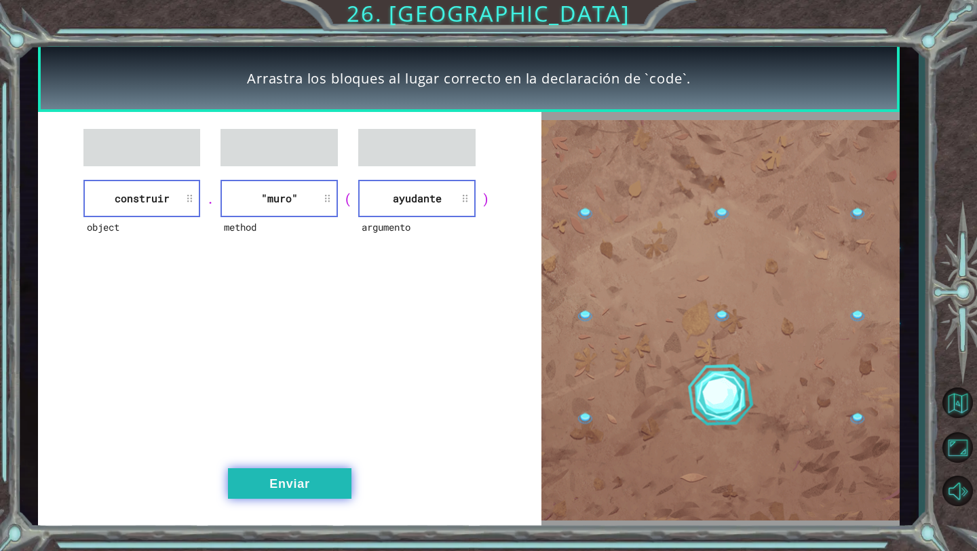
click at [319, 481] on button "Enviar" at bounding box center [289, 483] width 123 height 31
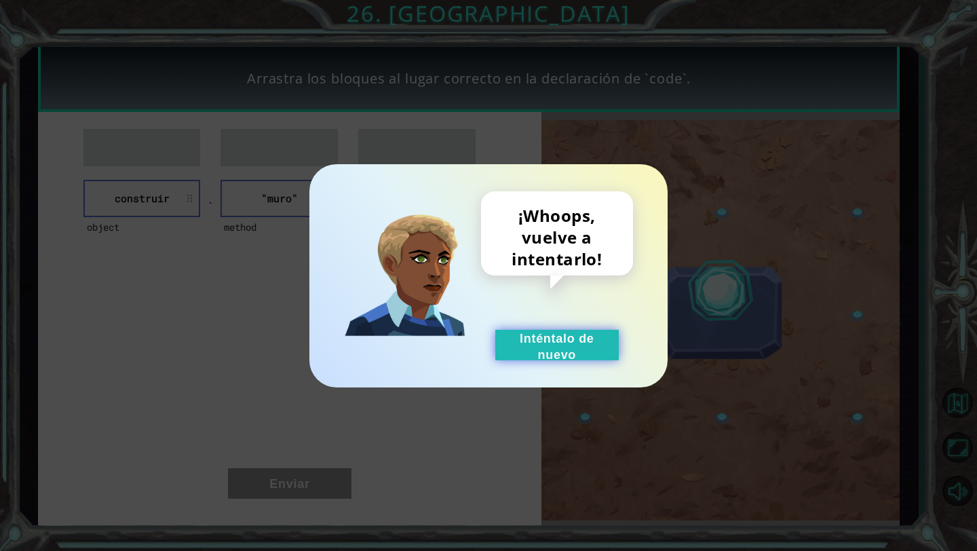
click at [460, 358] on button "Inténtalo de nuevo" at bounding box center [556, 345] width 123 height 31
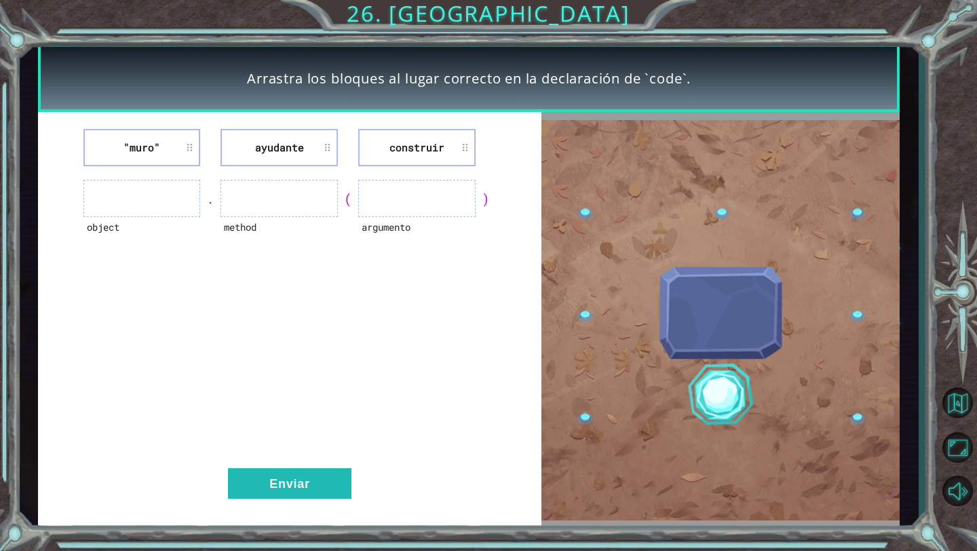
click at [321, 461] on div ""[PERSON_NAME]" ayudante construir object . method ( argumento ) Enviar" at bounding box center [289, 320] width 503 height 416
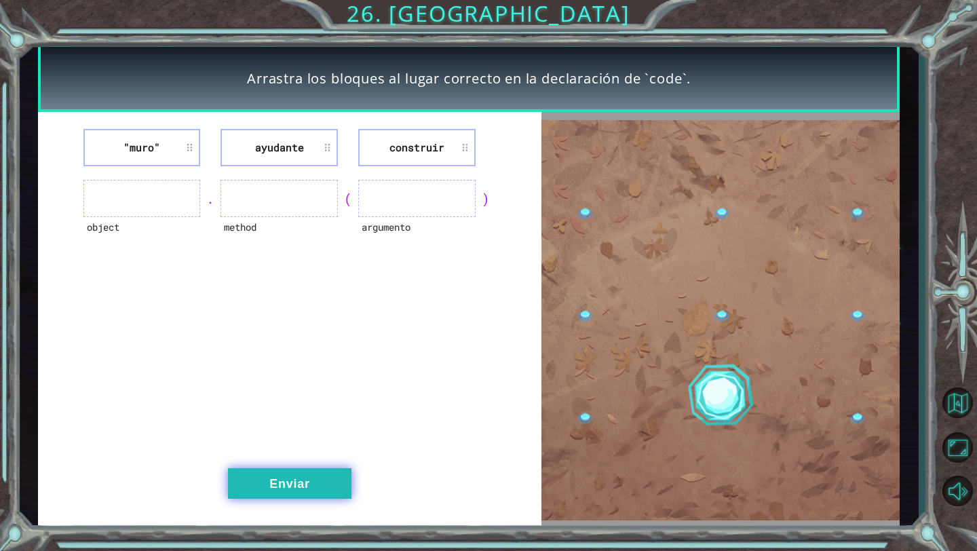
click at [321, 480] on button "Enviar" at bounding box center [289, 483] width 123 height 31
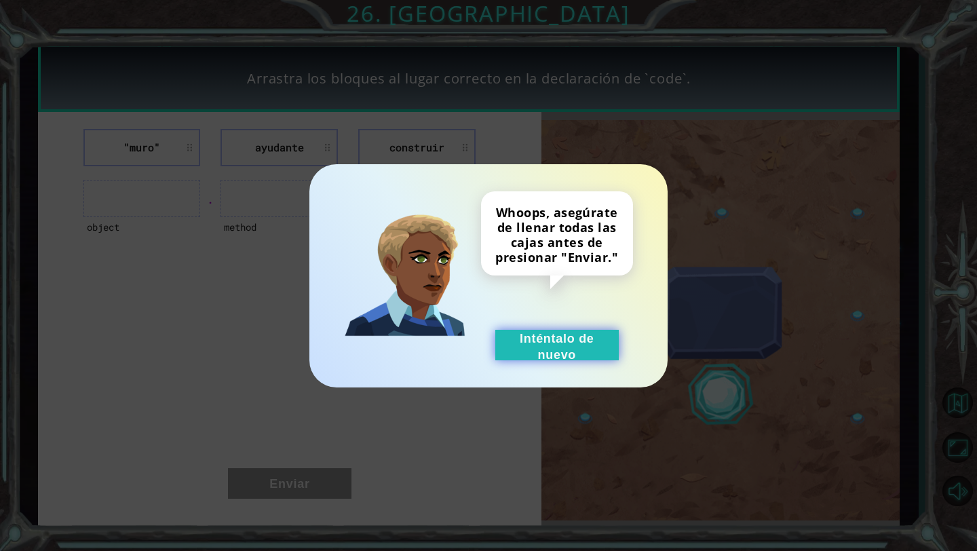
click at [460, 353] on button "Inténtalo de nuevo" at bounding box center [556, 345] width 123 height 31
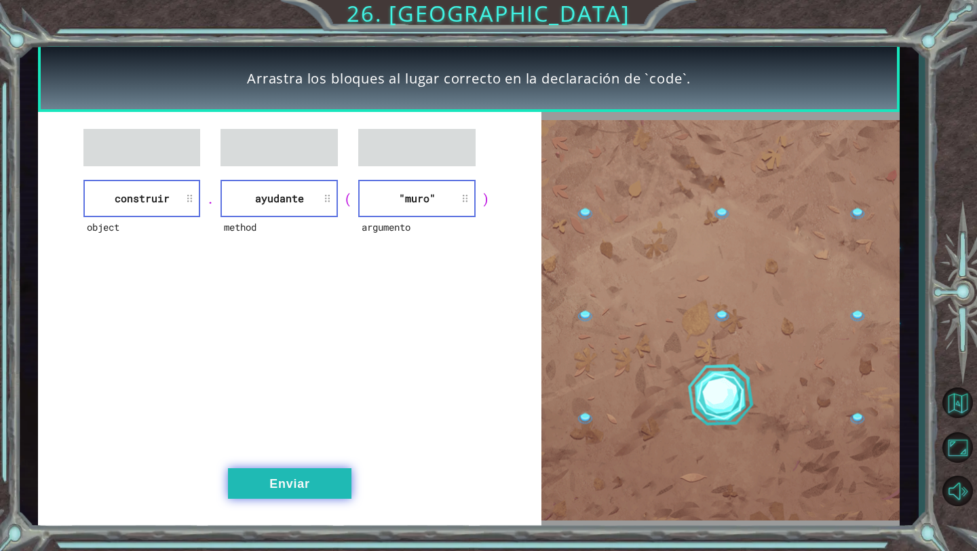
click at [292, 477] on button "Enviar" at bounding box center [289, 483] width 123 height 31
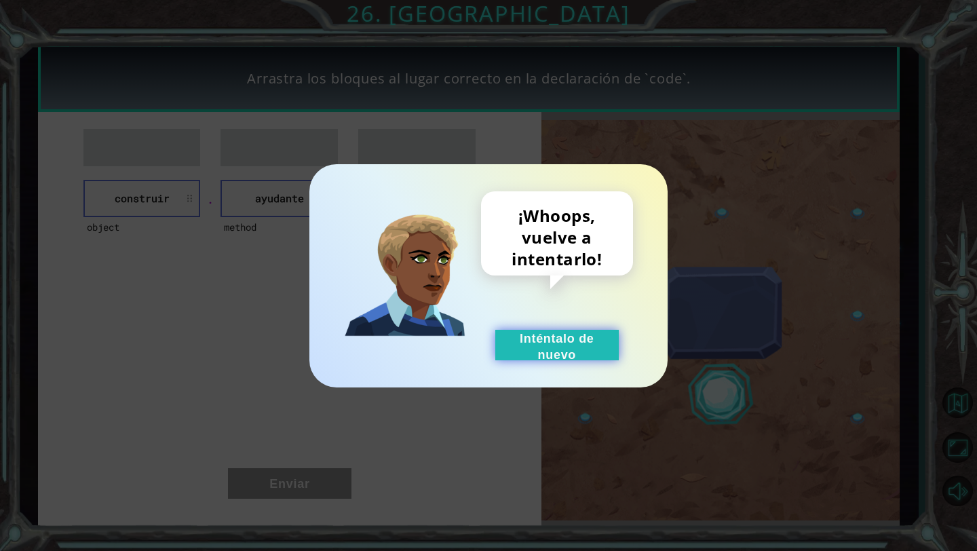
click at [460, 355] on button "Inténtalo de nuevo" at bounding box center [556, 345] width 123 height 31
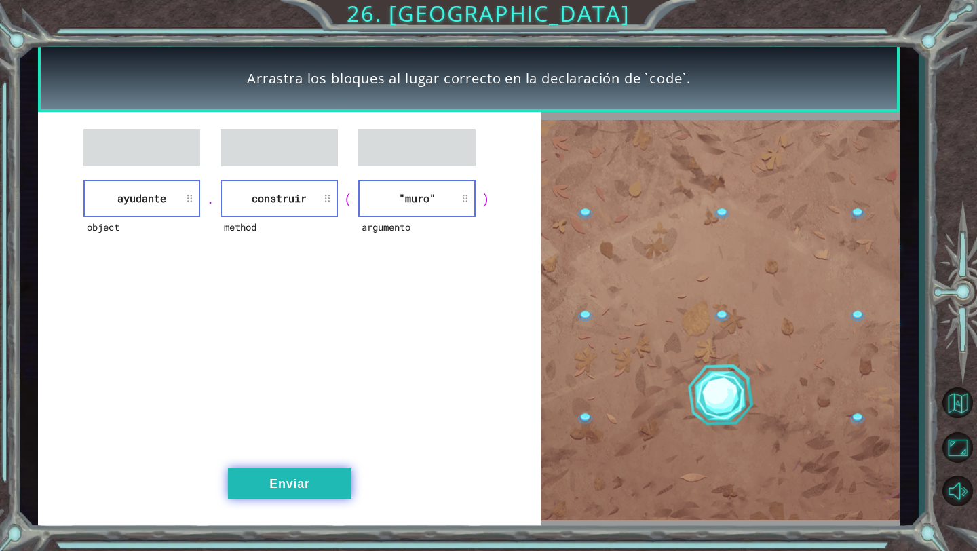
click at [326, 491] on button "Enviar" at bounding box center [289, 483] width 123 height 31
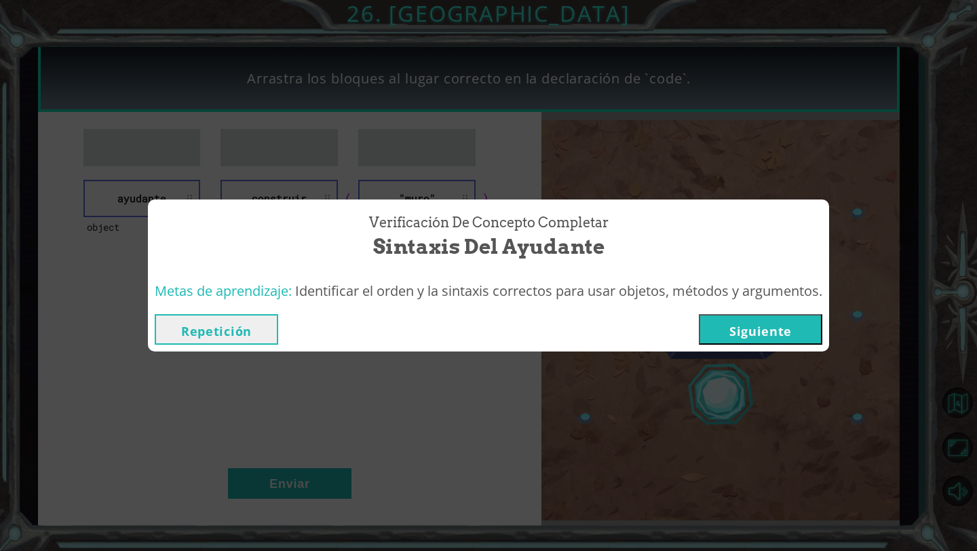
click at [460, 333] on button "Siguiente" at bounding box center [760, 329] width 123 height 31
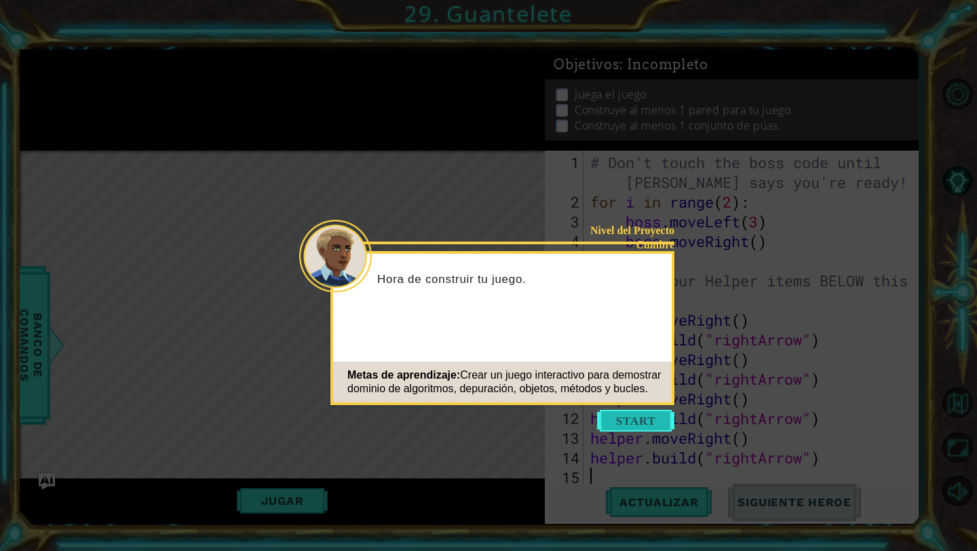
click at [460, 425] on button "Start" at bounding box center [635, 421] width 77 height 22
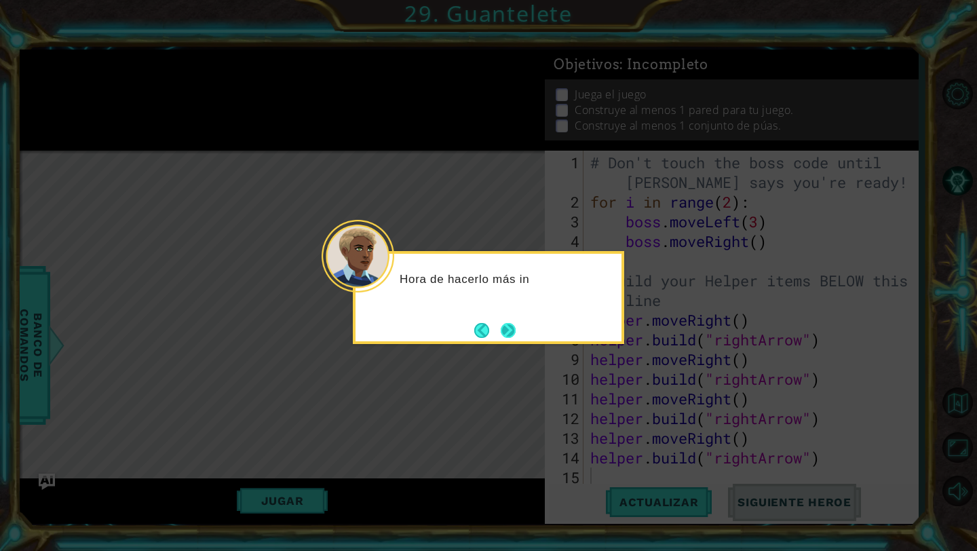
click at [460, 338] on button "Next" at bounding box center [508, 330] width 15 height 15
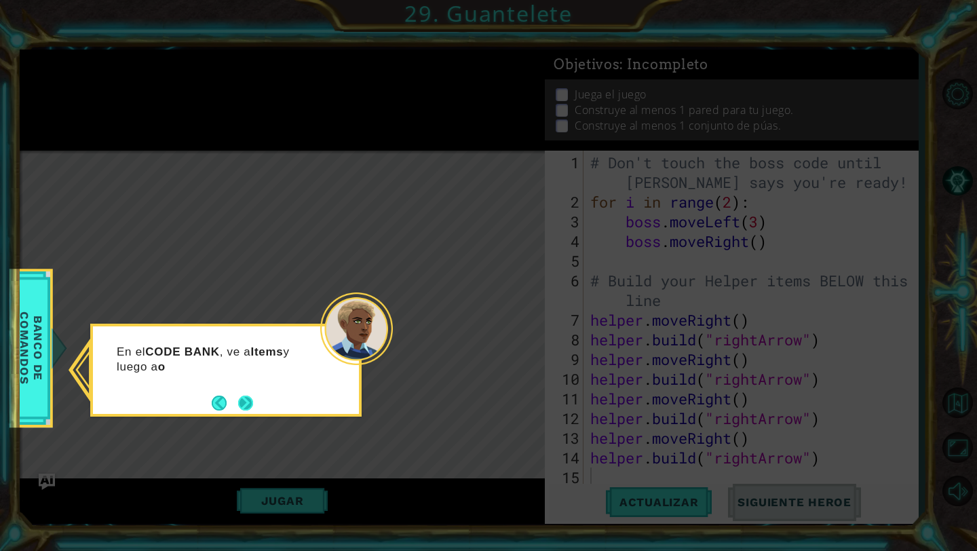
click at [244, 406] on button "Next" at bounding box center [245, 402] width 15 height 15
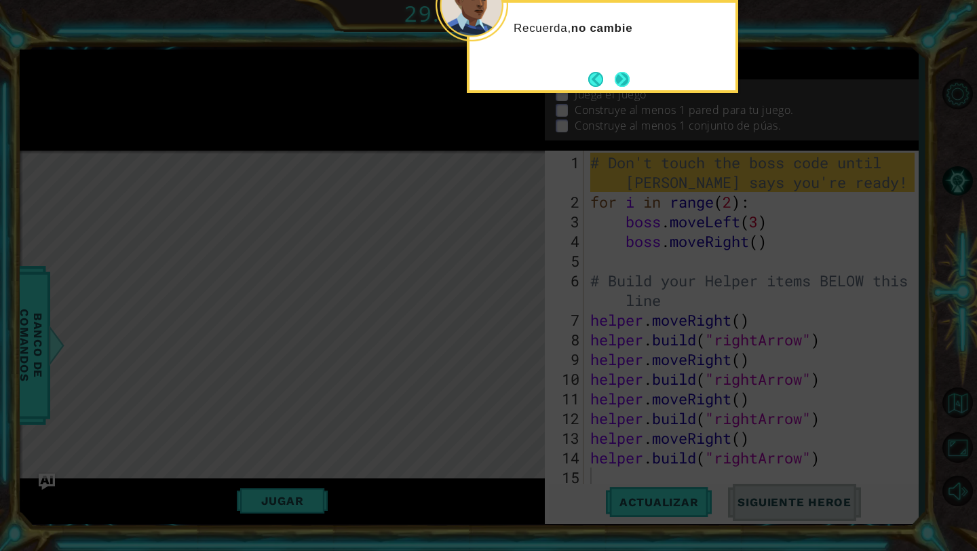
click at [460, 81] on button "Next" at bounding box center [621, 79] width 15 height 15
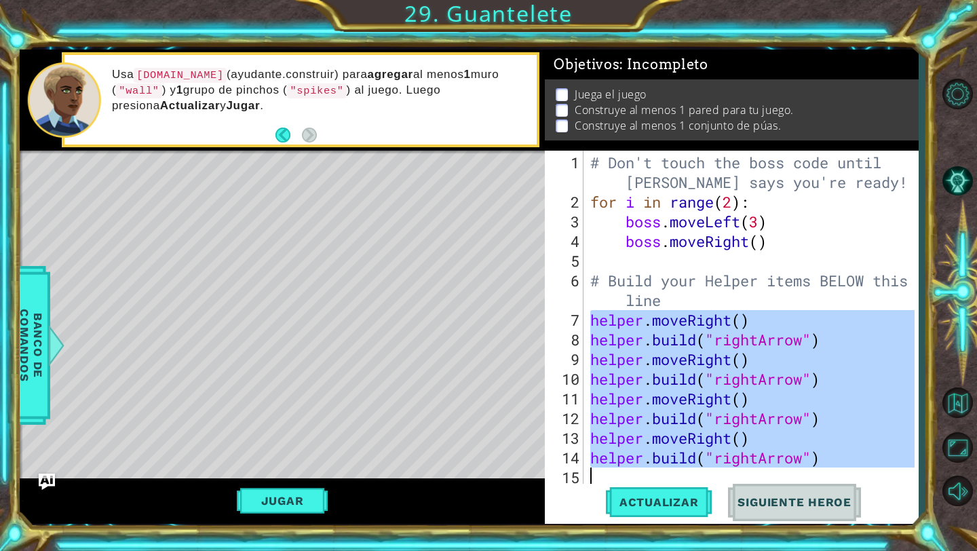
drag, startPoint x: 592, startPoint y: 315, endPoint x: 844, endPoint y: 473, distance: 297.7
click at [460, 473] on div "# Don't touch the boss code until [PERSON_NAME] says you're ready! for i in ran…" at bounding box center [754, 349] width 334 height 393
type textarea "[DOMAIN_NAME]("rightArrow")"
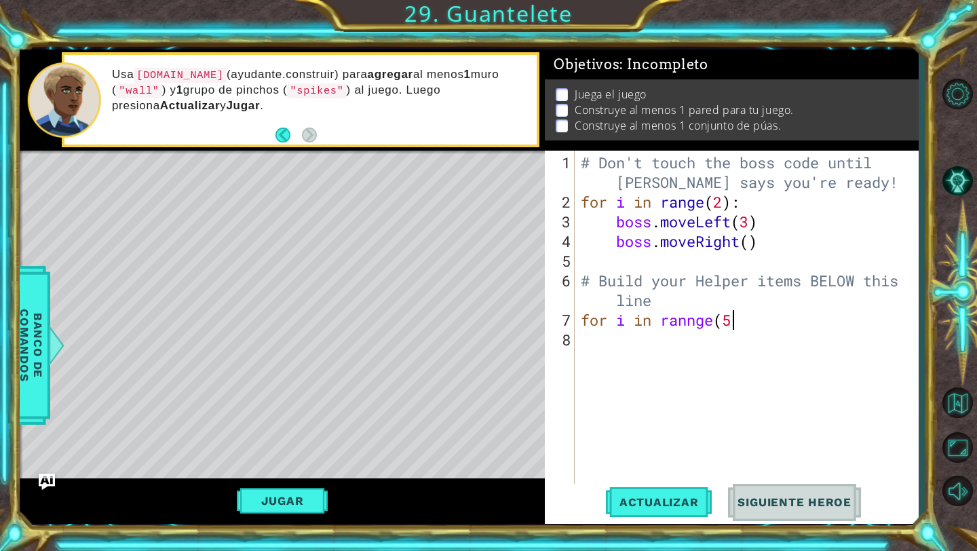
scroll to position [0, 6]
type textarea "for i in rannge(5)"
click at [460, 328] on div "# Don't touch the boss code until [PERSON_NAME] says you're ready! for i in ran…" at bounding box center [749, 349] width 343 height 393
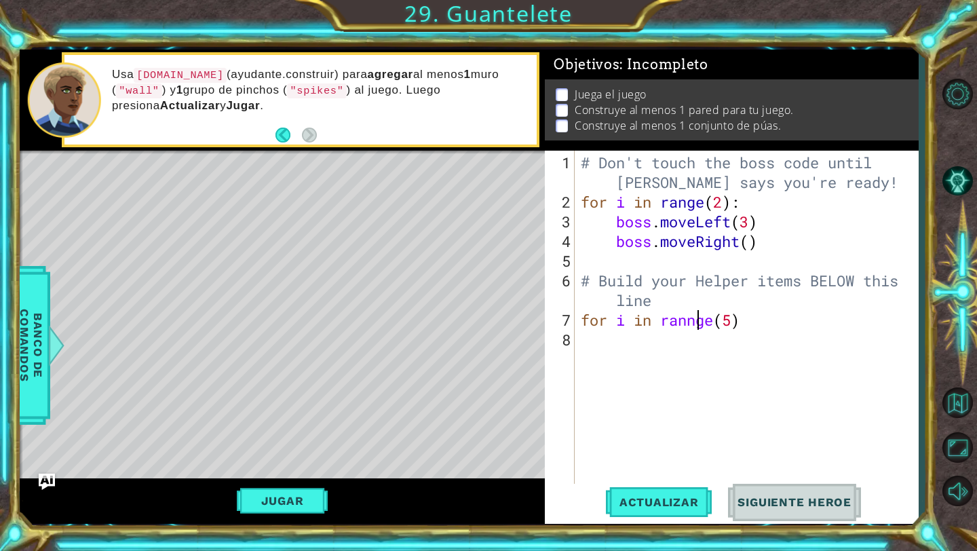
click at [460, 324] on div "# Don't touch the boss code until [PERSON_NAME] says you're ready! for i in ran…" at bounding box center [749, 349] width 343 height 393
type textarea "for i in range(5)"
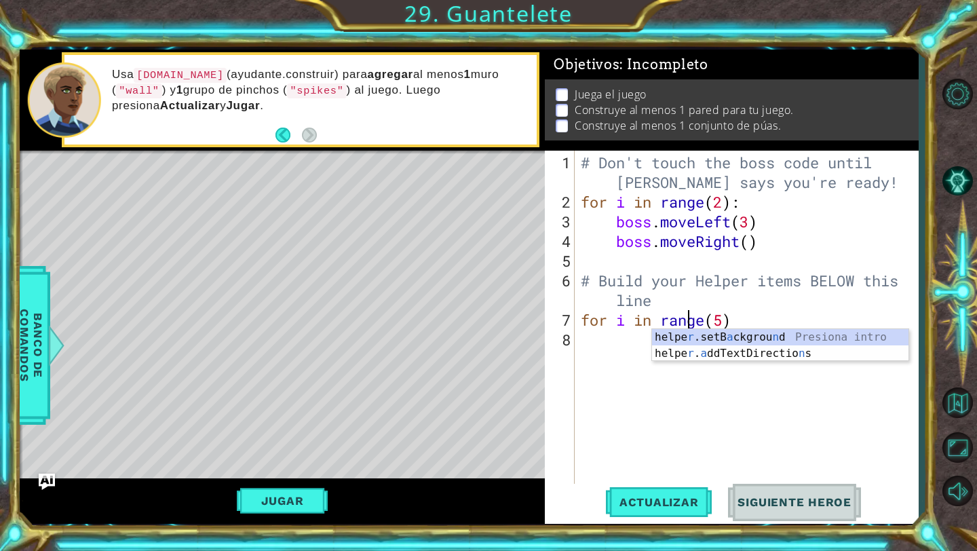
click at [460, 345] on div "# Don't touch the boss code until [PERSON_NAME] says you're ready! for i in ran…" at bounding box center [749, 349] width 343 height 393
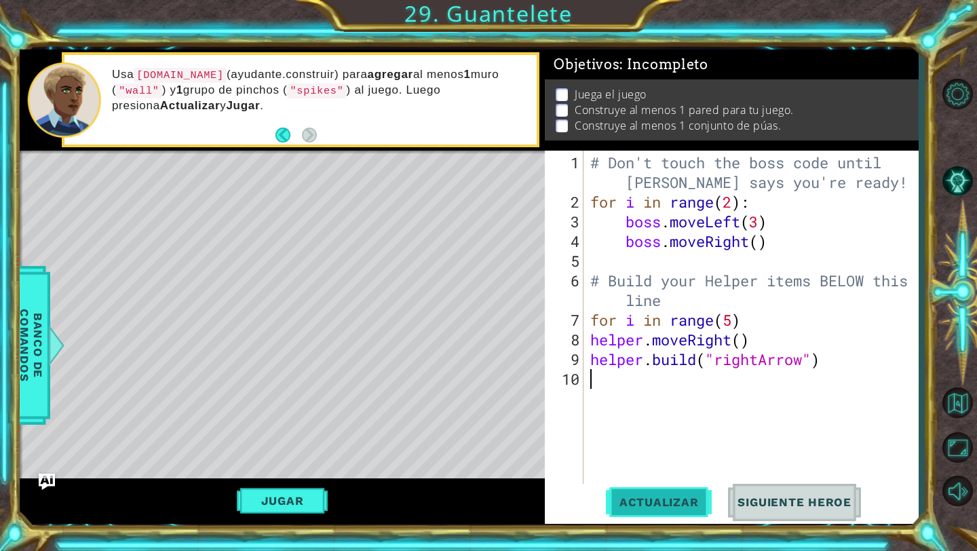
click at [460, 491] on span "Actualizar" at bounding box center [659, 502] width 106 height 14
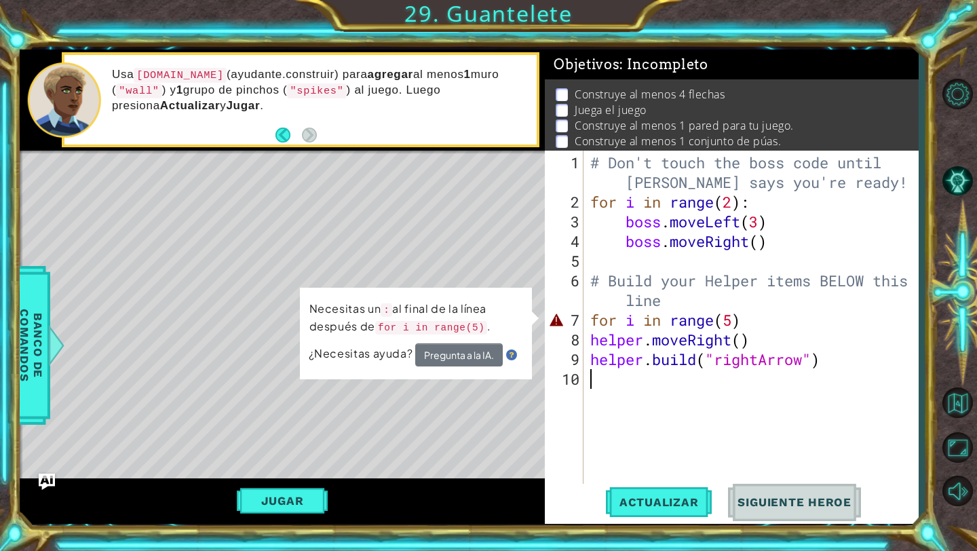
click at [460, 312] on div "# Don't touch the boss code until [PERSON_NAME] says you're ready! for i in ran…" at bounding box center [754, 349] width 334 height 393
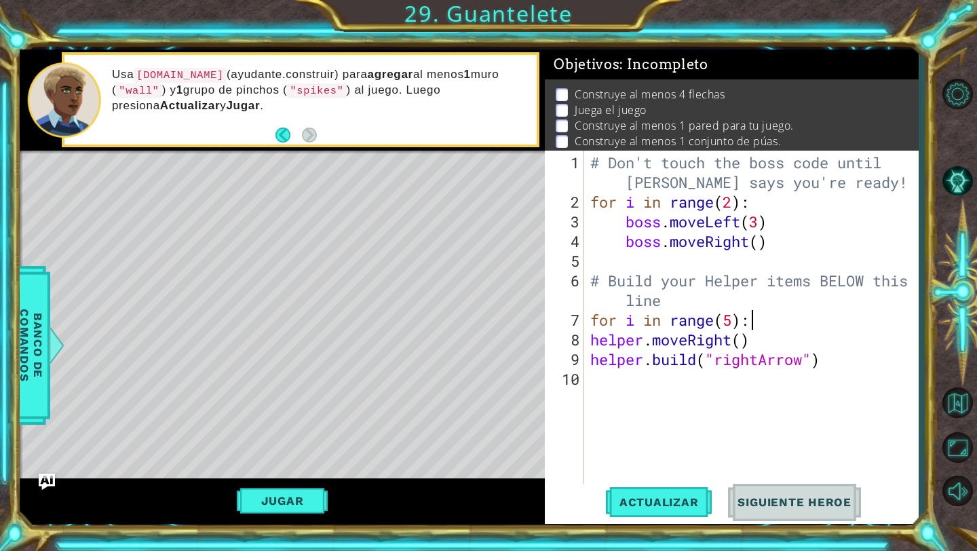
scroll to position [0, 7]
click at [460, 491] on button "Actualizar" at bounding box center [659, 502] width 106 height 37
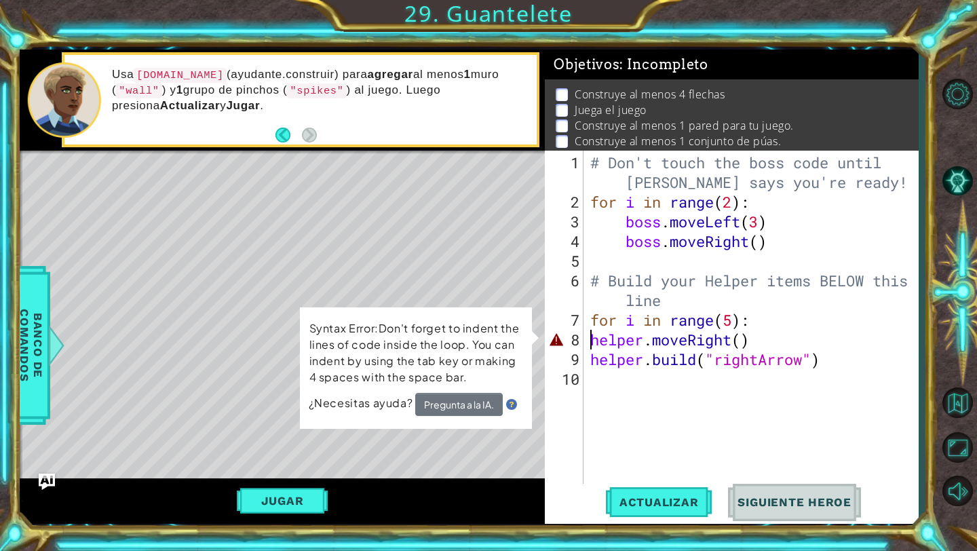
click at [460, 345] on div "# Don't touch the boss code until [PERSON_NAME] says you're ready! for i in ran…" at bounding box center [754, 349] width 334 height 393
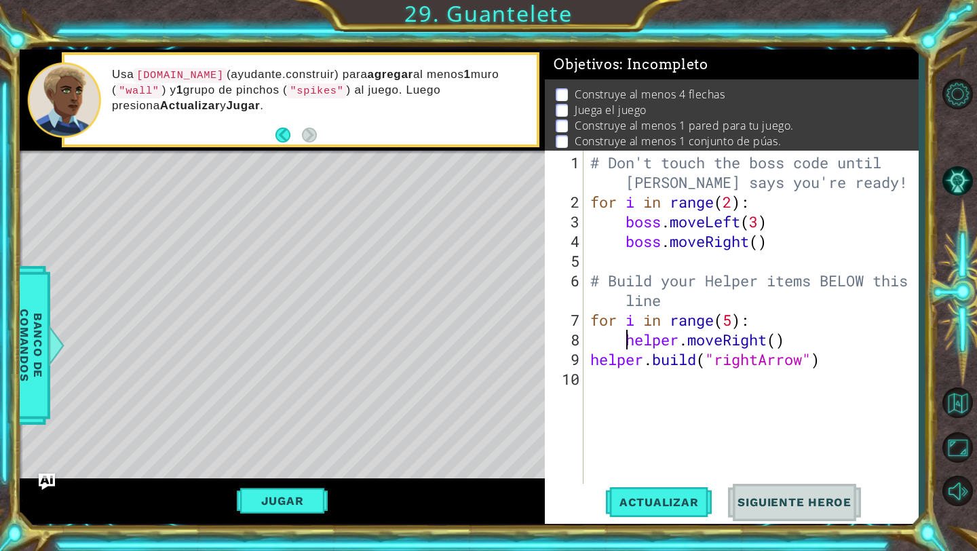
click at [460, 362] on div "# Don't touch the boss code until [PERSON_NAME] says you're ready! for i in ran…" at bounding box center [754, 349] width 334 height 393
type textarea "[DOMAIN_NAME]("rightArrow")"
click at [460, 491] on span "Actualizar" at bounding box center [659, 502] width 106 height 14
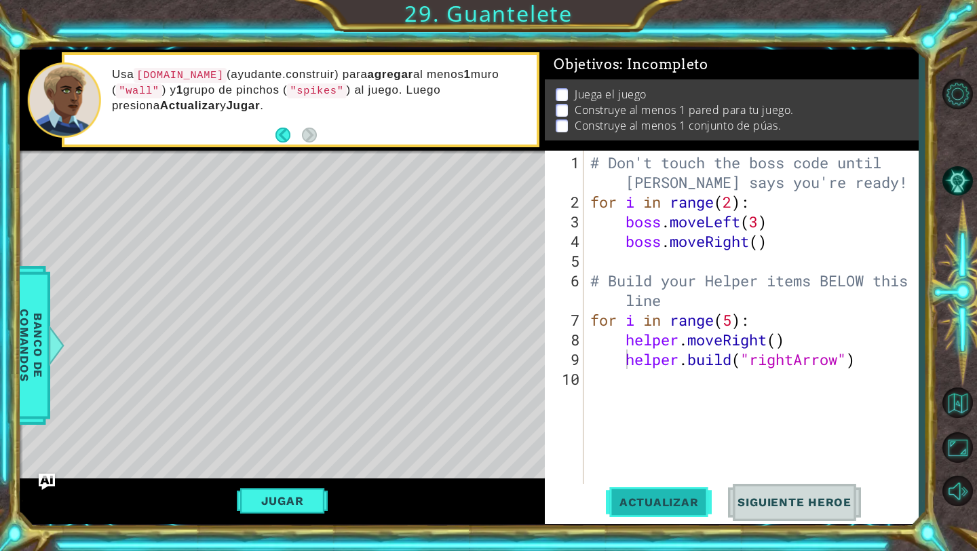
click at [460, 491] on button "Actualizar" at bounding box center [659, 502] width 106 height 37
click at [460, 371] on div "# Don't touch the boss code until [PERSON_NAME] says you're ready! for i in ran…" at bounding box center [754, 349] width 334 height 393
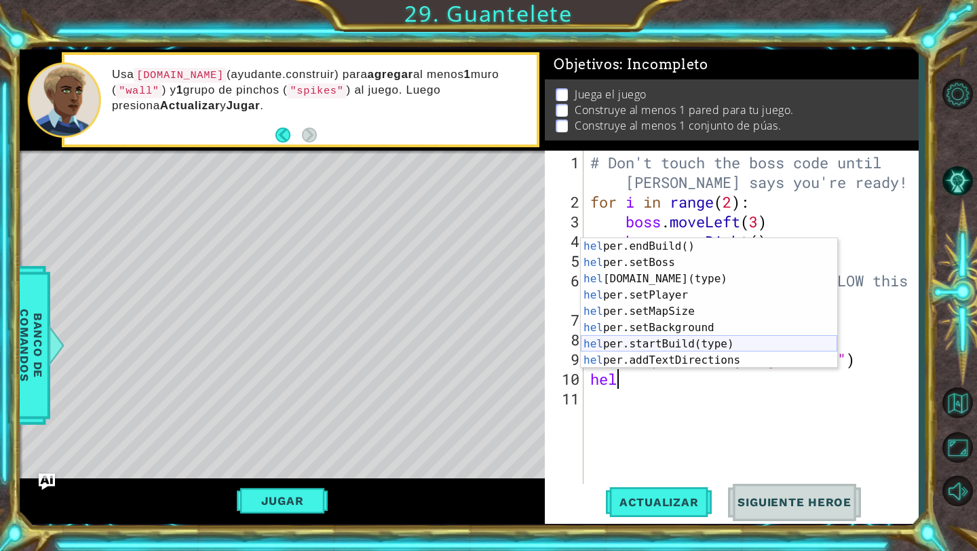
scroll to position [81, 0]
click at [460, 336] on div "hel per.endBuild() Presiona intro hel per.setBoss Presiona intro hel [DOMAIN_NA…" at bounding box center [709, 319] width 256 height 163
type textarea "helper.startBuild("wall")"
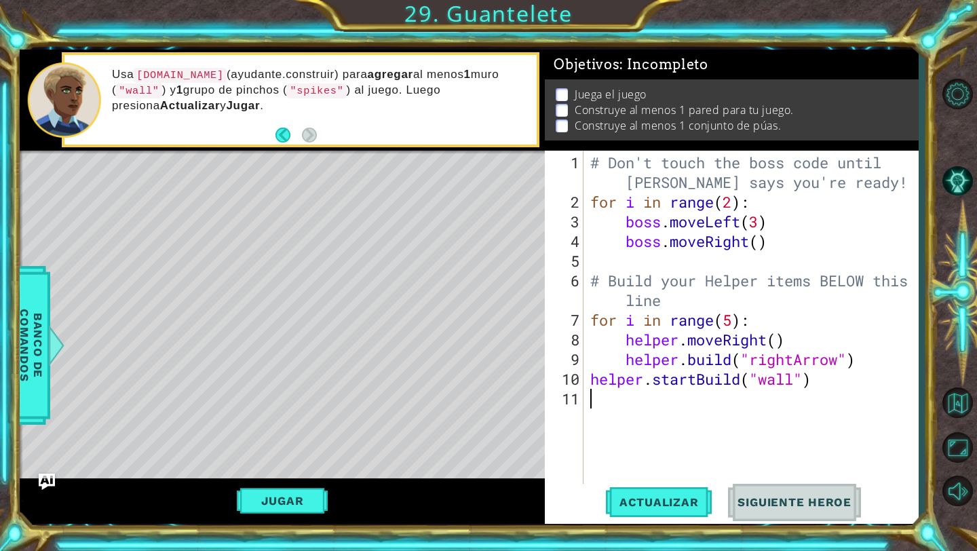
click at [460, 412] on div "# Don't touch the boss code until [PERSON_NAME] says you're ready! for i in ran…" at bounding box center [754, 349] width 334 height 393
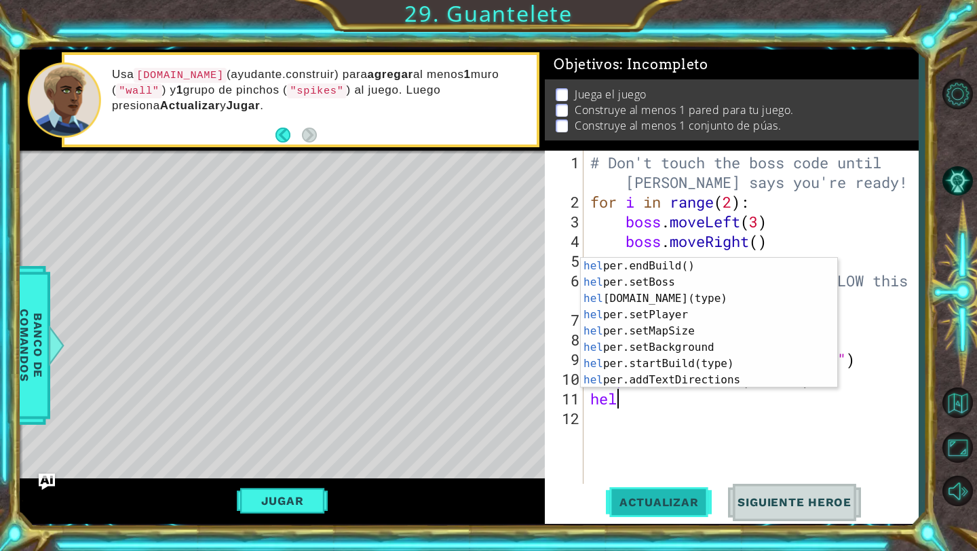
type textarea "hel"
click at [460, 486] on button "Actualizar" at bounding box center [659, 502] width 106 height 37
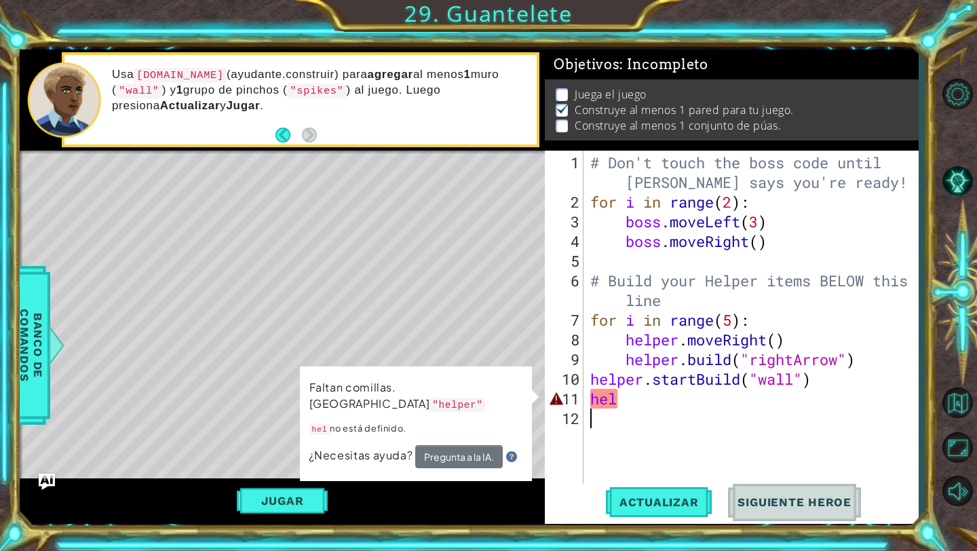
click at [460, 408] on div "# Don't touch the boss code until [PERSON_NAME] says you're ready! for i in ran…" at bounding box center [754, 349] width 334 height 393
click at [460, 398] on div "# Don't touch the boss code until [PERSON_NAME] says you're ready! for i in ran…" at bounding box center [754, 349] width 334 height 393
click at [460, 491] on span "Actualizar" at bounding box center [659, 502] width 106 height 14
type textarea "h"
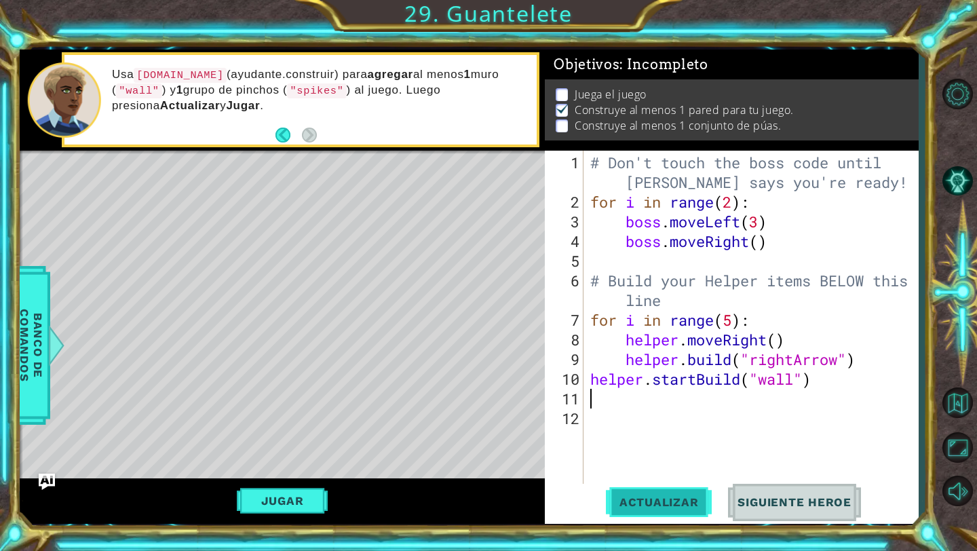
click at [460, 491] on button "Actualizar" at bounding box center [659, 502] width 106 height 37
drag, startPoint x: 694, startPoint y: 382, endPoint x: 654, endPoint y: 382, distance: 40.0
click at [460, 382] on div "# Don't touch the boss code until [PERSON_NAME] says you're ready! for i in ran…" at bounding box center [754, 349] width 334 height 393
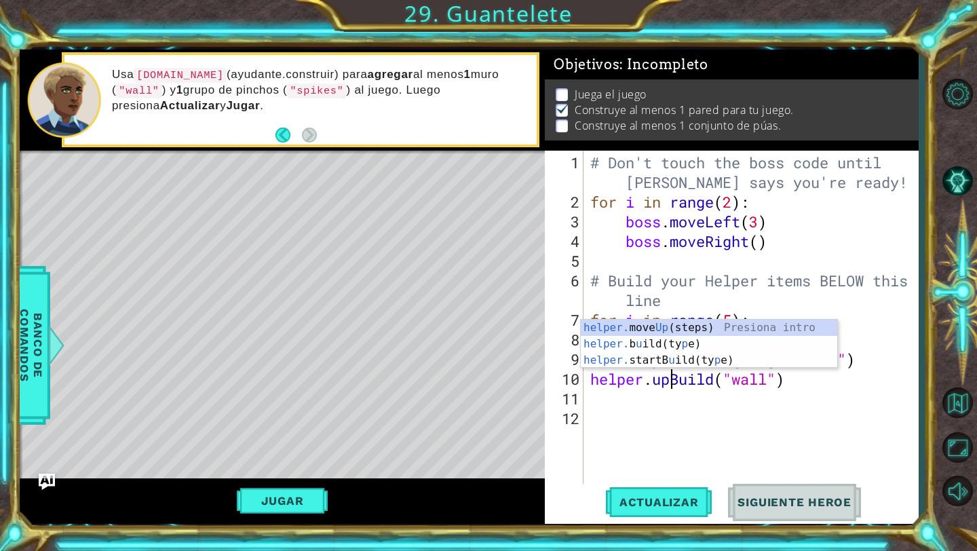
scroll to position [0, 3]
click at [460, 486] on button "Actualizar" at bounding box center [659, 502] width 106 height 37
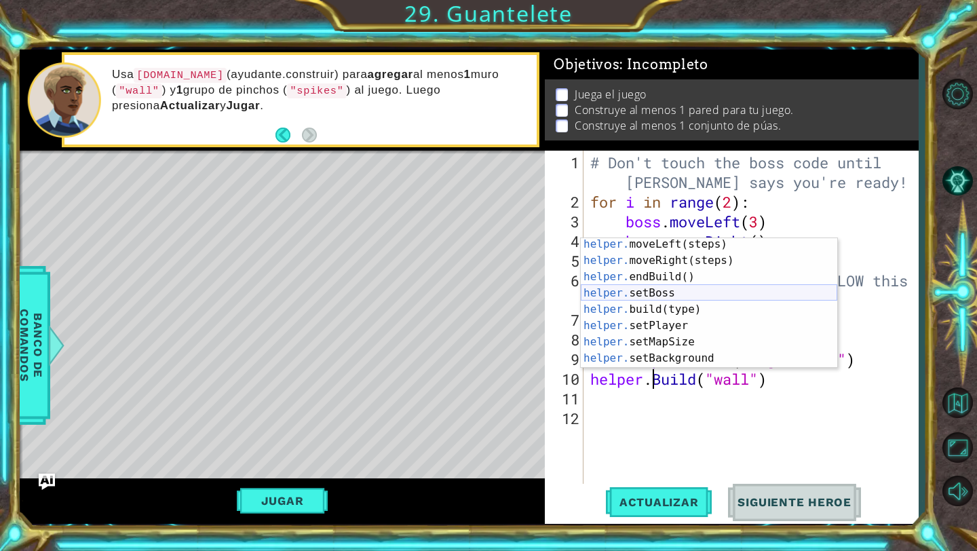
scroll to position [65, 0]
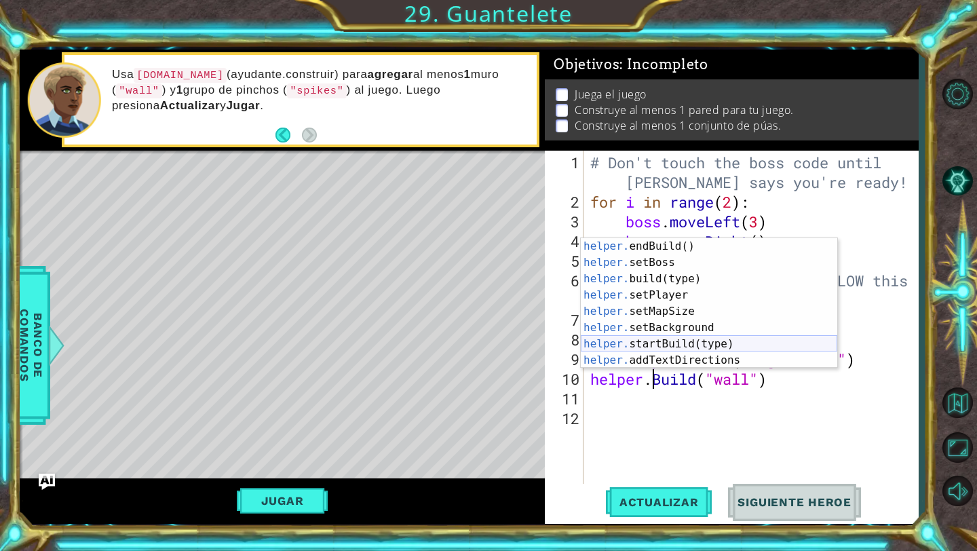
click at [460, 338] on div "helper. endBuild() Presiona intro helper. setBoss Presiona intro helper. build(…" at bounding box center [709, 319] width 256 height 163
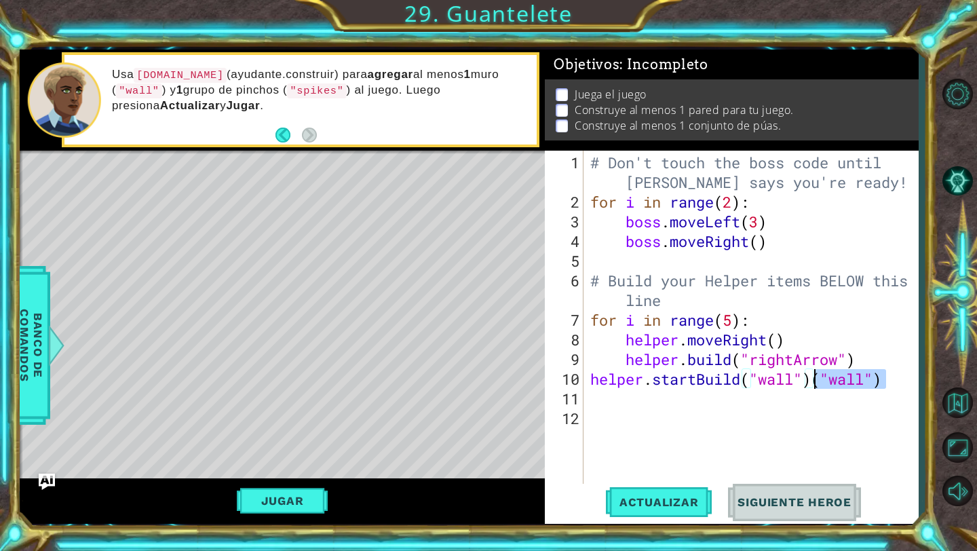
drag, startPoint x: 884, startPoint y: 383, endPoint x: 813, endPoint y: 382, distance: 70.5
click at [460, 382] on div "# Don't touch the boss code until [PERSON_NAME] says you're ready! for i in ran…" at bounding box center [754, 349] width 334 height 393
type textarea "helper.startBuild("wall")"
click at [460, 398] on div "# Don't touch the boss code until [PERSON_NAME] says you're ready! for i in ran…" at bounding box center [754, 349] width 334 height 393
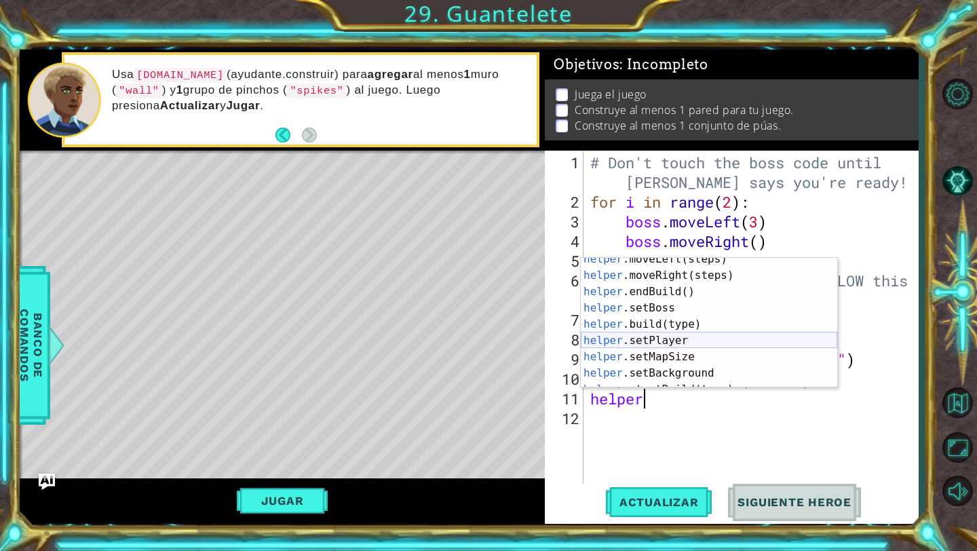
scroll to position [81, 0]
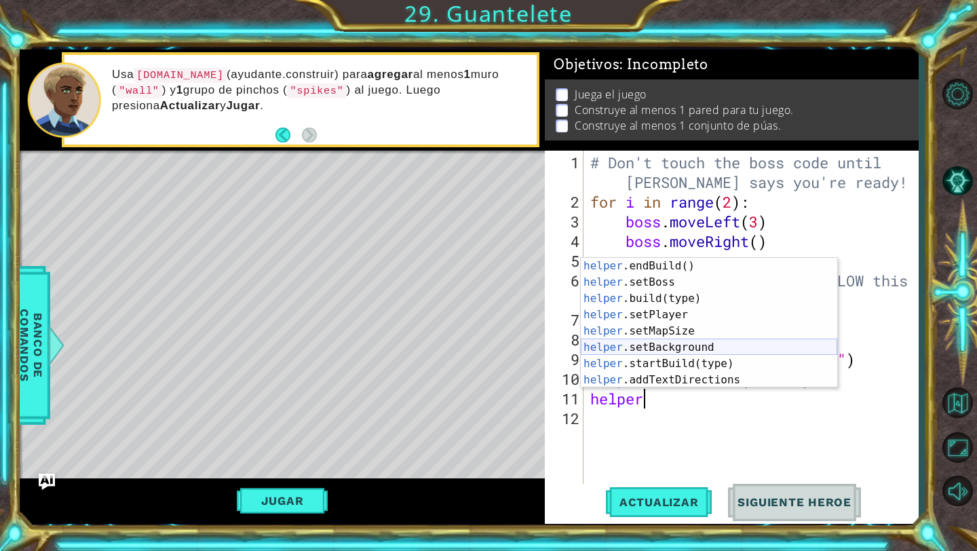
click at [460, 355] on div "helper .endBuild() Presiona intro helper .setBoss Presiona intro helper .build(…" at bounding box center [709, 339] width 256 height 163
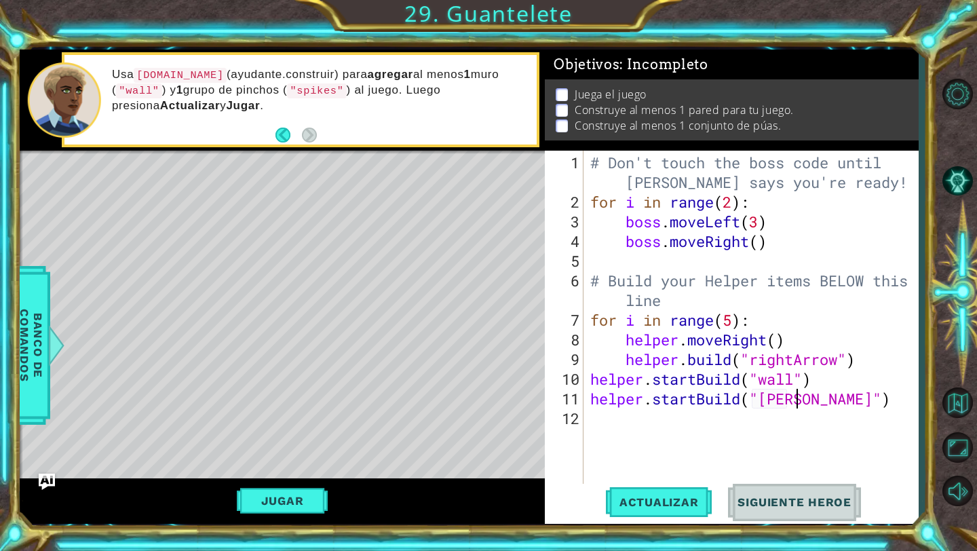
scroll to position [0, 9]
click at [460, 491] on span "Actualizar" at bounding box center [659, 502] width 106 height 14
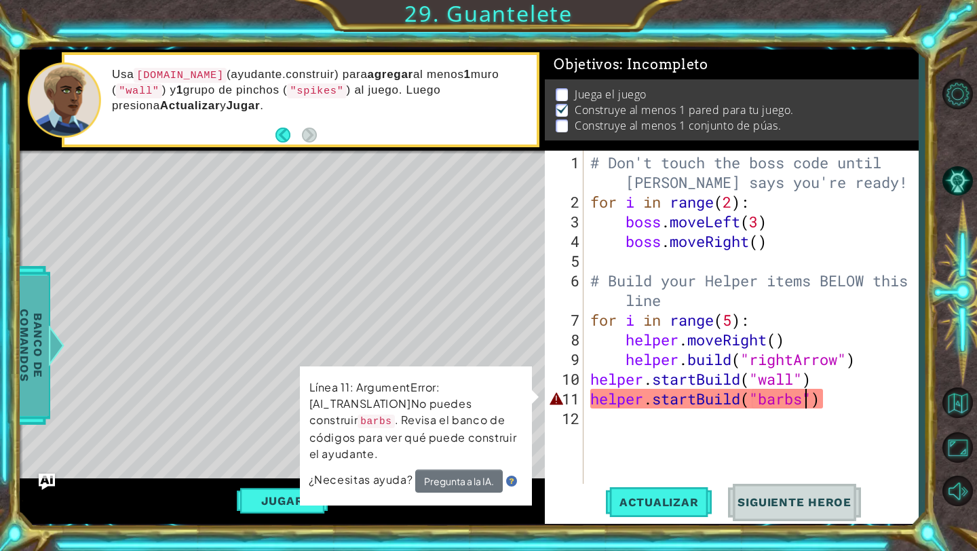
click at [47, 390] on span "Banco de comandos" at bounding box center [31, 345] width 35 height 140
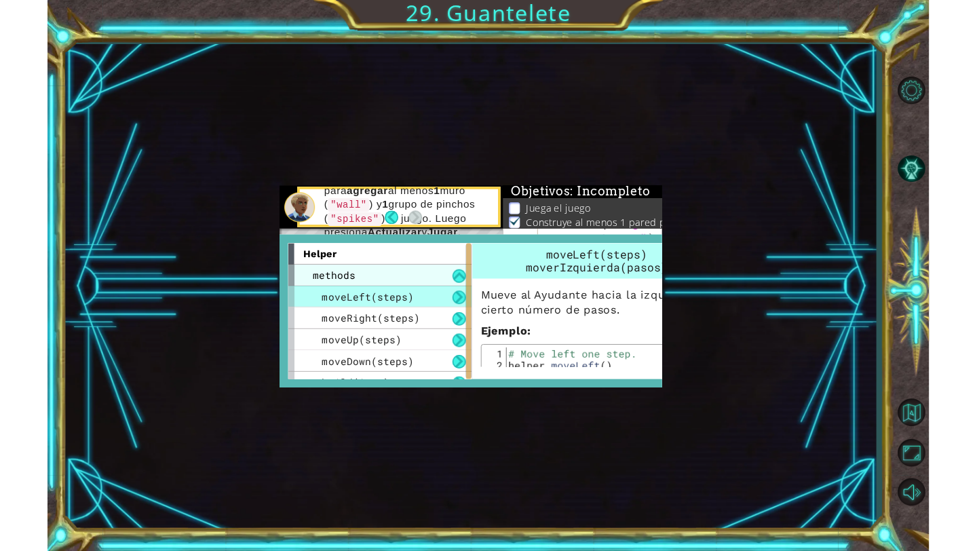
scroll to position [118, 0]
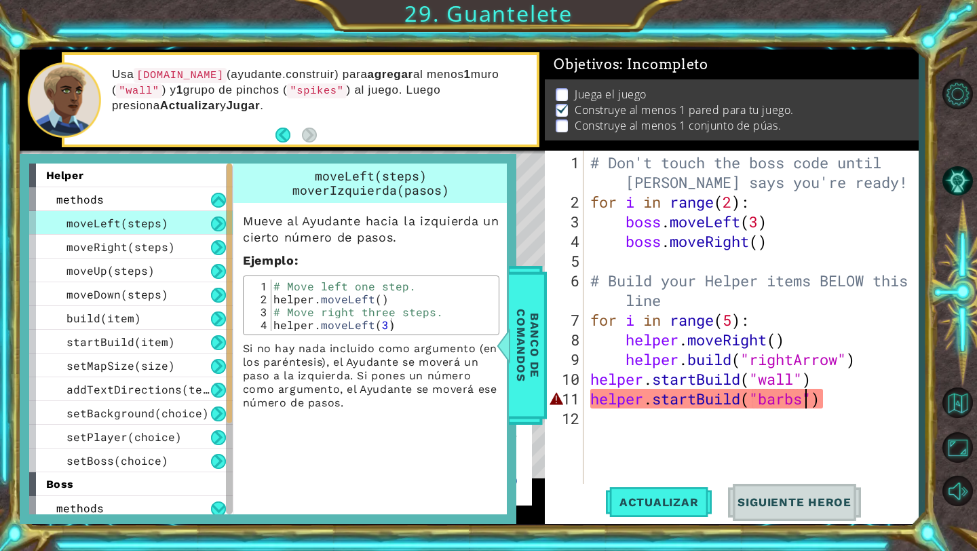
click at [460, 404] on div "# Don't touch the boss code until [PERSON_NAME] says you're ready! for i in ran…" at bounding box center [754, 349] width 334 height 393
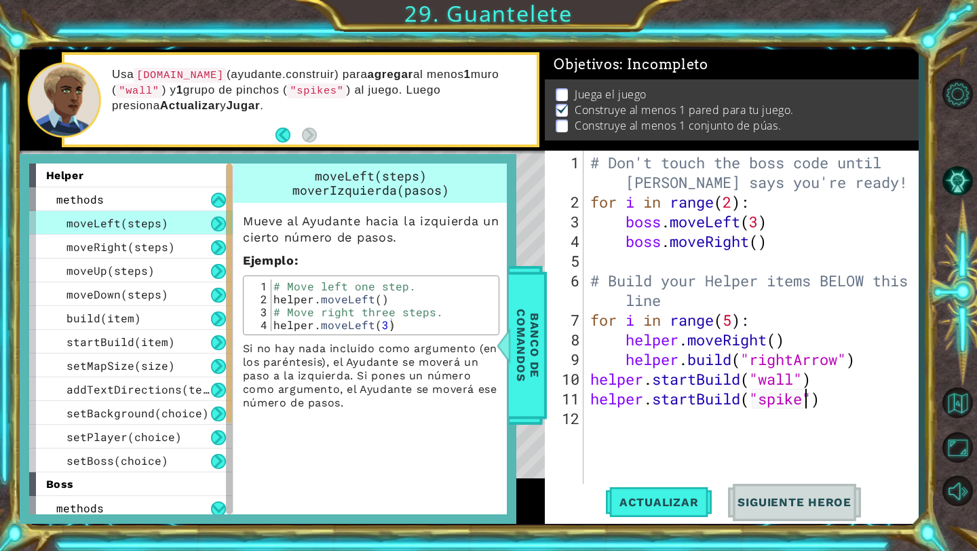
scroll to position [0, 10]
type textarea "helper.startBuild("spikes")"
click at [460, 349] on span "Banco de comandos" at bounding box center [527, 345] width 35 height 140
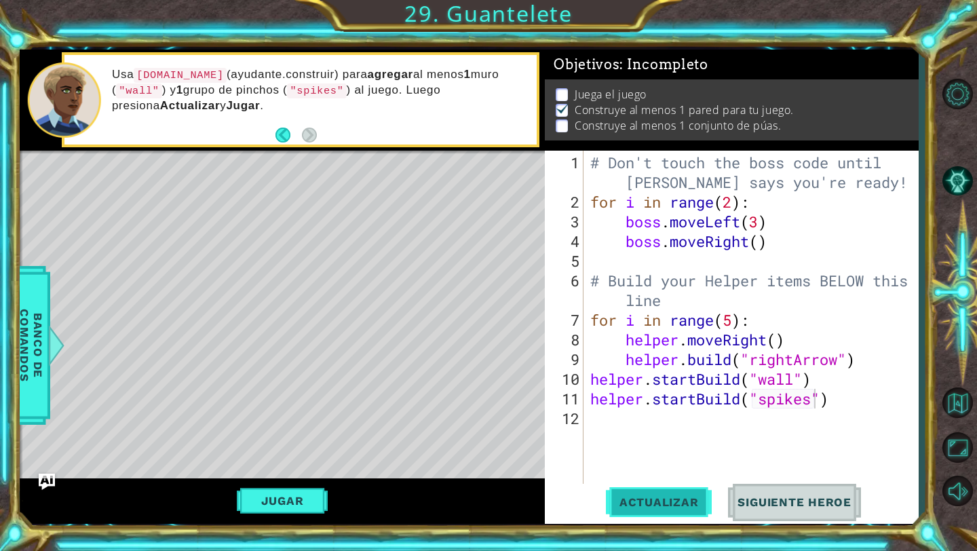
click at [460, 491] on span "Actualizar" at bounding box center [659, 502] width 106 height 14
click at [305, 491] on button "Jugar" at bounding box center [283, 501] width 92 height 26
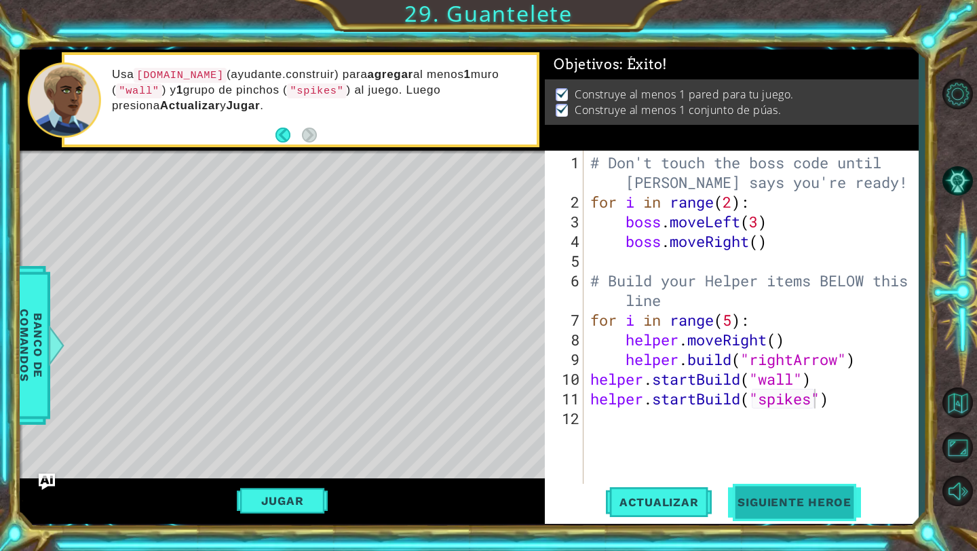
click at [460, 491] on button "Siguiente Heroe" at bounding box center [794, 502] width 141 height 37
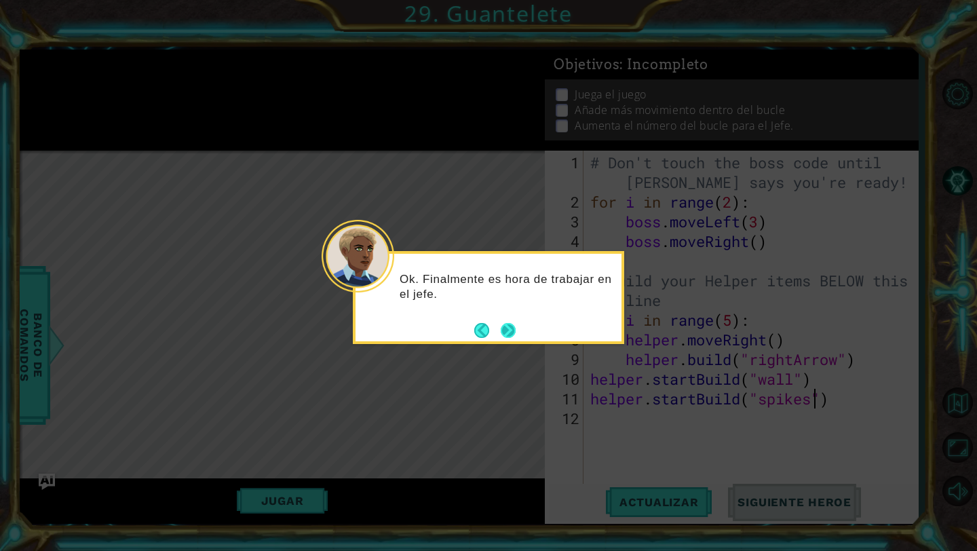
click at [460, 326] on button "Next" at bounding box center [508, 330] width 15 height 15
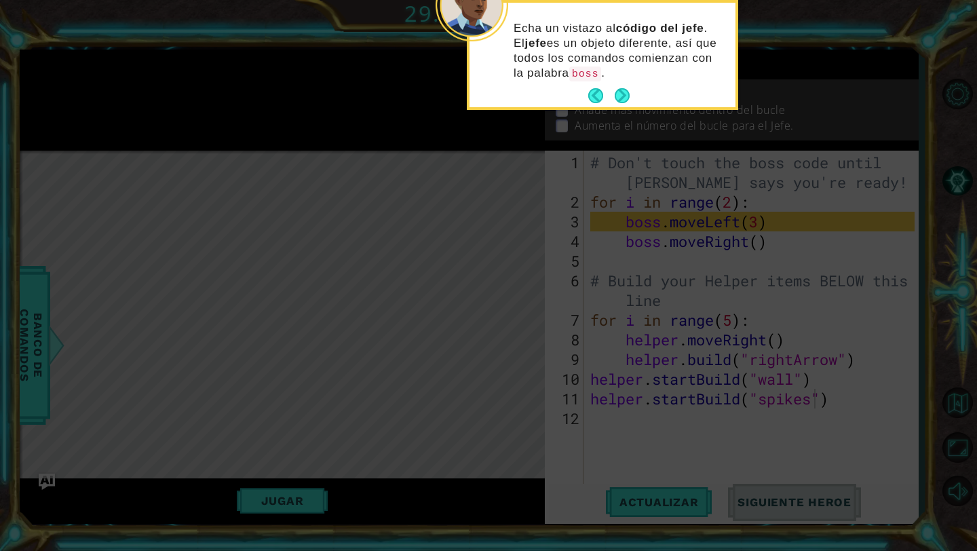
click at [460, 84] on div "Echa un vistazo al código del jefe . El jefe es un objeto diferente, así que to…" at bounding box center [602, 57] width 266 height 99
click at [460, 91] on button "Next" at bounding box center [621, 95] width 15 height 15
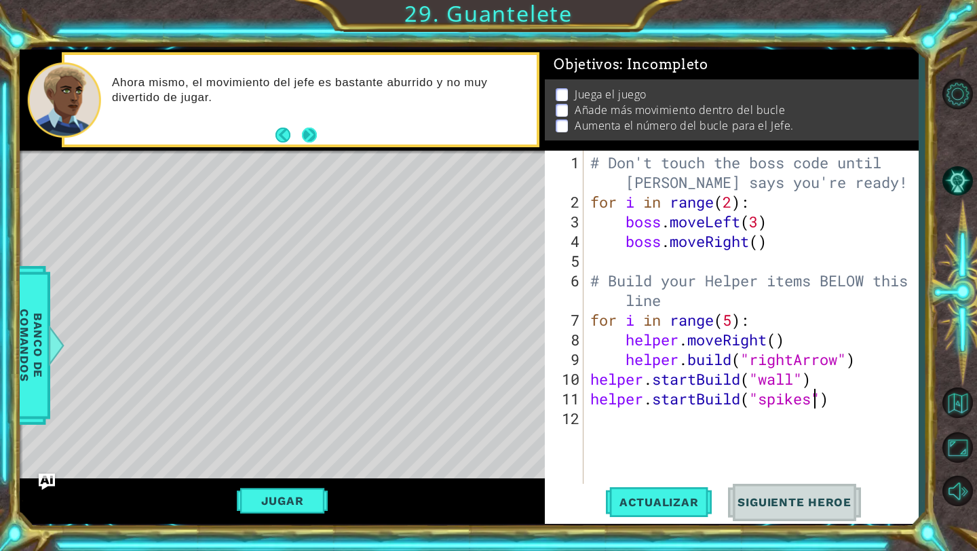
click at [311, 147] on div "Ahora mismo, el movimiento del jefe es bastante aburrido y no muy divertido de …" at bounding box center [282, 100] width 525 height 101
click at [309, 134] on button "Next" at bounding box center [309, 135] width 15 height 15
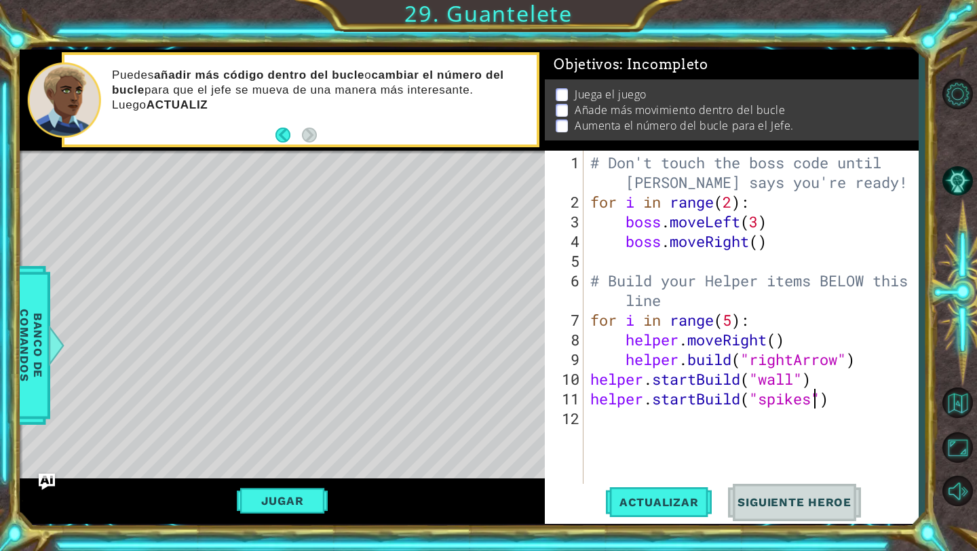
click at [460, 258] on div "# Don't touch the boss code until [PERSON_NAME] says you're ready! for i in ran…" at bounding box center [754, 349] width 334 height 393
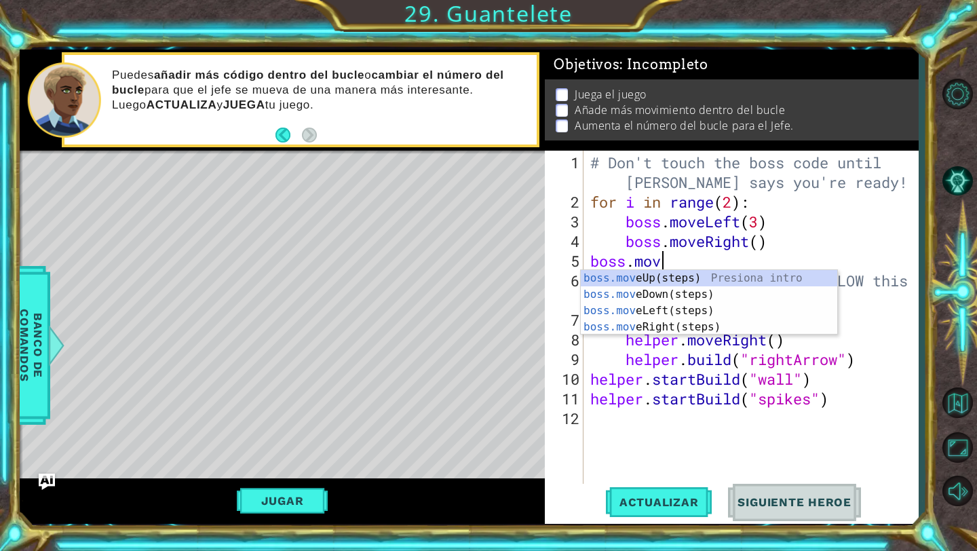
scroll to position [0, 3]
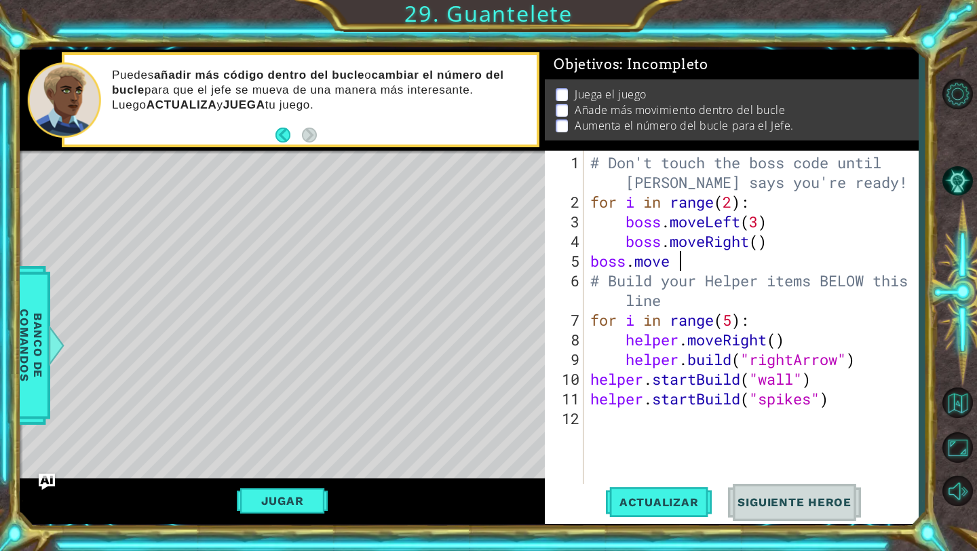
type textarea "boss.move"
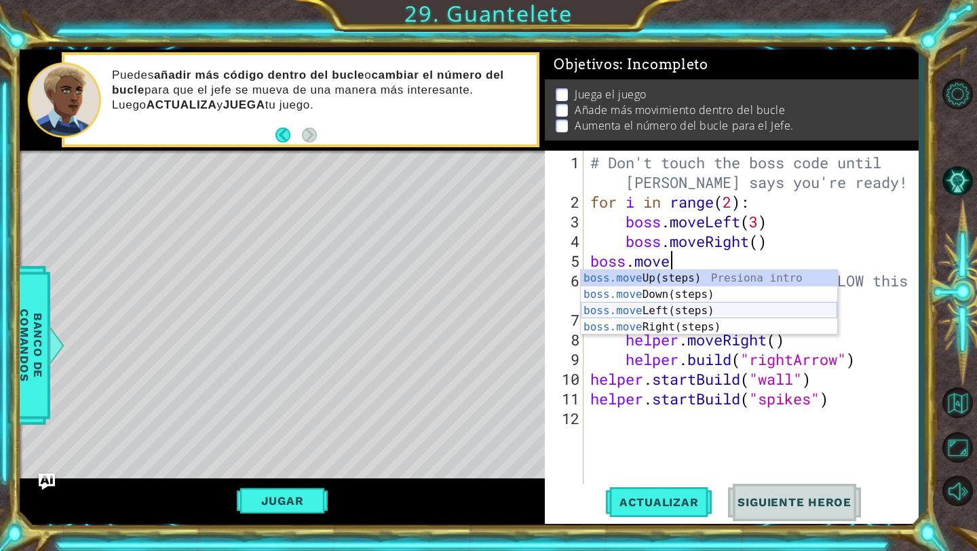
click at [460, 313] on div "boss.move Up(steps) Presiona intro boss.move Down(steps) Presiona intro boss.mo…" at bounding box center [709, 319] width 256 height 98
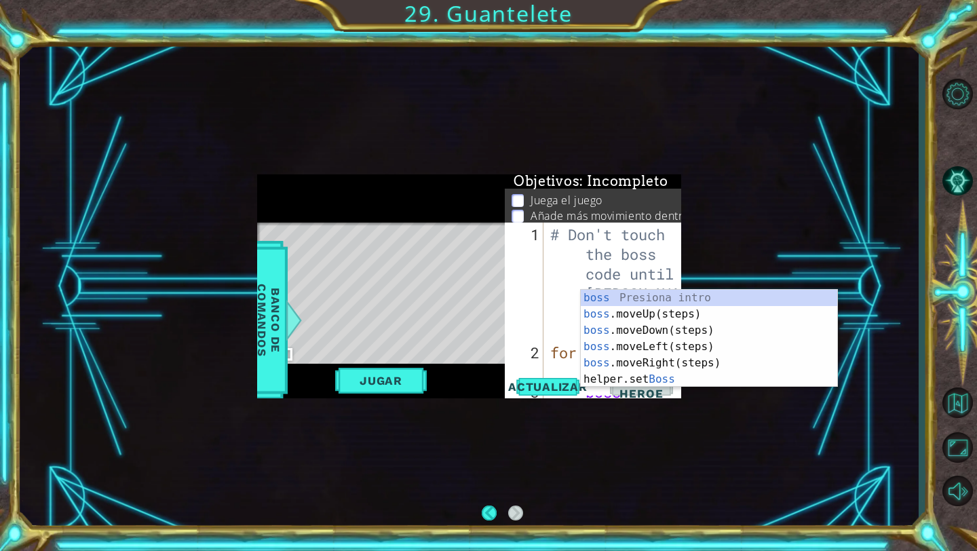
scroll to position [0, 0]
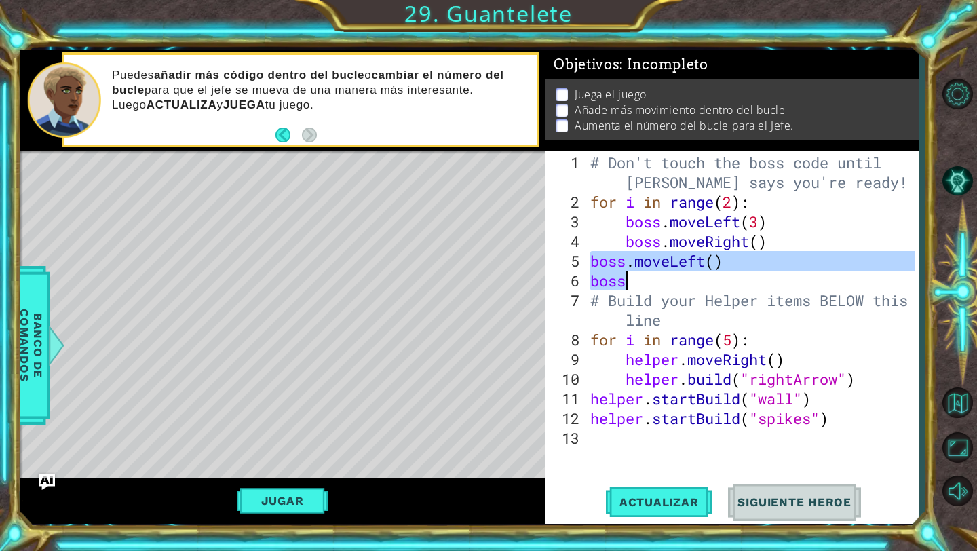
drag, startPoint x: 592, startPoint y: 260, endPoint x: 650, endPoint y: 272, distance: 59.5
click at [460, 272] on div "# Don't touch the boss code until [PERSON_NAME] says you're ready! for i in ran…" at bounding box center [754, 349] width 334 height 393
type textarea "boss.moveLeft() boss"
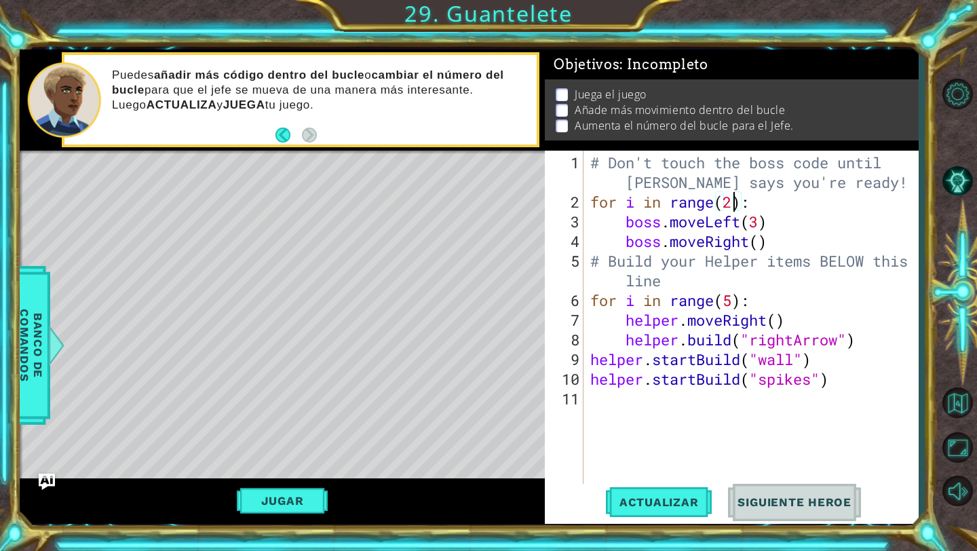
click at [460, 201] on div "# Don't touch the boss code until [PERSON_NAME] says you're ready! for i in ran…" at bounding box center [754, 349] width 334 height 393
click at [460, 253] on div "# Don't touch the boss code until [PERSON_NAME] says you're ready! for i in ran…" at bounding box center [754, 349] width 334 height 393
click at [460, 247] on div "# Don't touch the boss code until [PERSON_NAME] says you're ready! for i in ran…" at bounding box center [754, 349] width 334 height 393
type textarea "boss.moveRight()"
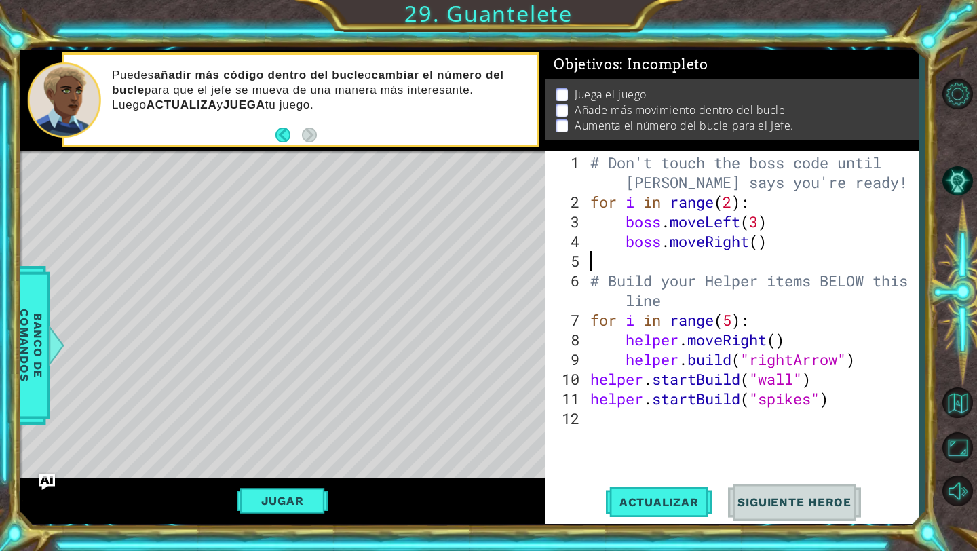
scroll to position [0, 0]
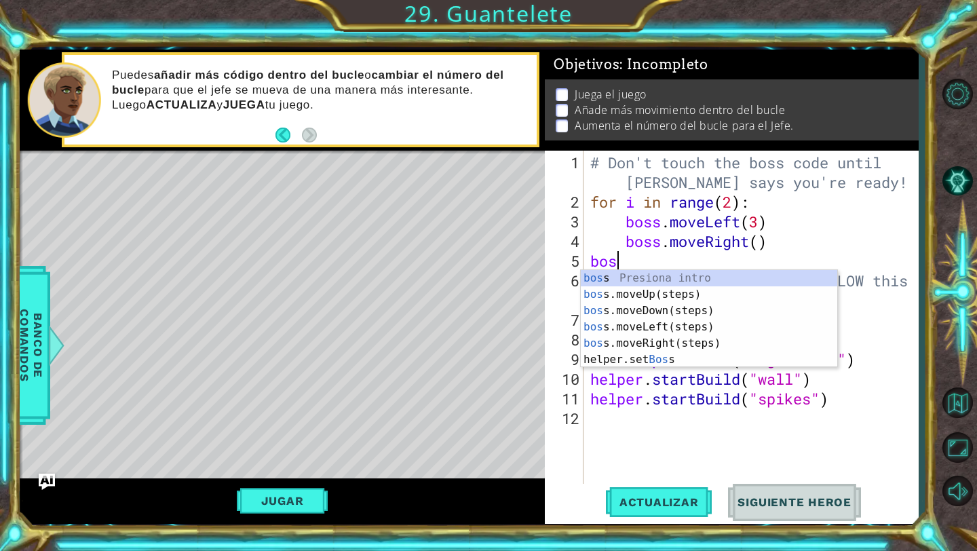
type textarea "boss"
click at [460, 307] on div "boss Presiona intro boss .moveUp(steps) Presiona intro boss .moveDown(steps) Pr…" at bounding box center [709, 335] width 256 height 130
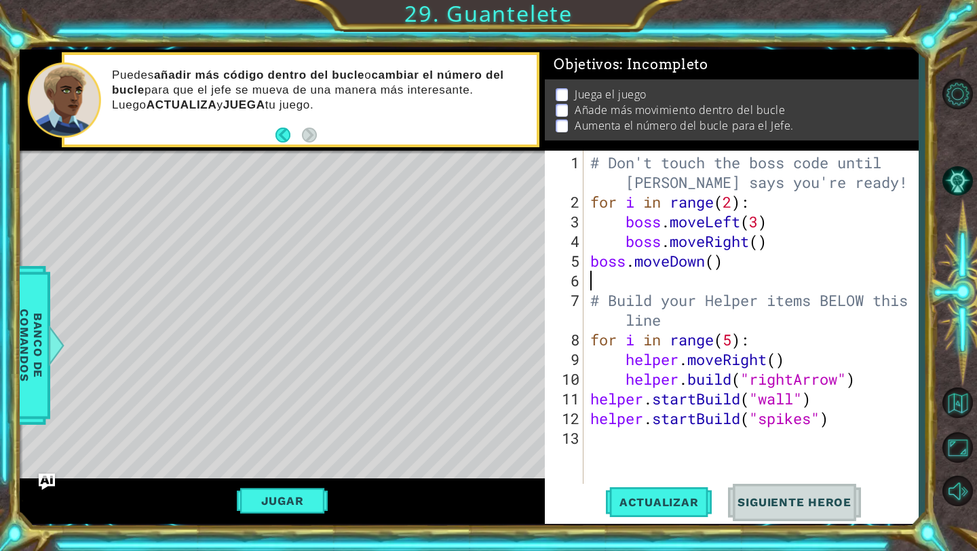
scroll to position [0, 0]
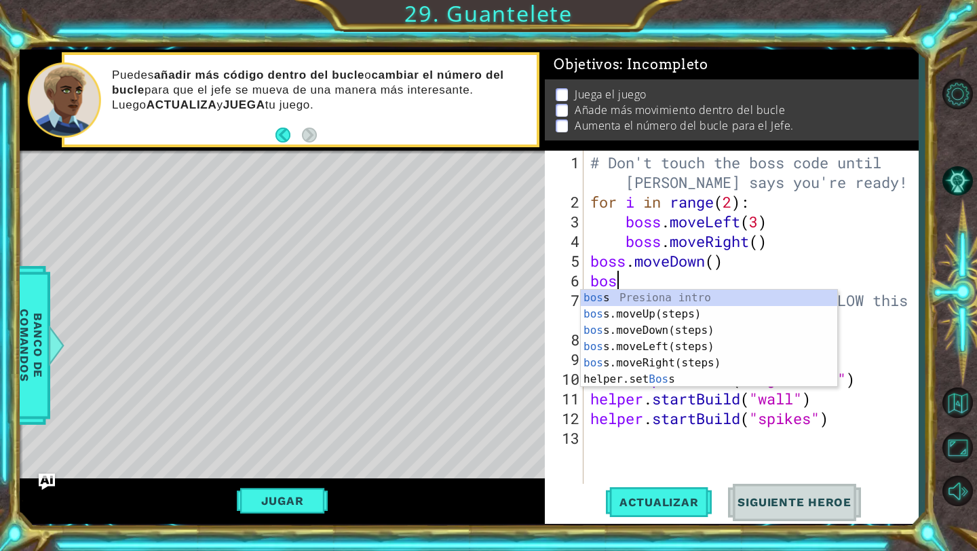
type textarea "boss"
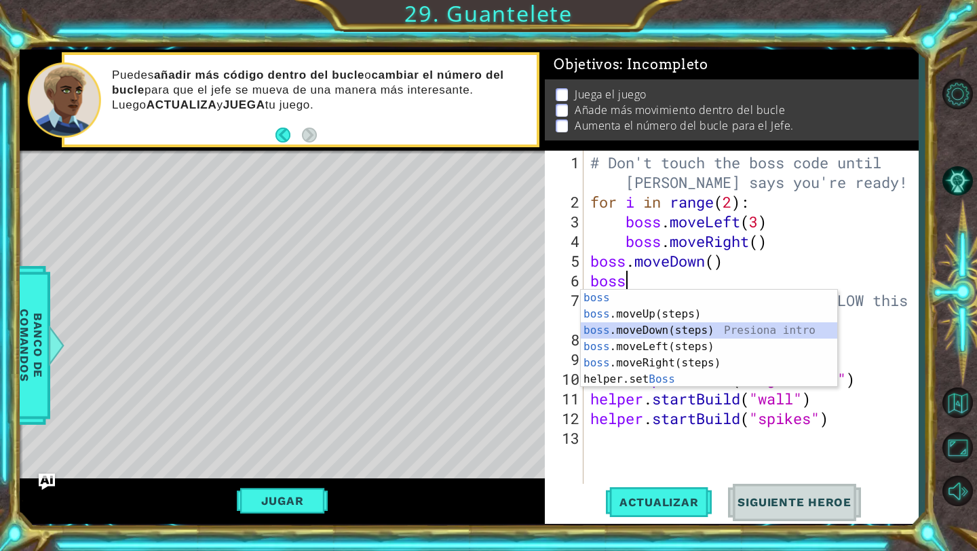
click at [460, 338] on div "boss Presiona intro boss .moveUp(steps) Presiona intro boss .moveDown(steps) Pr…" at bounding box center [709, 355] width 256 height 130
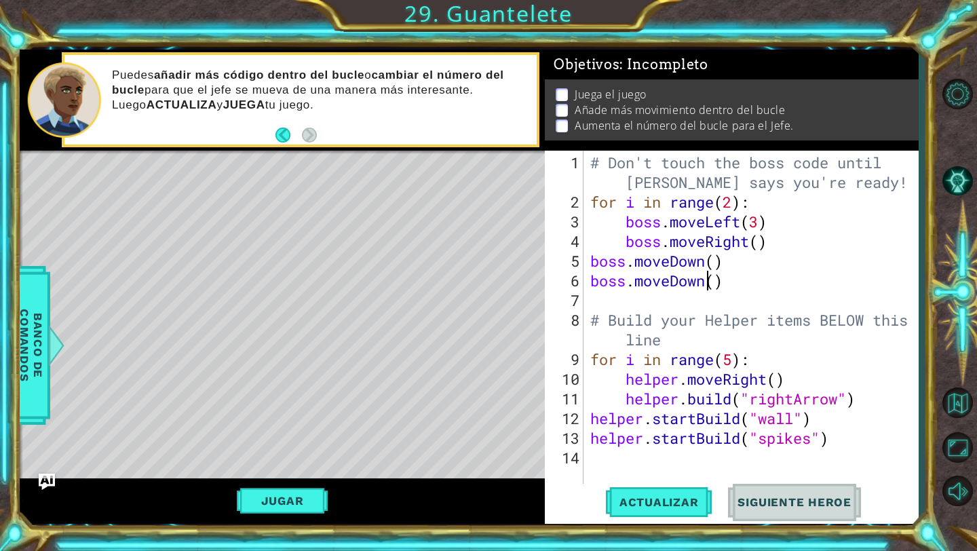
click at [460, 287] on div "# Don't touch the boss code until [PERSON_NAME] says you're ready! for i in ran…" at bounding box center [754, 349] width 334 height 393
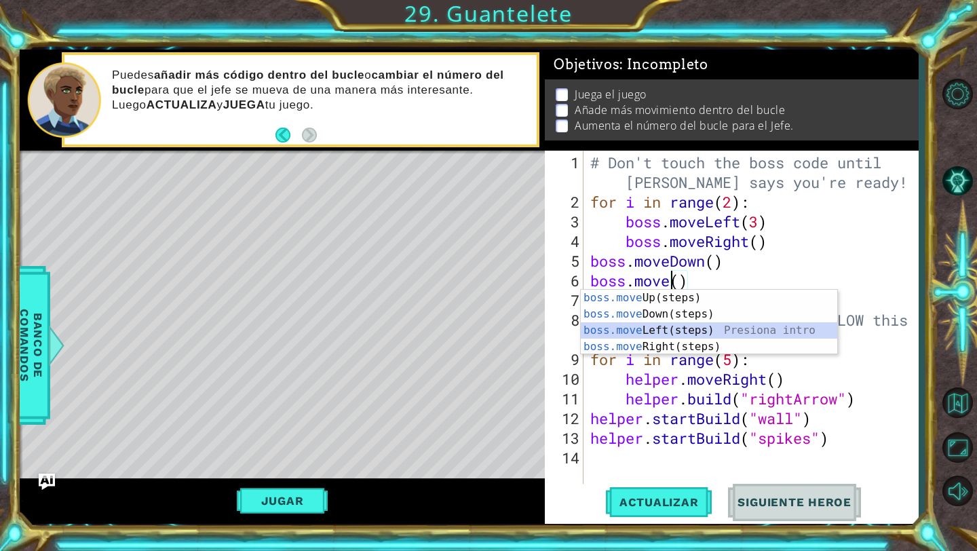
click at [460, 333] on div "boss.move Up(steps) Presiona intro boss.move Down(steps) Presiona intro boss.mo…" at bounding box center [709, 339] width 256 height 98
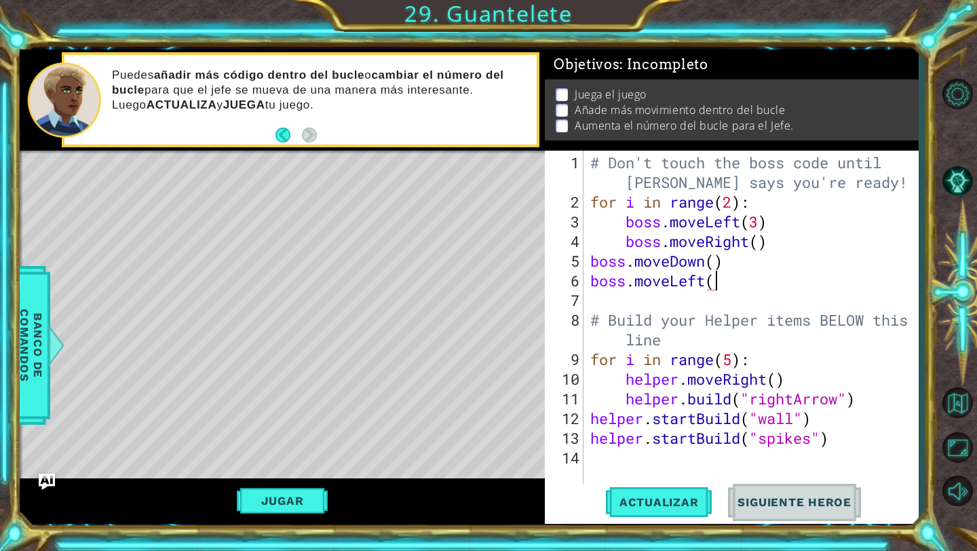
scroll to position [0, 5]
type textarea "boss.moveLeft()"
click at [460, 491] on span "Actualizar" at bounding box center [659, 502] width 106 height 14
click at [460, 451] on div "# Don't touch the boss code until [PERSON_NAME] says you're ready! for i in ran…" at bounding box center [754, 349] width 334 height 393
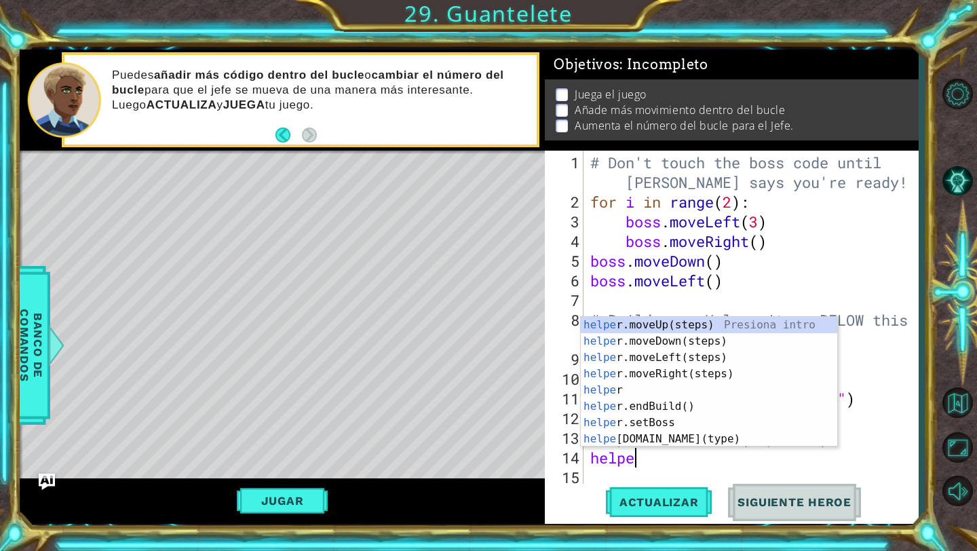
type textarea "helper"
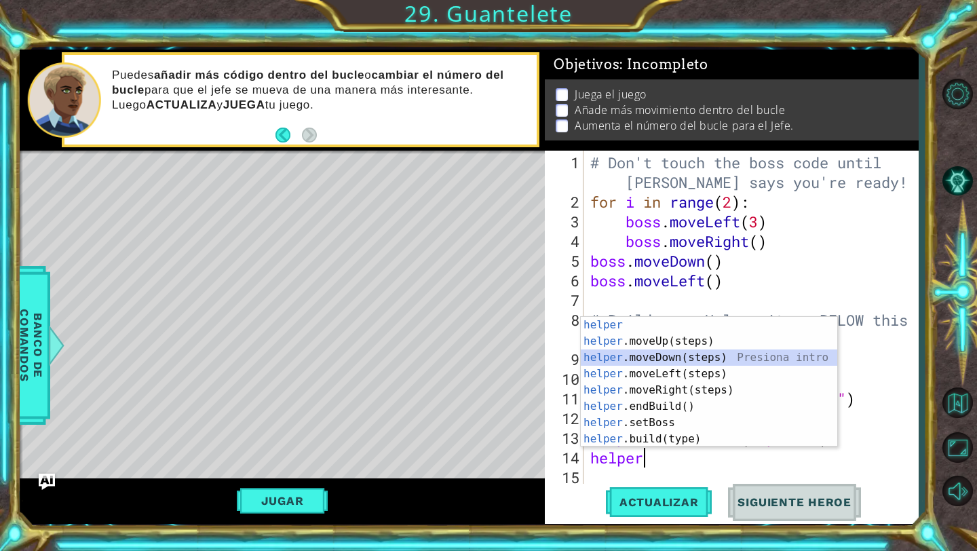
click at [460, 353] on div "helper Presiona intro helper .moveUp(steps) Presiona intro helper .moveDown(ste…" at bounding box center [709, 398] width 256 height 163
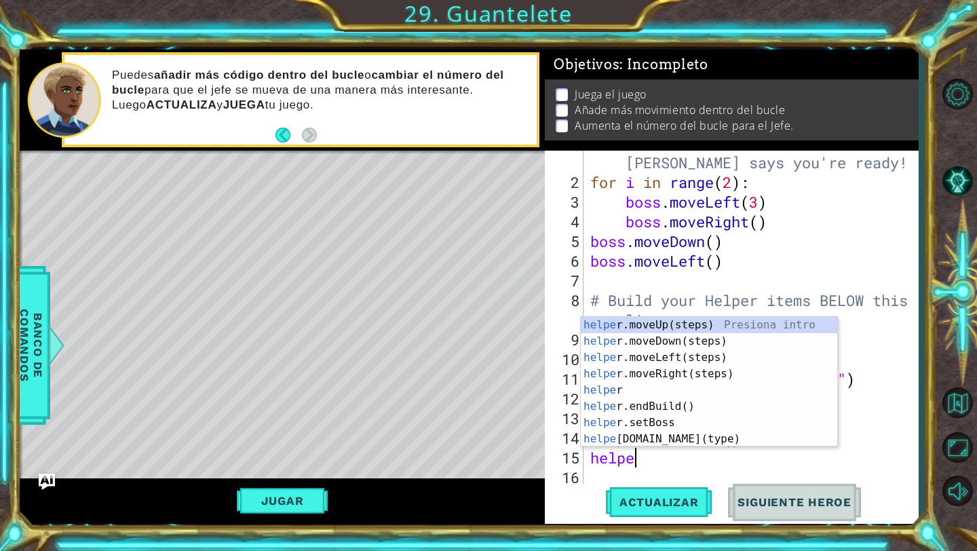
type textarea "helper"
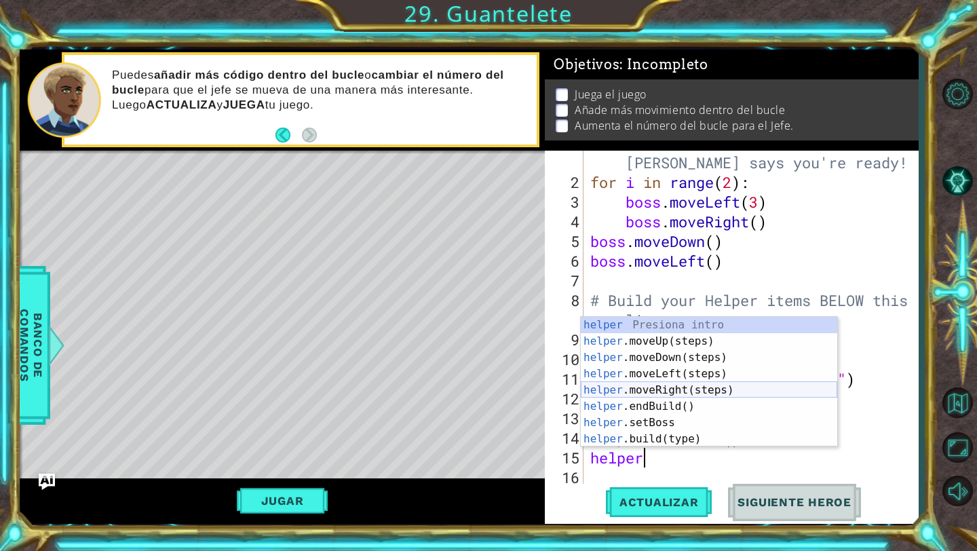
click at [460, 391] on div "helper Presiona intro helper .moveUp(steps) Presiona intro helper .moveDown(ste…" at bounding box center [709, 398] width 256 height 163
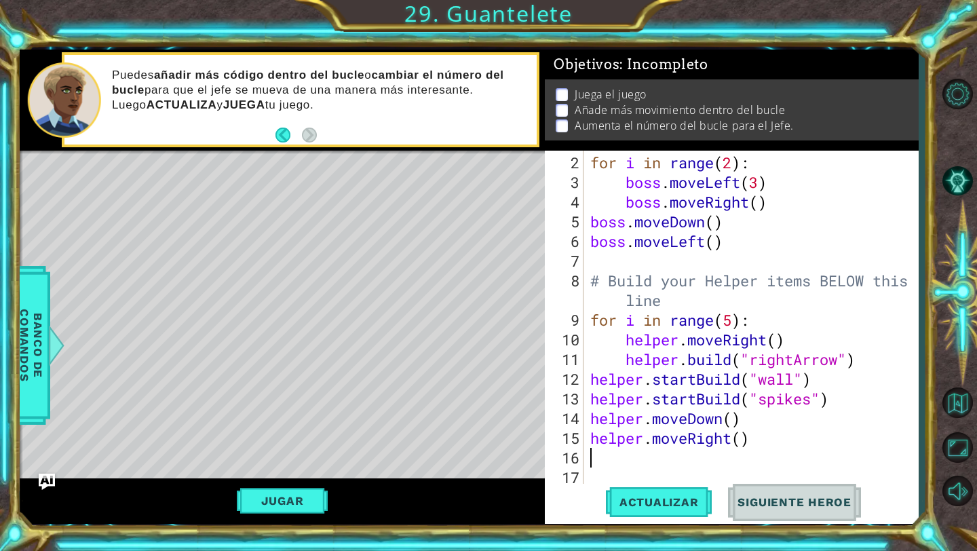
scroll to position [39, 0]
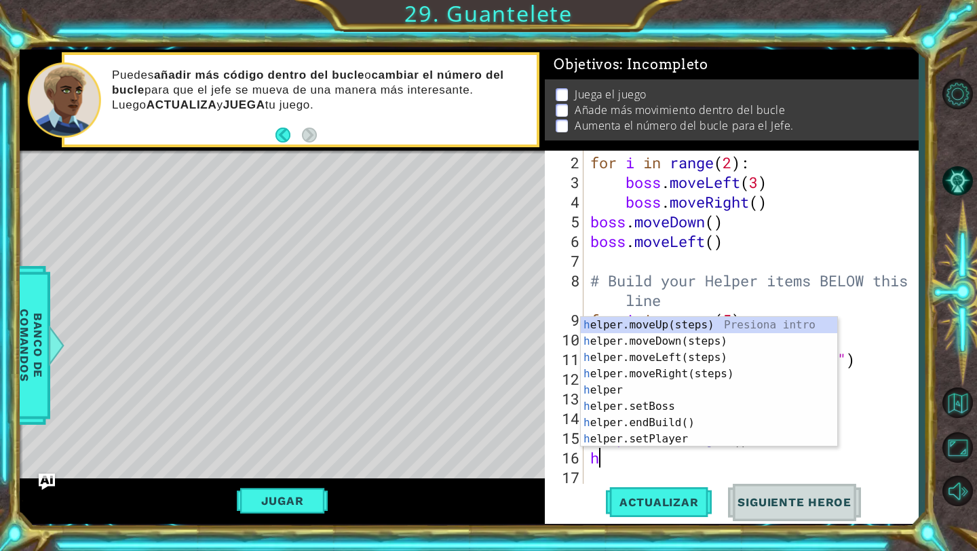
type textarea "hel"
click at [460, 368] on div "hel per.moveUp(steps) Presiona intro hel per.moveDown(steps) Presiona intro hel…" at bounding box center [709, 398] width 256 height 163
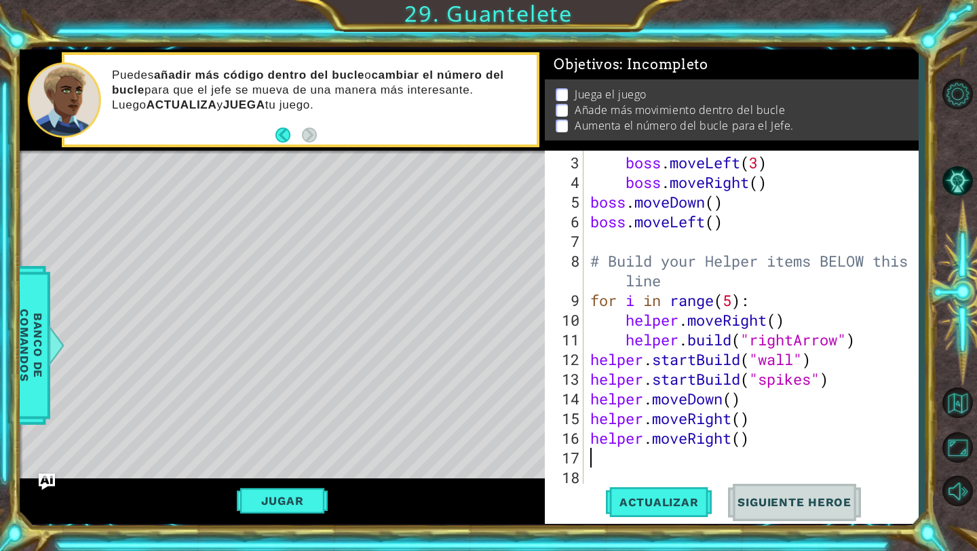
scroll to position [59, 0]
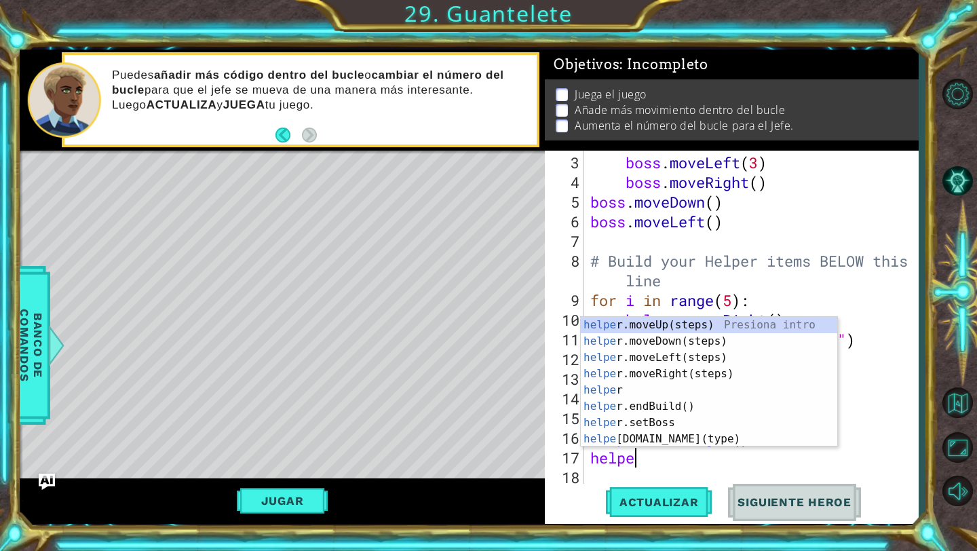
type textarea "helper"
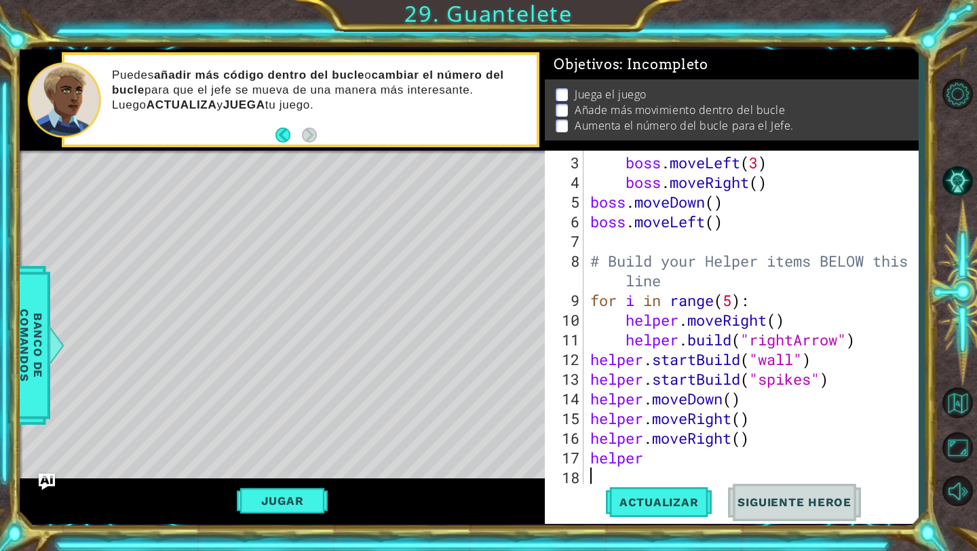
click at [460, 465] on div "boss . moveLeft ( 3 ) boss . moveRight ( ) boss . moveDown ( ) boss . moveLeft …" at bounding box center [754, 340] width 334 height 374
click at [460, 467] on div "boss . moveLeft ( 3 ) boss . moveRight ( ) boss . moveDown ( ) boss . moveLeft …" at bounding box center [754, 340] width 334 height 374
click at [460, 462] on div "boss . moveLeft ( 3 ) boss . moveRight ( ) boss . moveDown ( ) boss . moveLeft …" at bounding box center [754, 340] width 334 height 374
type textarea "helper."
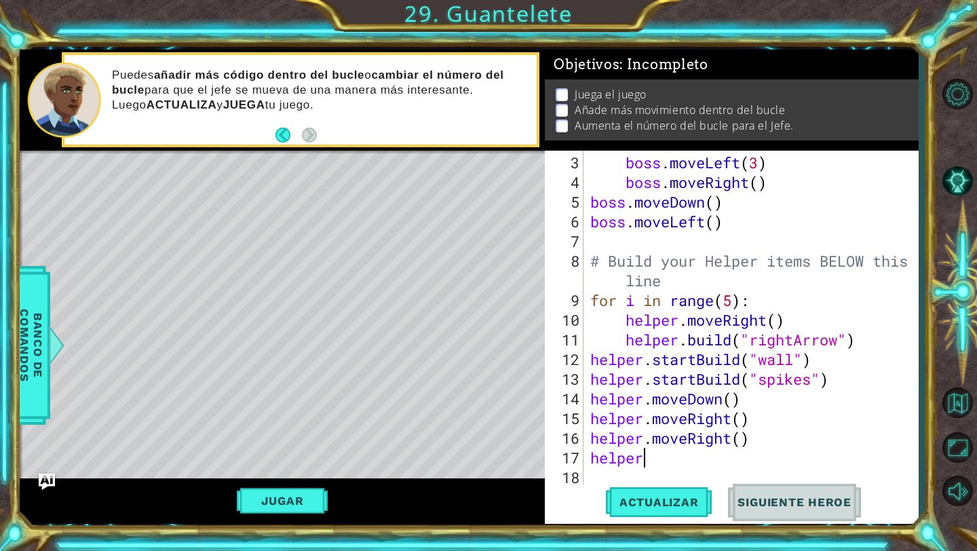
scroll to position [0, 2]
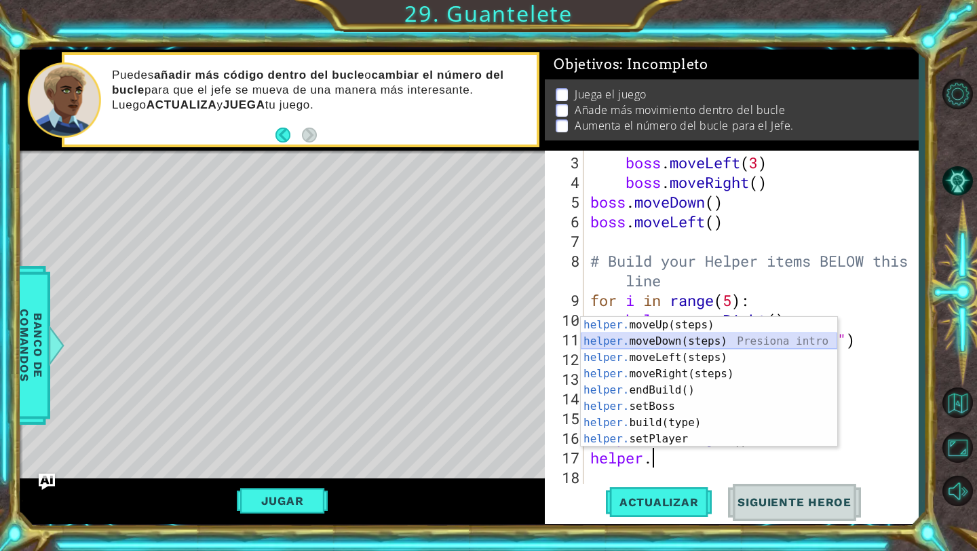
click at [460, 344] on div "helper. moveUp(steps) Presiona intro helper. moveDown(steps) Presiona intro hel…" at bounding box center [709, 398] width 256 height 163
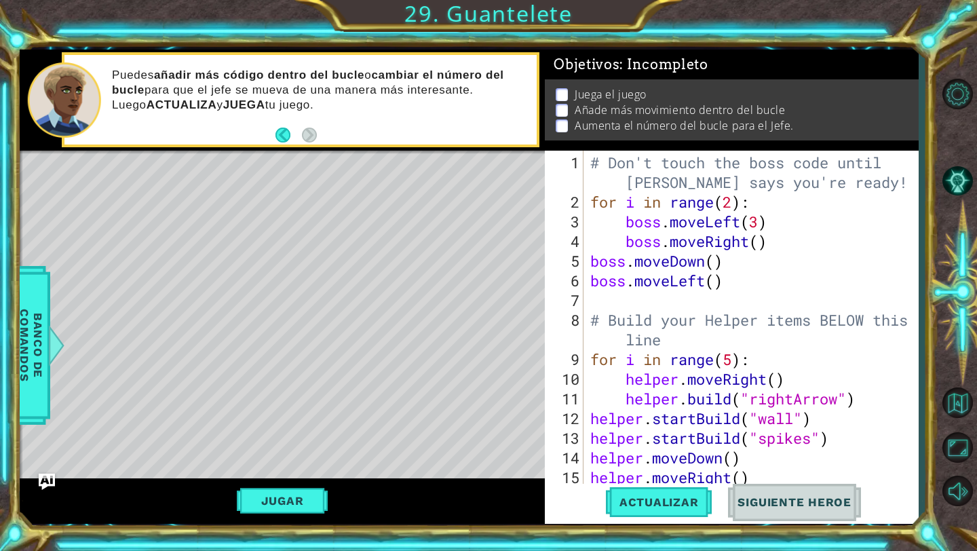
scroll to position [0, 0]
click at [460, 491] on span "Actualizar" at bounding box center [659, 502] width 106 height 14
click at [460, 297] on div "# Don't touch the boss code until [PERSON_NAME] says you're ready! for i in ran…" at bounding box center [754, 349] width 334 height 393
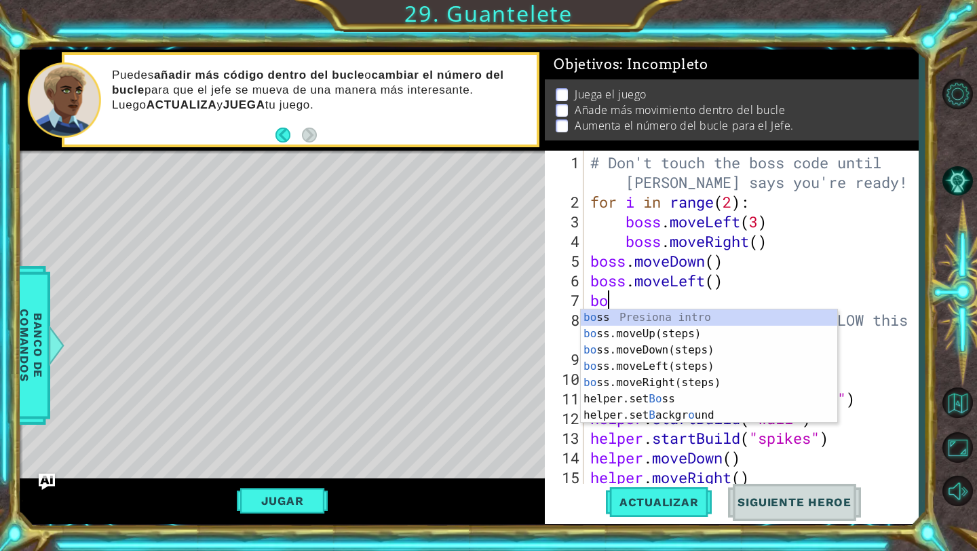
type textarea "bos"
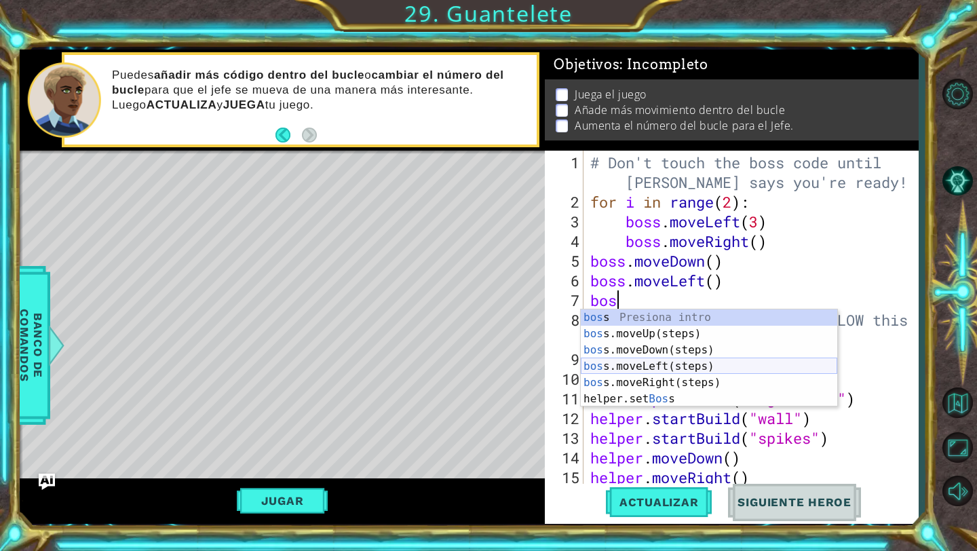
click at [460, 368] on div "bos s Presiona intro bos s.moveUp(steps) Presiona intro bos s.moveDown(steps) P…" at bounding box center [709, 374] width 256 height 130
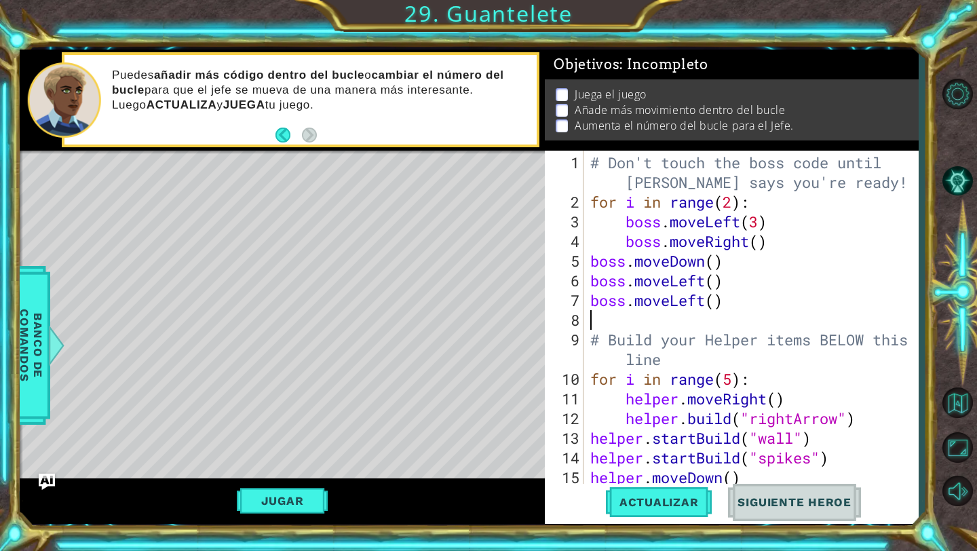
scroll to position [0, 0]
type textarea "b"
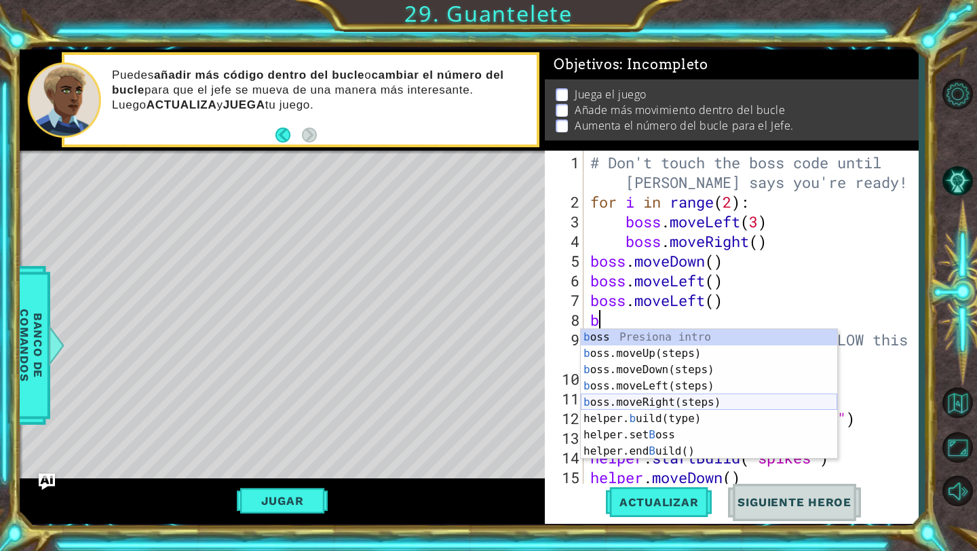
click at [460, 395] on div "b oss Presiona intro b oss.moveUp(steps) Presiona intro b oss.moveDown(steps) P…" at bounding box center [709, 410] width 256 height 163
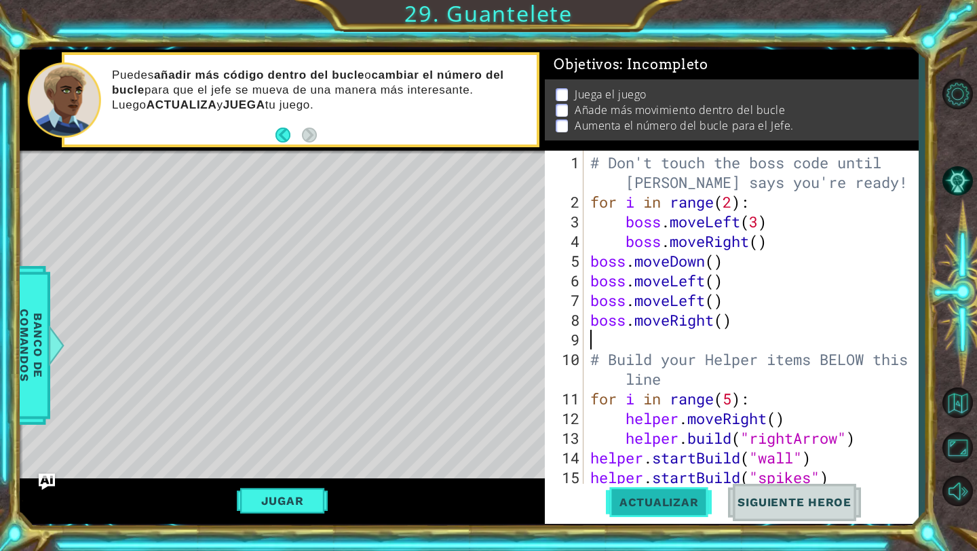
click at [460, 491] on button "Actualizar" at bounding box center [659, 502] width 106 height 37
click at [305, 491] on button "Jugar" at bounding box center [283, 501] width 92 height 26
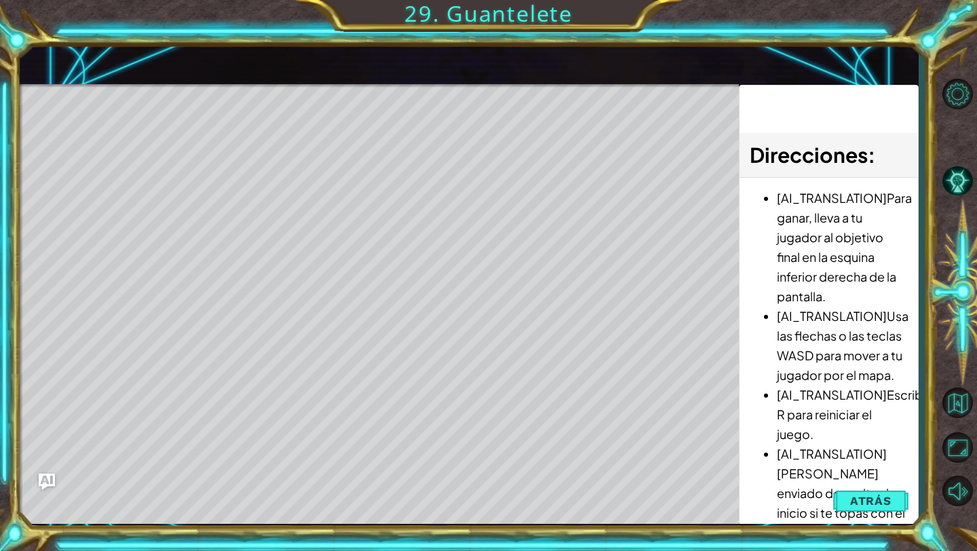
click at [460, 491] on span "Atrás" at bounding box center [870, 501] width 41 height 14
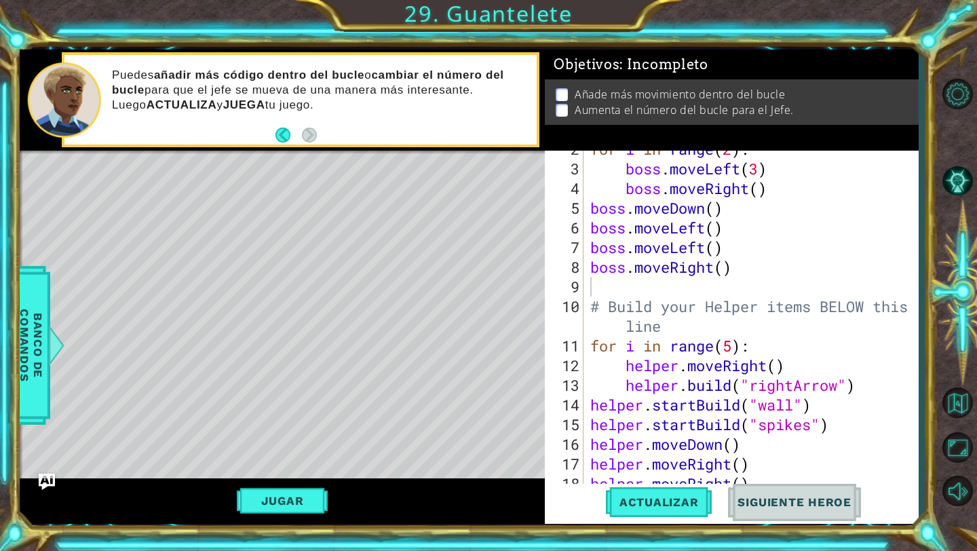
scroll to position [85, 0]
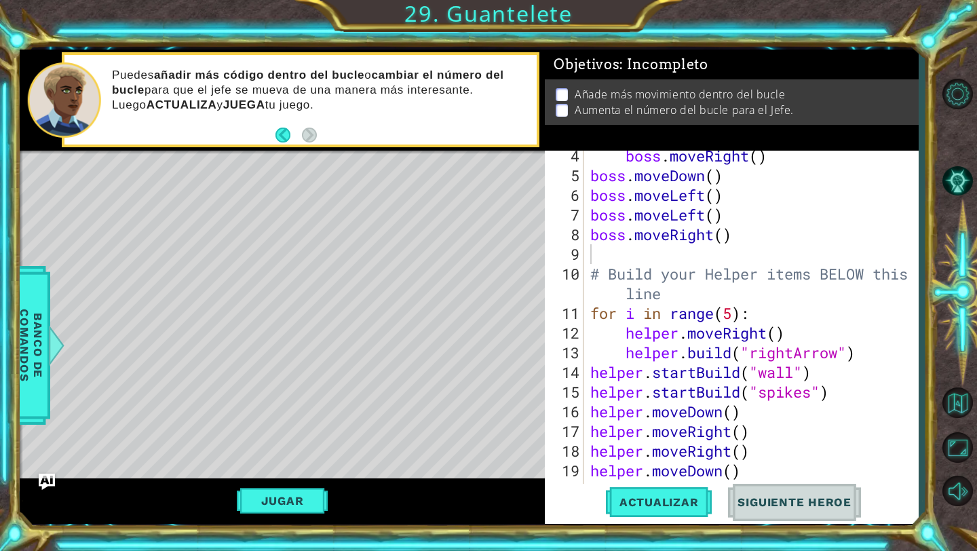
click at [460, 412] on div "4 5 6 7 8 9 10 11 12 13 14 15 16 17 18 19 20 21 boss . moveRight ( ) boss . mov…" at bounding box center [730, 318] width 370 height 334
click at [460, 412] on div "boss . moveRight ( ) boss . moveDown ( ) boss . moveLeft ( ) boss . moveLeft ( …" at bounding box center [754, 333] width 334 height 374
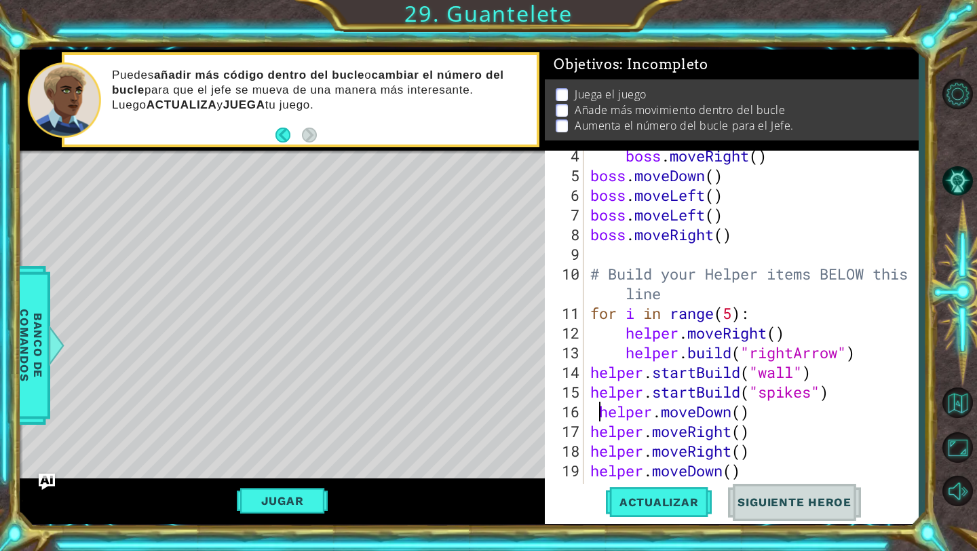
scroll to position [118, 0]
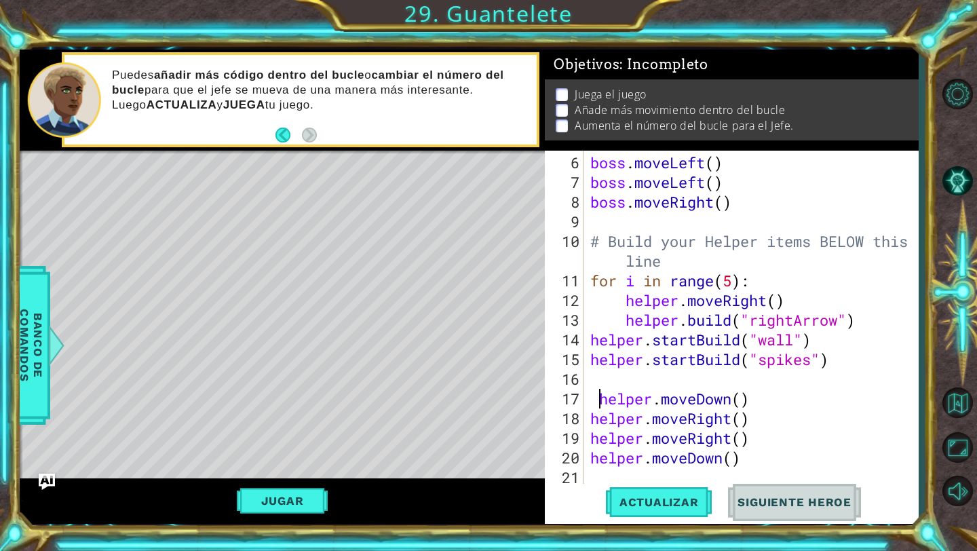
type textarea "helper.moveDown()"
click at [460, 491] on span "Actualizar" at bounding box center [659, 502] width 106 height 14
click at [460, 385] on div "boss . moveLeft ( ) boss . moveLeft ( ) boss . moveRight ( ) # Build your Helpe…" at bounding box center [754, 340] width 334 height 374
click at [460, 402] on div "boss . moveLeft ( ) boss . moveLeft ( ) boss . moveRight ( ) # Build your Helpe…" at bounding box center [754, 340] width 334 height 374
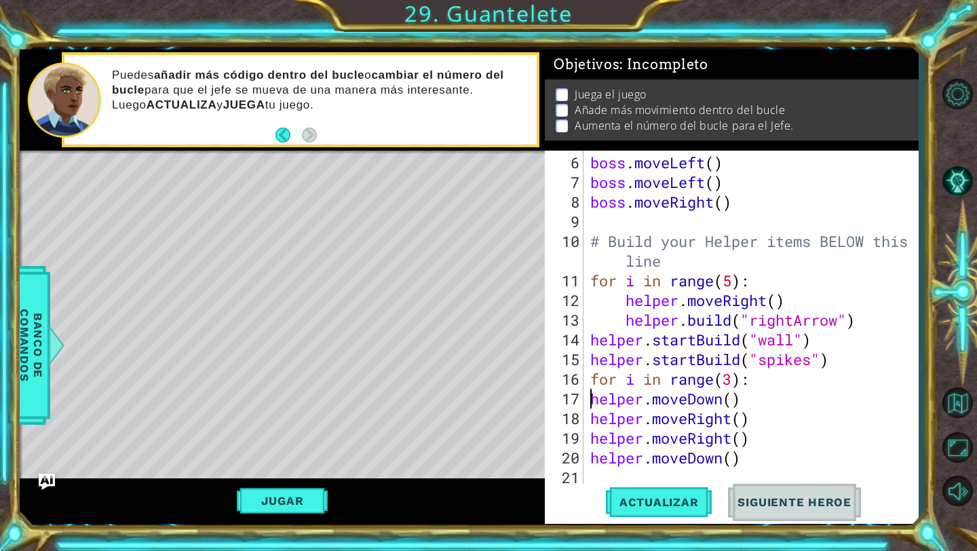
scroll to position [0, 6]
click at [460, 416] on div "boss . moveLeft ( ) boss . moveLeft ( ) boss . moveRight ( ) # Build your Helpe…" at bounding box center [754, 340] width 334 height 374
click at [460, 437] on div "boss . moveLeft ( ) boss . moveLeft ( ) boss . moveRight ( ) # Build your Helpe…" at bounding box center [754, 340] width 334 height 374
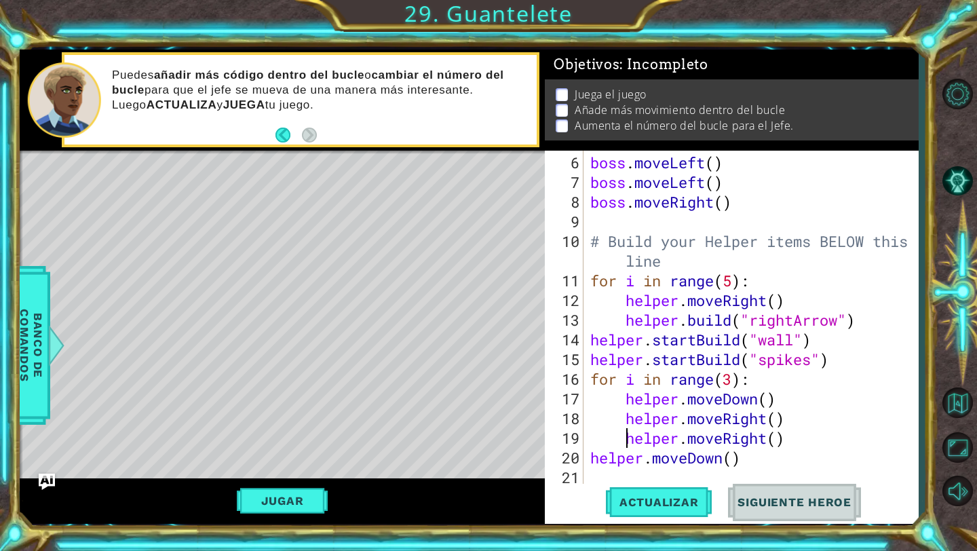
click at [460, 461] on div "boss . moveLeft ( ) boss . moveLeft ( ) boss . moveRight ( ) # Build your Helpe…" at bounding box center [754, 340] width 334 height 374
click at [460, 491] on span "Actualizar" at bounding box center [659, 502] width 106 height 14
click at [460, 380] on div "boss . moveLeft ( ) boss . moveLeft ( ) boss . moveRight ( ) # Build your Helpe…" at bounding box center [754, 340] width 334 height 374
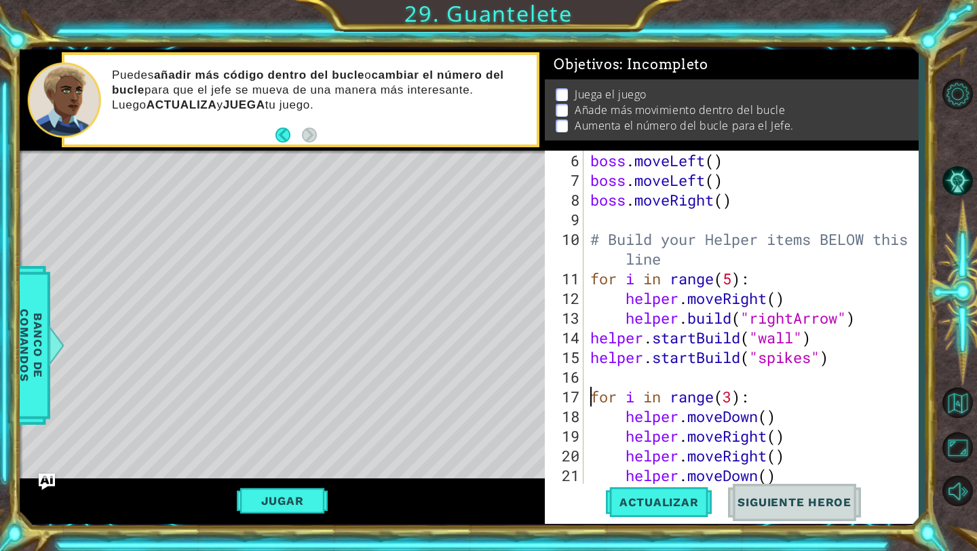
scroll to position [157, 0]
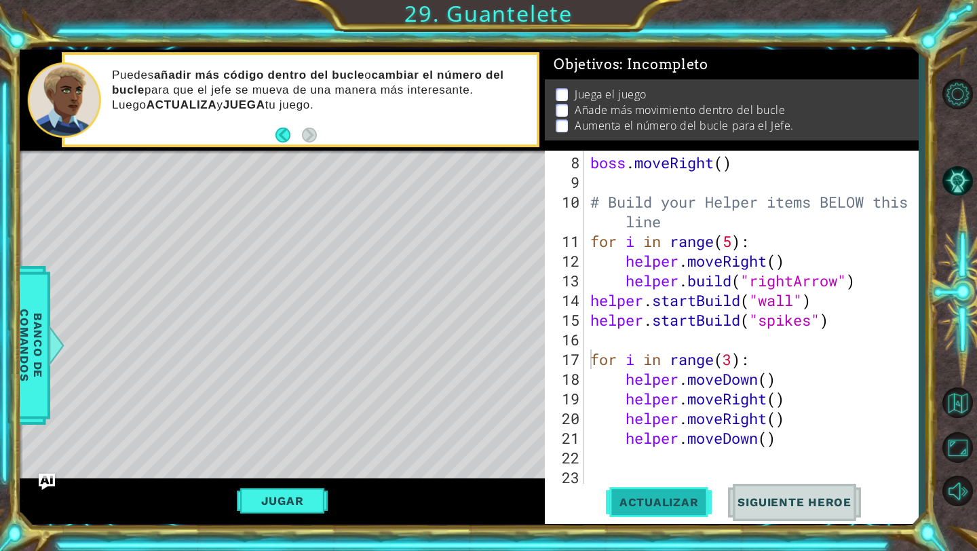
click at [460, 491] on span "Actualizar" at bounding box center [659, 502] width 106 height 14
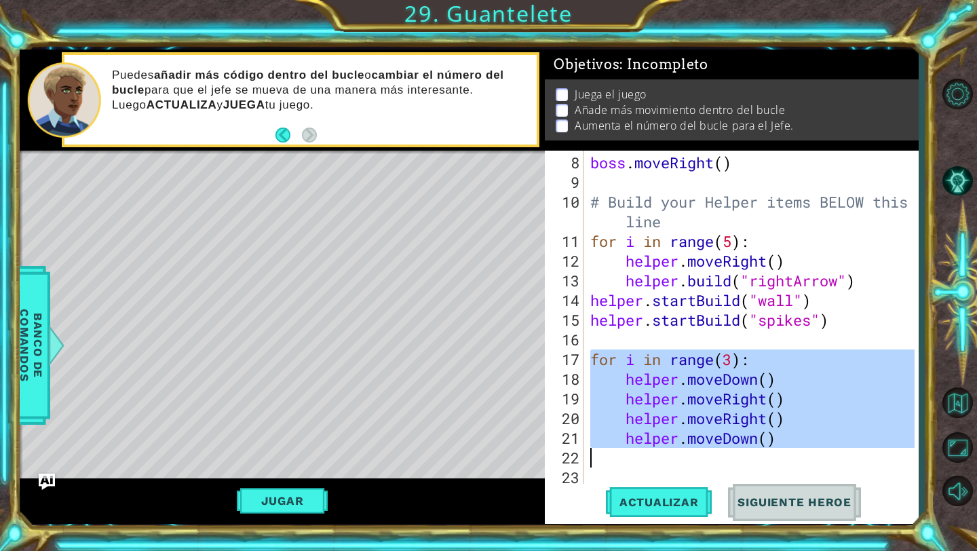
drag, startPoint x: 587, startPoint y: 358, endPoint x: 767, endPoint y: 450, distance: 201.7
click at [460, 450] on div "boss . moveRight ( ) # Build your Helper items BELOW this line for i in range (…" at bounding box center [754, 340] width 334 height 374
type textarea "helper.moveDown()"
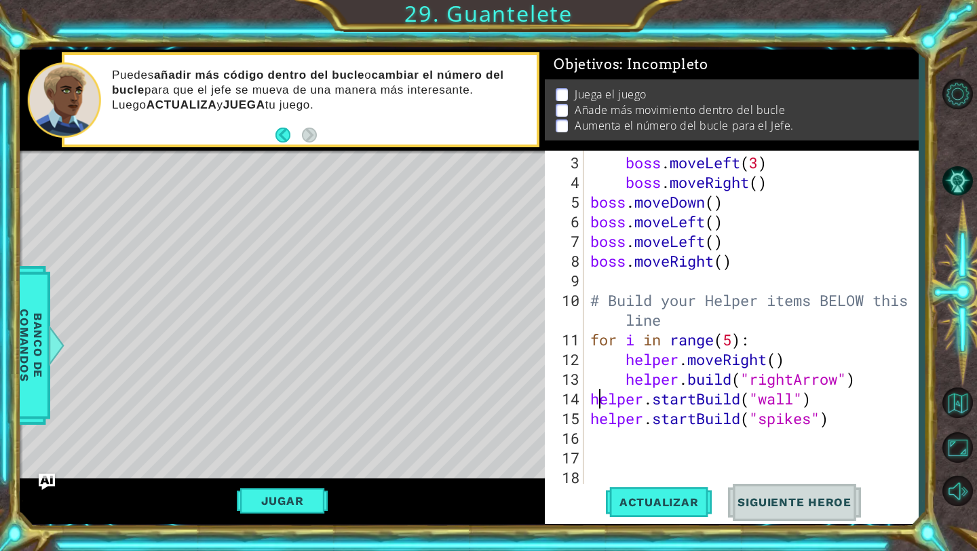
click at [460, 397] on div "boss . moveLeft ( 3 ) boss . moveRight ( ) boss . moveDown ( ) boss . moveLeft …" at bounding box center [754, 340] width 334 height 374
type textarea "helper.startBuild("wall")"
click at [460, 397] on div "helper.startBuild("wall") 3 4 5 6 7 8 9 10 11 12 13 14 15 16 17 18 boss . moveL…" at bounding box center [730, 318] width 370 height 334
click at [460, 397] on div "boss . moveLeft ( 3 ) boss . moveRight ( ) boss . moveDown ( ) boss . moveLeft …" at bounding box center [754, 340] width 334 height 374
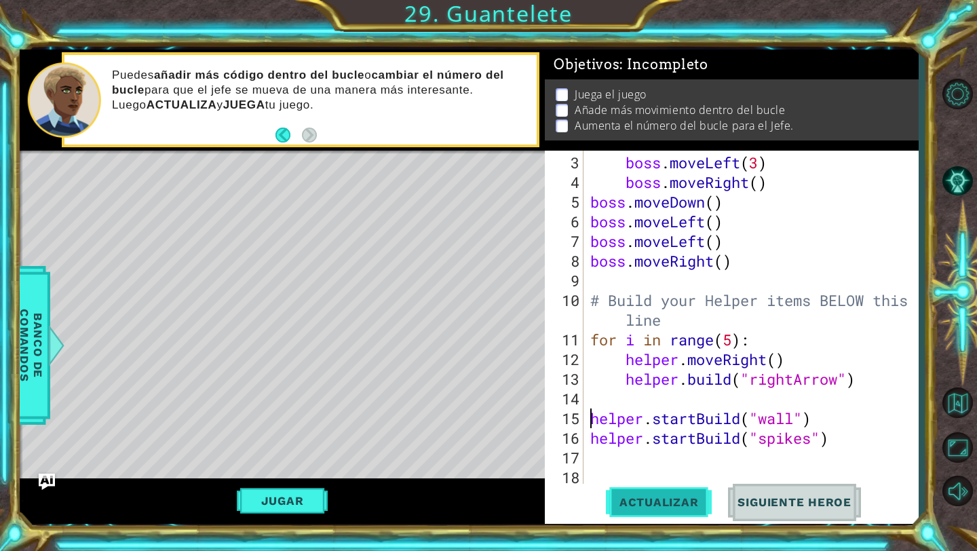
click at [460, 491] on button "Actualizar" at bounding box center [659, 502] width 106 height 37
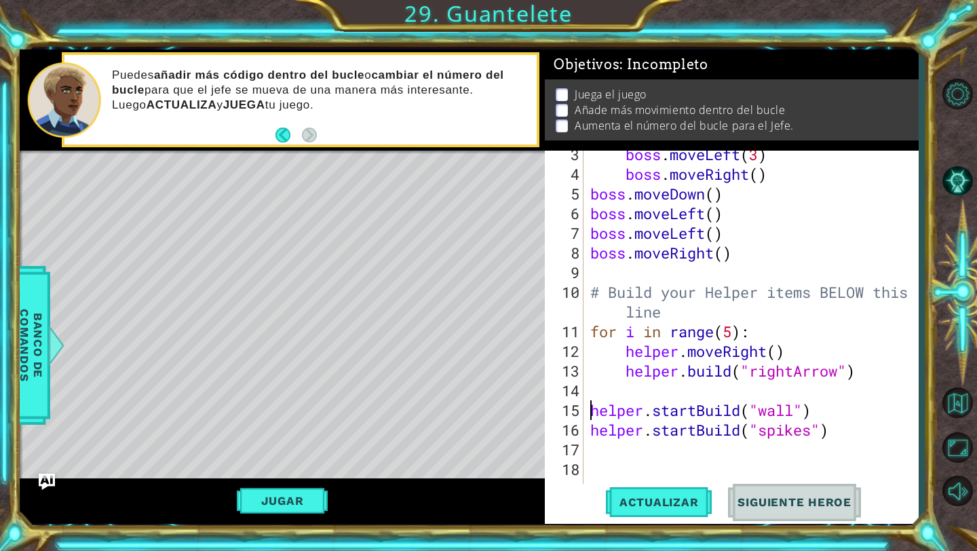
scroll to position [79, 0]
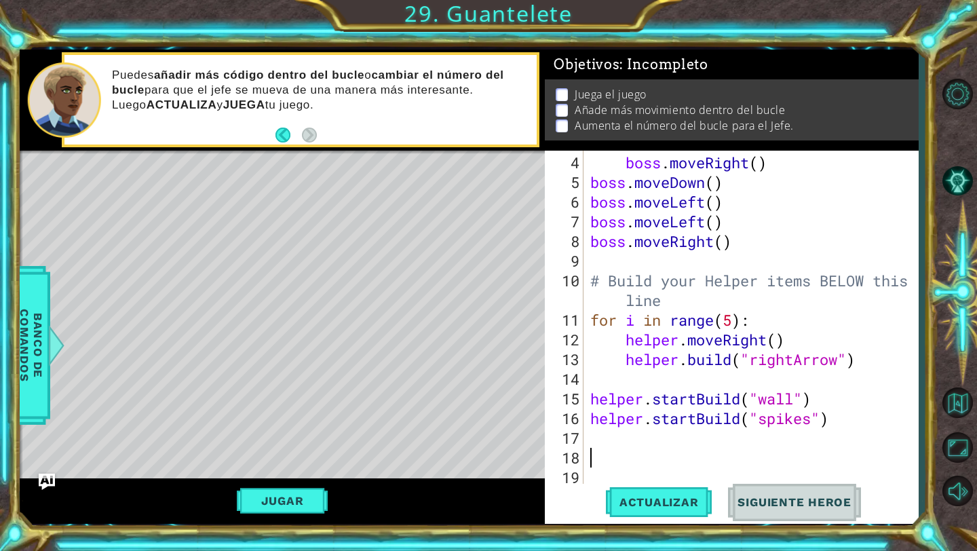
click at [460, 448] on div "boss . moveRight ( ) boss . moveDown ( ) boss . moveLeft ( ) boss . moveLeft ( …" at bounding box center [754, 340] width 334 height 374
type textarea "mo"
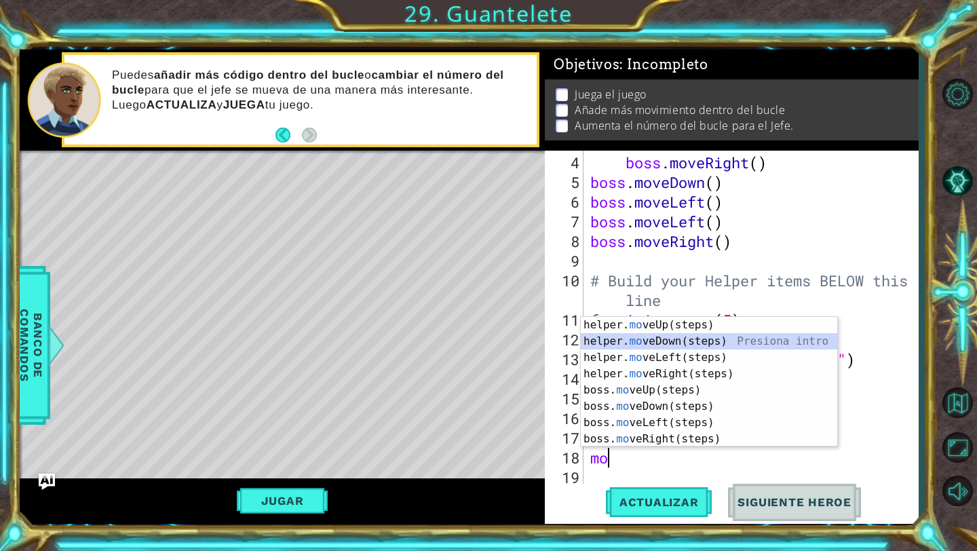
click at [460, 344] on div "helper. mo veUp(steps) Presiona intro helper. mo veDown(steps) Presiona intro h…" at bounding box center [709, 398] width 256 height 163
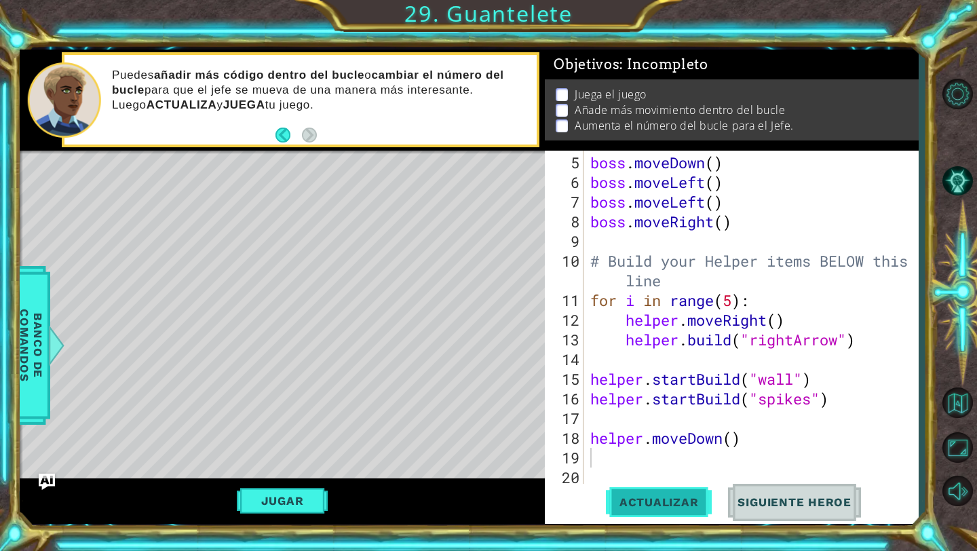
click at [460, 491] on span "Actualizar" at bounding box center [659, 502] width 106 height 14
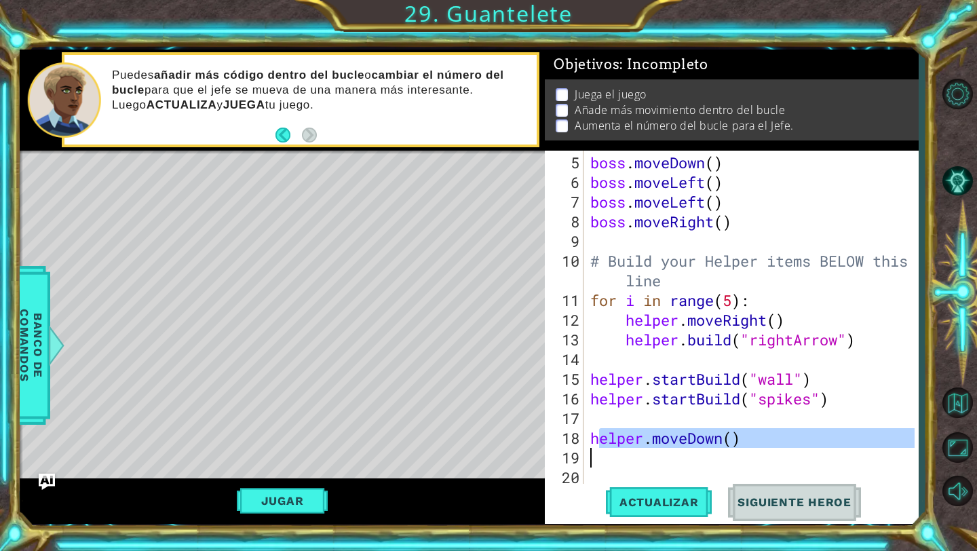
drag, startPoint x: 595, startPoint y: 439, endPoint x: 825, endPoint y: 449, distance: 230.8
click at [460, 449] on div "boss . moveDown ( ) boss . moveLeft ( ) boss . moveLeft ( ) boss . moveRight ( …" at bounding box center [754, 340] width 334 height 374
type textarea "h"
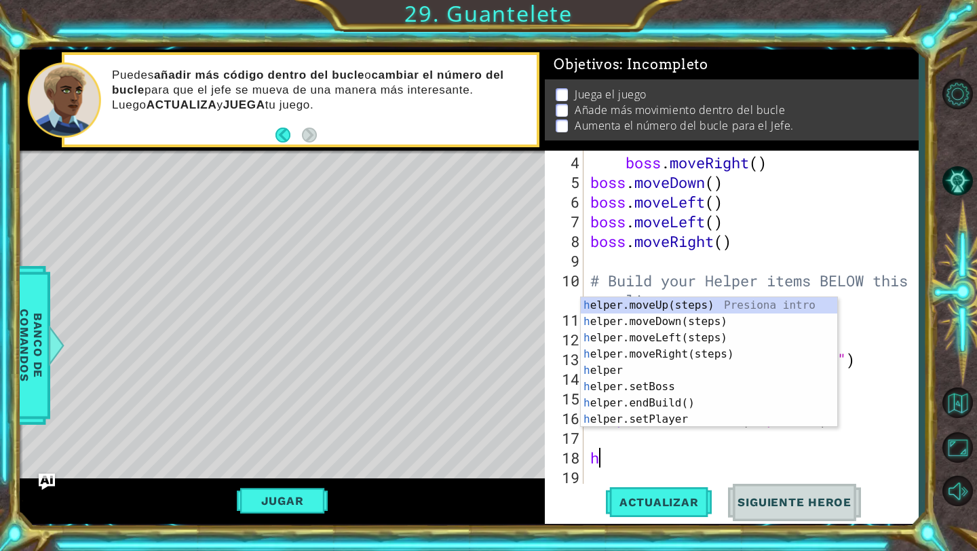
scroll to position [79, 0]
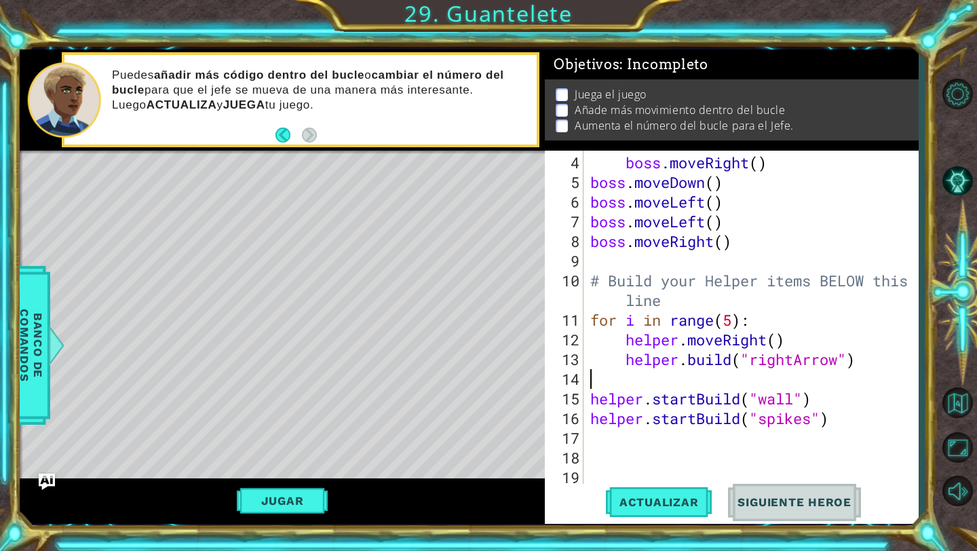
click at [460, 377] on div "boss . moveRight ( ) boss . moveDown ( ) boss . moveLeft ( ) boss . moveLeft ( …" at bounding box center [754, 340] width 334 height 374
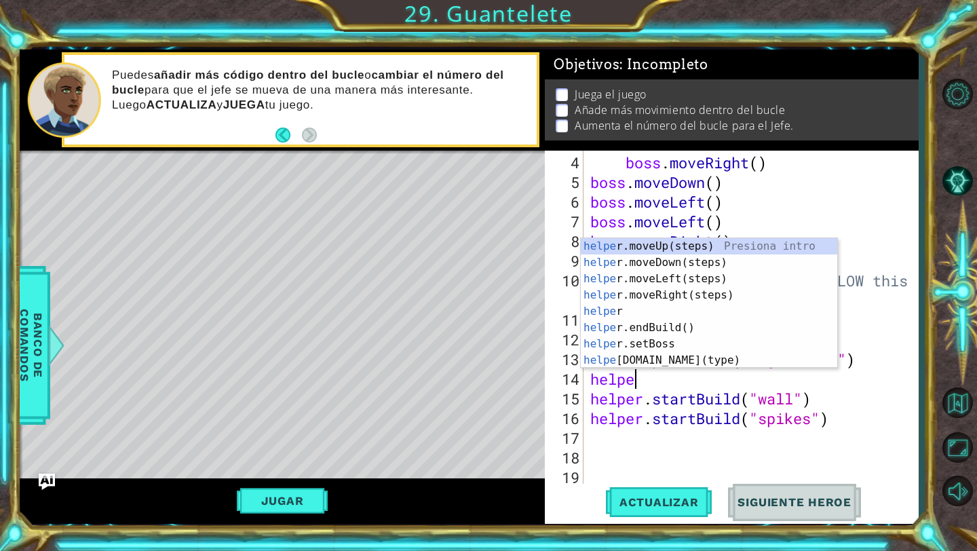
type textarea "helper"
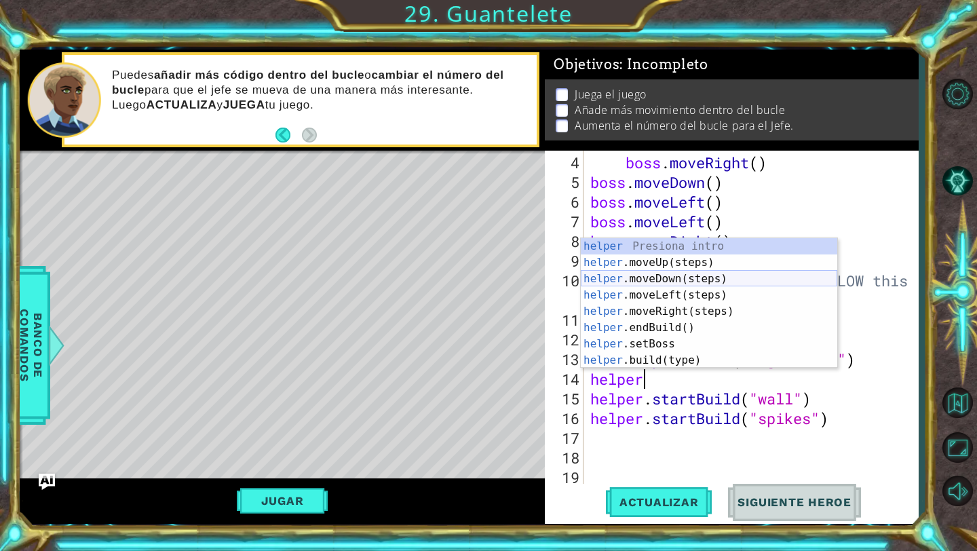
click at [460, 279] on div "helper Presiona intro helper .moveUp(steps) Presiona intro helper .moveDown(ste…" at bounding box center [709, 319] width 256 height 163
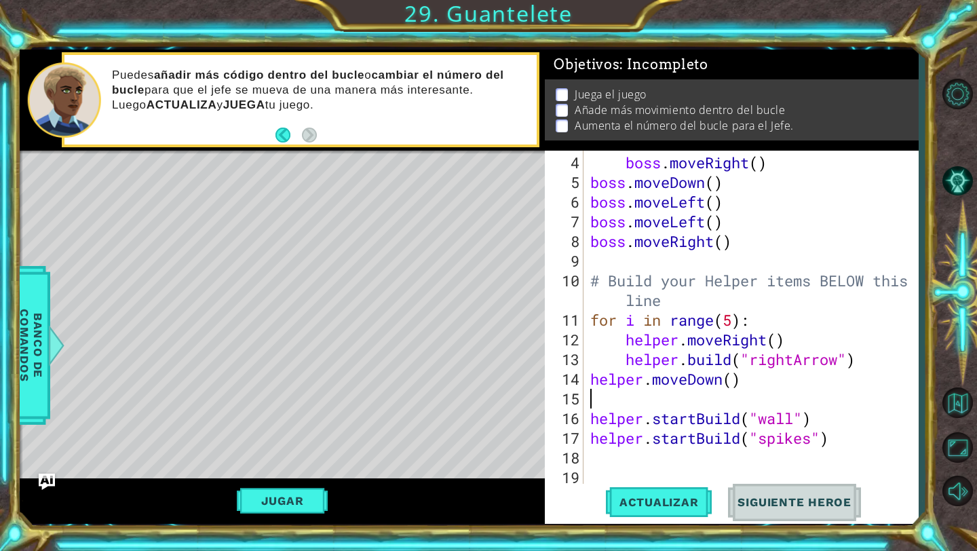
scroll to position [0, 0]
click at [460, 491] on span "Actualizar" at bounding box center [659, 502] width 106 height 14
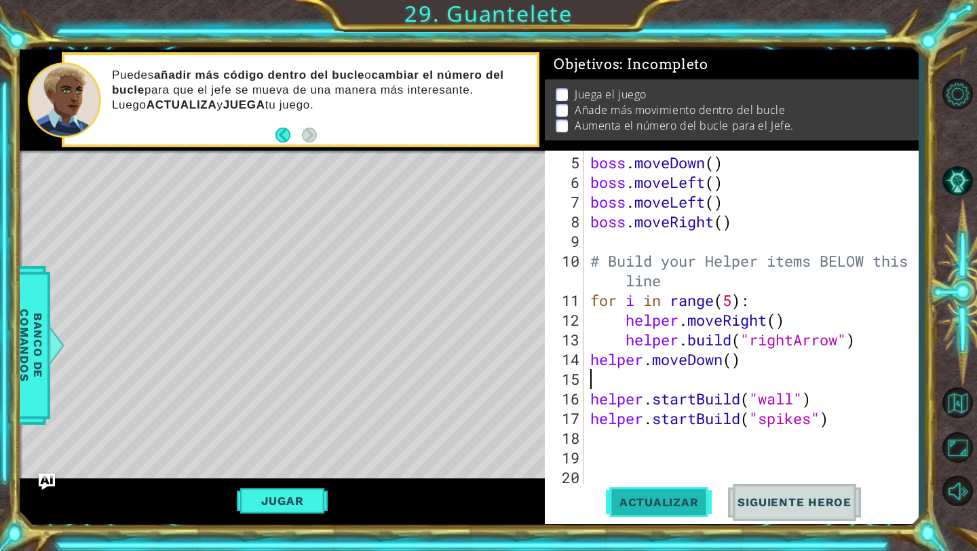
click at [460, 491] on span "Actualizar" at bounding box center [659, 502] width 106 height 14
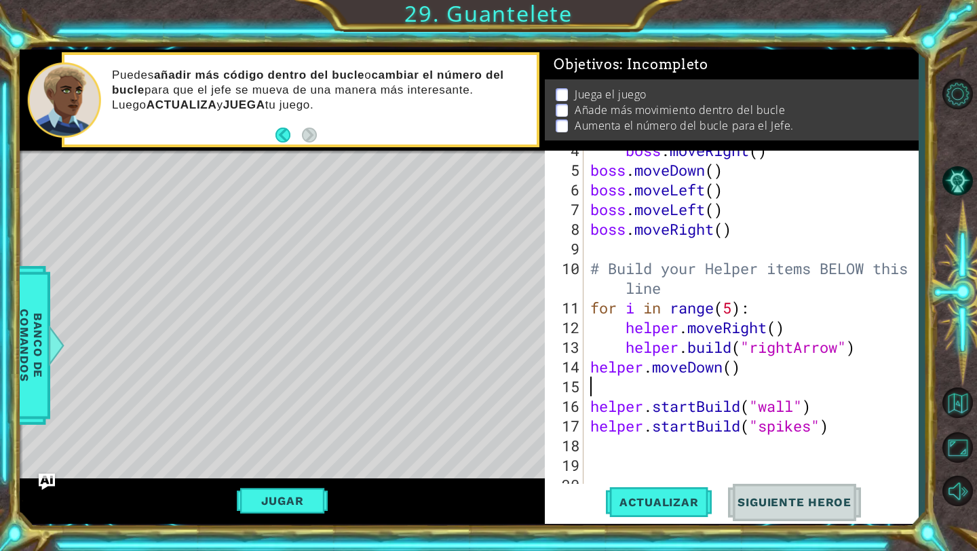
scroll to position [0, 0]
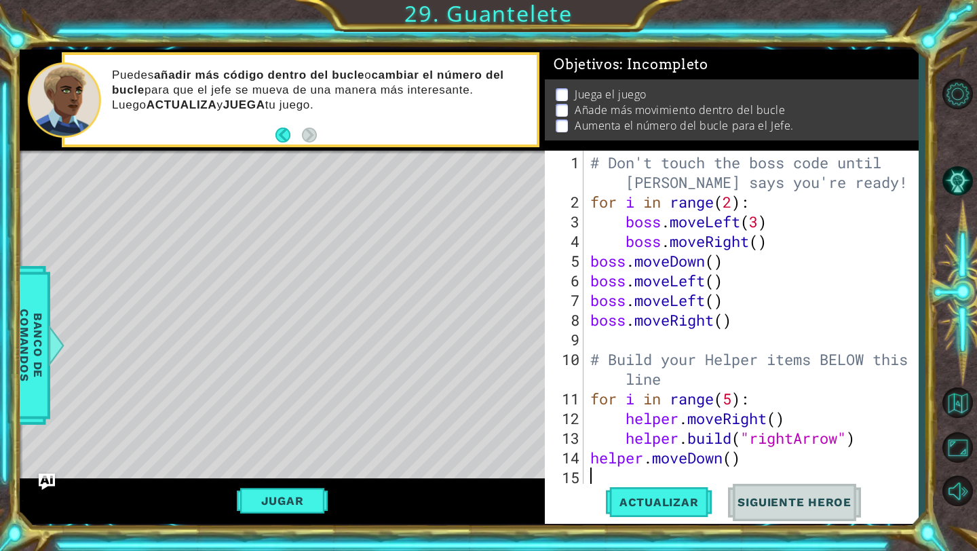
click at [460, 265] on div "# Don't touch the boss code until [PERSON_NAME] says you're ready! for i in ran…" at bounding box center [754, 349] width 334 height 393
click at [460, 210] on div "# Don't touch the boss code until [PERSON_NAME] says you're ready! for i in ran…" at bounding box center [754, 349] width 334 height 393
click at [460, 195] on div "# Don't touch the boss code until [PERSON_NAME] says you're ready! for i in ran…" at bounding box center [754, 349] width 334 height 393
click at [460, 247] on div "# Don't touch the boss code until [PERSON_NAME] says you're ready! for i in ran…" at bounding box center [754, 349] width 334 height 393
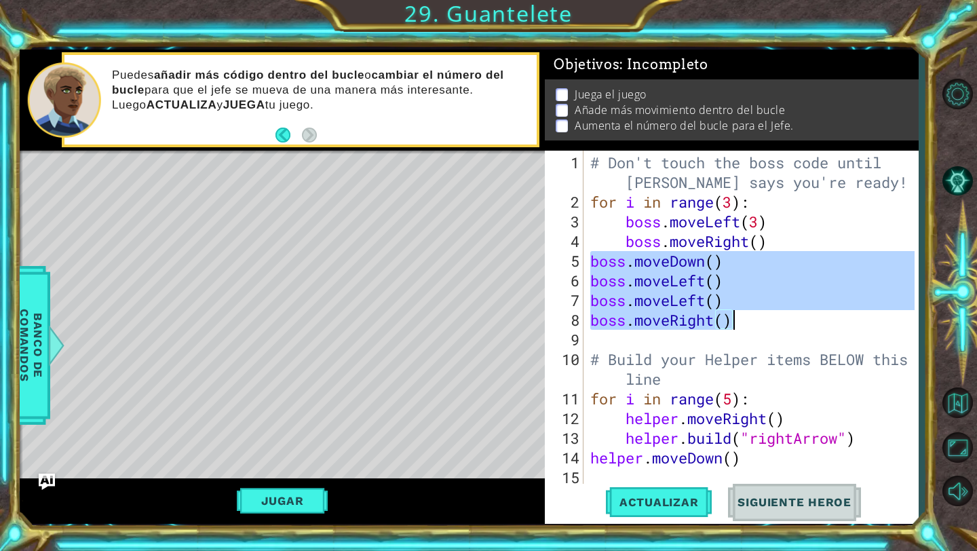
drag, startPoint x: 590, startPoint y: 263, endPoint x: 756, endPoint y: 317, distance: 174.2
click at [460, 317] on div "# Don't touch the boss code until [PERSON_NAME] says you're ready! for i in ran…" at bounding box center [754, 349] width 334 height 393
type textarea "boss.moveLeft() boss.moveRight()"
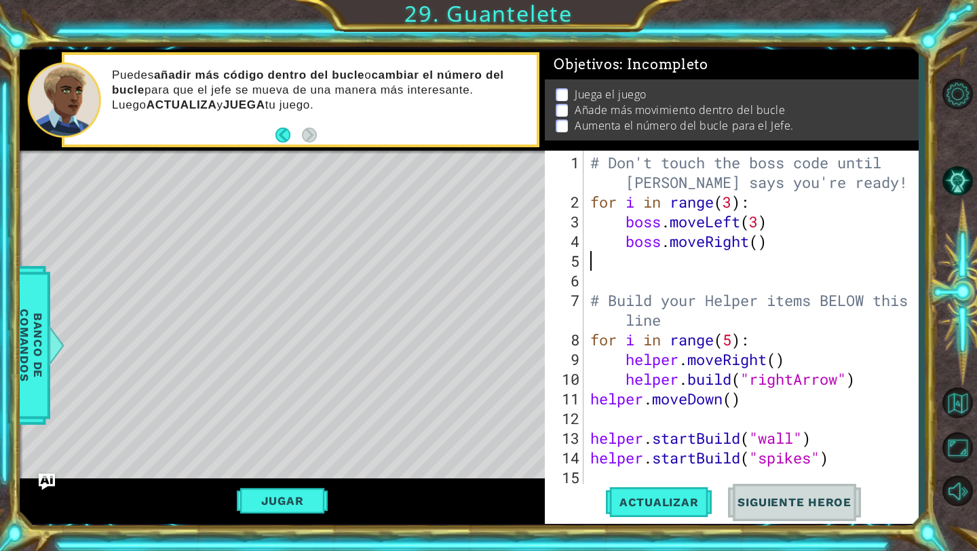
click at [460, 303] on div "# Don't touch the boss code until [PERSON_NAME] says you're ready! for i in ran…" at bounding box center [754, 349] width 334 height 393
type textarea "# Build your Helper items BELOW this line"
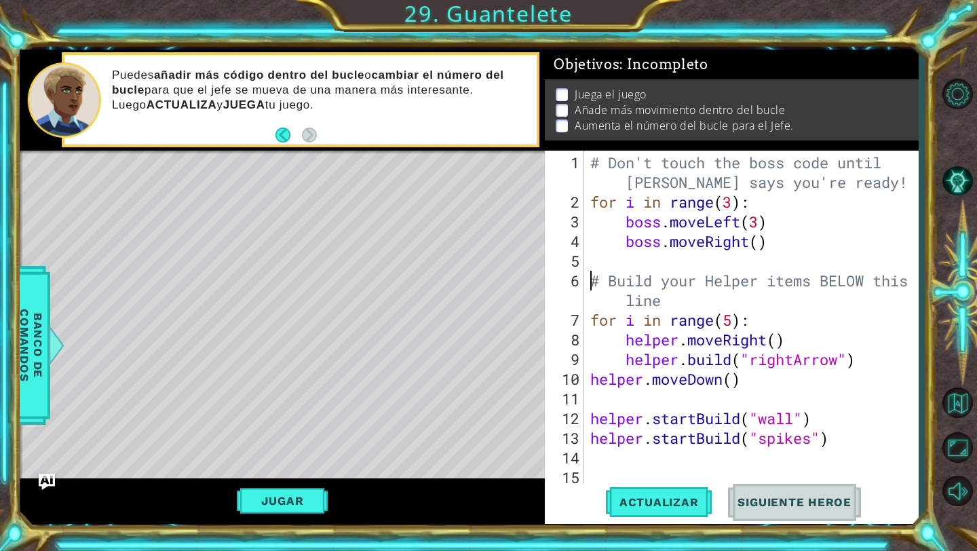
click at [460, 252] on div "# Don't touch the boss code until [PERSON_NAME] says you're ready! for i in ran…" at bounding box center [754, 349] width 334 height 393
click at [460, 243] on div "# Don't touch the boss code until [PERSON_NAME] says you're ready! for i in ran…" at bounding box center [754, 349] width 334 height 393
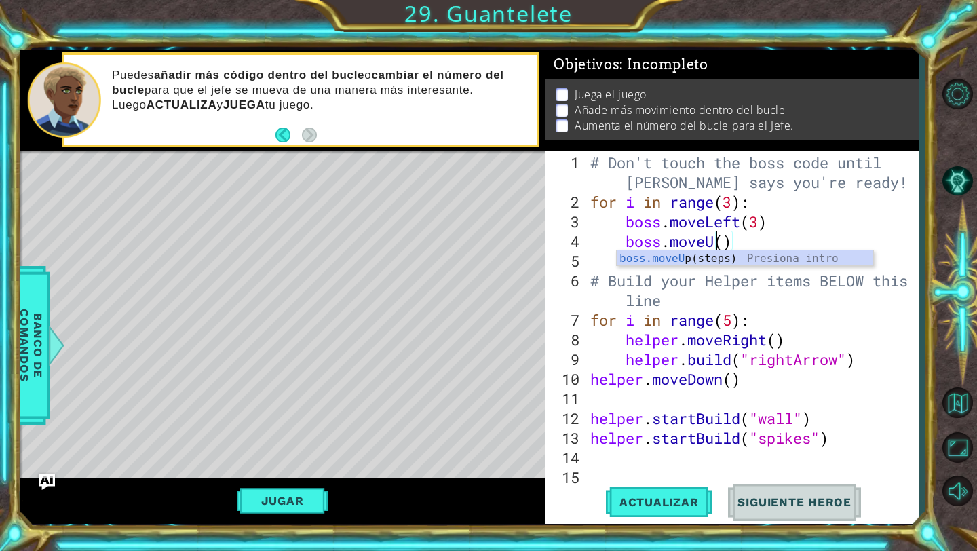
scroll to position [0, 6]
click at [460, 491] on span "Actualizar" at bounding box center [659, 502] width 106 height 14
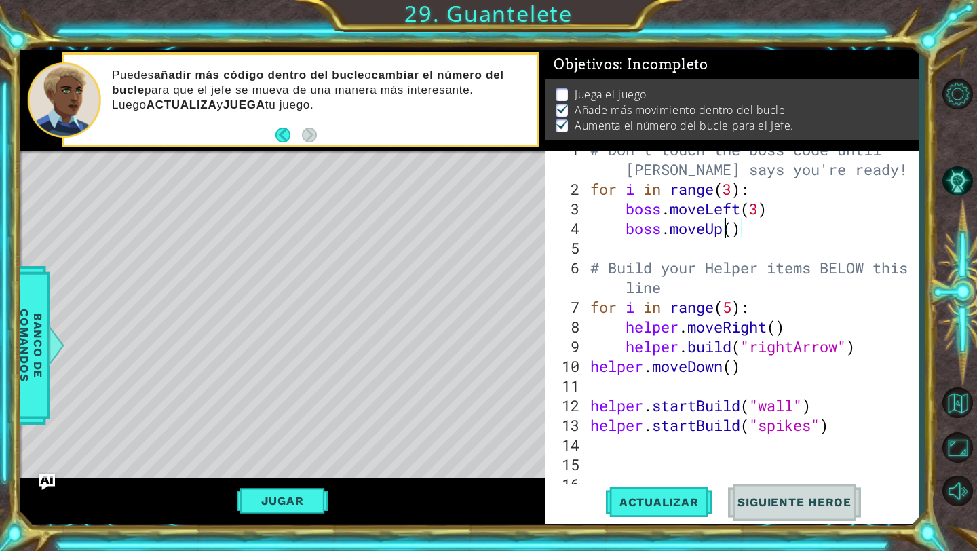
scroll to position [20, 0]
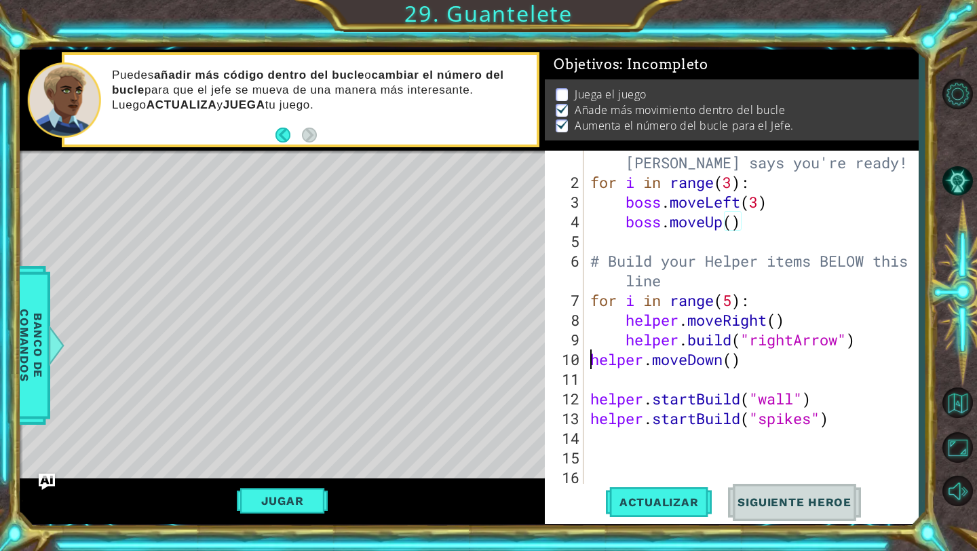
click at [460, 362] on div "# Don't touch the boss code until [PERSON_NAME] says you're ready! for i in ran…" at bounding box center [754, 329] width 334 height 393
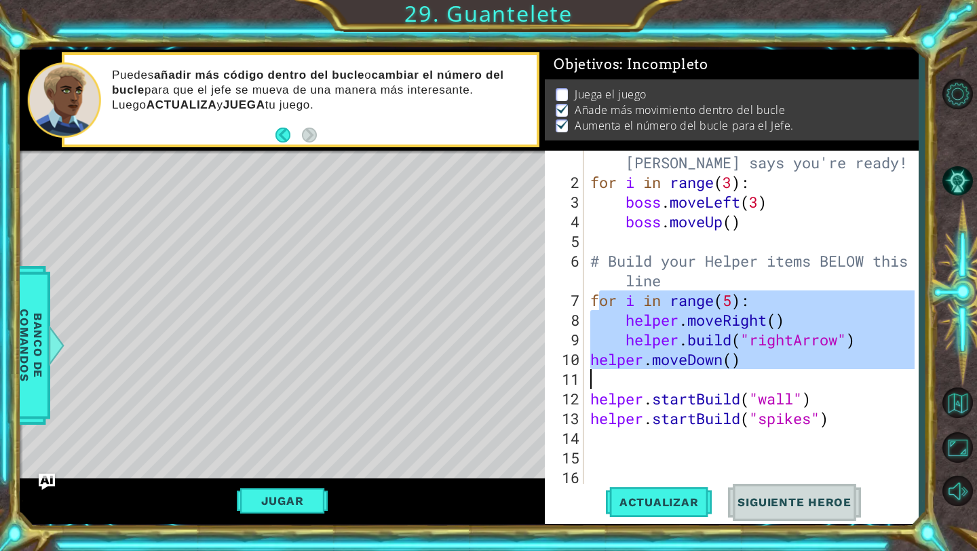
drag, startPoint x: 595, startPoint y: 300, endPoint x: 771, endPoint y: 369, distance: 189.4
click at [460, 370] on div "# Don't touch the boss code until [PERSON_NAME] says you're ready! for i in ran…" at bounding box center [754, 329] width 334 height 393
type textarea "f"
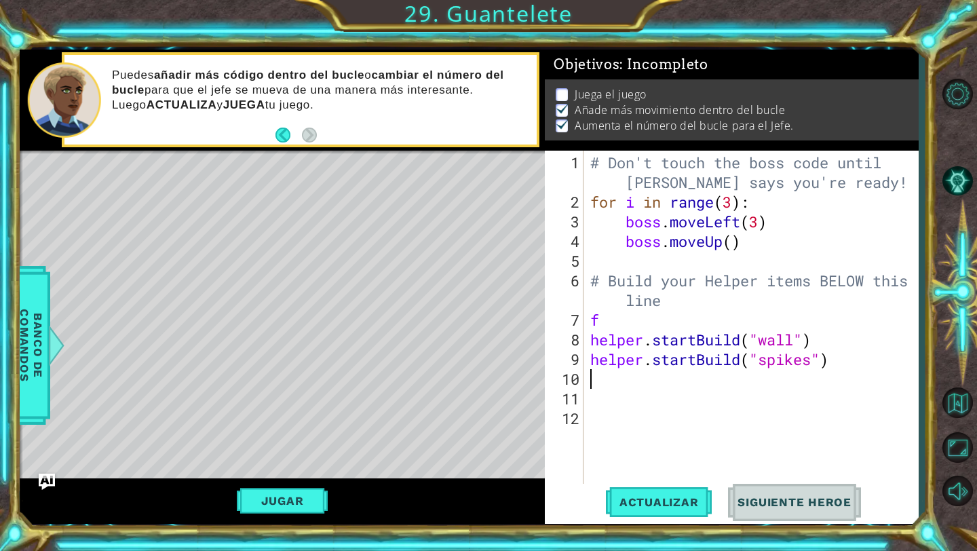
click at [460, 385] on div "# Don't touch the boss code until [PERSON_NAME] says you're ready! for i in ran…" at bounding box center [754, 349] width 334 height 393
click at [460, 329] on div "# Don't touch the boss code until [PERSON_NAME] says you're ready! for i in ran…" at bounding box center [754, 349] width 334 height 393
click at [460, 328] on div "# Don't touch the boss code until [PERSON_NAME] says you're ready! for i in ran…" at bounding box center [754, 349] width 334 height 393
click at [460, 321] on div "# Don't touch the boss code until [PERSON_NAME] says you're ready! for i in ran…" at bounding box center [754, 349] width 334 height 393
type textarea "f"
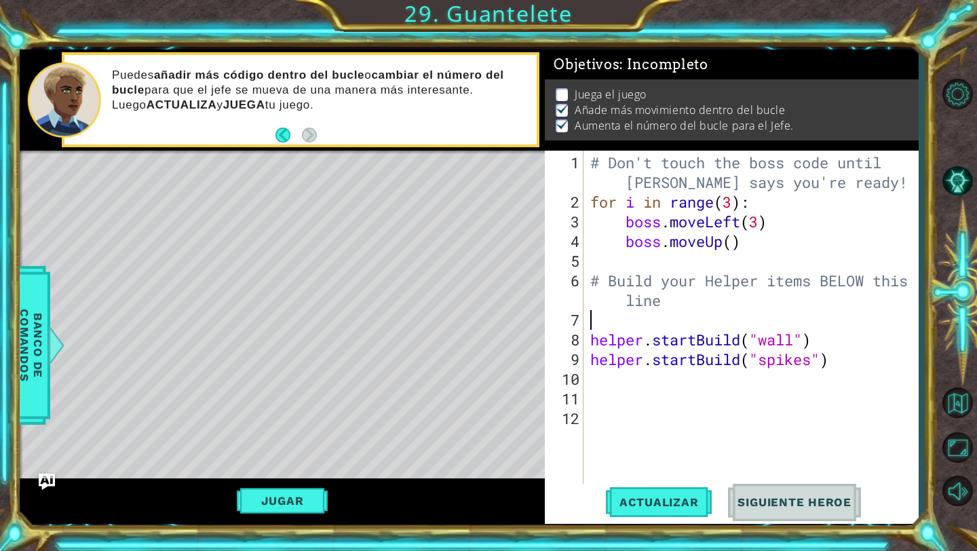
click at [460, 323] on div "# Don't touch the boss code until [PERSON_NAME] says you're ready! for i in ran…" at bounding box center [754, 349] width 334 height 393
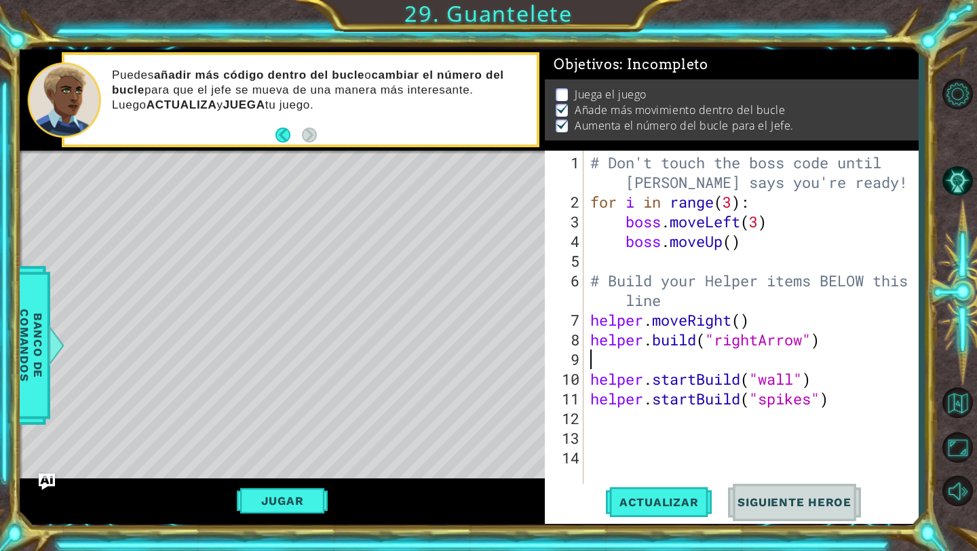
click at [460, 364] on div "# Don't touch the boss code until [PERSON_NAME] says you're ready! for i in ran…" at bounding box center [754, 349] width 334 height 393
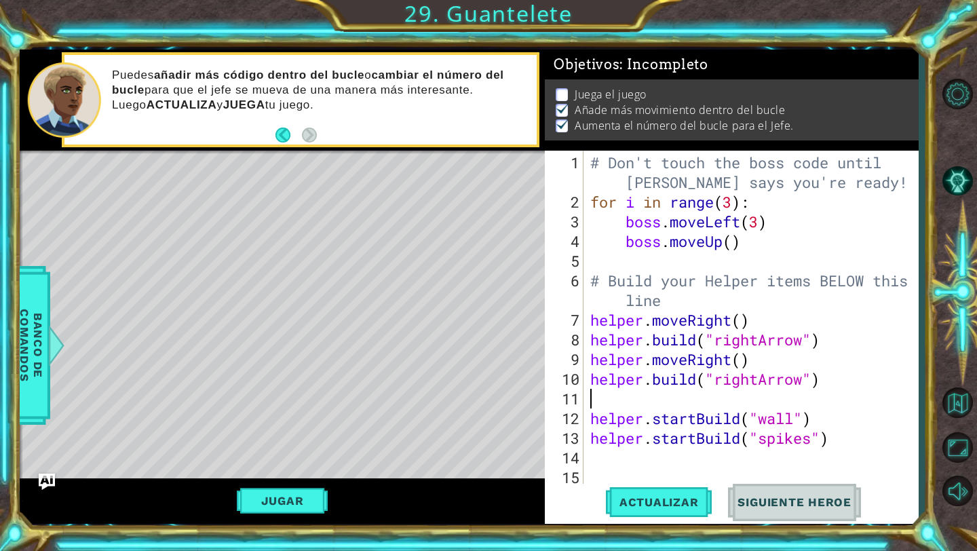
click at [460, 397] on div "# Don't touch the boss code until [PERSON_NAME] says you're ready! for i in ran…" at bounding box center [754, 349] width 334 height 393
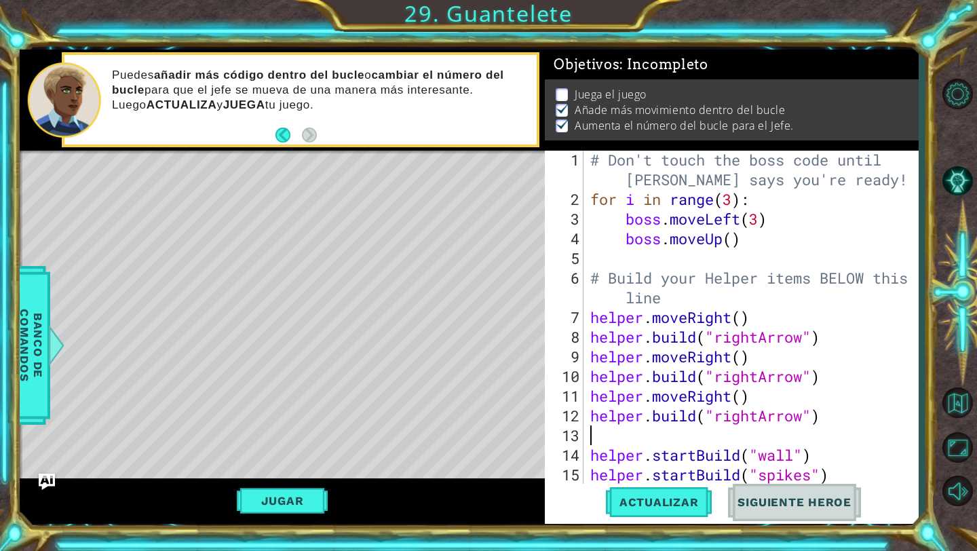
scroll to position [59, 0]
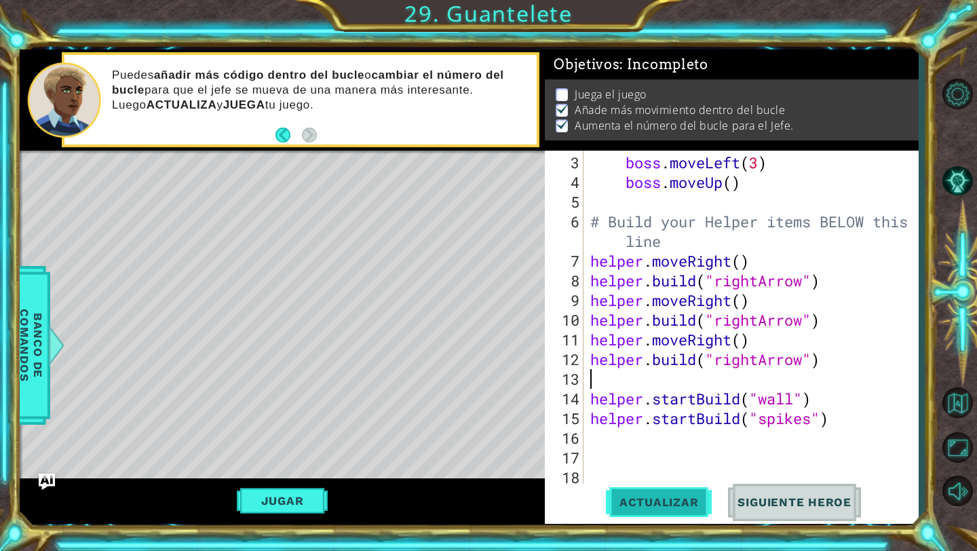
click at [460, 491] on button "Actualizar" at bounding box center [659, 502] width 106 height 37
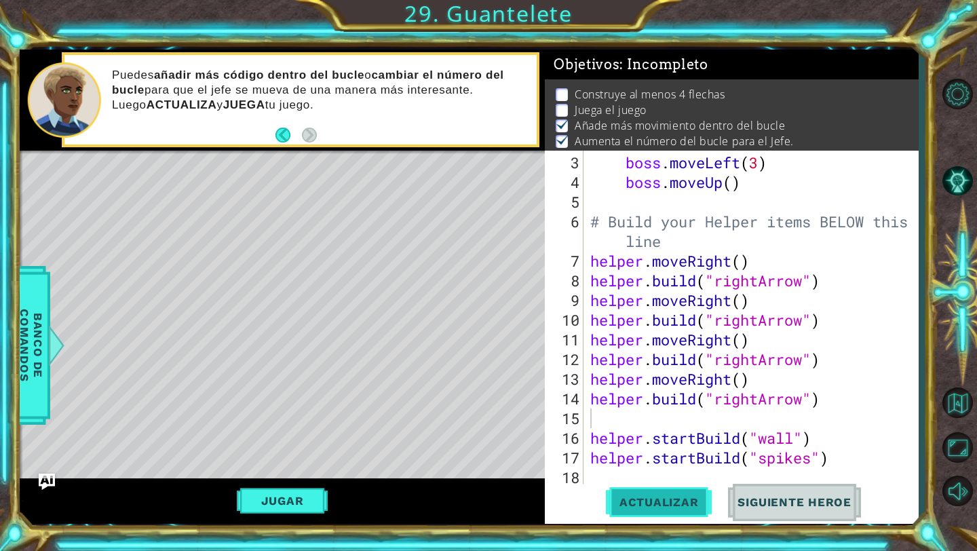
click at [460, 490] on button "Actualizar" at bounding box center [659, 502] width 106 height 37
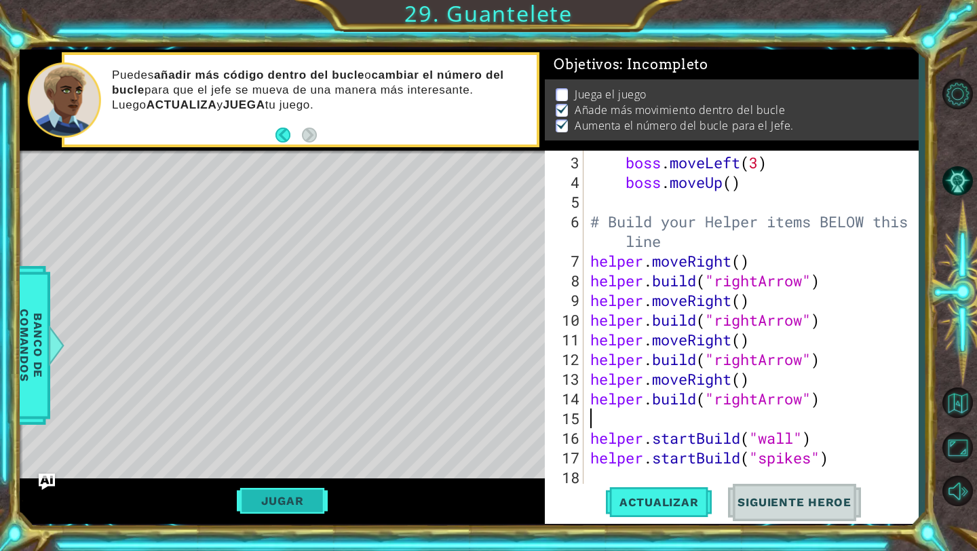
click at [296, 491] on button "Jugar" at bounding box center [283, 501] width 92 height 26
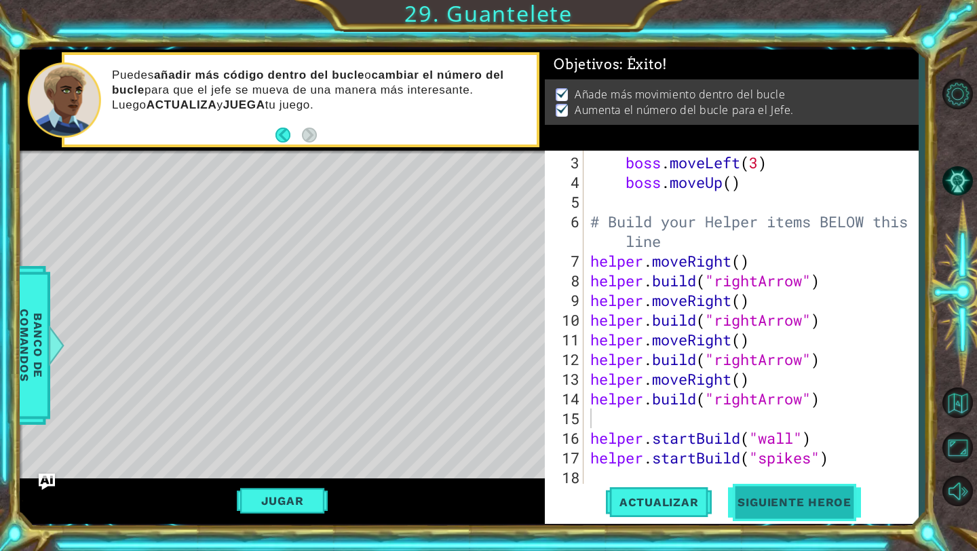
click at [460, 491] on span "Siguiente Heroe" at bounding box center [794, 502] width 141 height 14
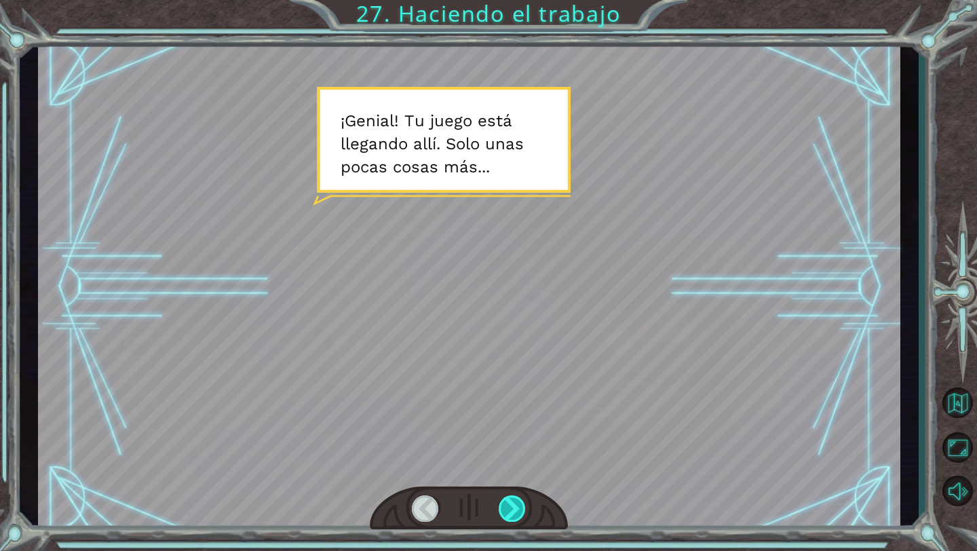
click at [460, 491] on div at bounding box center [512, 508] width 28 height 26
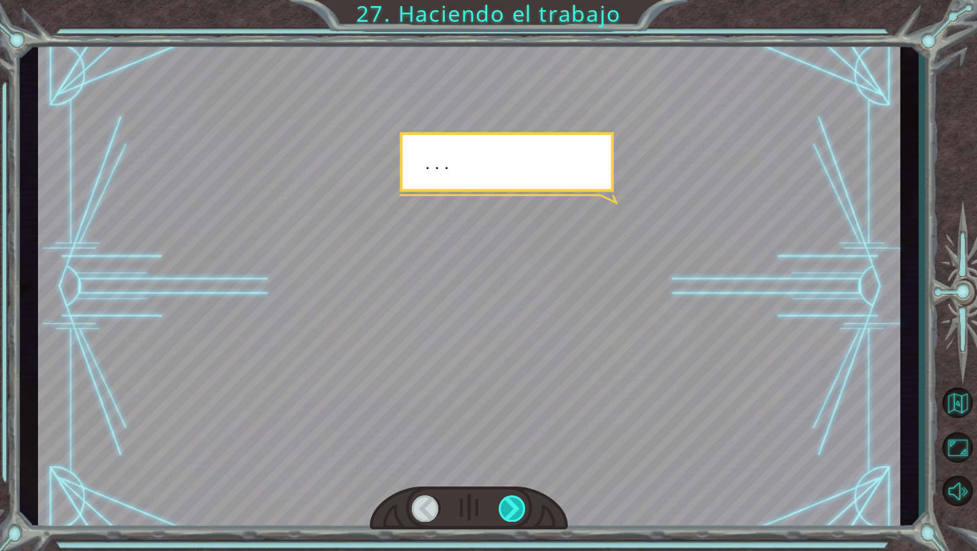
click at [460, 491] on div at bounding box center [512, 508] width 28 height 26
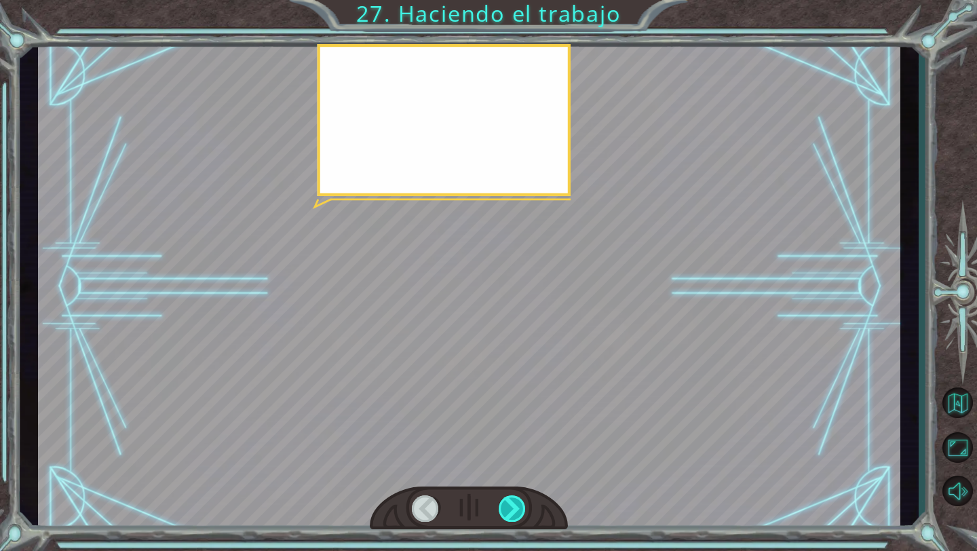
click at [460, 491] on div at bounding box center [512, 508] width 28 height 26
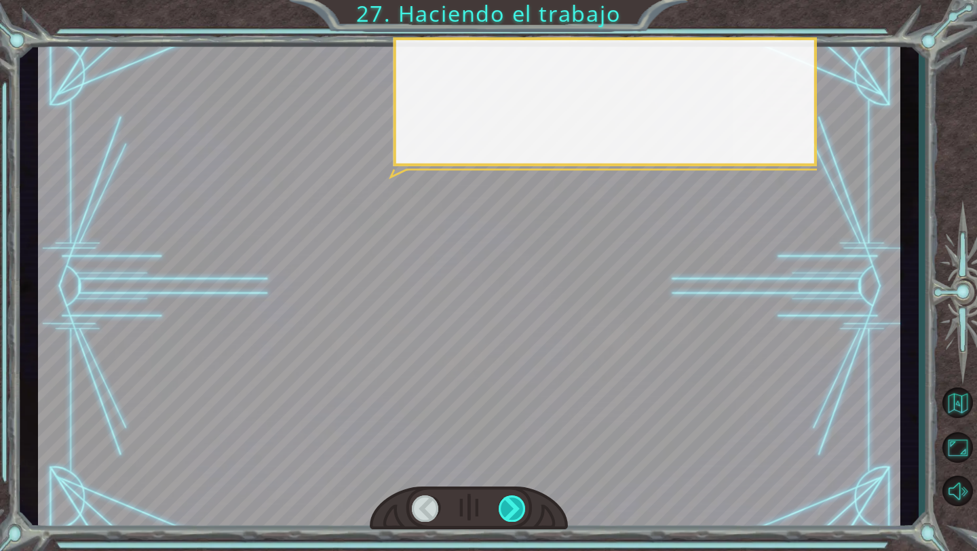
click at [460, 491] on div at bounding box center [512, 508] width 28 height 26
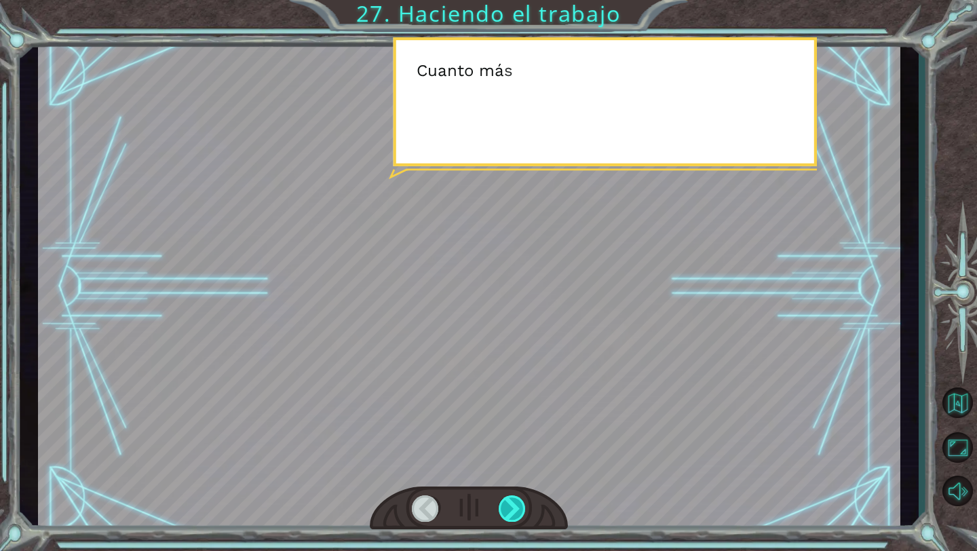
click at [460, 491] on div at bounding box center [512, 508] width 28 height 26
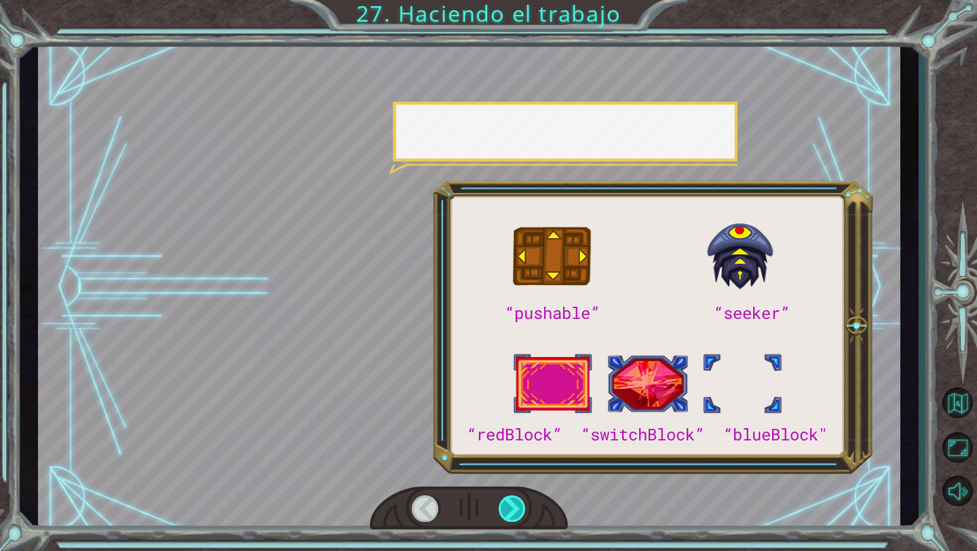
click at [460, 491] on div at bounding box center [512, 508] width 28 height 26
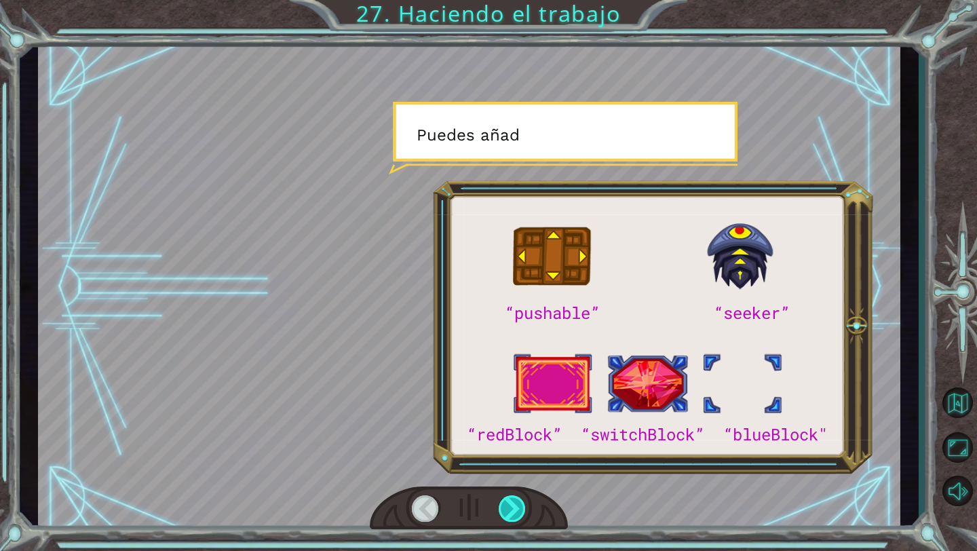
click at [460, 491] on div at bounding box center [512, 508] width 28 height 26
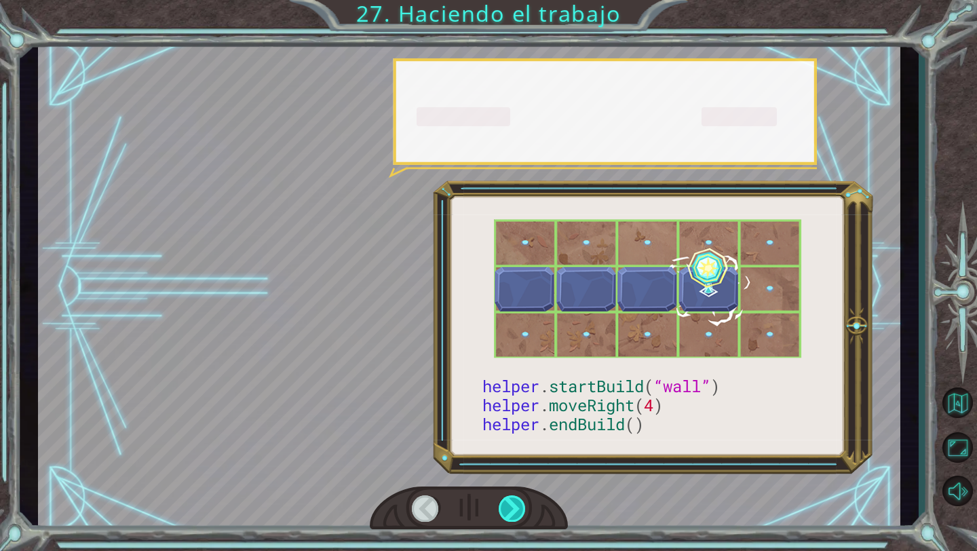
click at [460, 491] on div at bounding box center [512, 508] width 28 height 26
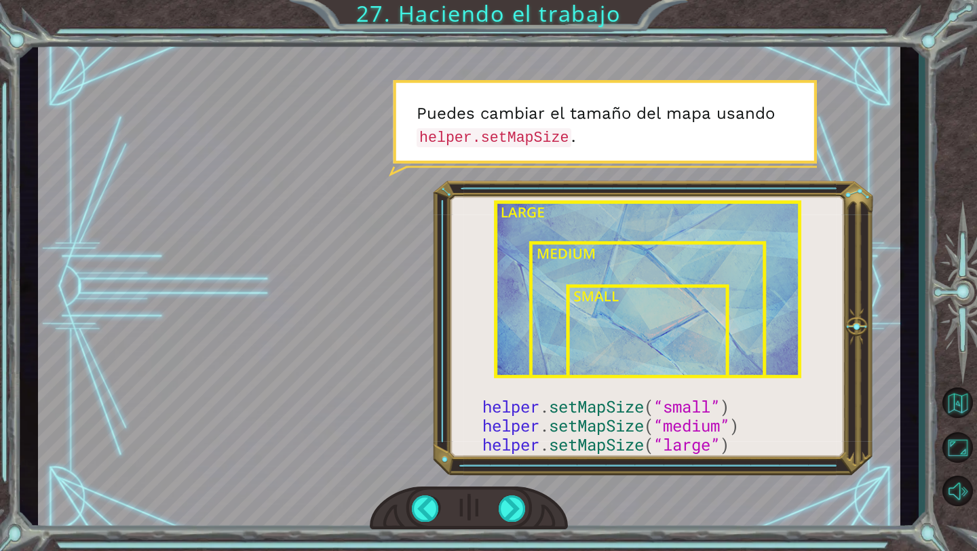
click at [460, 491] on div at bounding box center [469, 507] width 198 height 43
click at [460, 491] on div at bounding box center [512, 508] width 28 height 26
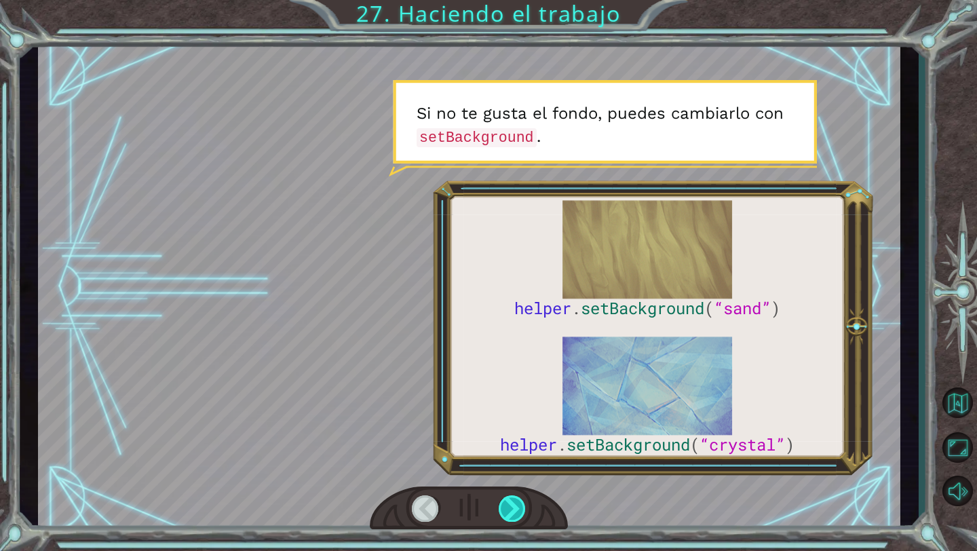
click at [460, 491] on div at bounding box center [512, 508] width 28 height 26
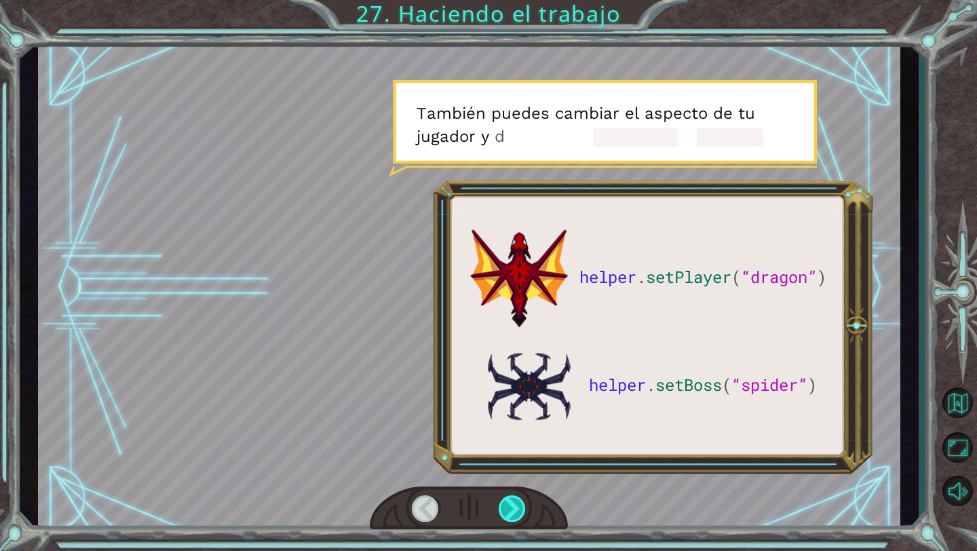
click at [460, 491] on div at bounding box center [512, 508] width 28 height 26
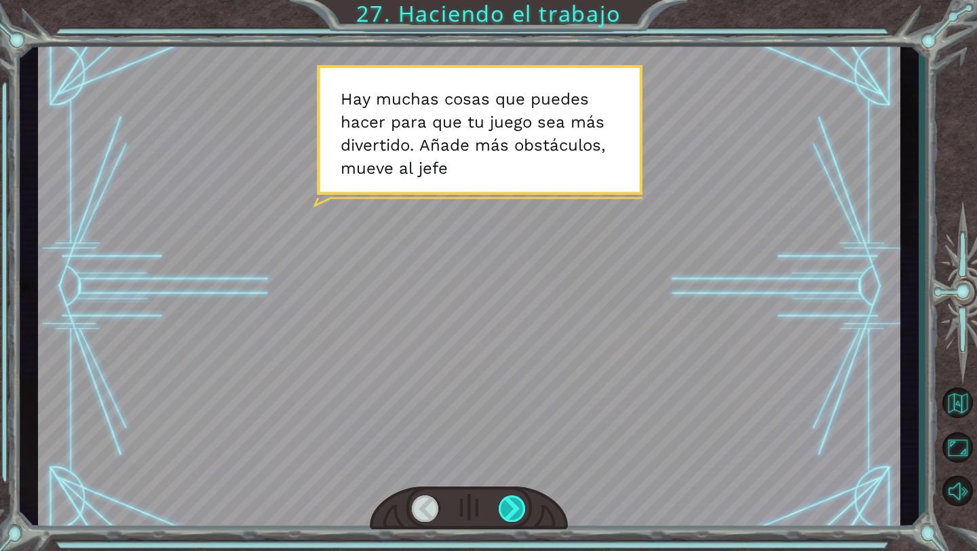
click at [460, 491] on div at bounding box center [512, 508] width 28 height 26
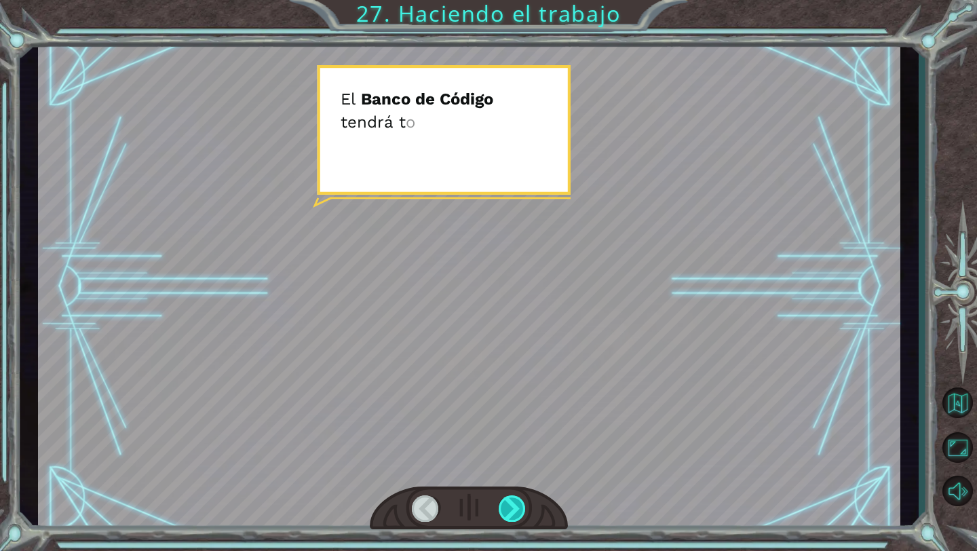
click at [460, 491] on div at bounding box center [512, 508] width 28 height 26
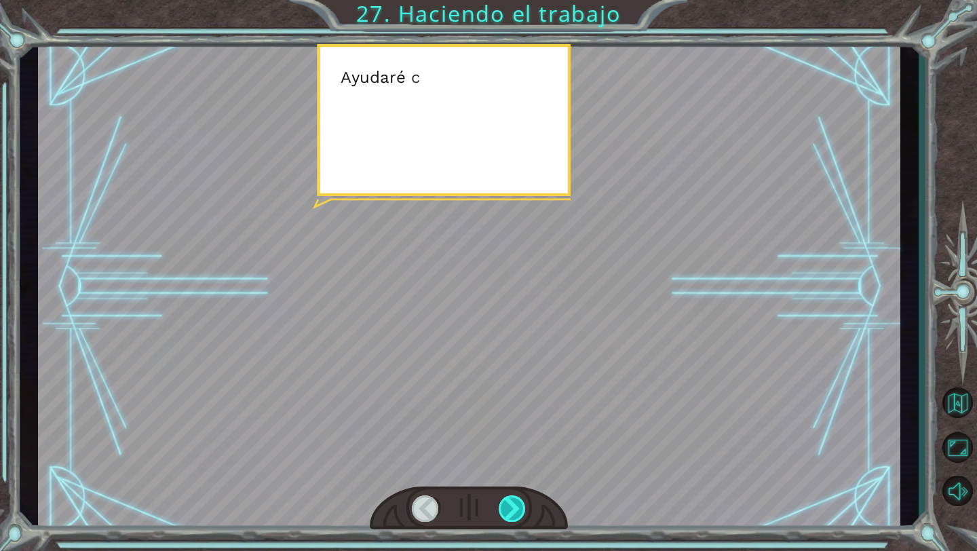
click at [460, 491] on div at bounding box center [512, 508] width 28 height 26
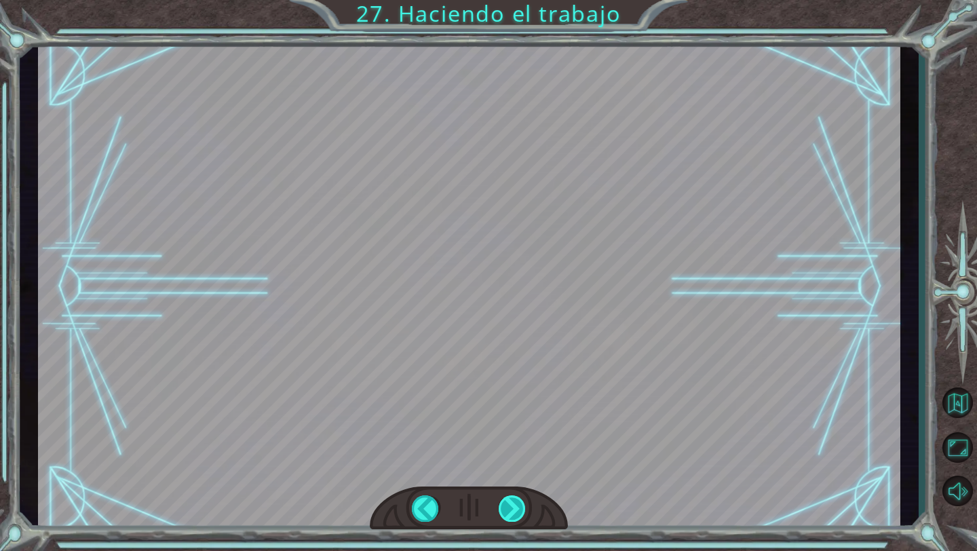
click at [460, 0] on div "helper . setPlayer ( “dragon” ) helper . setBoss ( “spider” ) ¡ G e n i a l ! T…" at bounding box center [488, 0] width 977 height 0
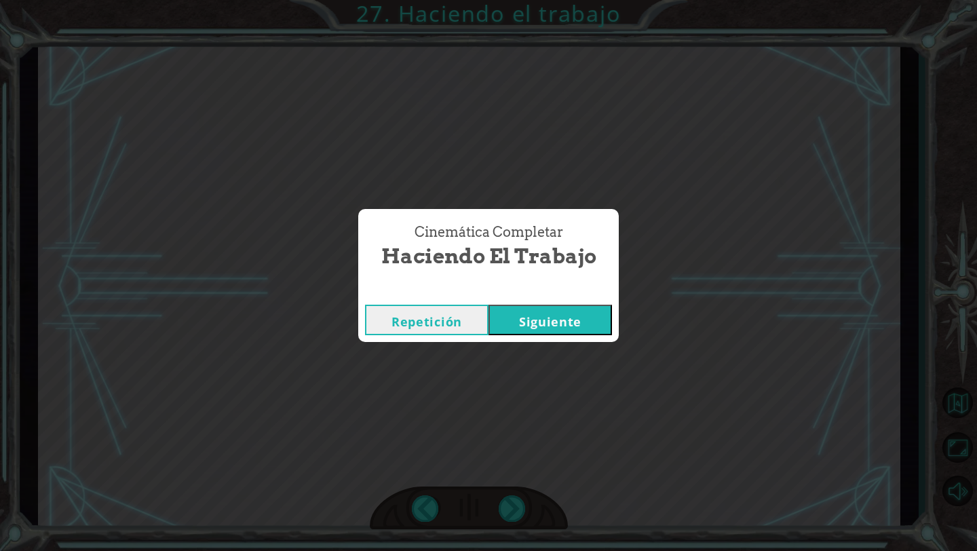
click at [460, 330] on button "Siguiente" at bounding box center [549, 320] width 123 height 31
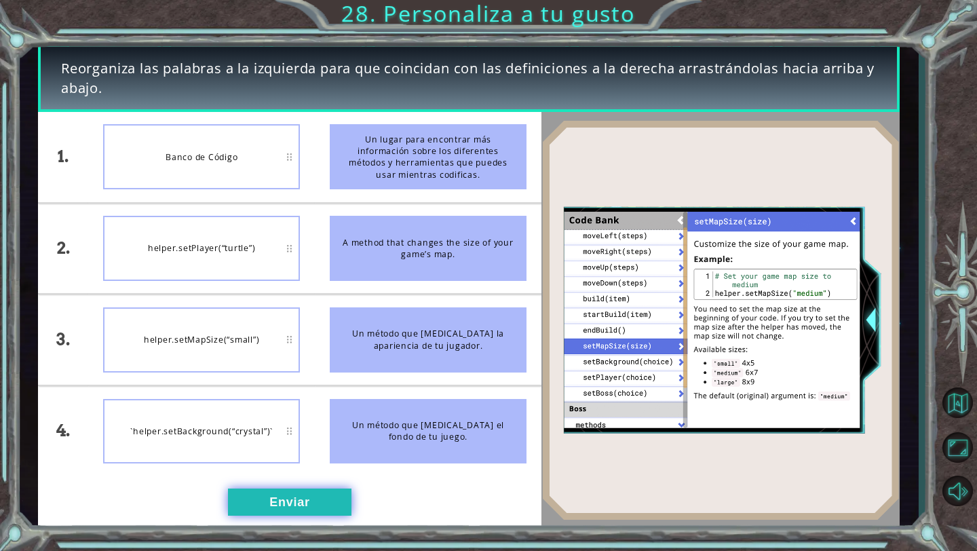
click at [275, 491] on button "Enviar" at bounding box center [289, 501] width 123 height 27
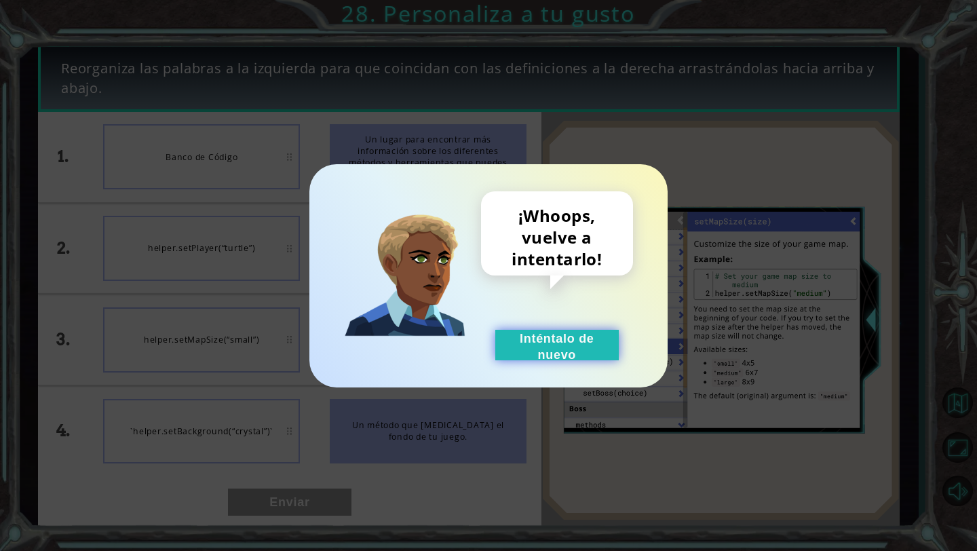
click at [460, 357] on button "Inténtalo de nuevo" at bounding box center [556, 345] width 123 height 31
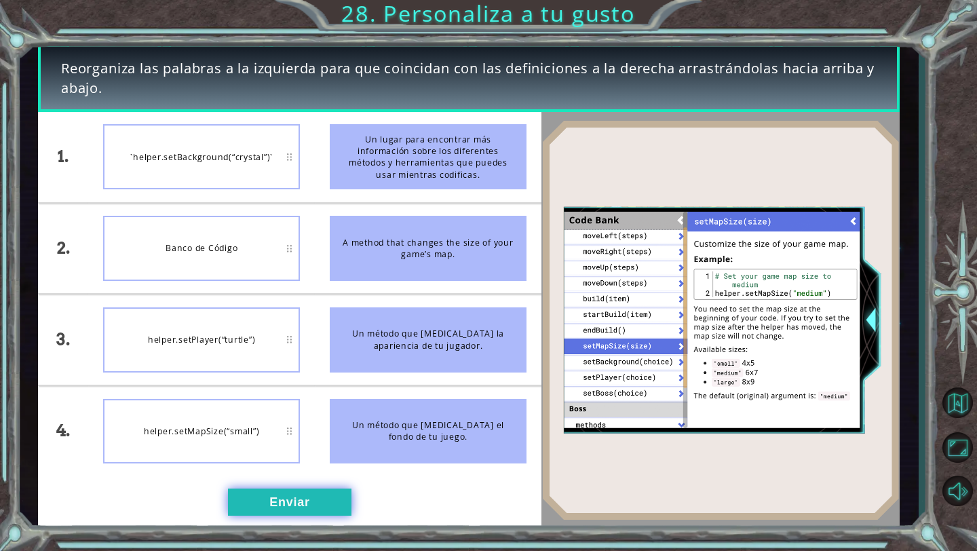
click at [340, 491] on button "Enviar" at bounding box center [289, 501] width 123 height 27
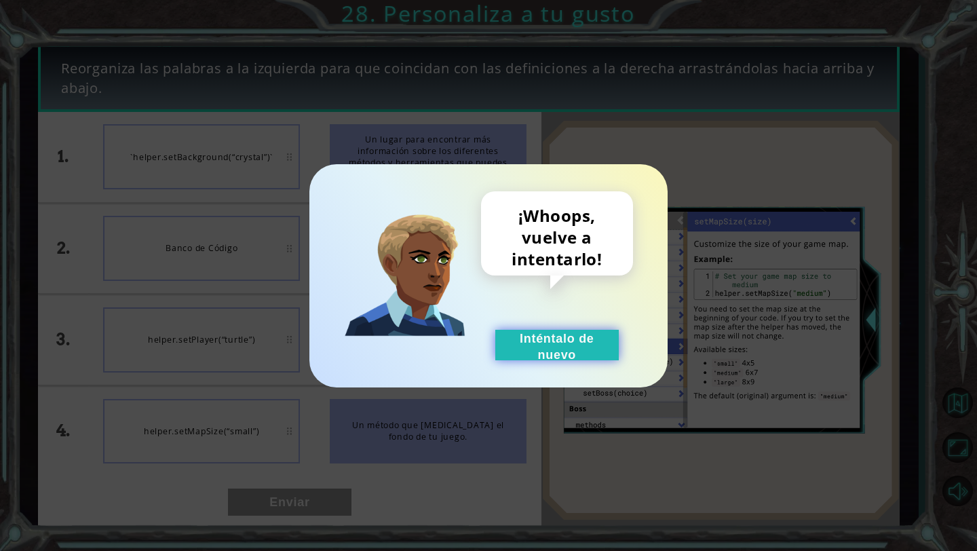
click at [460, 355] on button "Inténtalo de nuevo" at bounding box center [556, 345] width 123 height 31
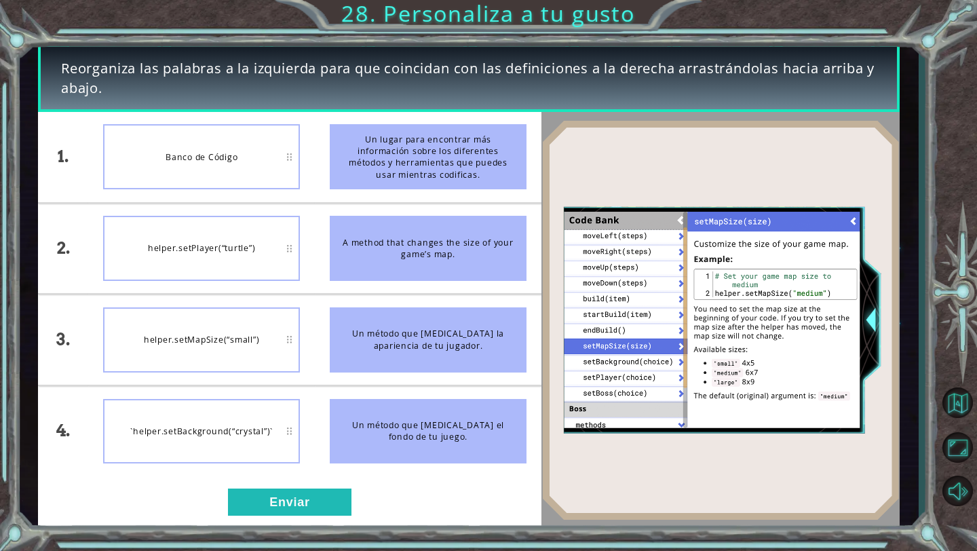
click at [261, 482] on div "1. 2. 3. 4. Banco de Código helper.setPlayer(“turtle”) helper.setMapSize(“small…" at bounding box center [289, 320] width 503 height 416
click at [267, 491] on button "Enviar" at bounding box center [289, 501] width 123 height 27
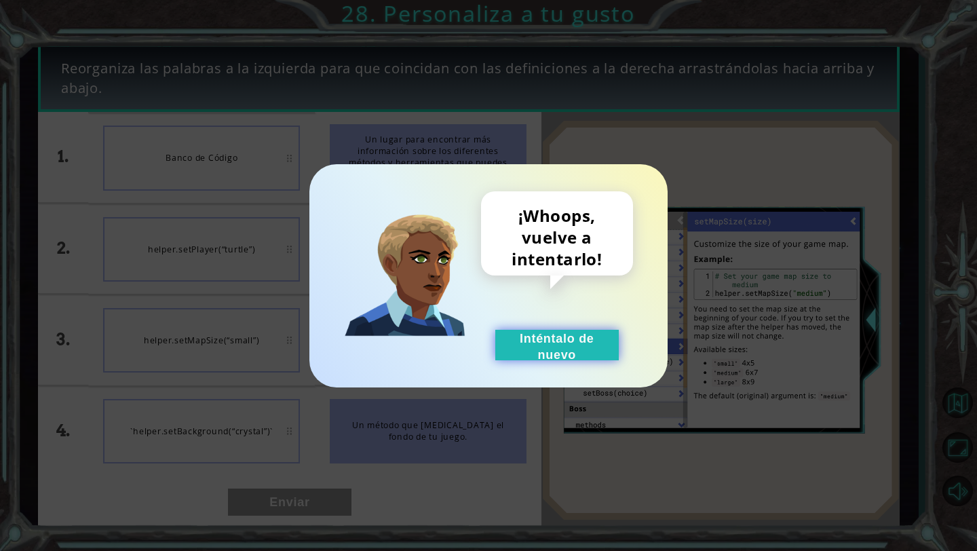
click at [460, 335] on button "Inténtalo de nuevo" at bounding box center [556, 345] width 123 height 31
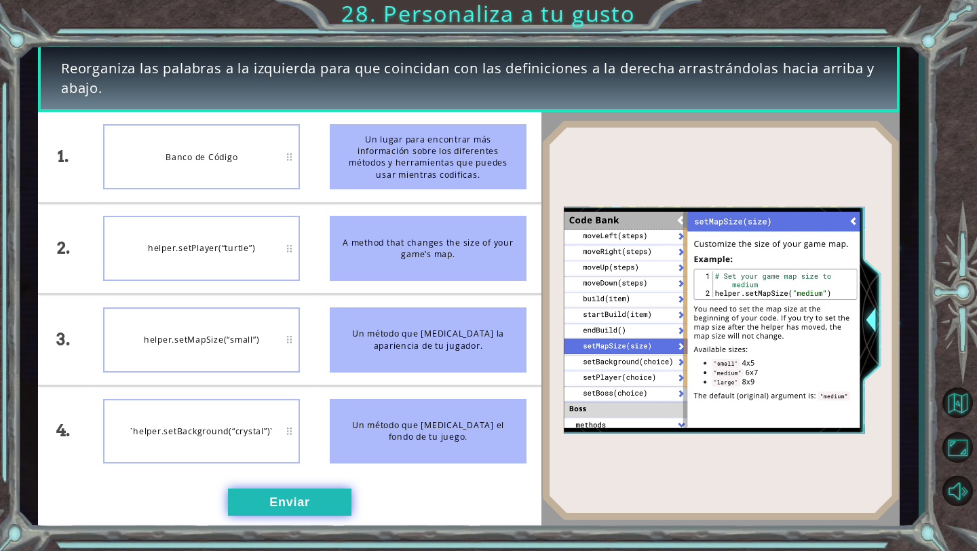
click at [279, 490] on button "Enviar" at bounding box center [289, 501] width 123 height 27
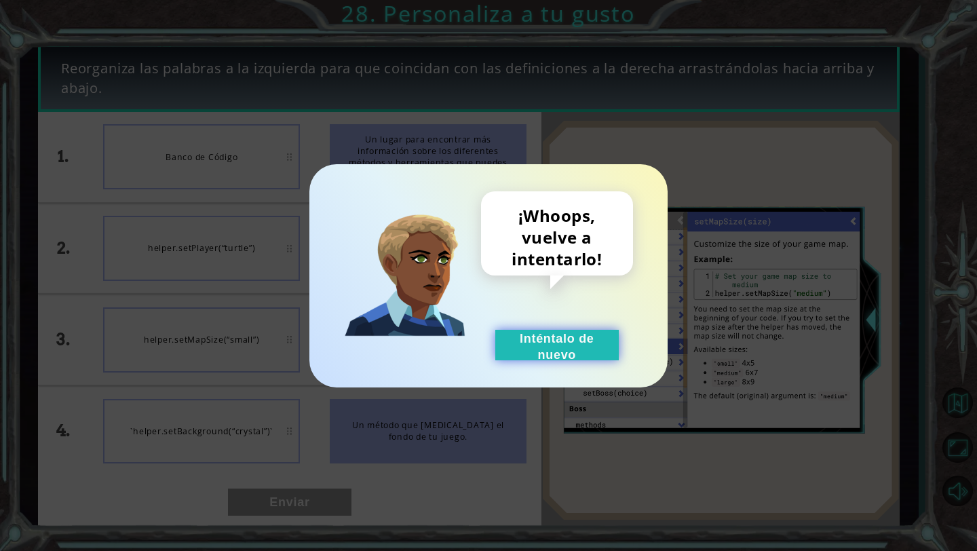
click at [460, 343] on button "Inténtalo de nuevo" at bounding box center [556, 345] width 123 height 31
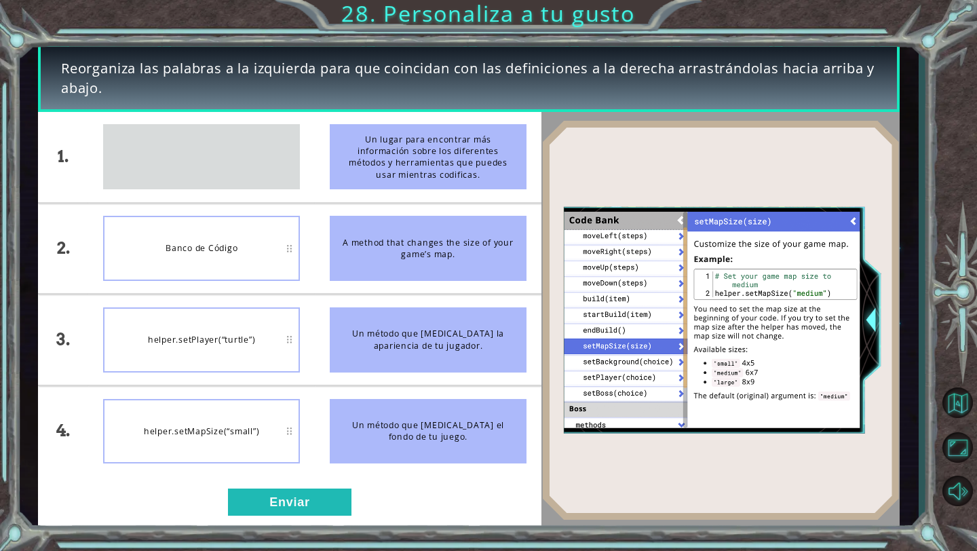
drag, startPoint x: 214, startPoint y: 140, endPoint x: 214, endPoint y: 163, distance: 23.1
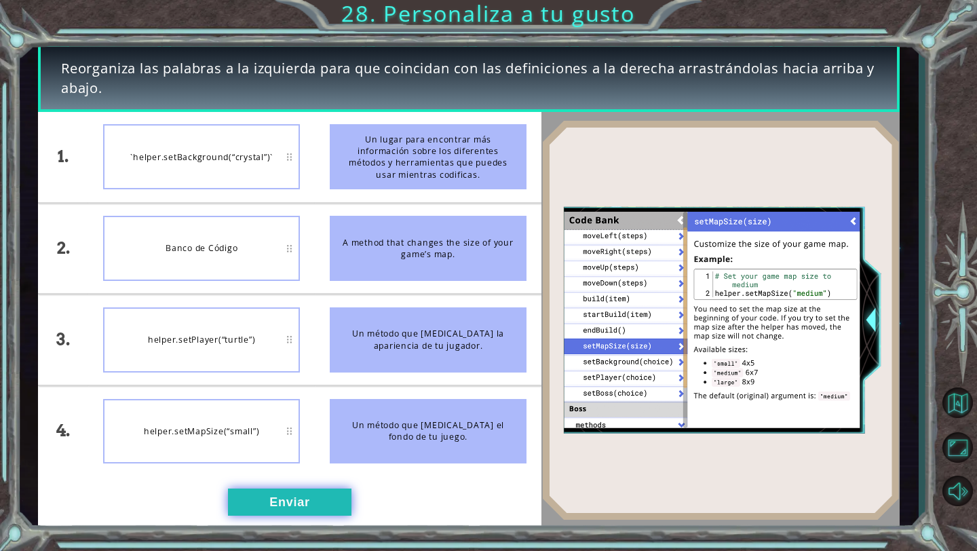
click at [295, 491] on button "Enviar" at bounding box center [289, 501] width 123 height 27
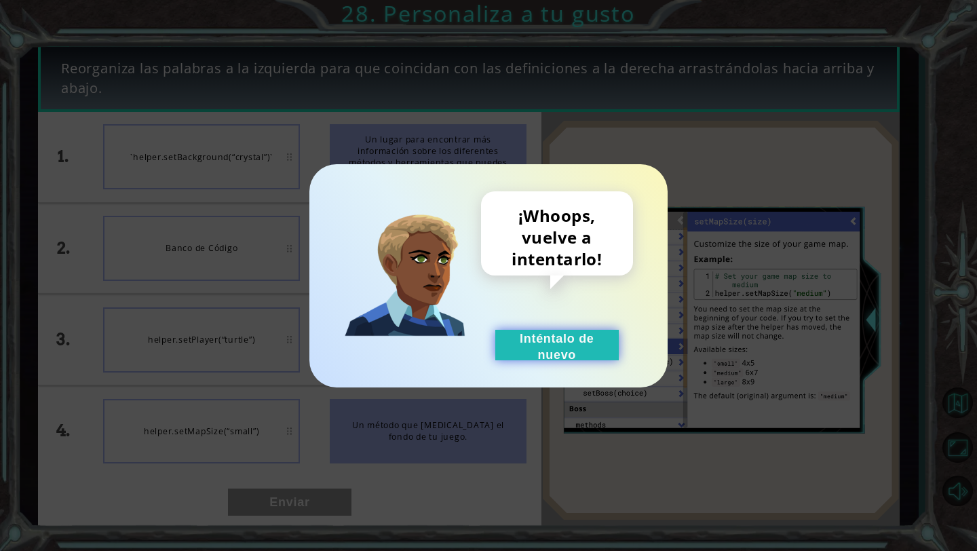
click at [460, 347] on button "Inténtalo de nuevo" at bounding box center [556, 345] width 123 height 31
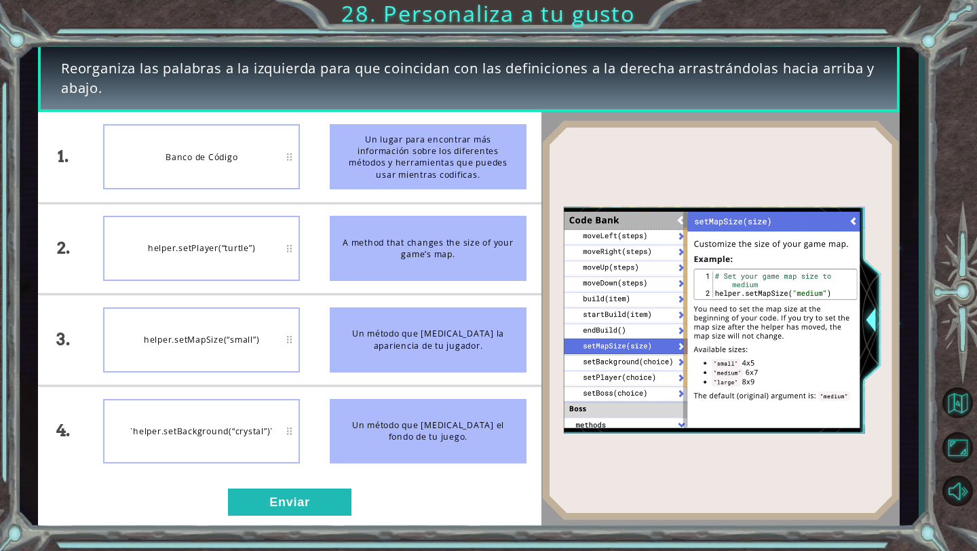
click at [290, 491] on div "1. 2. 3. 4. Banco de Código helper.setPlayer(“turtle”) helper.setMapSize(“small…" at bounding box center [289, 320] width 503 height 416
click at [268, 487] on div "1. 2. 3. 4. Banco de Código `helper.setBackground(“crystal”)` helper.setPlayer(…" at bounding box center [289, 320] width 503 height 416
click at [273, 491] on button "Enviar" at bounding box center [289, 501] width 123 height 27
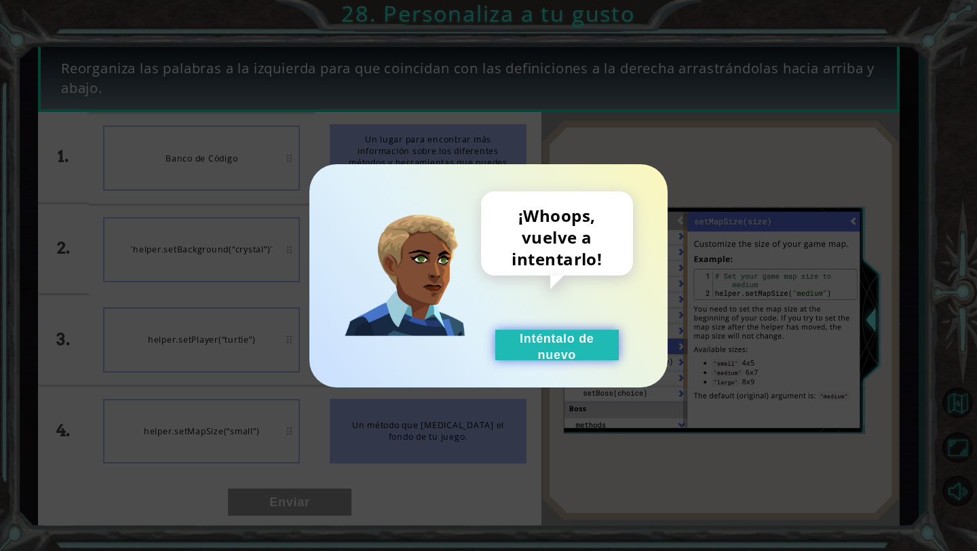
click at [460, 330] on button "Inténtalo de nuevo" at bounding box center [556, 345] width 123 height 31
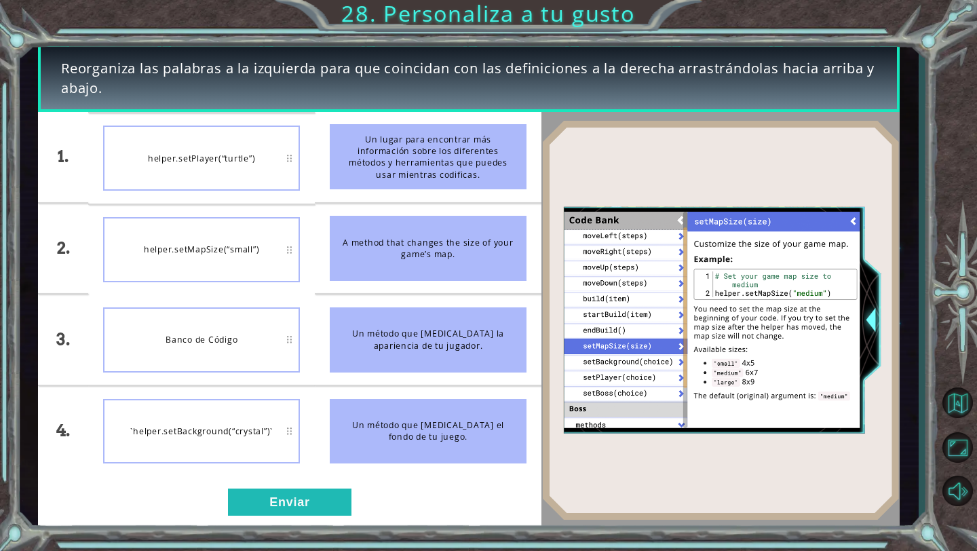
click at [299, 475] on div "1. 2. 3. 4. helper.setPlayer(“turtle”) helper.setMapSize(“small”) Banco de Códi…" at bounding box center [289, 320] width 503 height 416
click at [299, 491] on button "Enviar" at bounding box center [289, 501] width 123 height 27
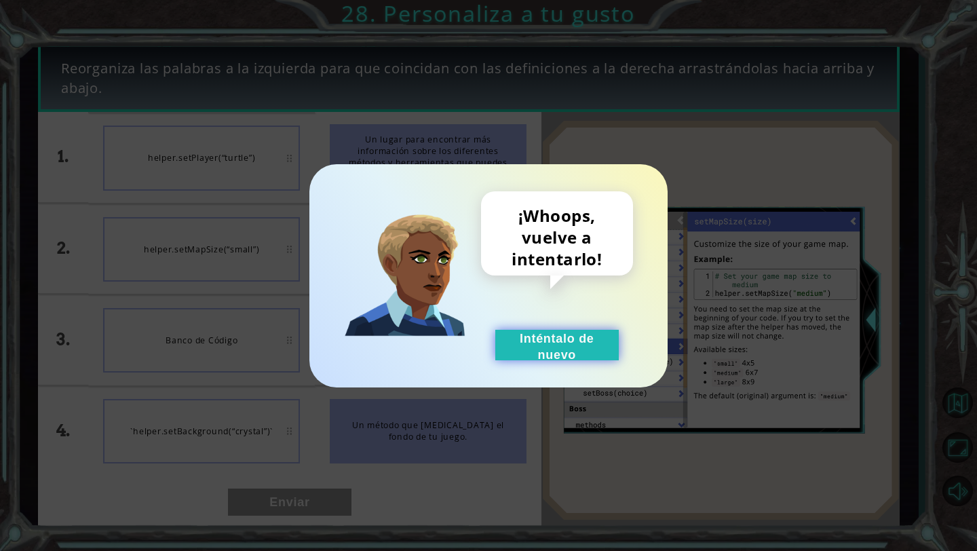
click at [460, 338] on button "Inténtalo de nuevo" at bounding box center [556, 345] width 123 height 31
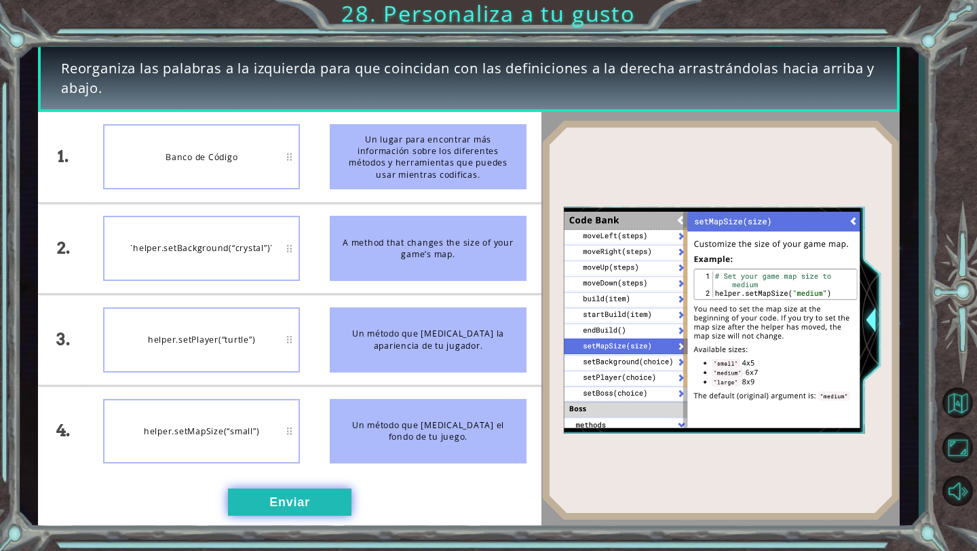
click at [294, 491] on button "Enviar" at bounding box center [289, 501] width 123 height 27
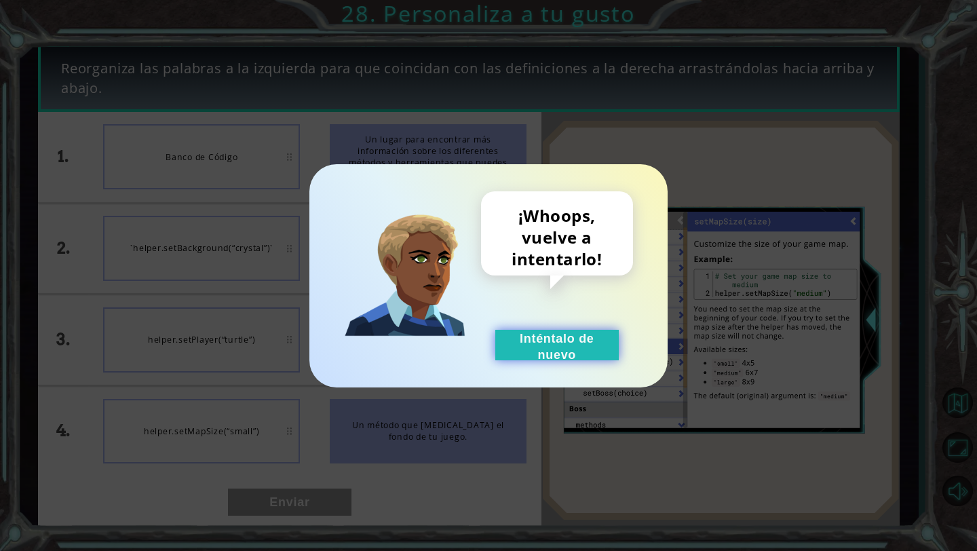
click at [460, 351] on button "Inténtalo de nuevo" at bounding box center [556, 345] width 123 height 31
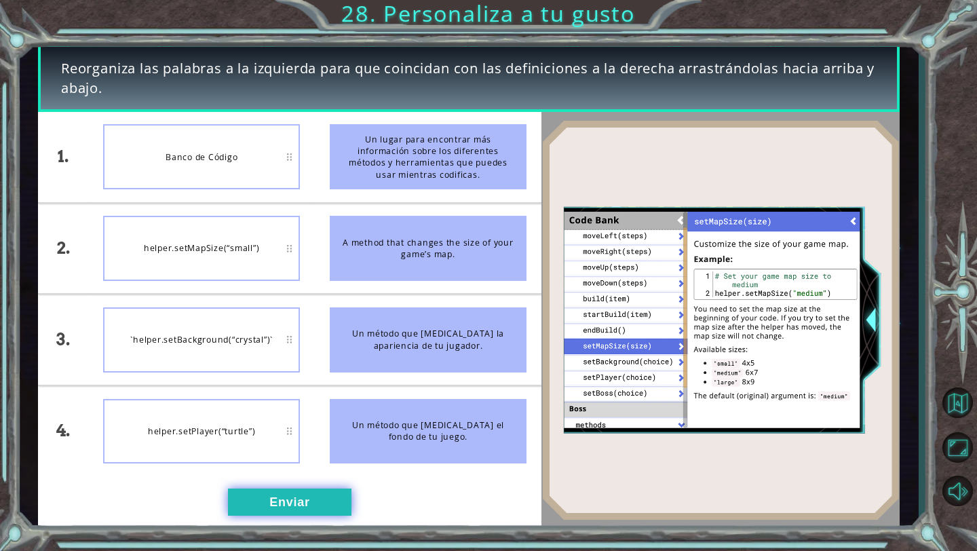
click at [293, 491] on button "Enviar" at bounding box center [289, 501] width 123 height 27
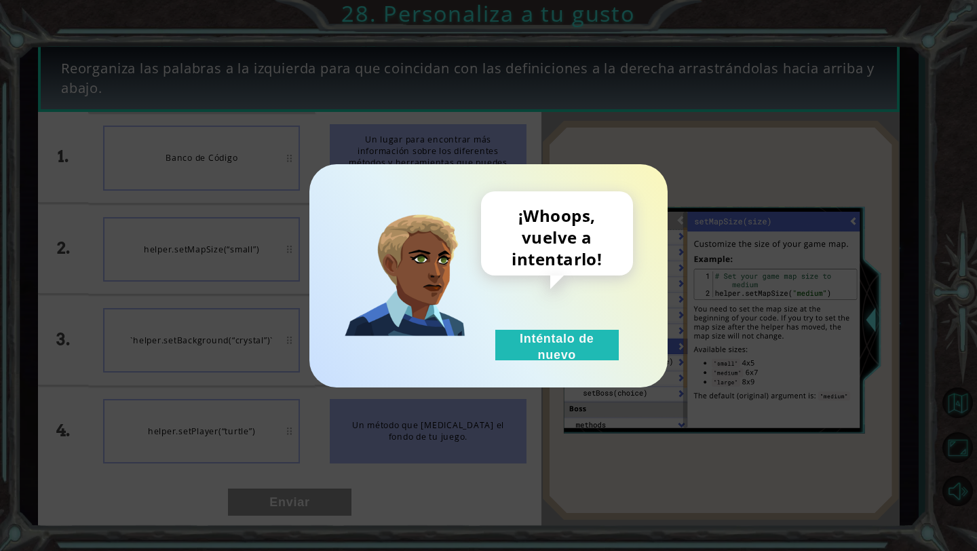
click at [460, 361] on div "¡Whoops, vuelve a intentarlo! Inténtalo de nuevo" at bounding box center [488, 275] width 358 height 223
click at [460, 338] on button "Inténtalo de nuevo" at bounding box center [556, 345] width 123 height 31
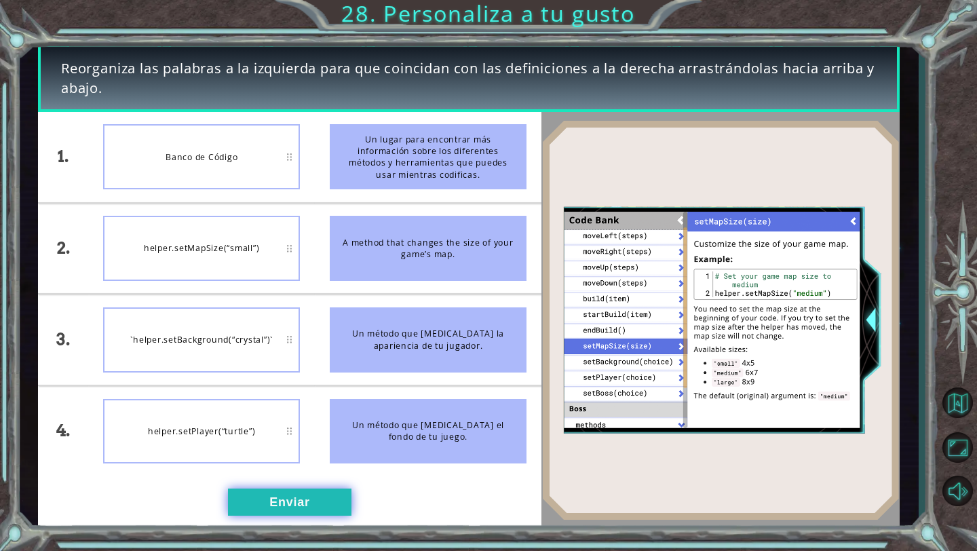
click at [299, 491] on button "Enviar" at bounding box center [289, 501] width 123 height 27
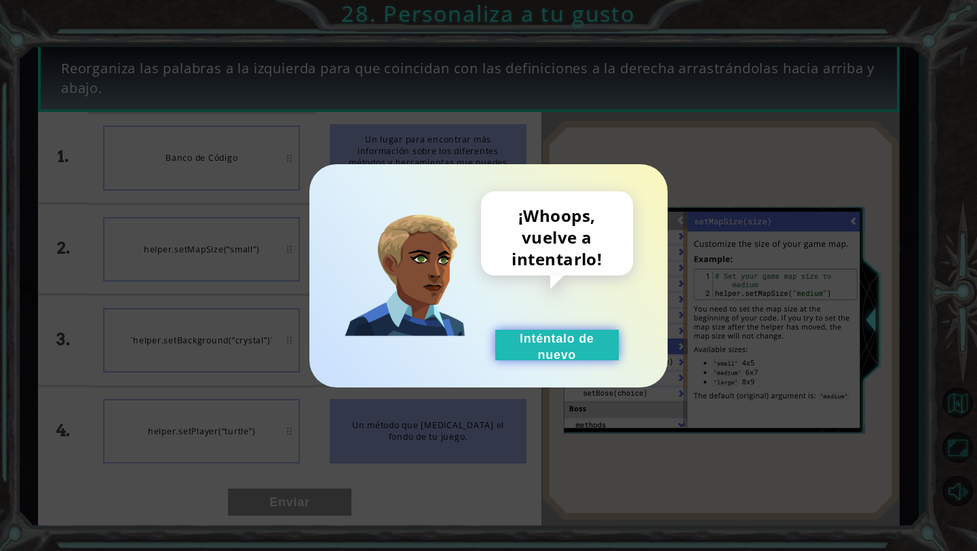
click at [460, 341] on button "Inténtalo de nuevo" at bounding box center [556, 345] width 123 height 31
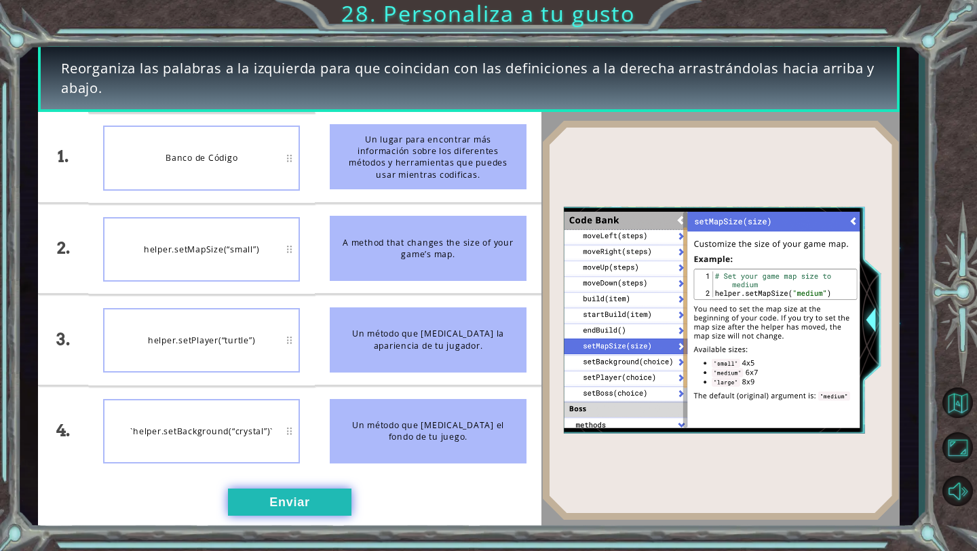
click at [289, 490] on button "Enviar" at bounding box center [289, 501] width 123 height 27
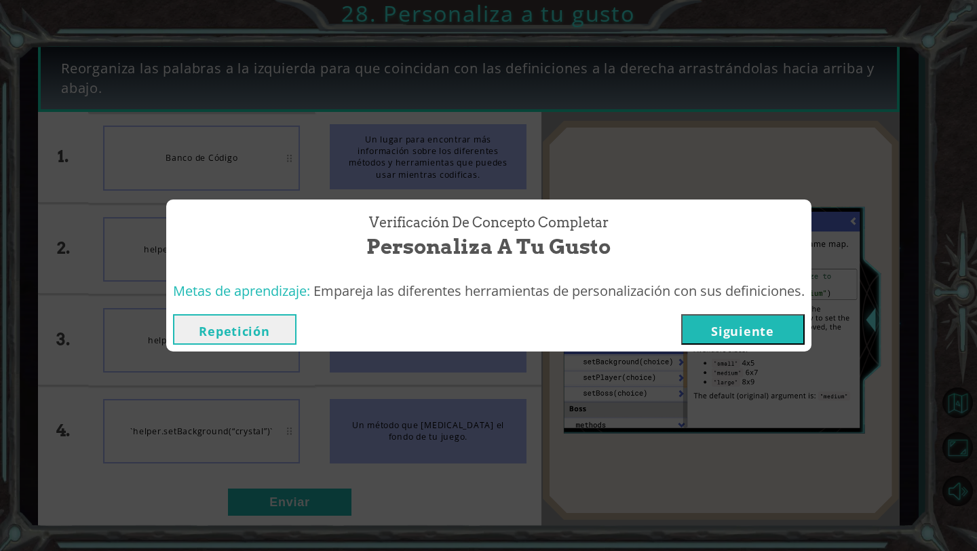
click at [460, 324] on button "Siguiente" at bounding box center [742, 329] width 123 height 31
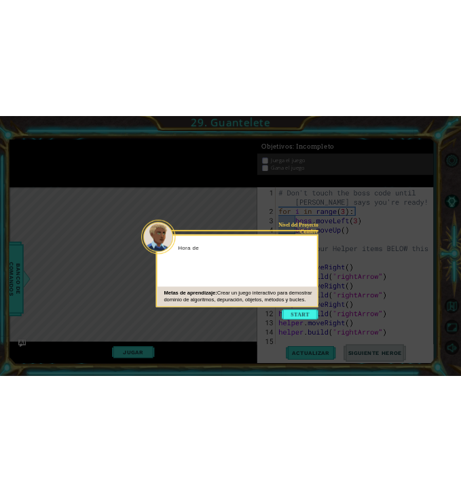
scroll to position [98, 0]
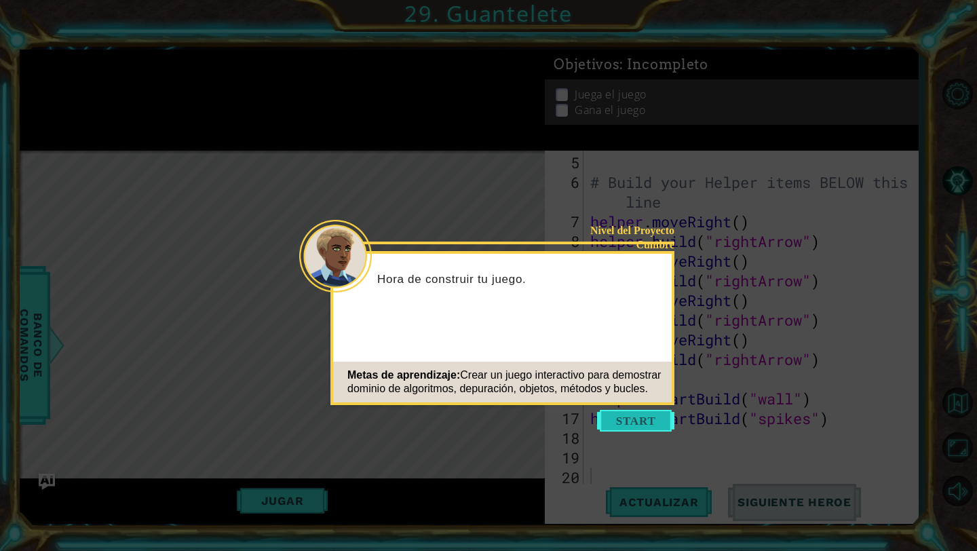
click at [460, 414] on button "Start" at bounding box center [635, 421] width 77 height 22
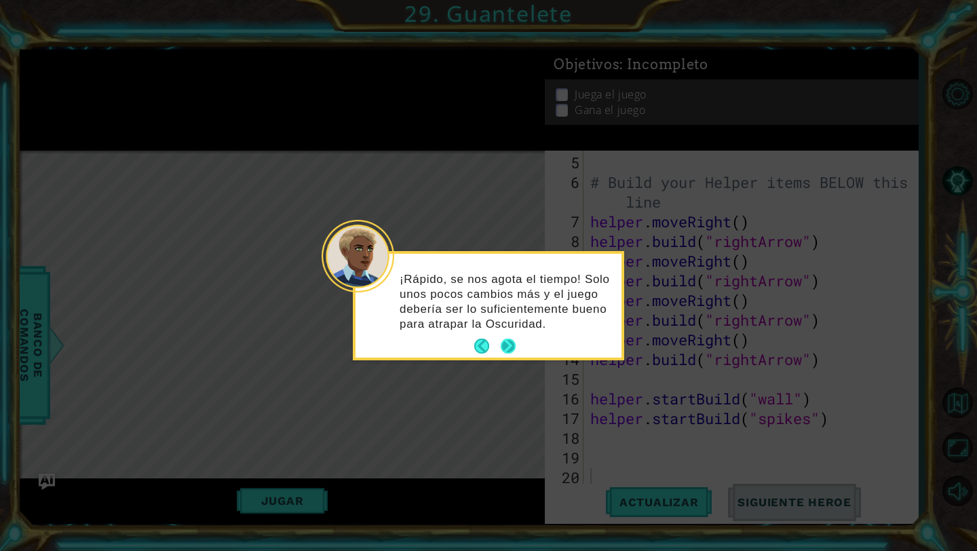
click at [460, 338] on button "Next" at bounding box center [508, 345] width 15 height 15
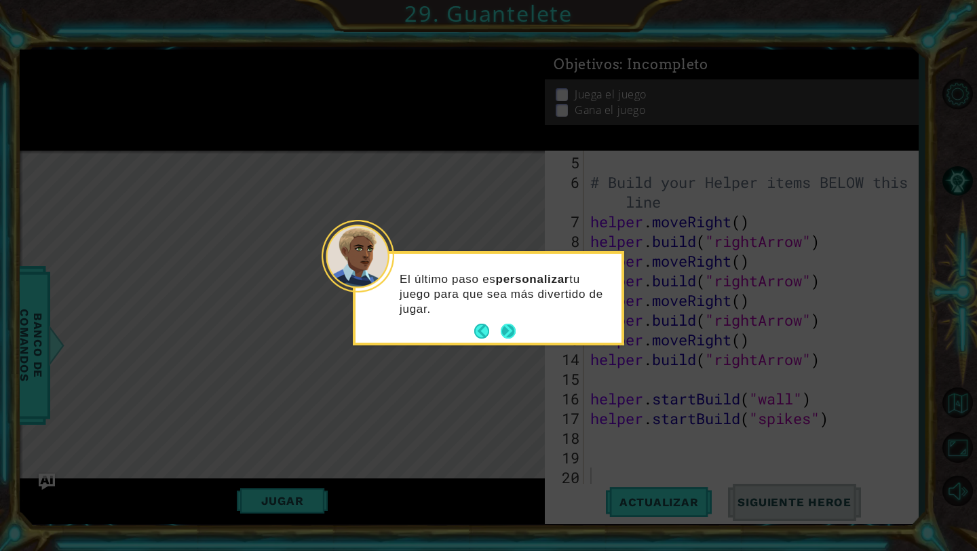
click at [460, 332] on button "Next" at bounding box center [508, 331] width 15 height 15
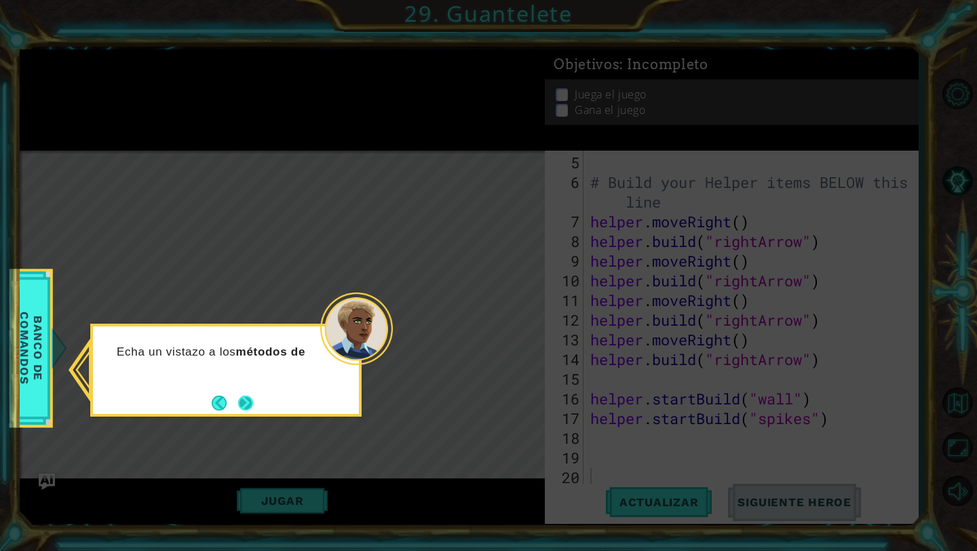
click at [246, 402] on button "Next" at bounding box center [245, 402] width 15 height 15
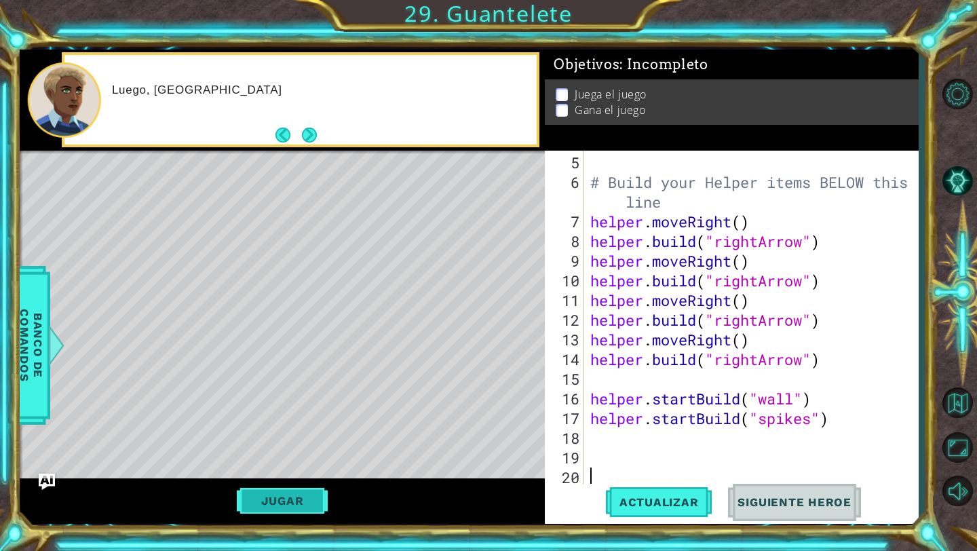
click at [286, 491] on button "Jugar" at bounding box center [283, 501] width 92 height 26
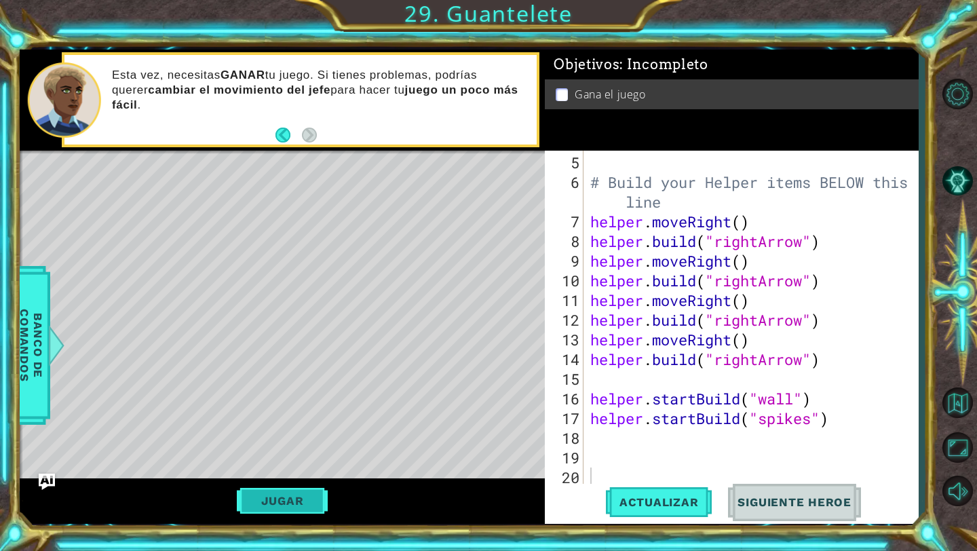
click at [276, 490] on button "Jugar" at bounding box center [283, 501] width 92 height 26
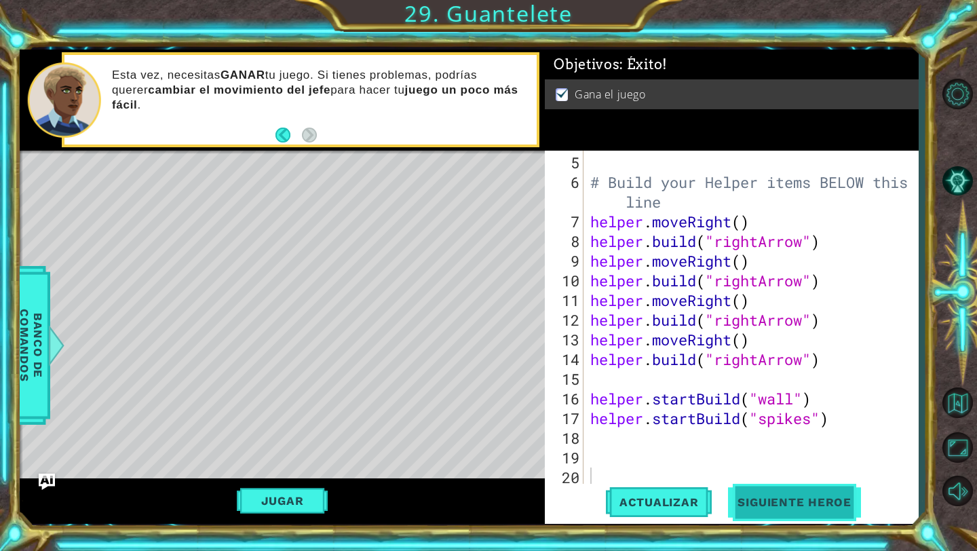
click at [460, 491] on button "Siguiente Heroe" at bounding box center [794, 502] width 141 height 37
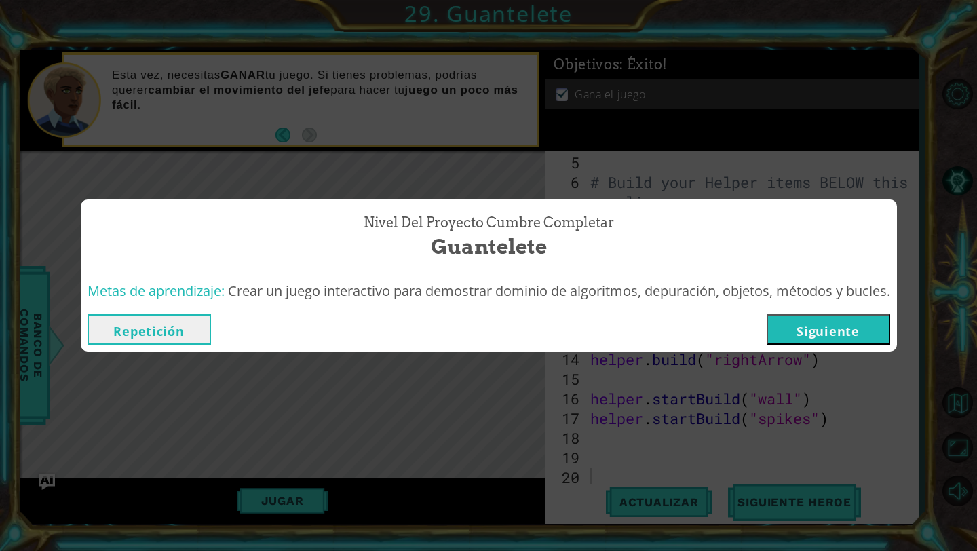
click at [460, 338] on button "Siguiente" at bounding box center [827, 329] width 123 height 31
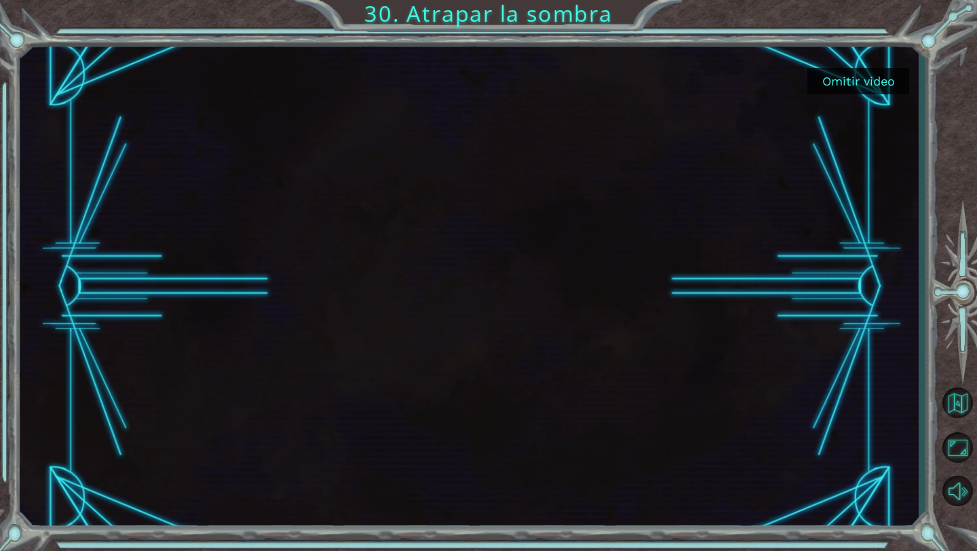
click at [460, 82] on button "Omitir video" at bounding box center [858, 81] width 102 height 26
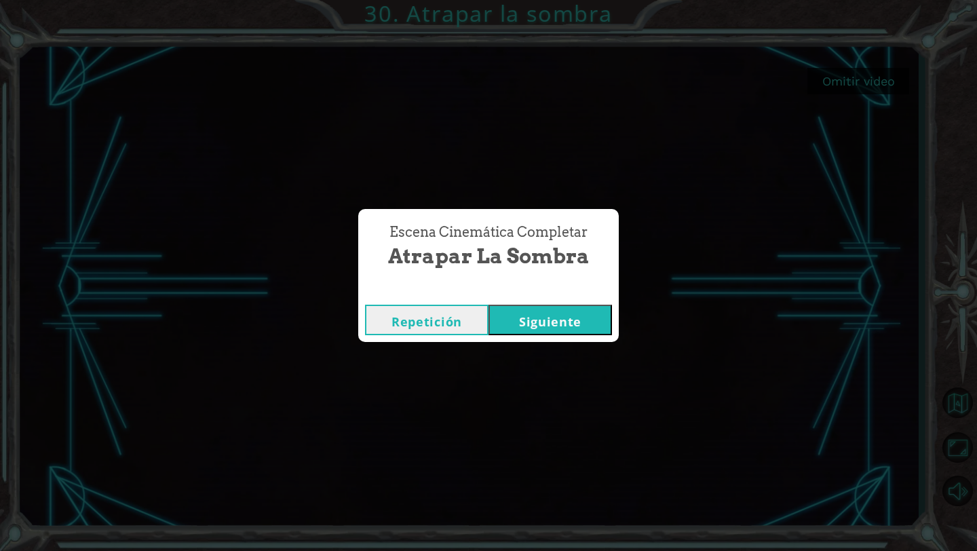
click at [460, 311] on button "Siguiente" at bounding box center [549, 320] width 123 height 31
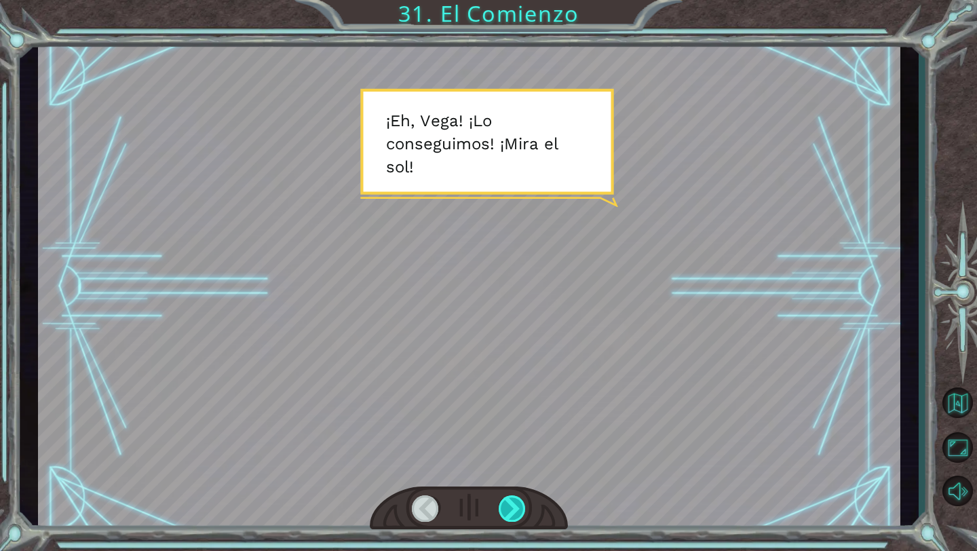
click at [460, 491] on div at bounding box center [512, 508] width 28 height 26
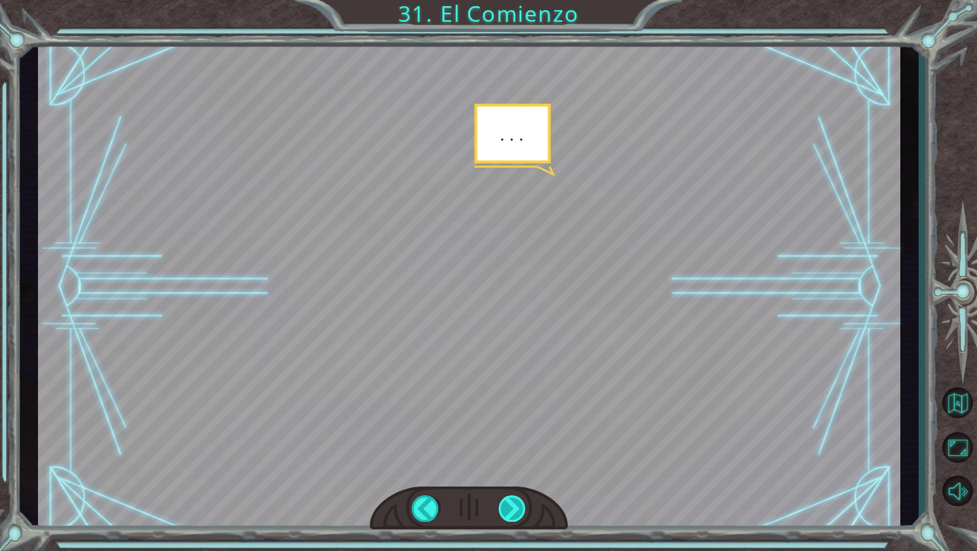
click at [460, 491] on div at bounding box center [512, 508] width 28 height 26
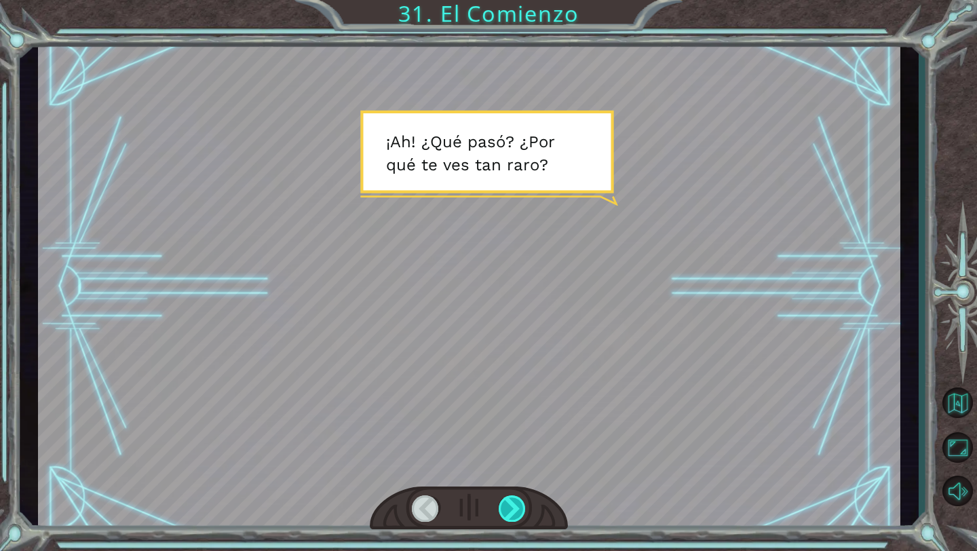
click at [460, 491] on div at bounding box center [512, 508] width 28 height 26
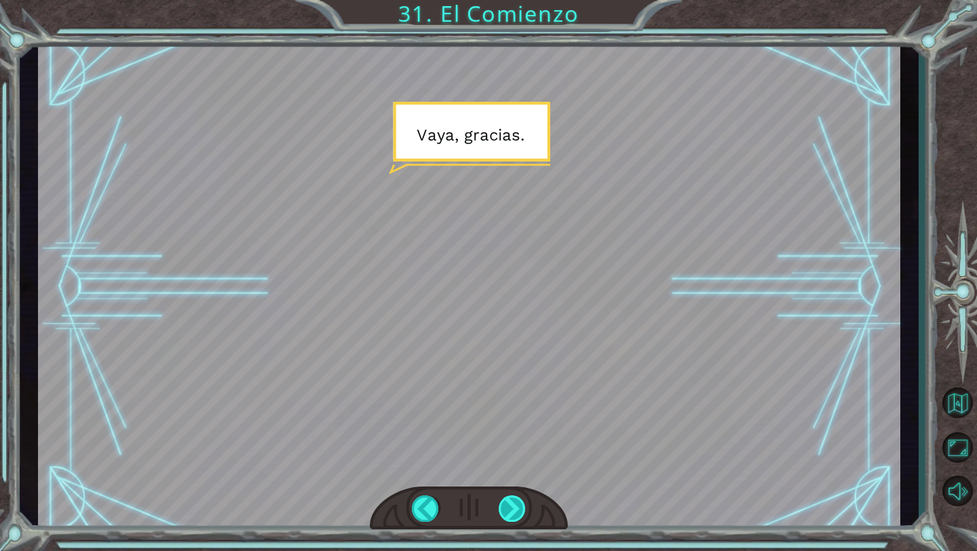
click at [460, 491] on div at bounding box center [512, 508] width 28 height 26
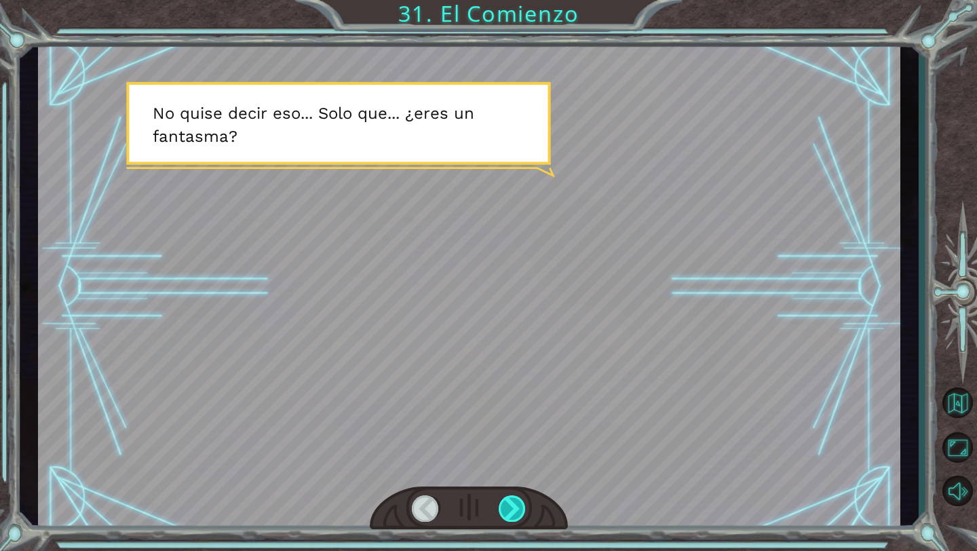
click at [460, 491] on div at bounding box center [512, 508] width 28 height 26
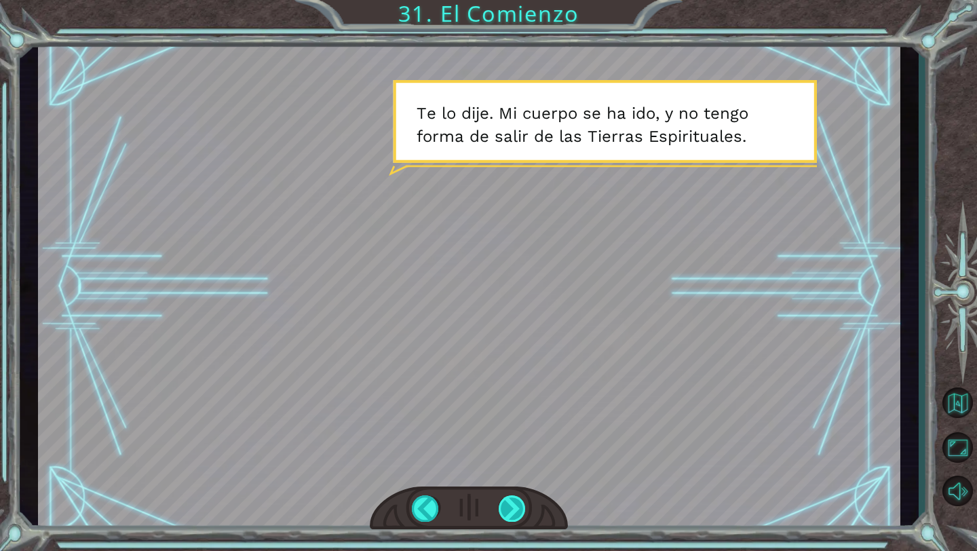
click at [460, 491] on div at bounding box center [512, 508] width 28 height 26
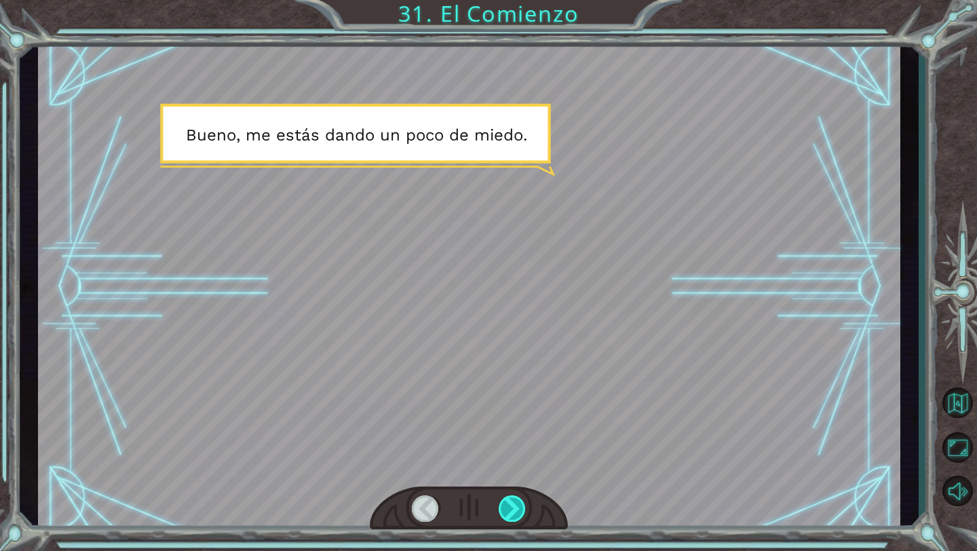
click at [460, 491] on div at bounding box center [512, 508] width 28 height 26
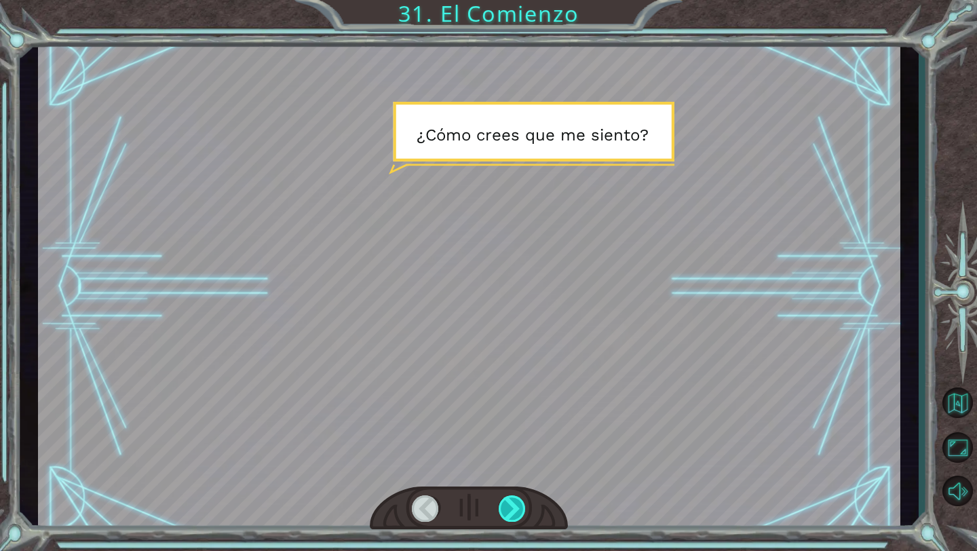
click at [460, 491] on div at bounding box center [512, 508] width 28 height 26
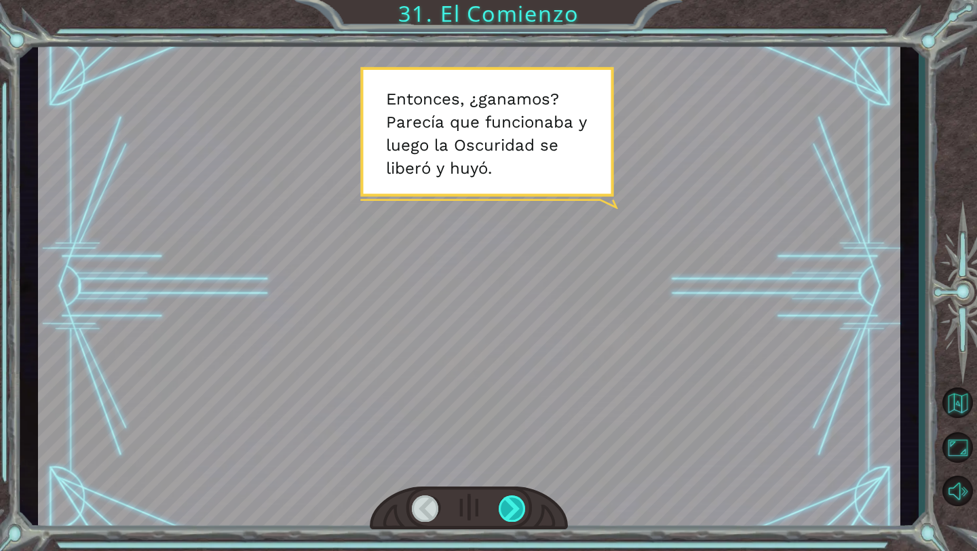
click at [460, 491] on div at bounding box center [512, 508] width 28 height 26
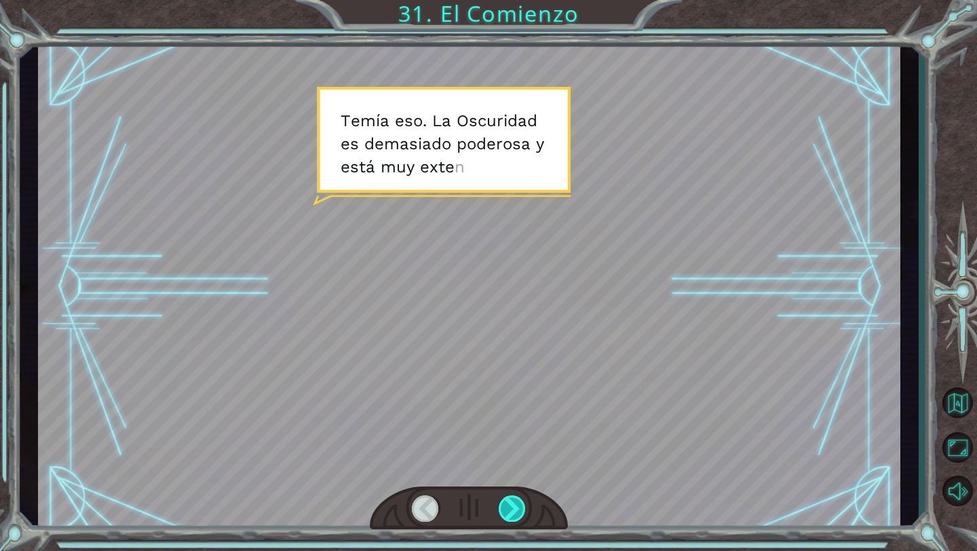
click at [460, 491] on div at bounding box center [512, 508] width 28 height 26
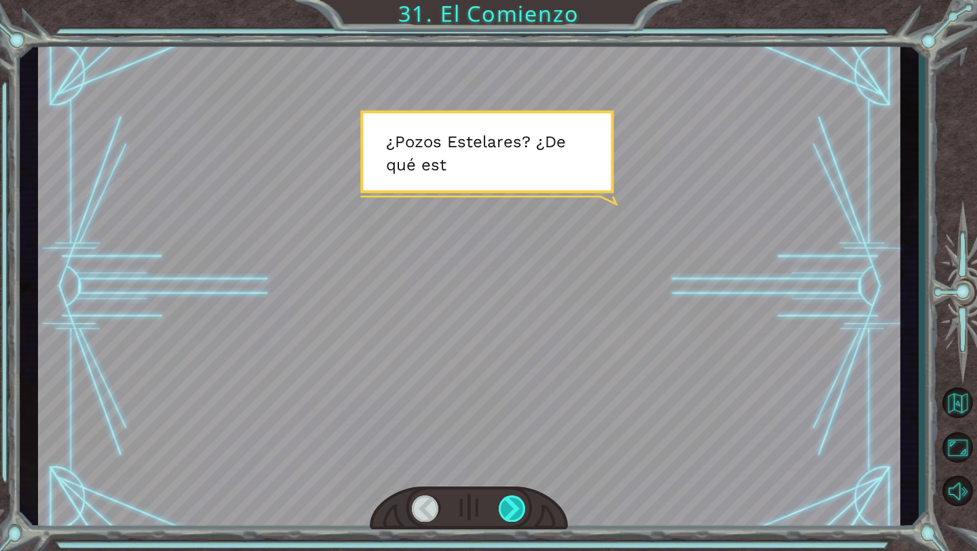
click at [460, 491] on div at bounding box center [512, 508] width 28 height 26
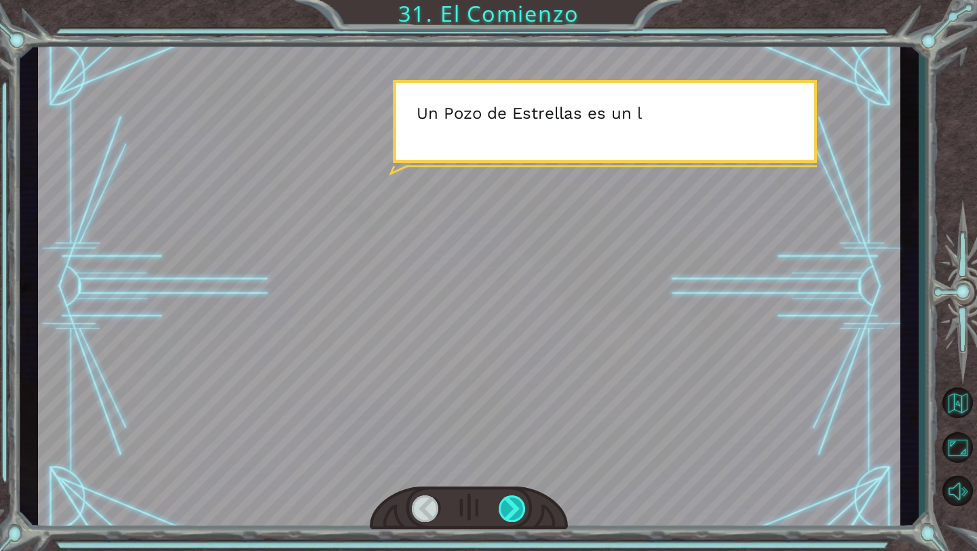
click at [460, 491] on div at bounding box center [512, 508] width 28 height 26
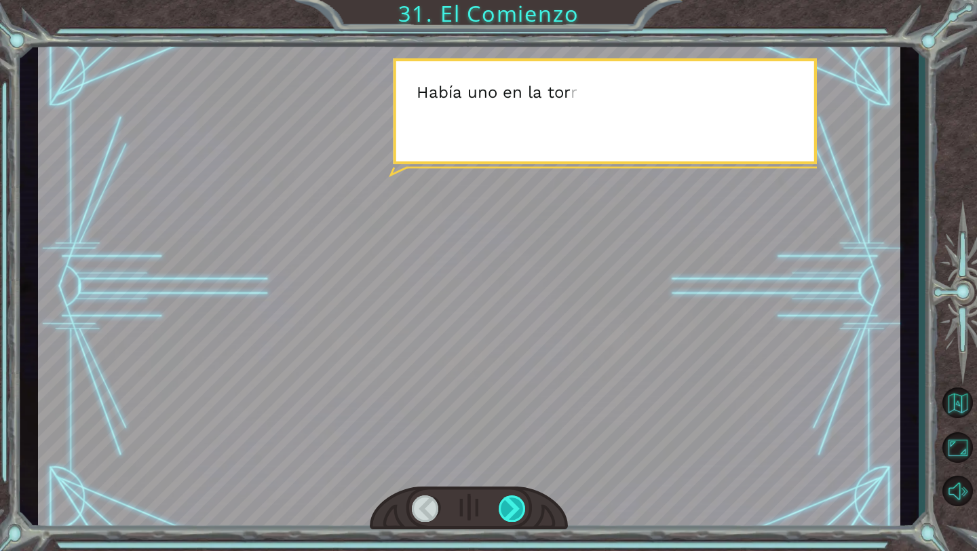
click at [460, 491] on div at bounding box center [512, 508] width 28 height 26
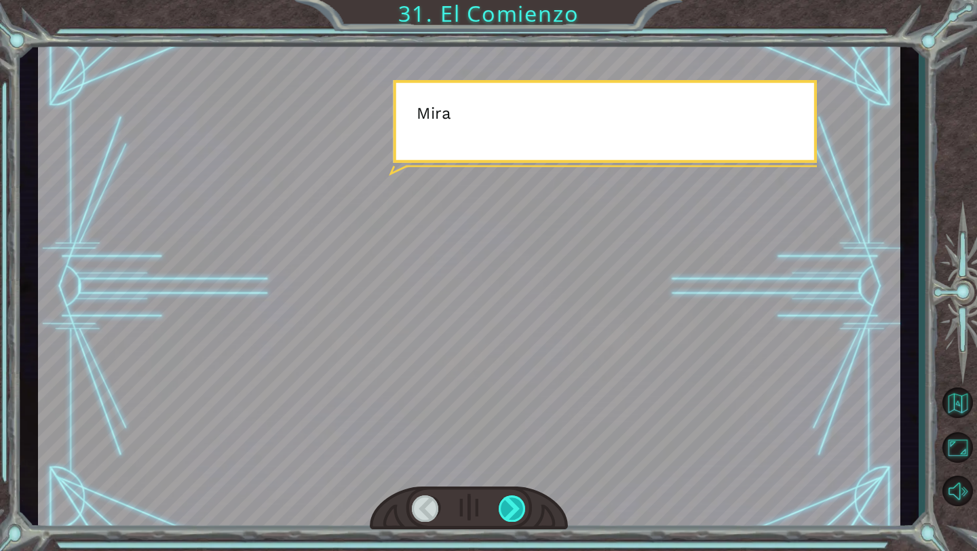
click at [460, 491] on div at bounding box center [512, 508] width 28 height 26
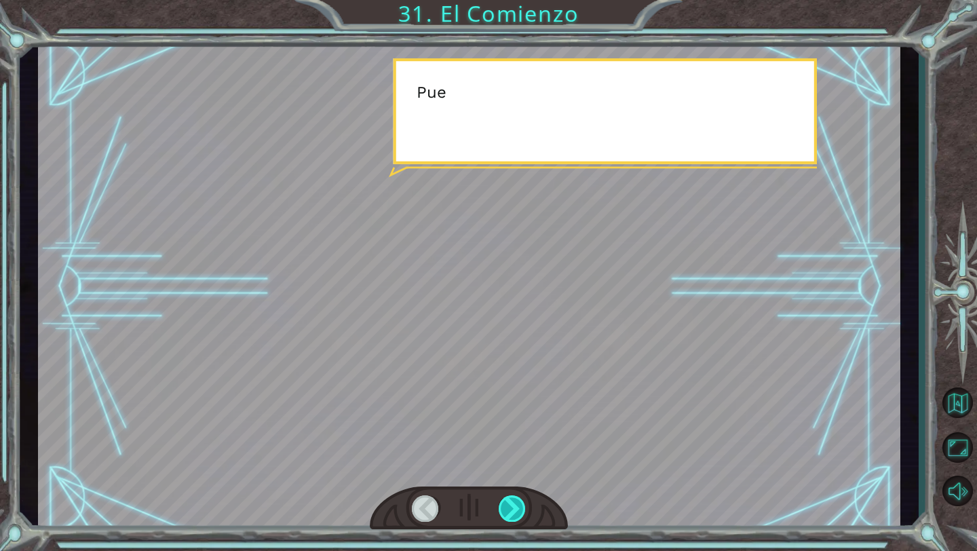
click at [460, 491] on div at bounding box center [512, 508] width 28 height 26
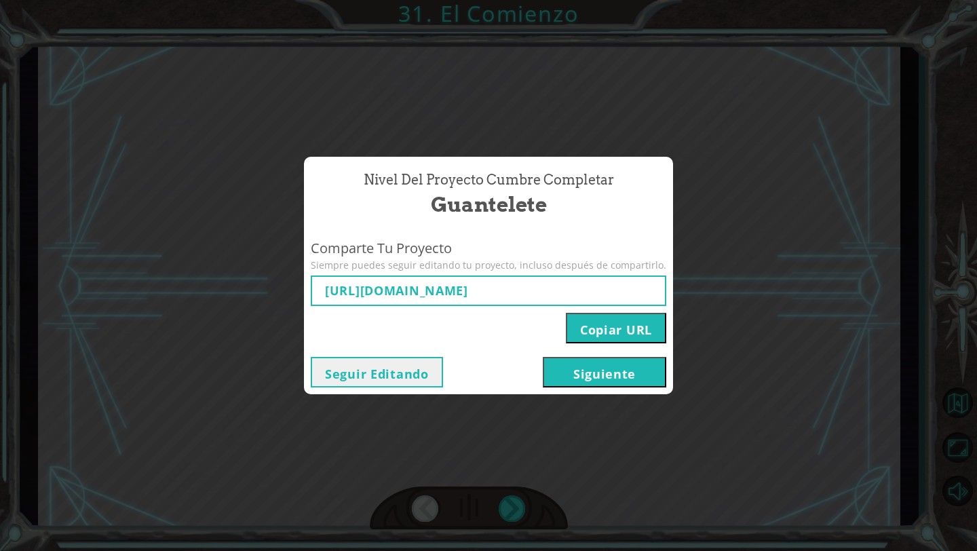
click at [460, 319] on button "Copiar URL" at bounding box center [616, 328] width 100 height 31
click at [460, 370] on button "Siguiente" at bounding box center [604, 372] width 123 height 31
